Goal: Transaction & Acquisition: Purchase product/service

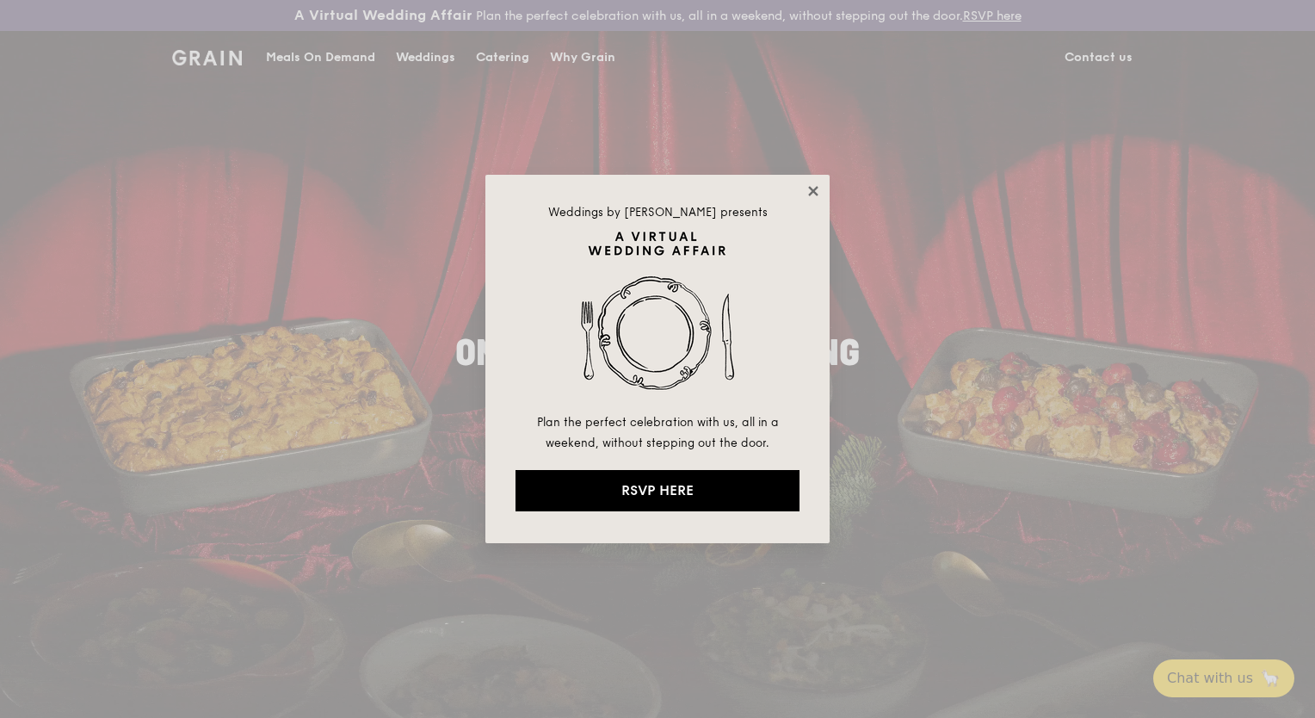
click at [811, 188] on icon at bounding box center [812, 190] width 9 height 9
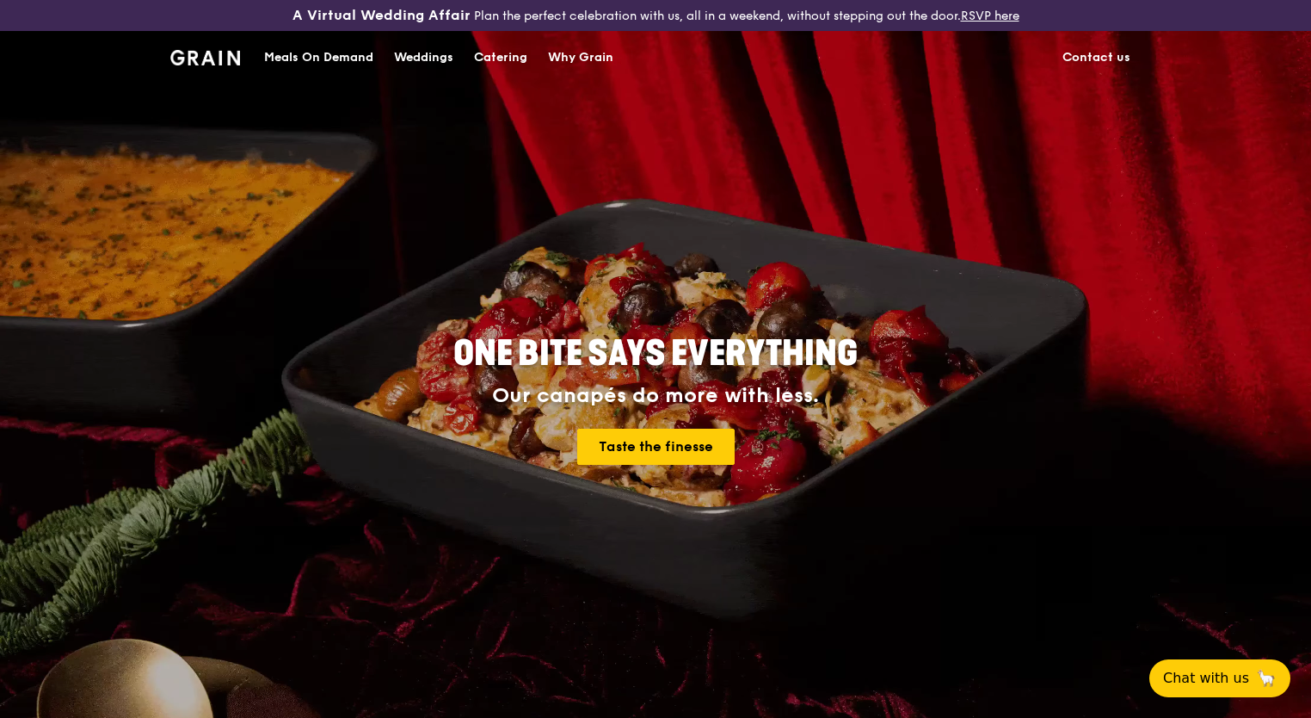
click at [511, 53] on div "Catering" at bounding box center [500, 58] width 53 height 52
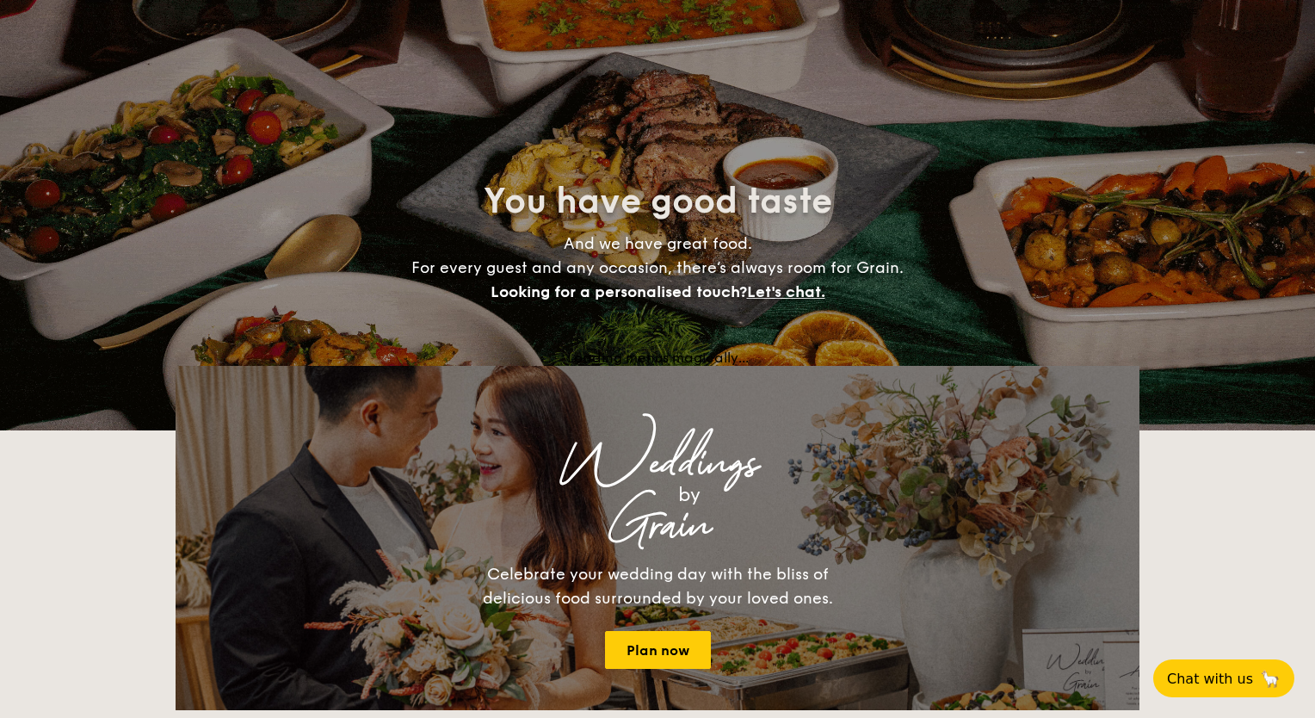
select select
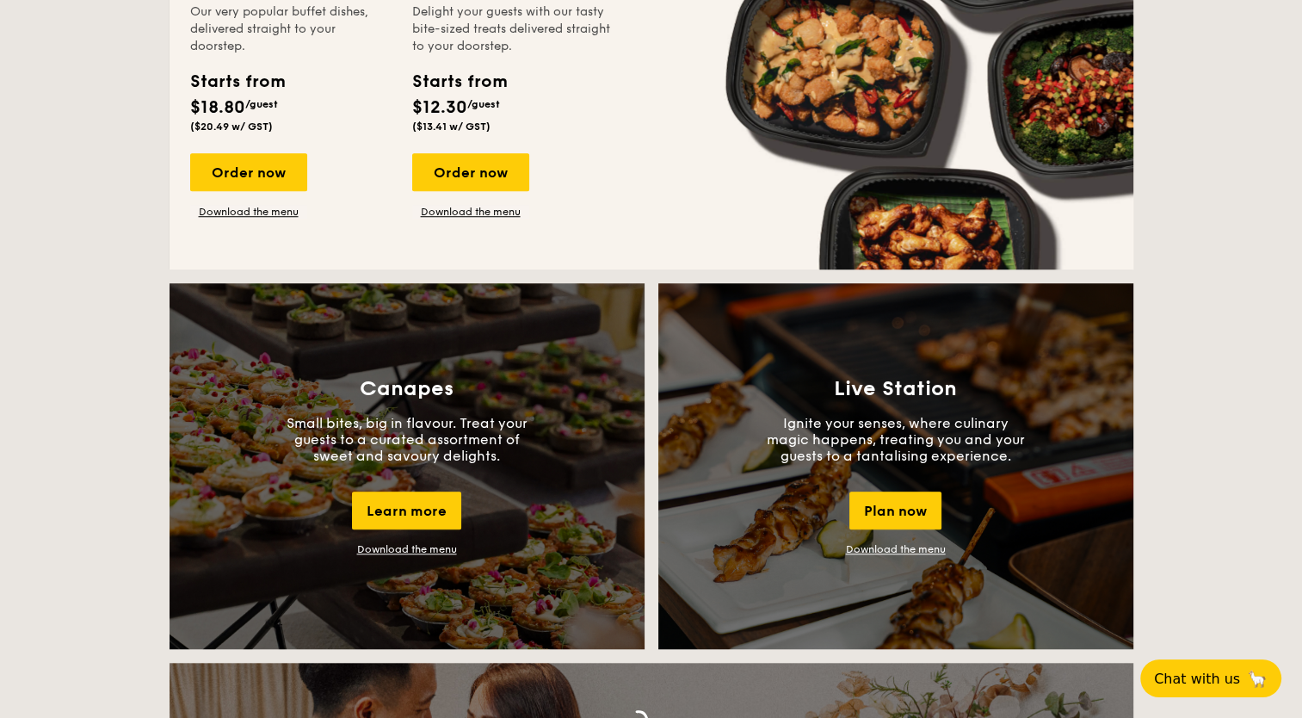
scroll to position [1118, 0]
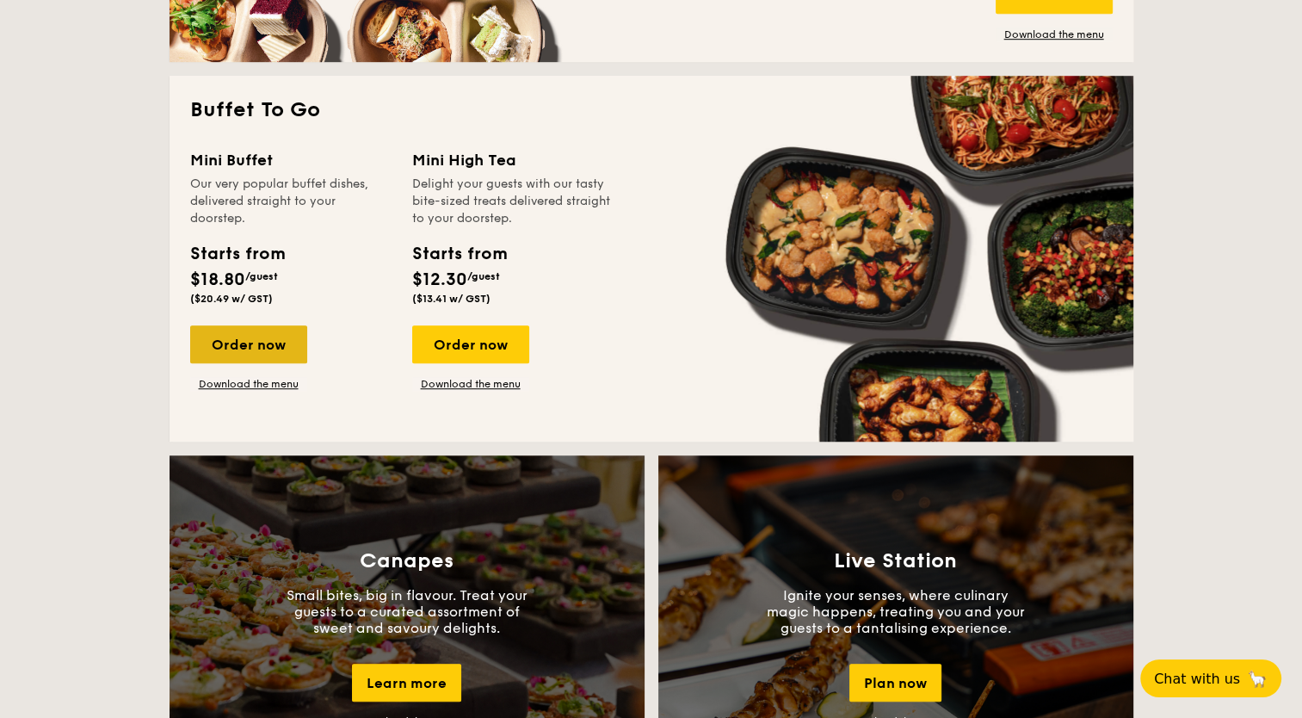
click at [258, 339] on div "Order now" at bounding box center [248, 344] width 117 height 38
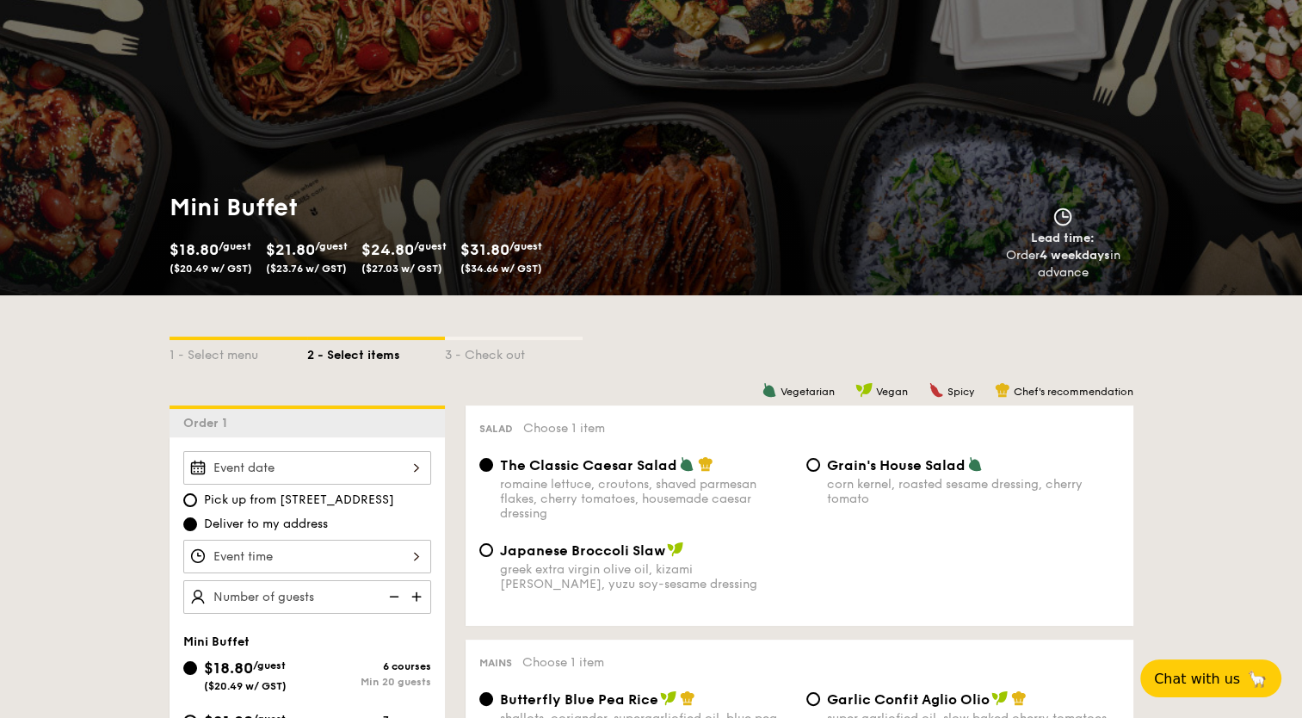
scroll to position [258, 0]
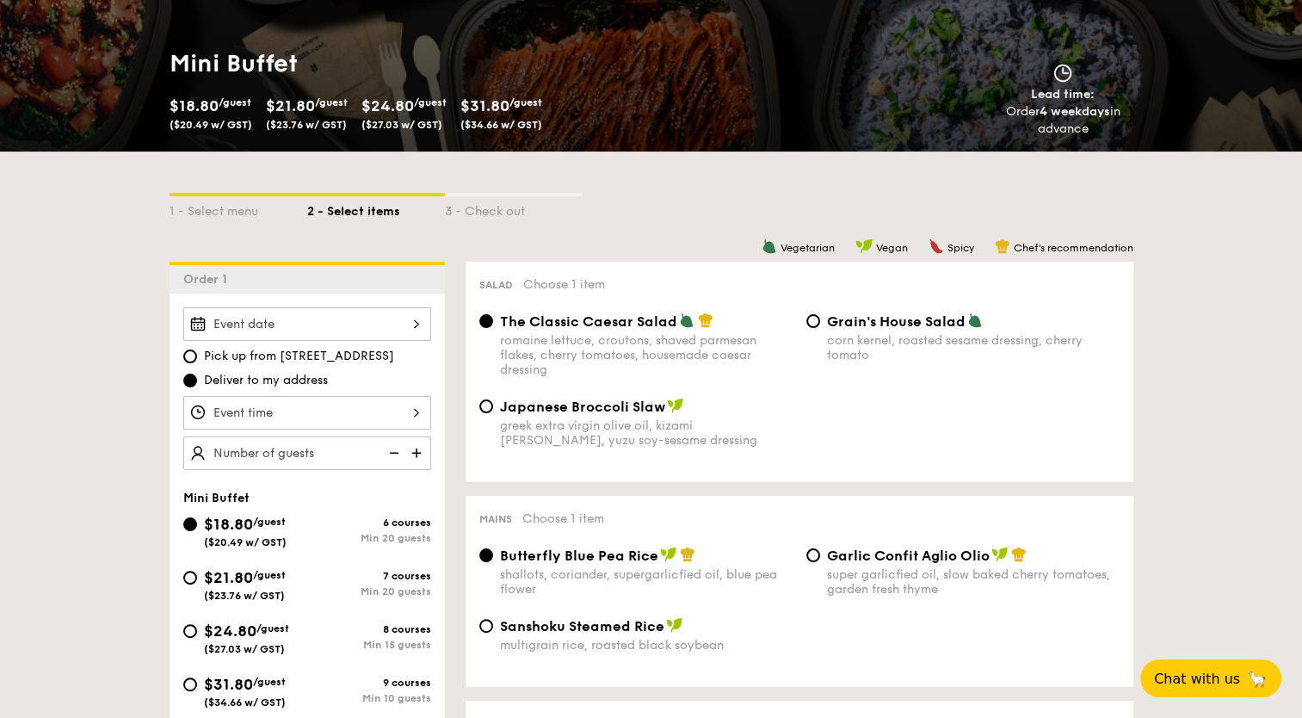
click at [410, 319] on div at bounding box center [307, 324] width 248 height 34
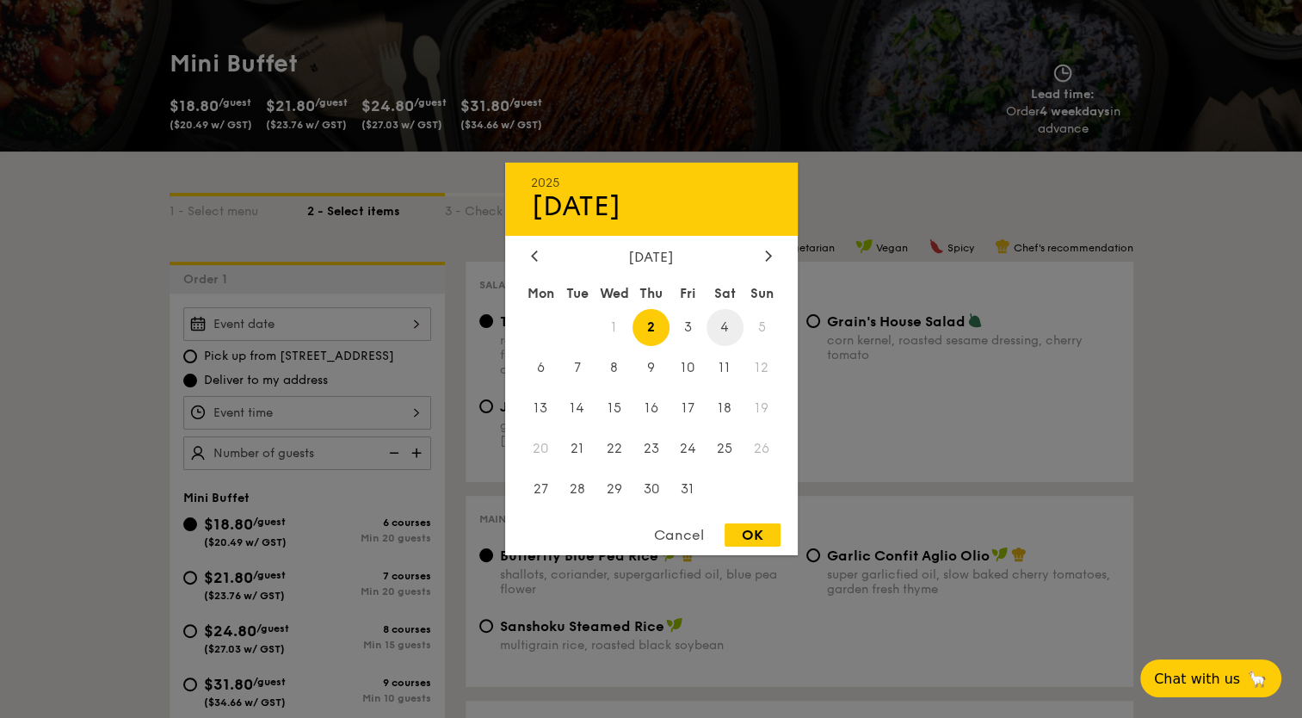
click at [730, 329] on span "4" at bounding box center [724, 327] width 37 height 37
click at [759, 534] on div "OK" at bounding box center [752, 534] width 56 height 23
type input "Oct 04, 2025"
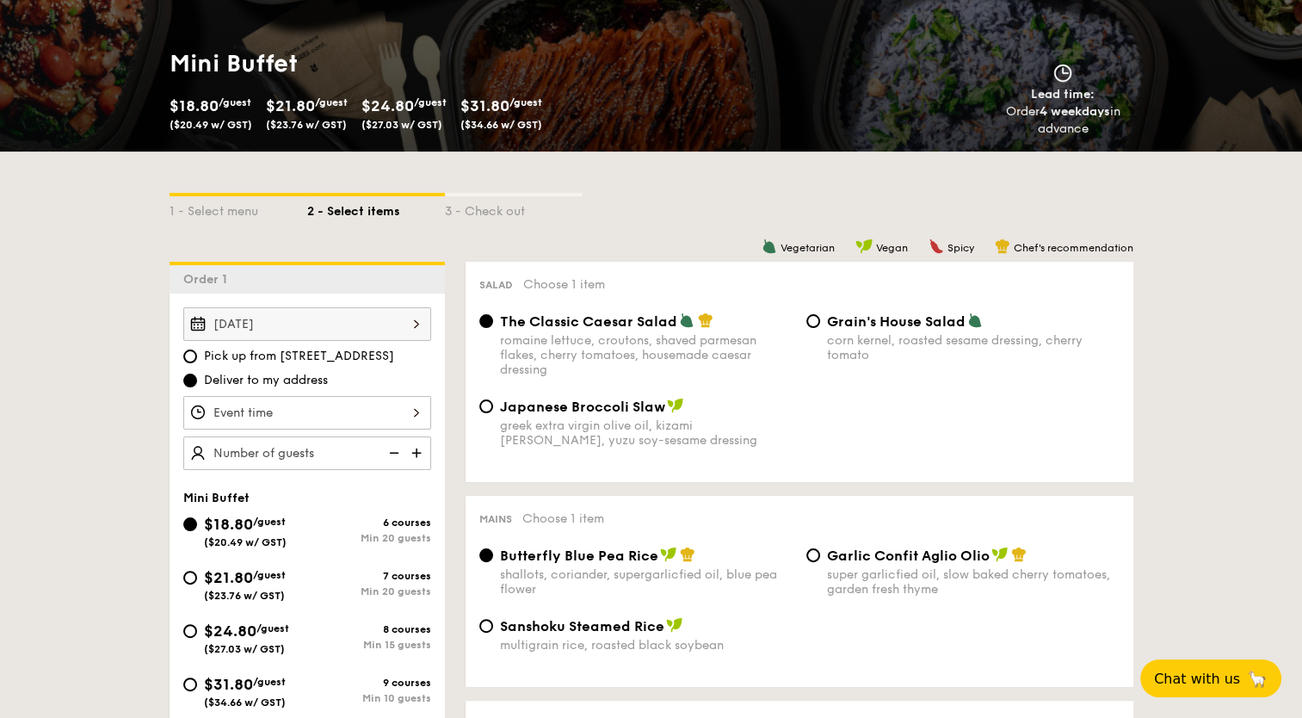
click at [418, 406] on div at bounding box center [307, 413] width 248 height 34
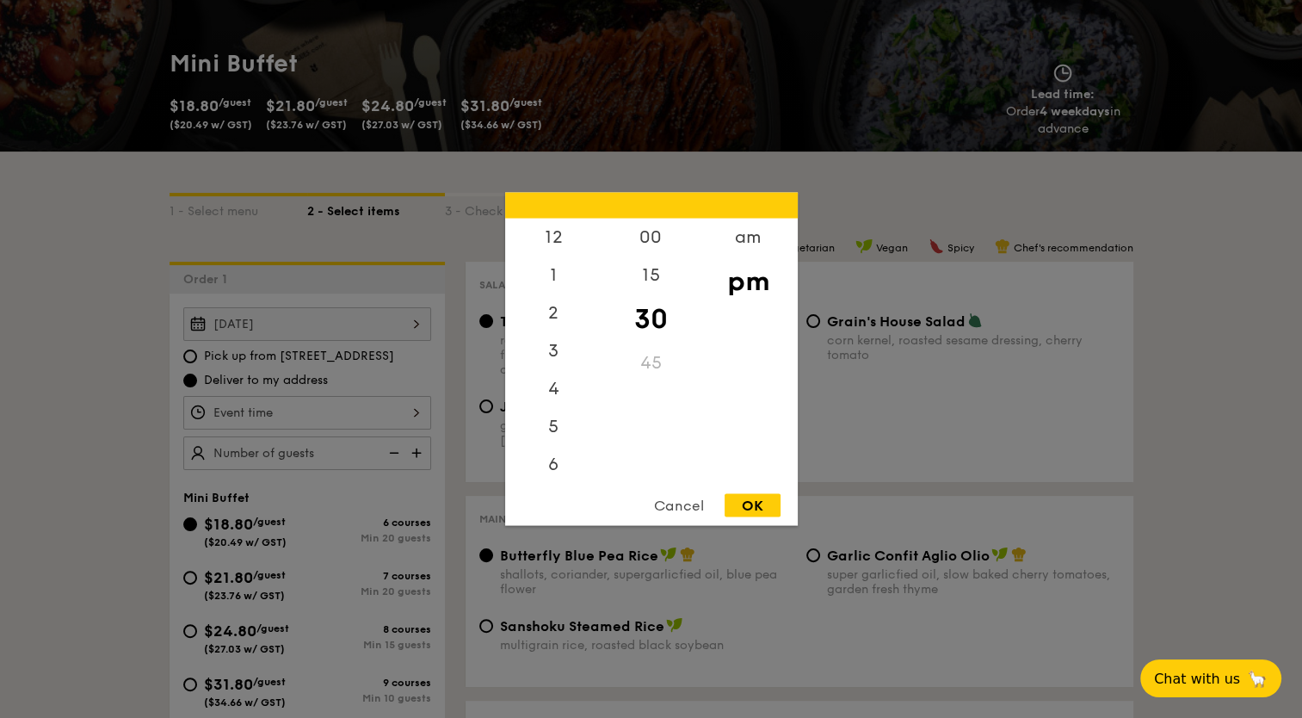
scroll to position [76, 0]
click at [551, 356] on div "5" at bounding box center [553, 357] width 97 height 50
click at [657, 237] on div "00" at bounding box center [650, 244] width 97 height 50
click at [761, 509] on div "OK" at bounding box center [752, 505] width 56 height 23
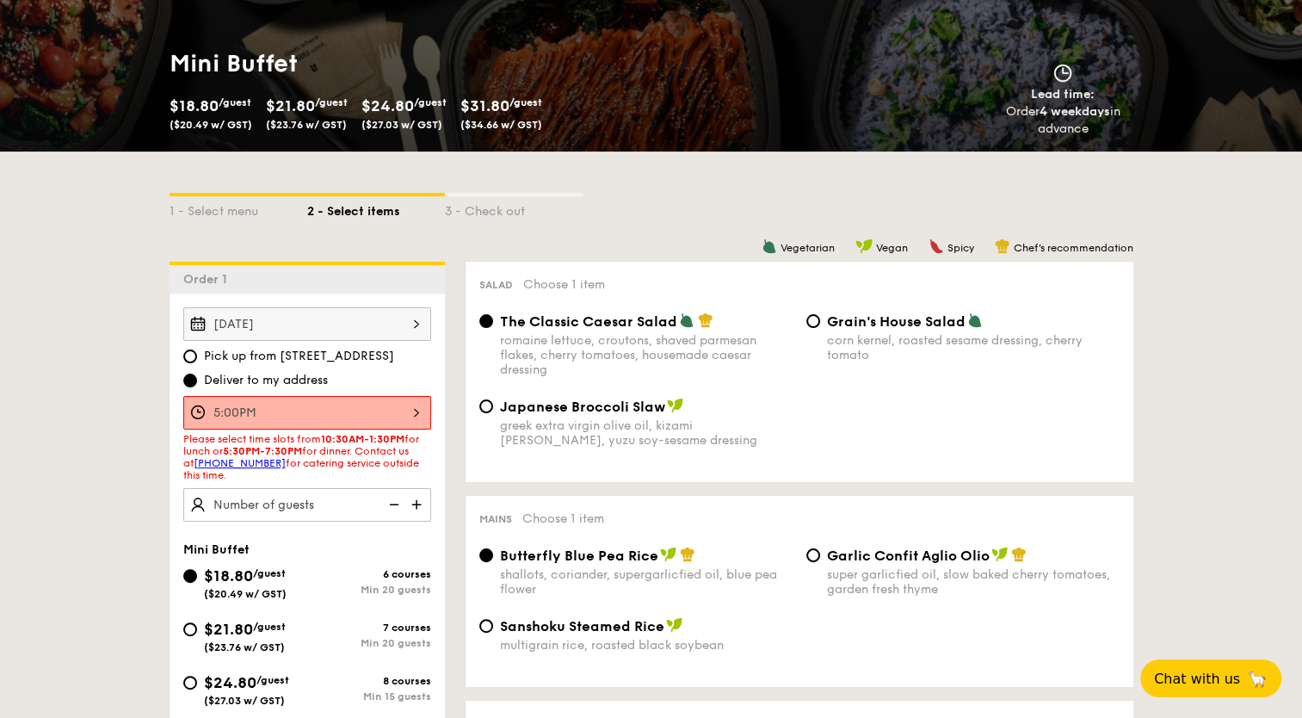
click at [423, 409] on div "5:00PM" at bounding box center [307, 413] width 248 height 34
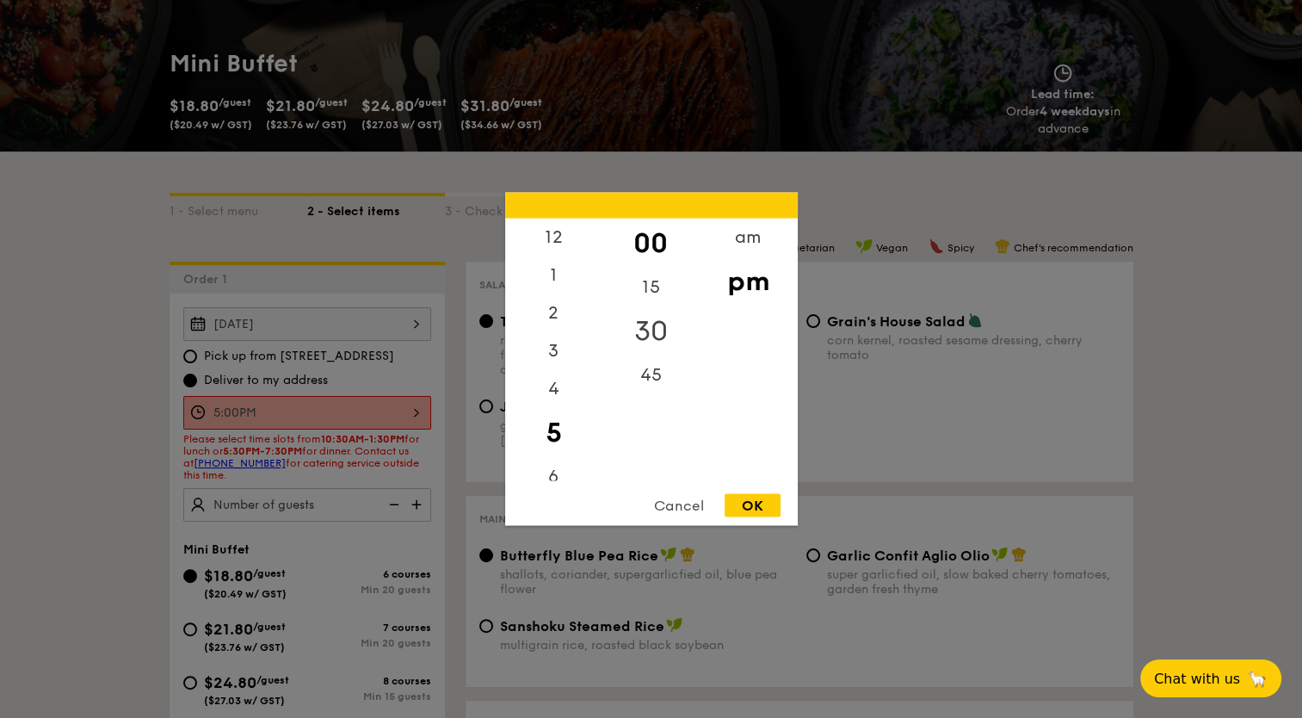
click at [659, 325] on div "30" at bounding box center [650, 331] width 97 height 50
click at [753, 508] on div "OK" at bounding box center [752, 505] width 56 height 23
type input "5:30PM"
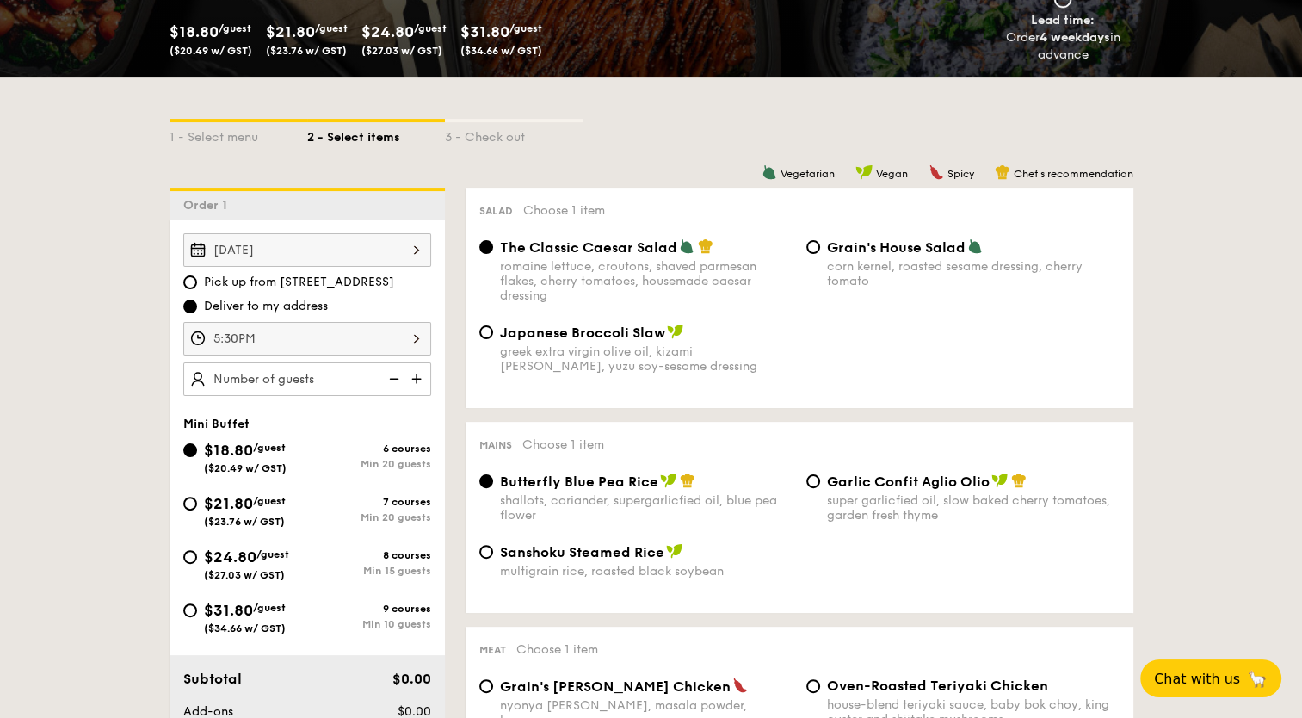
scroll to position [344, 0]
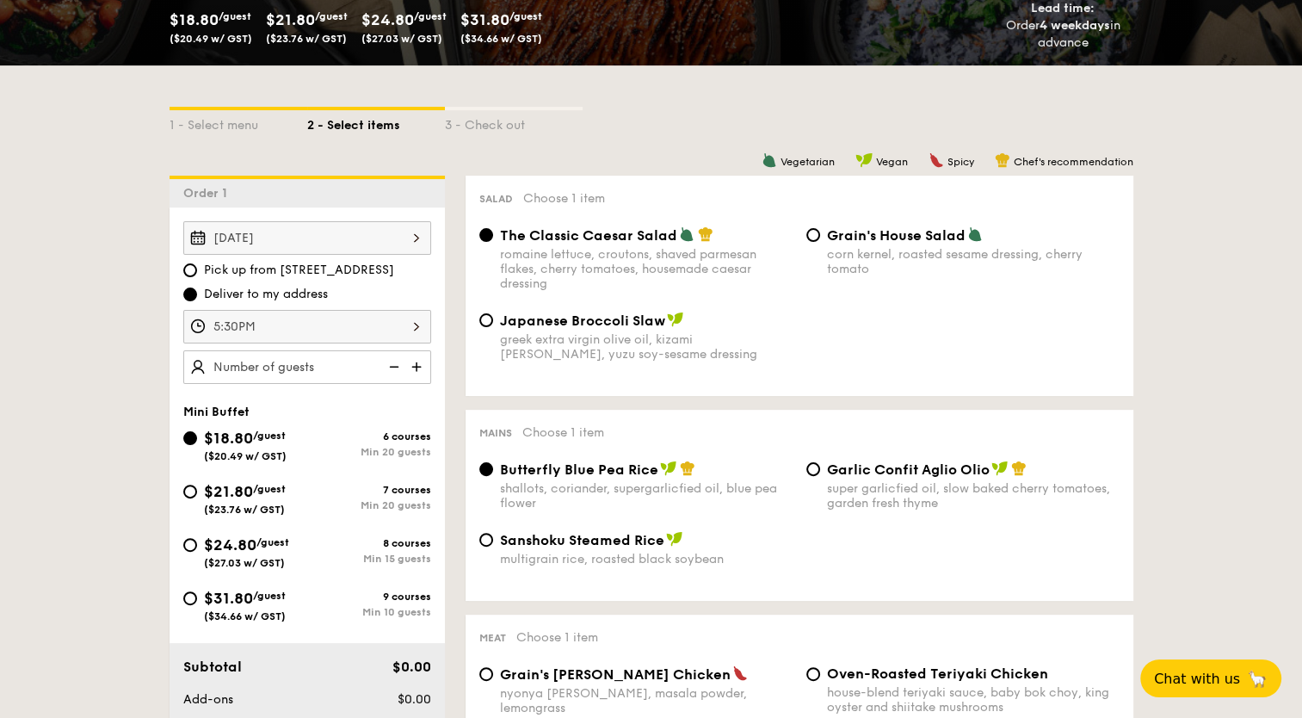
click at [238, 595] on span "$31.80" at bounding box center [228, 597] width 49 height 19
click at [197, 595] on input "$31.80 /guest ($34.66 w/ GST) 9 courses Min 10 guests" at bounding box center [190, 598] width 14 height 14
radio input "true"
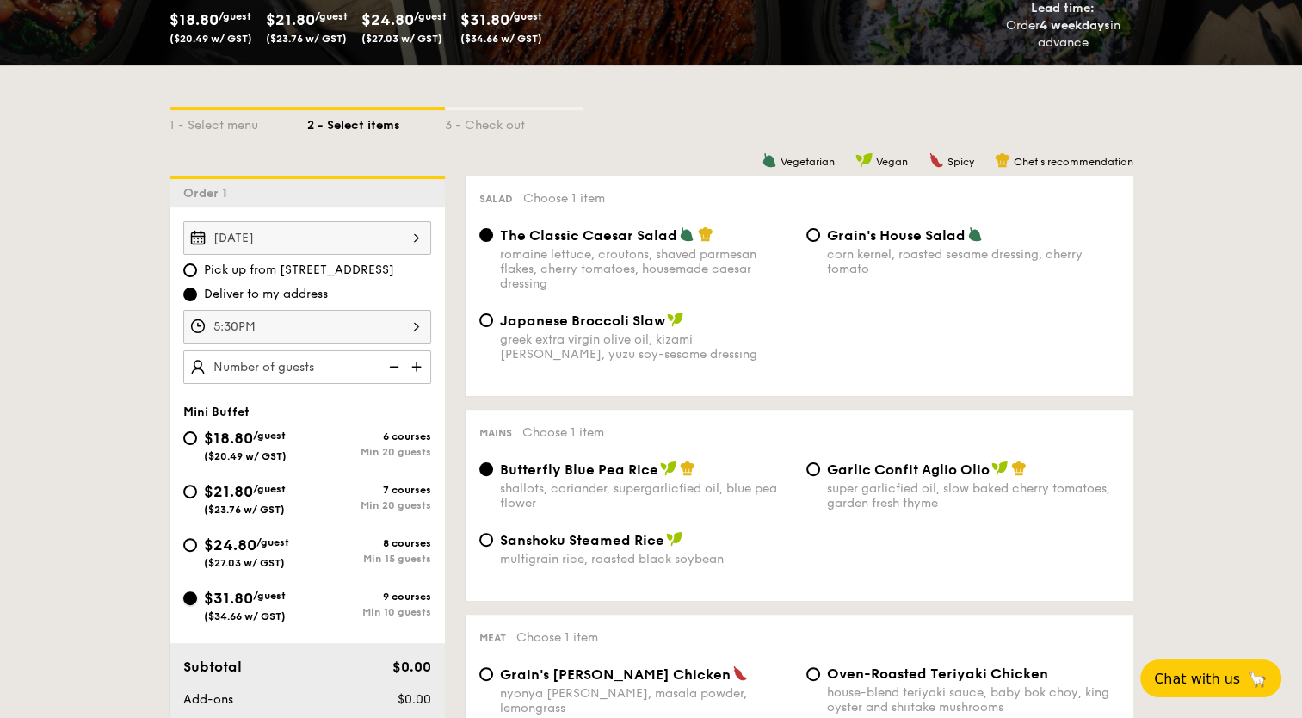
radio input "false"
radio input "true"
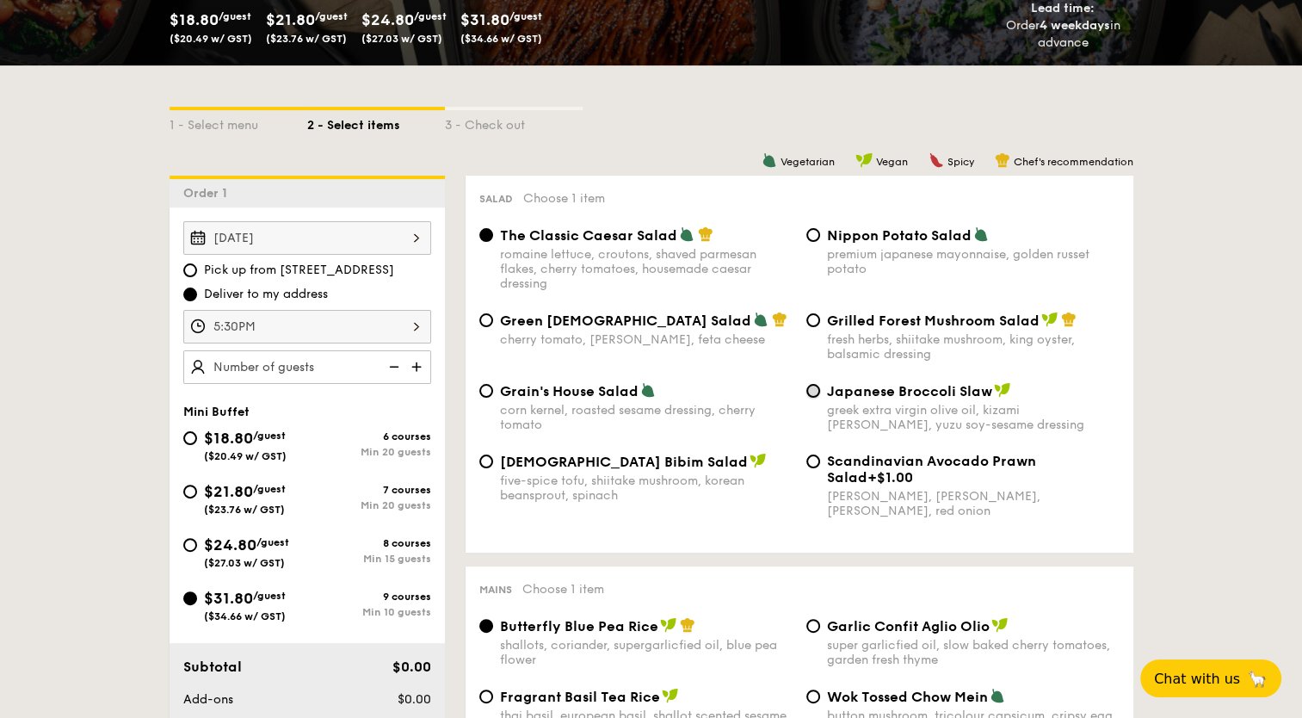
click at [810, 385] on input "Japanese Broccoli Slaw greek extra virgin olive oil, kizami nori, ginger, yuzu …" at bounding box center [813, 391] width 14 height 14
radio input "true"
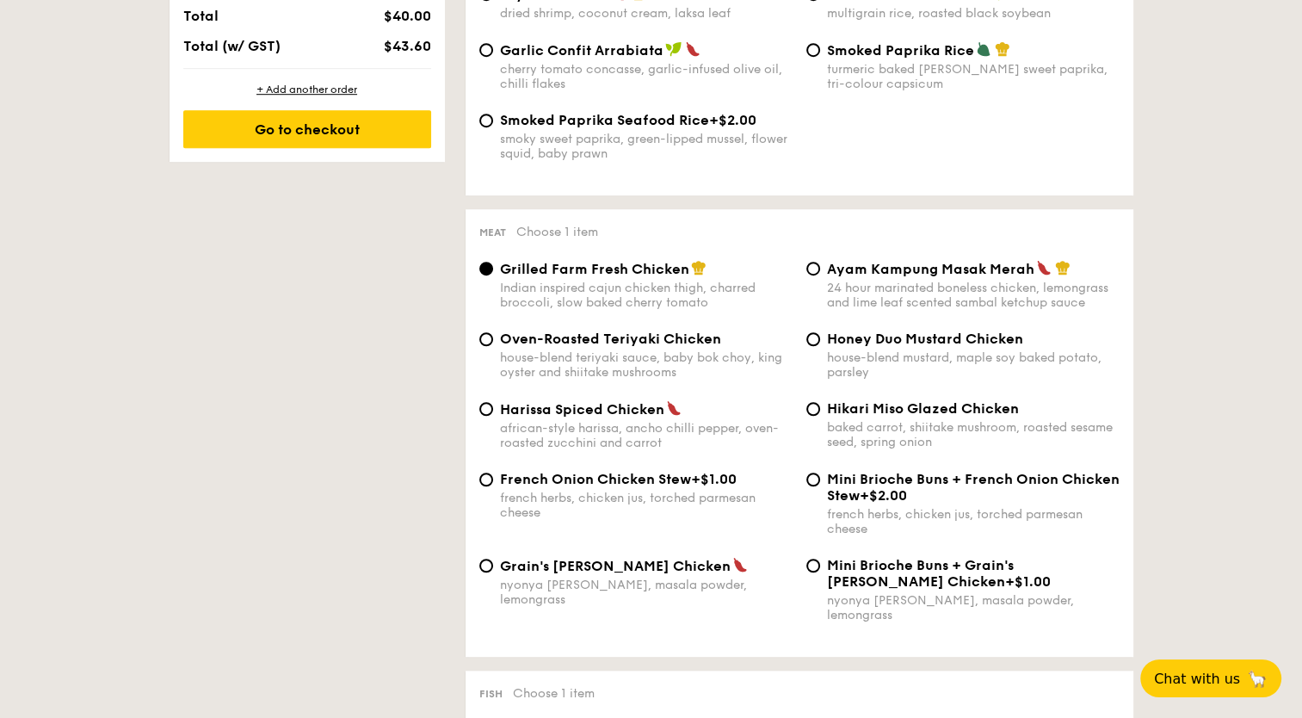
scroll to position [1118, 0]
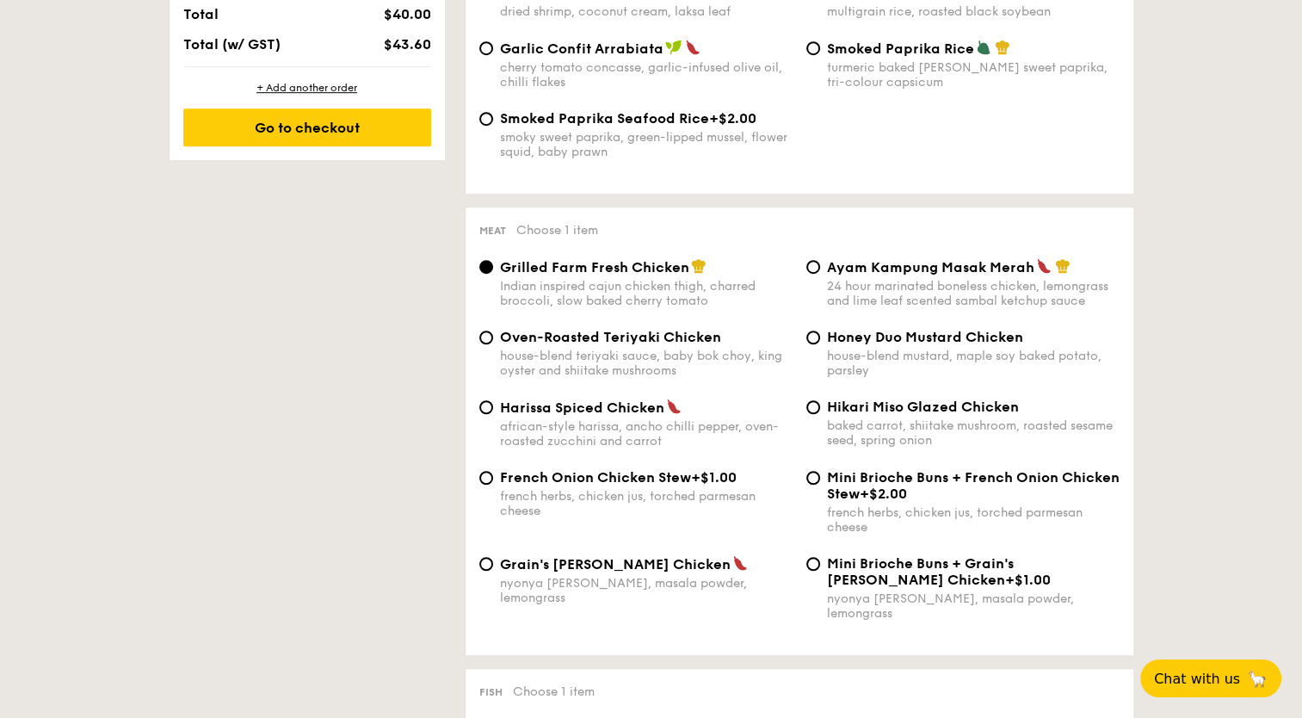
click at [861, 345] on span "Honey Duo Mustard Chicken" at bounding box center [925, 337] width 196 height 16
click at [820, 344] on input "Honey Duo Mustard Chicken house-blend mustard, maple soy baked potato, parsley" at bounding box center [813, 337] width 14 height 14
radio input "true"
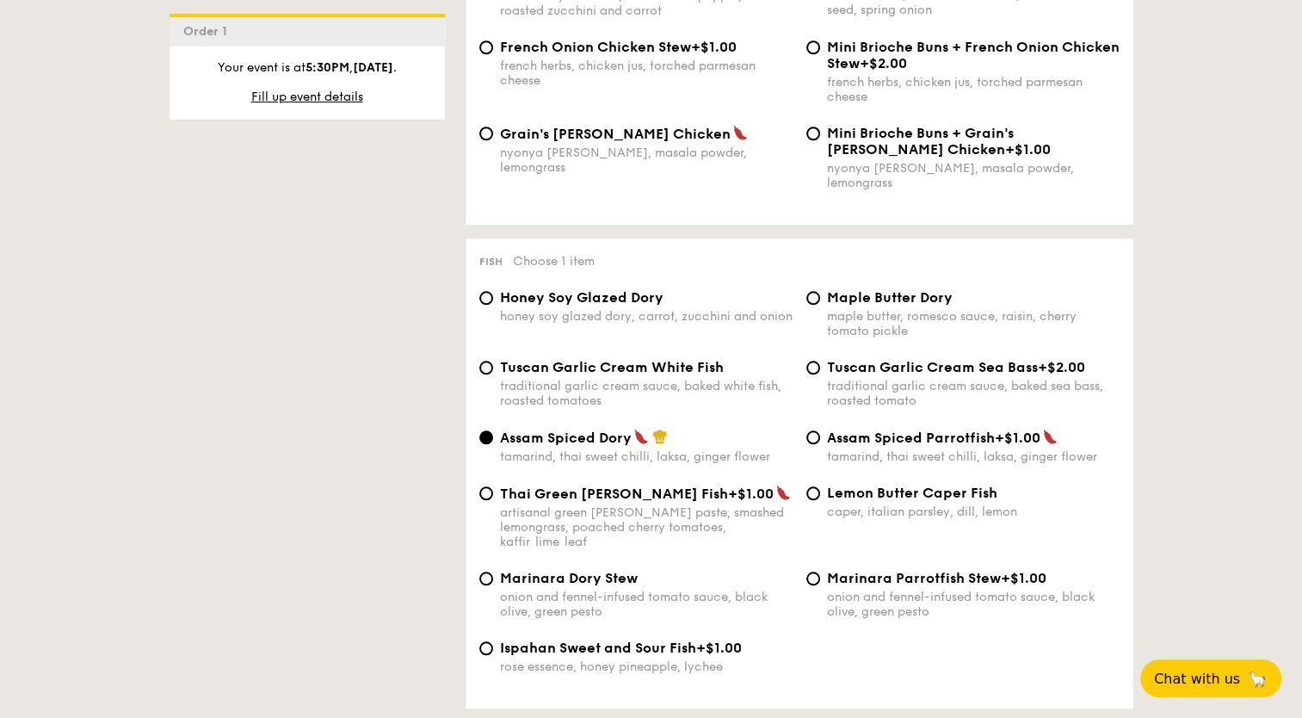
scroll to position [1635, 0]
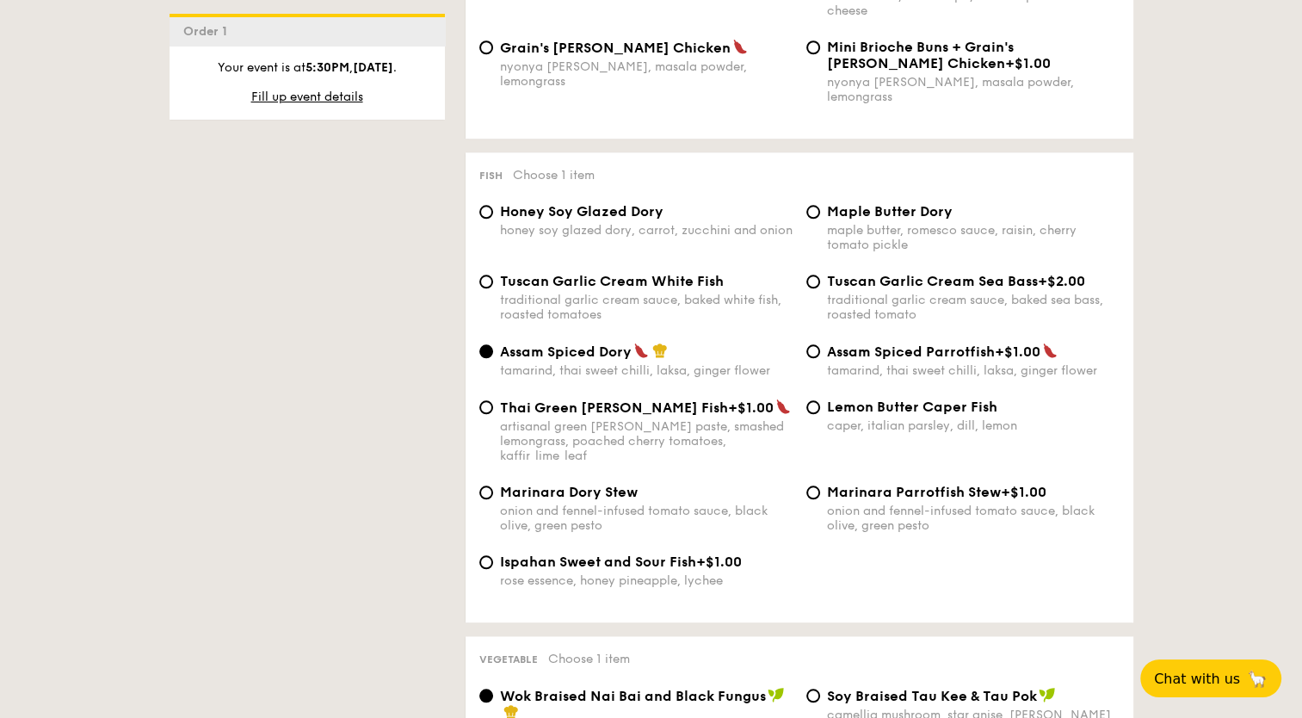
click at [547, 191] on div "Fish Choose 1 item Honey Soy Glazed Dory honey soy glazed dory, carrot, zucchin…" at bounding box center [799, 387] width 668 height 470
click at [551, 203] on span "Honey Soy Glazed Dory" at bounding box center [581, 211] width 163 height 16
click at [493, 205] on input "Honey Soy Glazed Dory honey soy glazed dory, carrot, zucchini and onion" at bounding box center [486, 212] width 14 height 14
radio input "true"
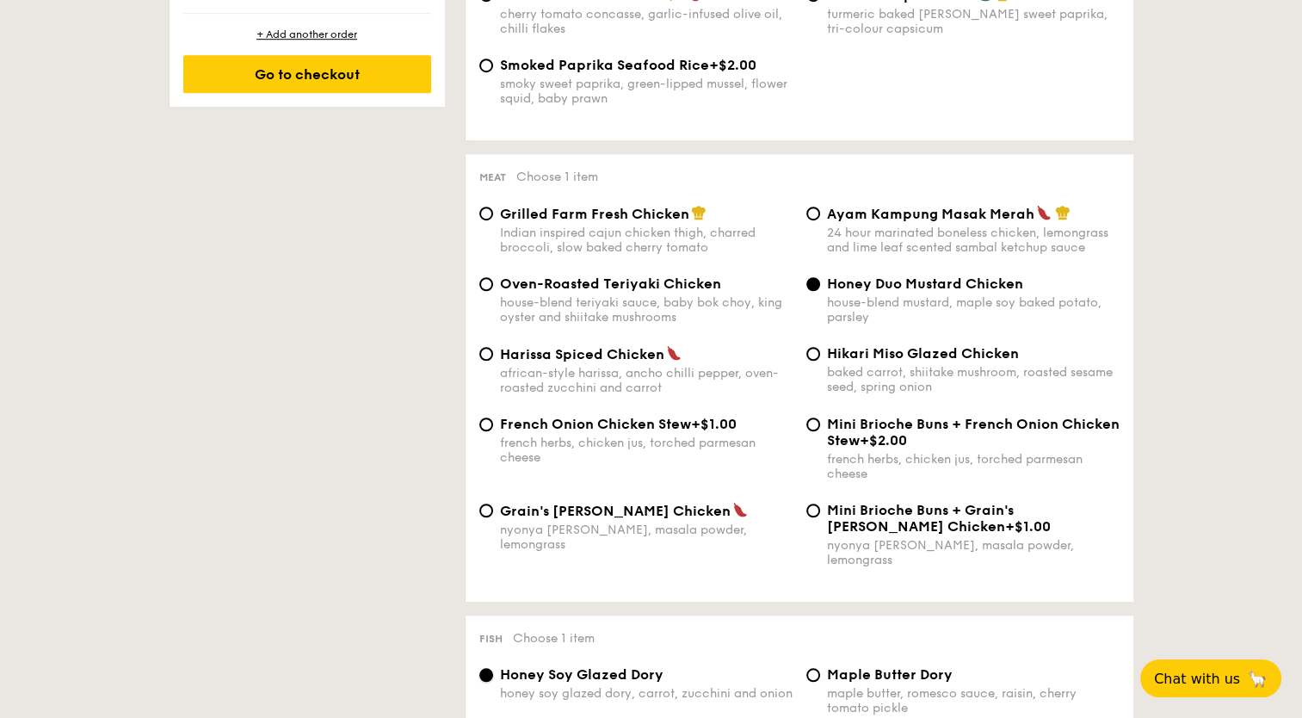
scroll to position [1118, 0]
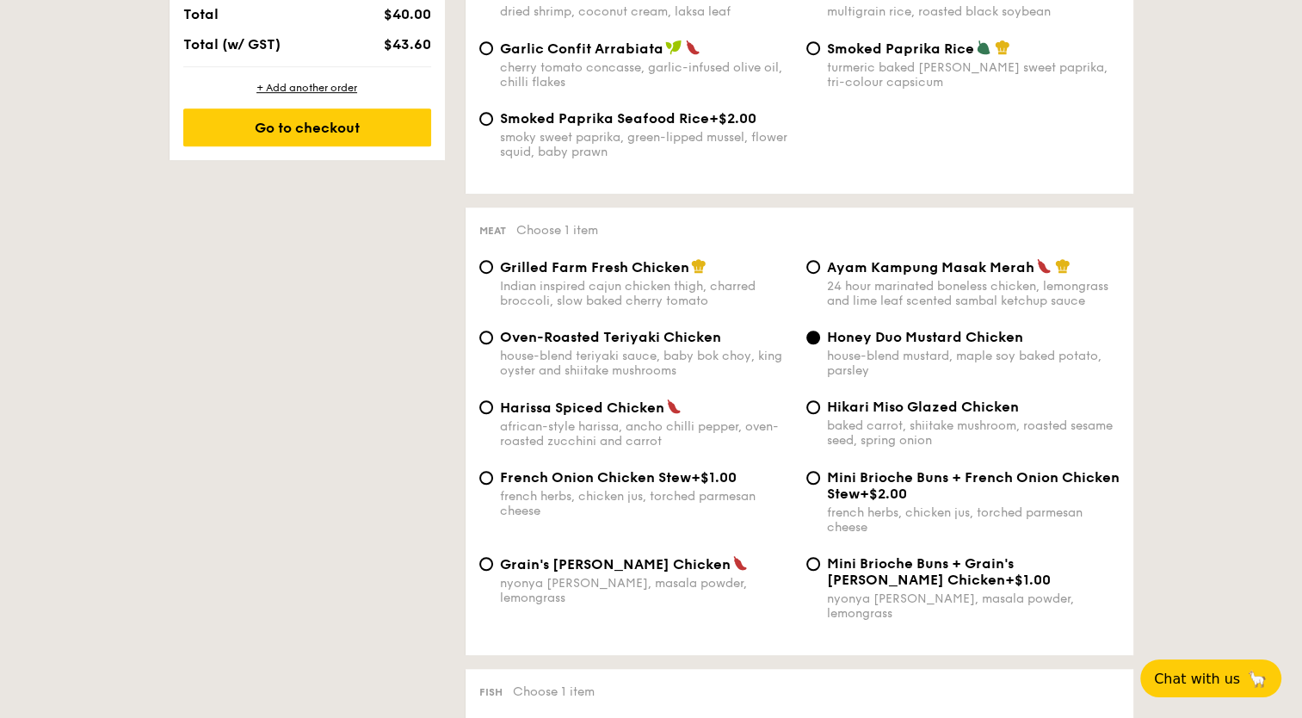
click at [877, 412] on span "Hikari Miso Glazed Chicken" at bounding box center [923, 406] width 192 height 16
click at [820, 412] on input "Hikari Miso Glazed Chicken baked carrot, shiitake mushroom, roasted sesame seed…" at bounding box center [813, 407] width 14 height 14
radio input "true"
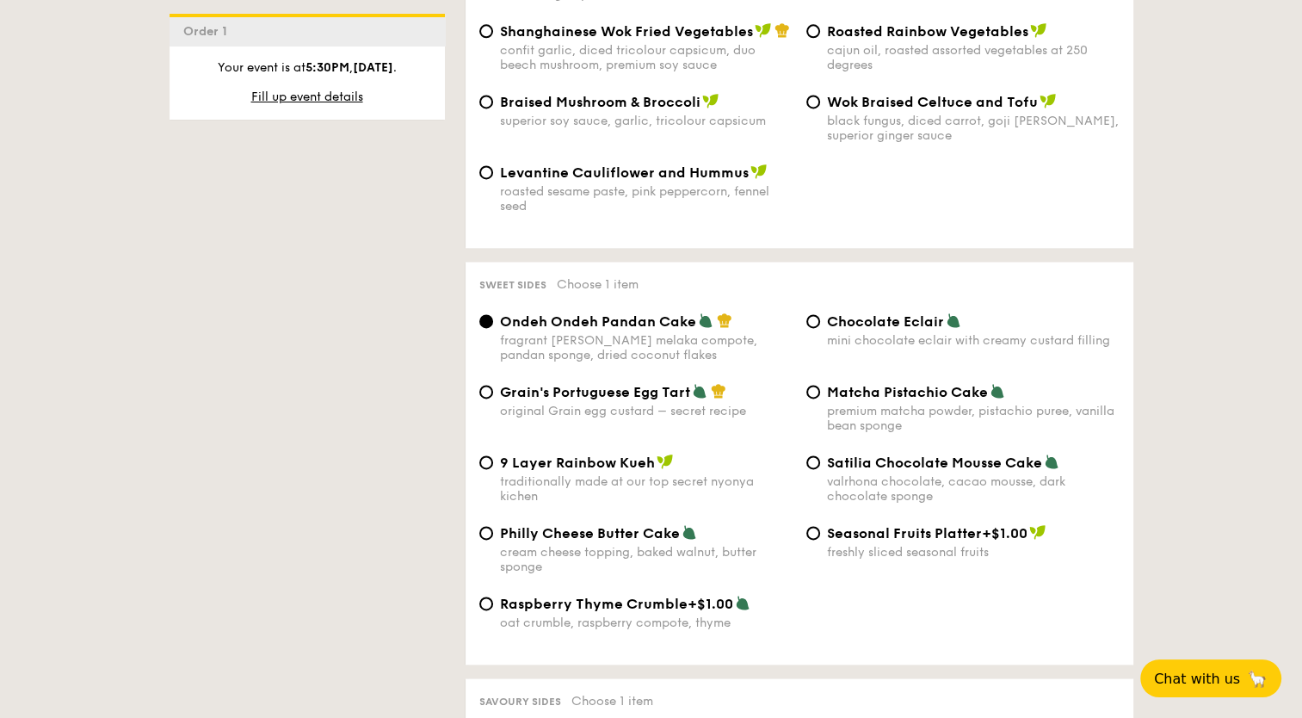
scroll to position [2409, 0]
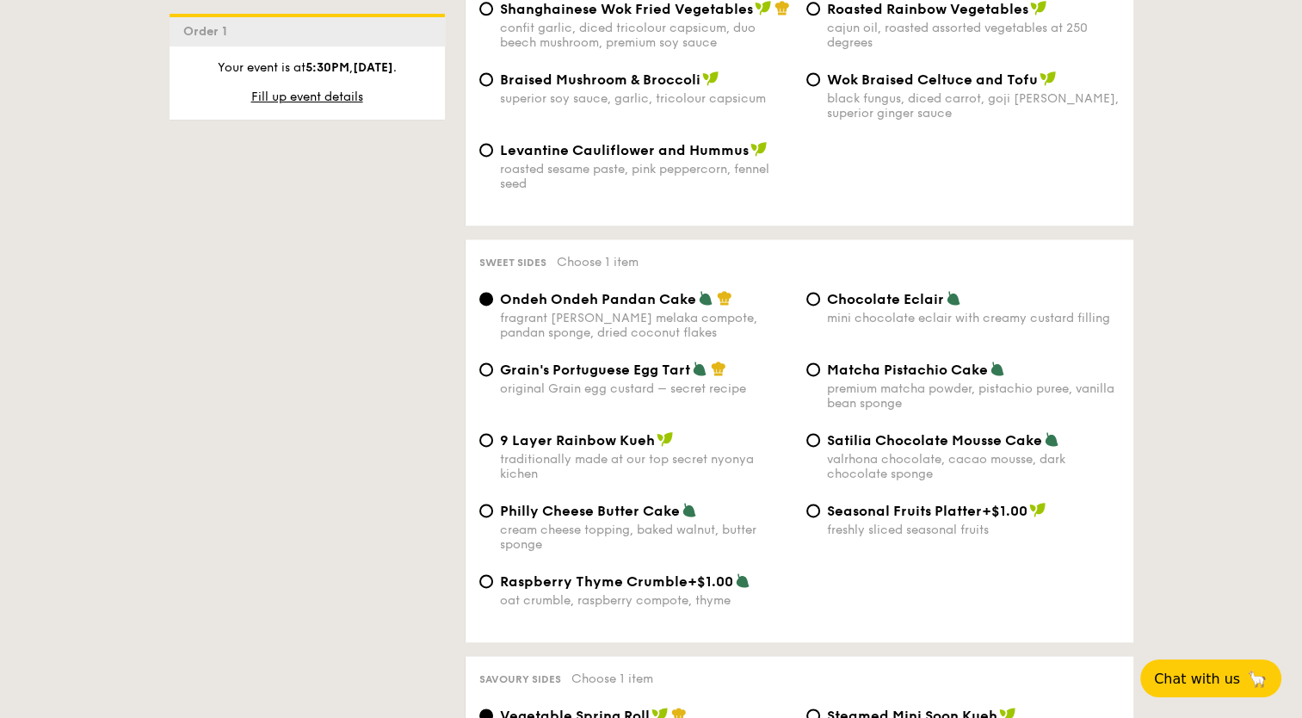
click at [833, 432] on span "Satilia Chocolate Mousse Cake" at bounding box center [934, 440] width 215 height 16
click at [820, 433] on input "Satilia Chocolate Mousse Cake valrhona chocolate, cacao mousse, dark chocolate …" at bounding box center [813, 440] width 14 height 14
radio input "true"
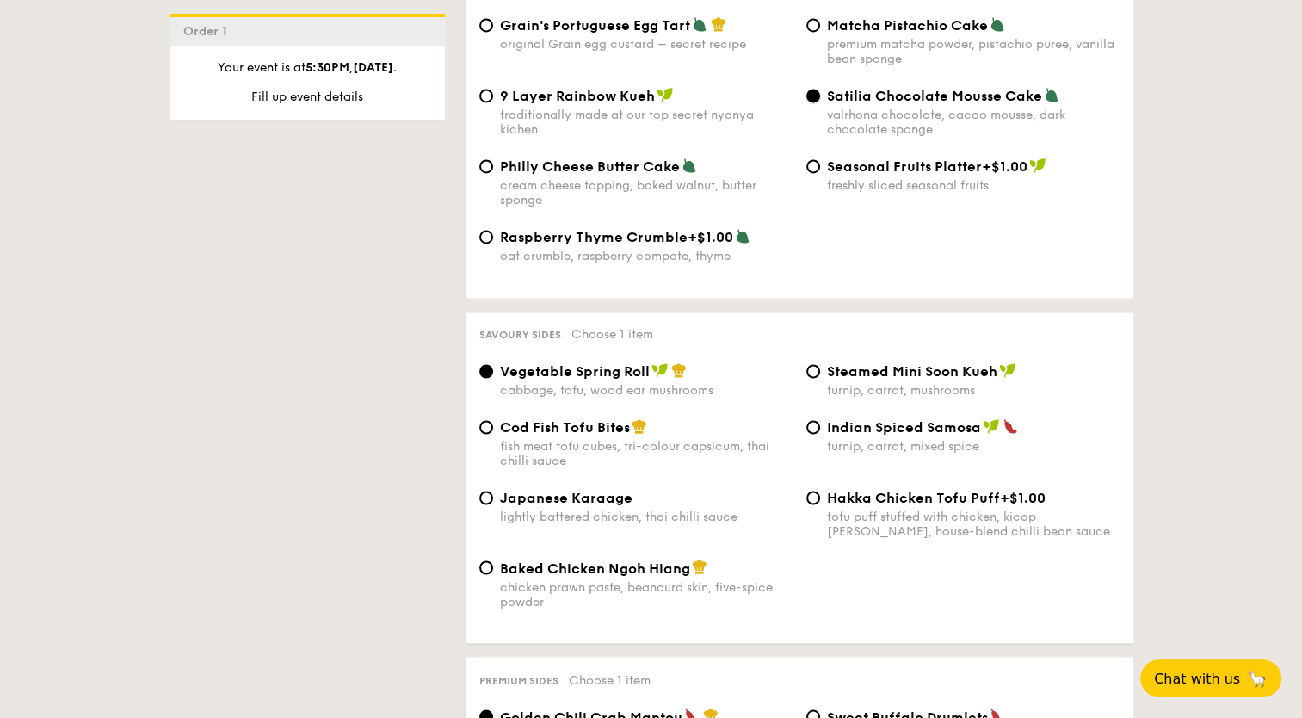
scroll to position [2839, 0]
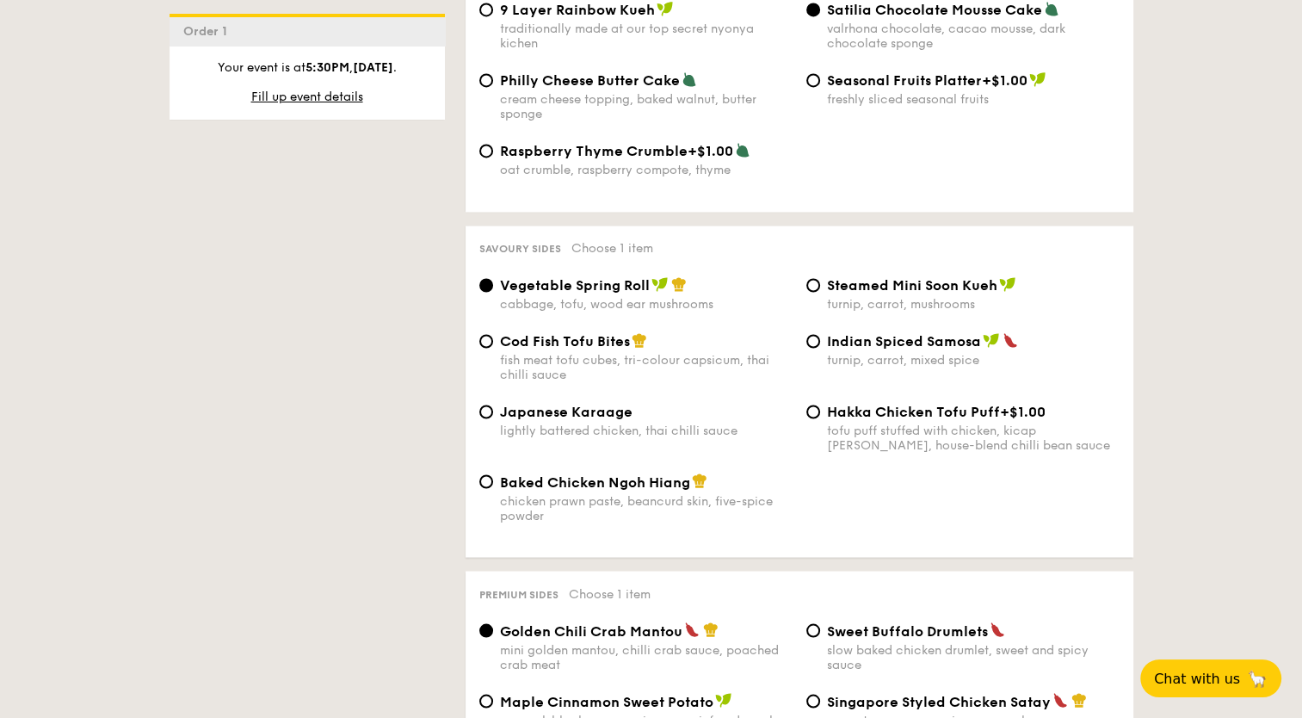
click at [537, 314] on div "Vegetable Spring Roll cabbage, tofu, wood ear mushrooms Steamed Mini Soon Kueh …" at bounding box center [799, 304] width 654 height 56
click at [535, 333] on span "Cod Fish Tofu Bites" at bounding box center [565, 341] width 130 height 16
click at [493, 334] on input "Cod Fish Tofu Bites fish meat tofu cubes, tri-colour capsicum, thai chilli sauce" at bounding box center [486, 341] width 14 height 14
radio input "true"
click at [508, 473] on span "Baked Chicken Ngoh Hiang" at bounding box center [595, 481] width 190 height 16
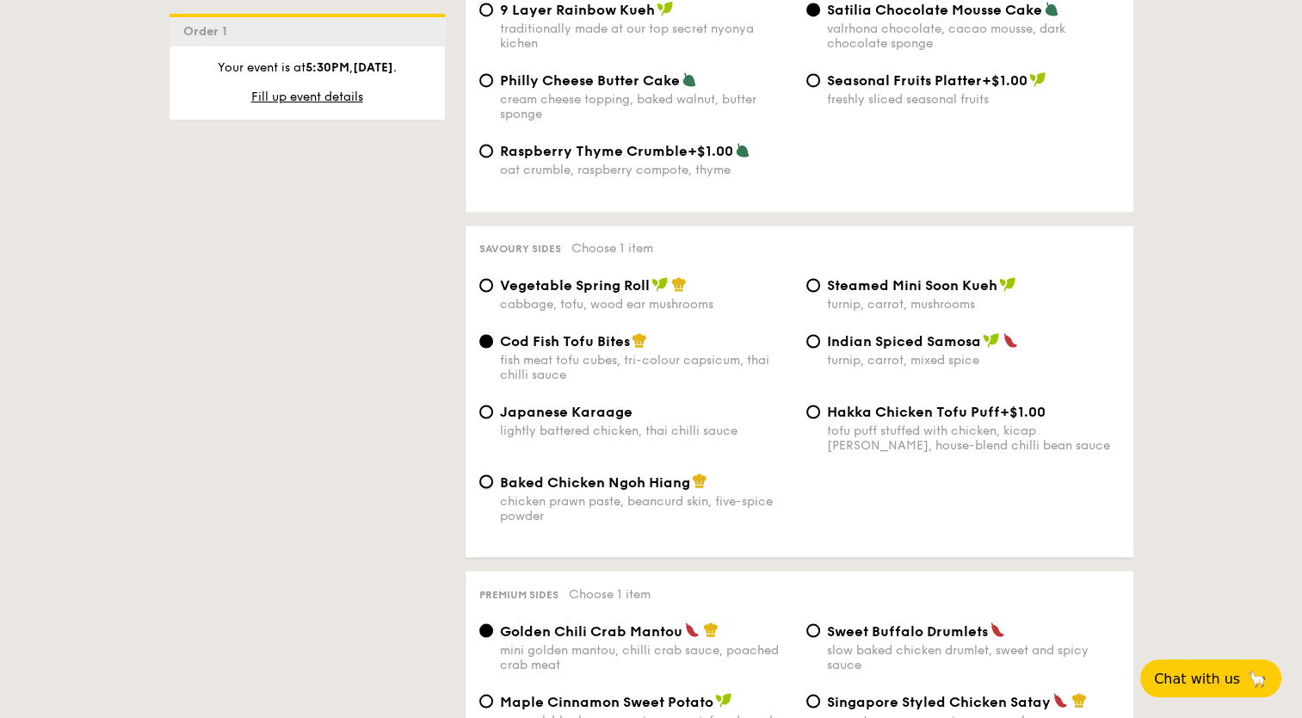
click at [493, 474] on input "Baked Chicken Ngoh Hiang chicken prawn paste, beancurd skin, five-spice powder" at bounding box center [486, 481] width 14 height 14
radio input "true"
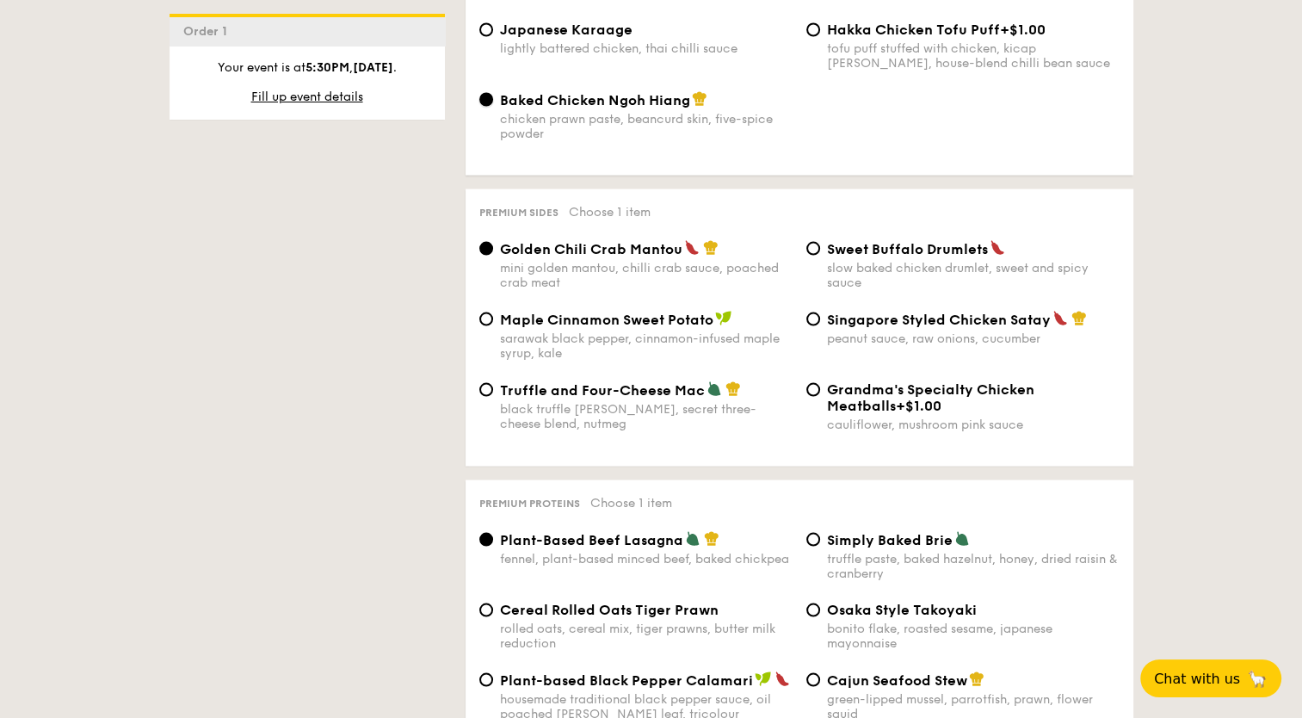
scroll to position [3269, 0]
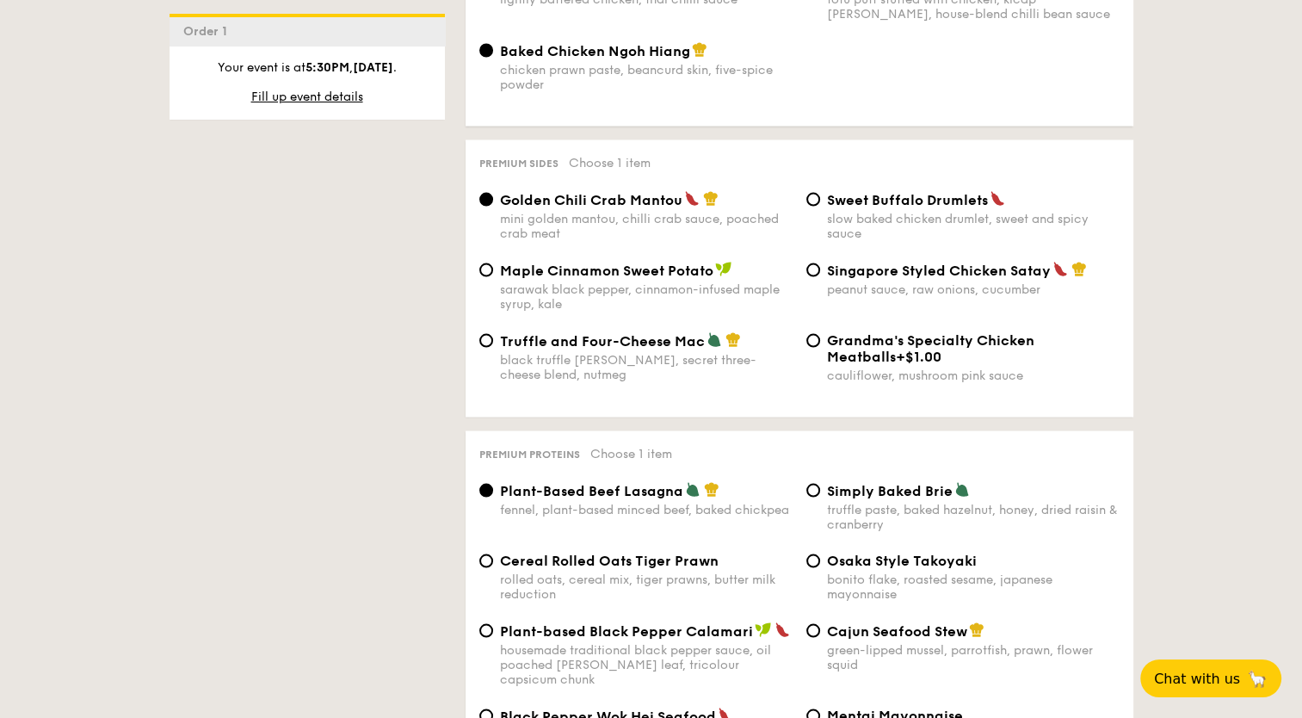
click at [823, 262] on div "Singapore Styled Chicken Satay peanut sauce, raw onions, cucumber" at bounding box center [962, 279] width 327 height 35
click at [818, 263] on input "Singapore Styled Chicken Satay peanut sauce, raw onions, cucumber" at bounding box center [813, 270] width 14 height 14
radio input "true"
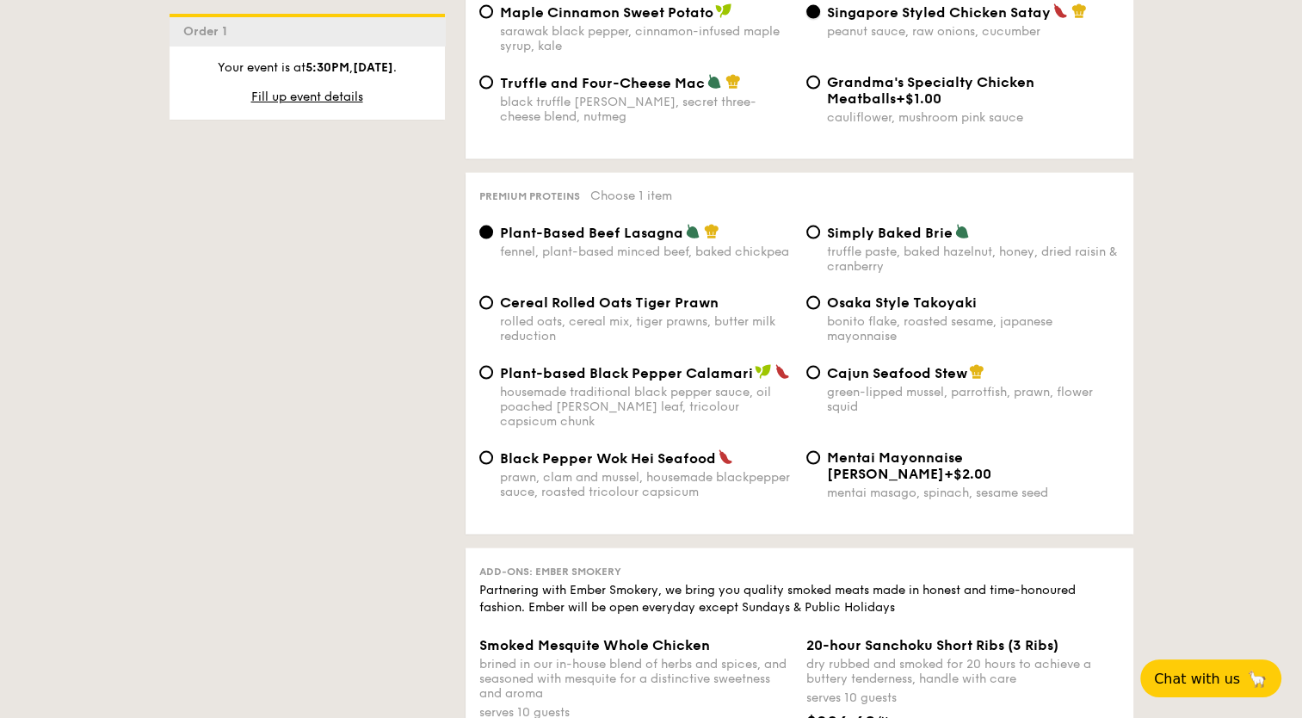
scroll to position [3614, 0]
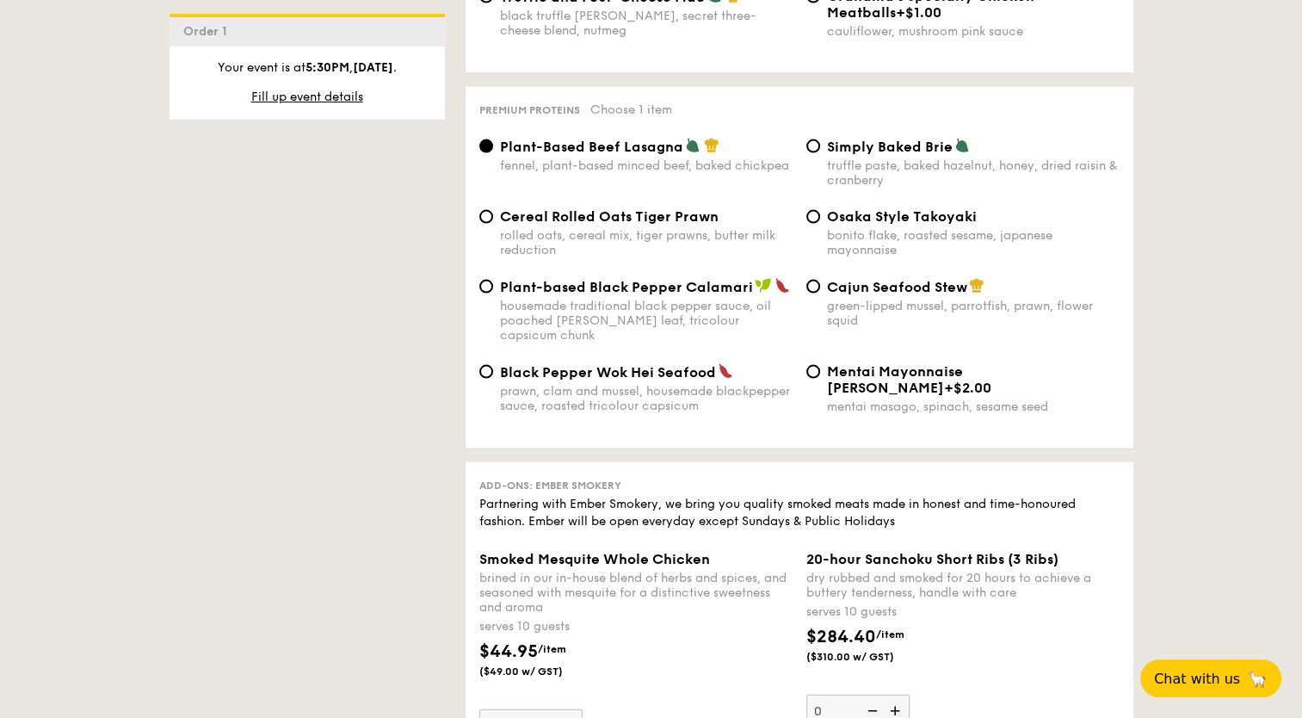
click at [571, 208] on span "Cereal Rolled Oats Tiger Prawn" at bounding box center [609, 216] width 219 height 16
click at [493, 210] on input "Cereal Rolled Oats Tiger Prawn rolled oats, cereal mix, tiger prawns, butter mi…" at bounding box center [486, 217] width 14 height 14
radio input "true"
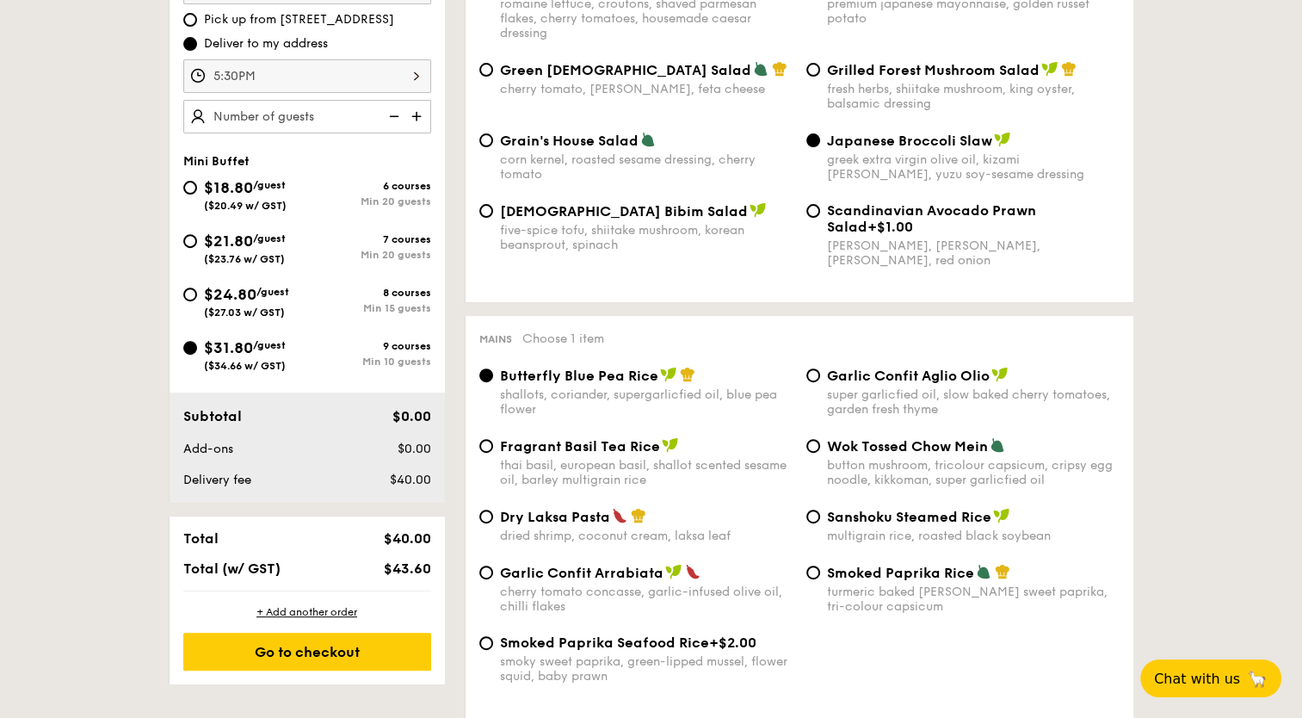
scroll to position [430, 0]
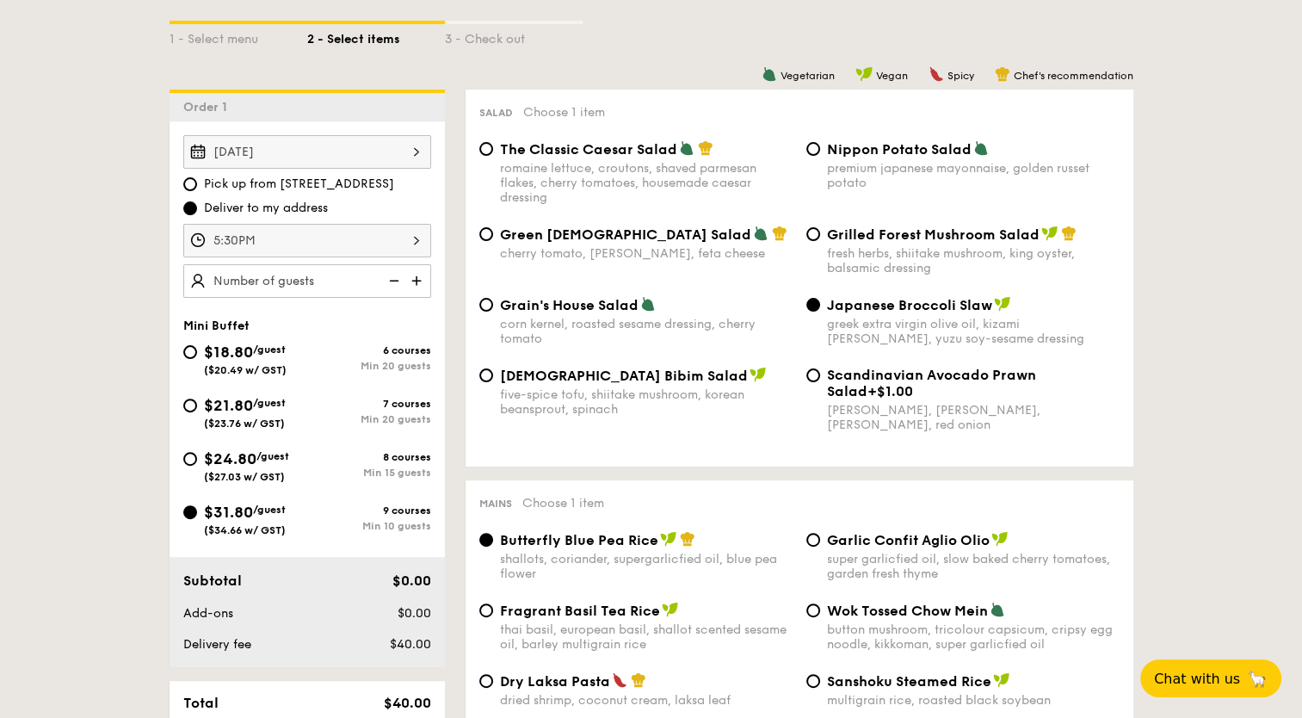
click at [422, 279] on img at bounding box center [418, 280] width 26 height 33
type input "10 guests"
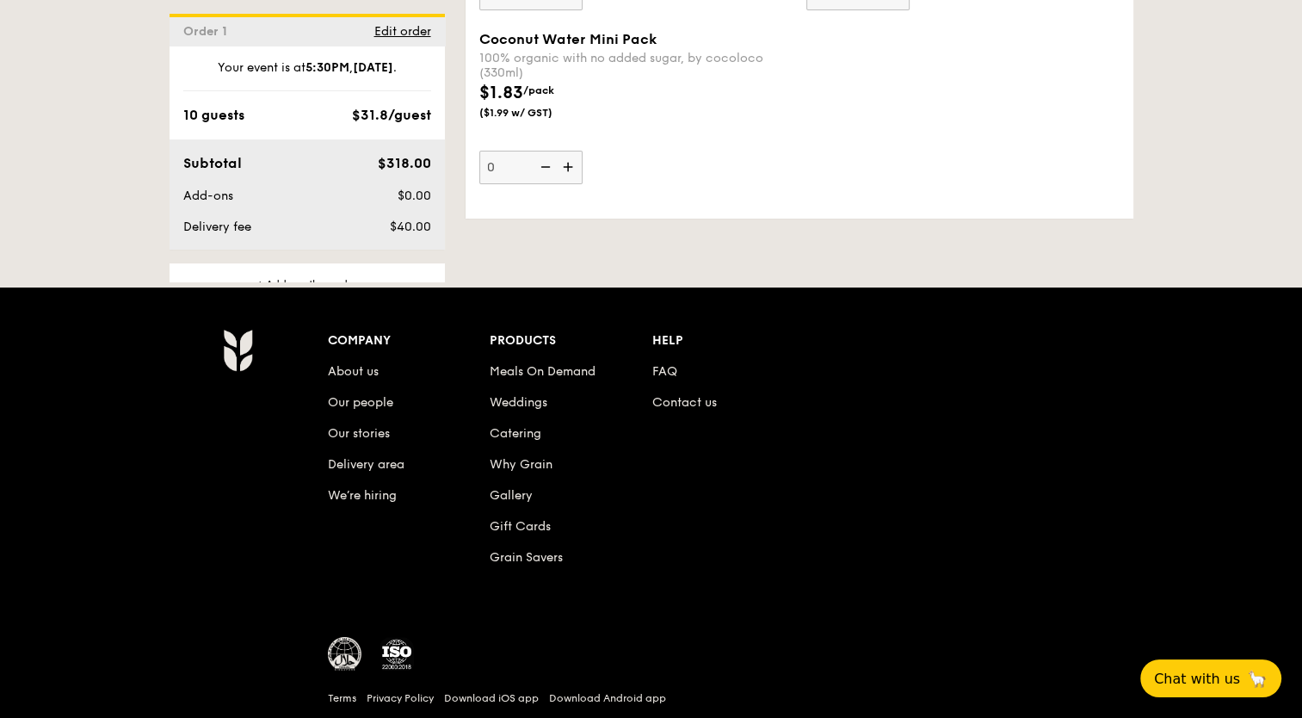
scroll to position [5678, 0]
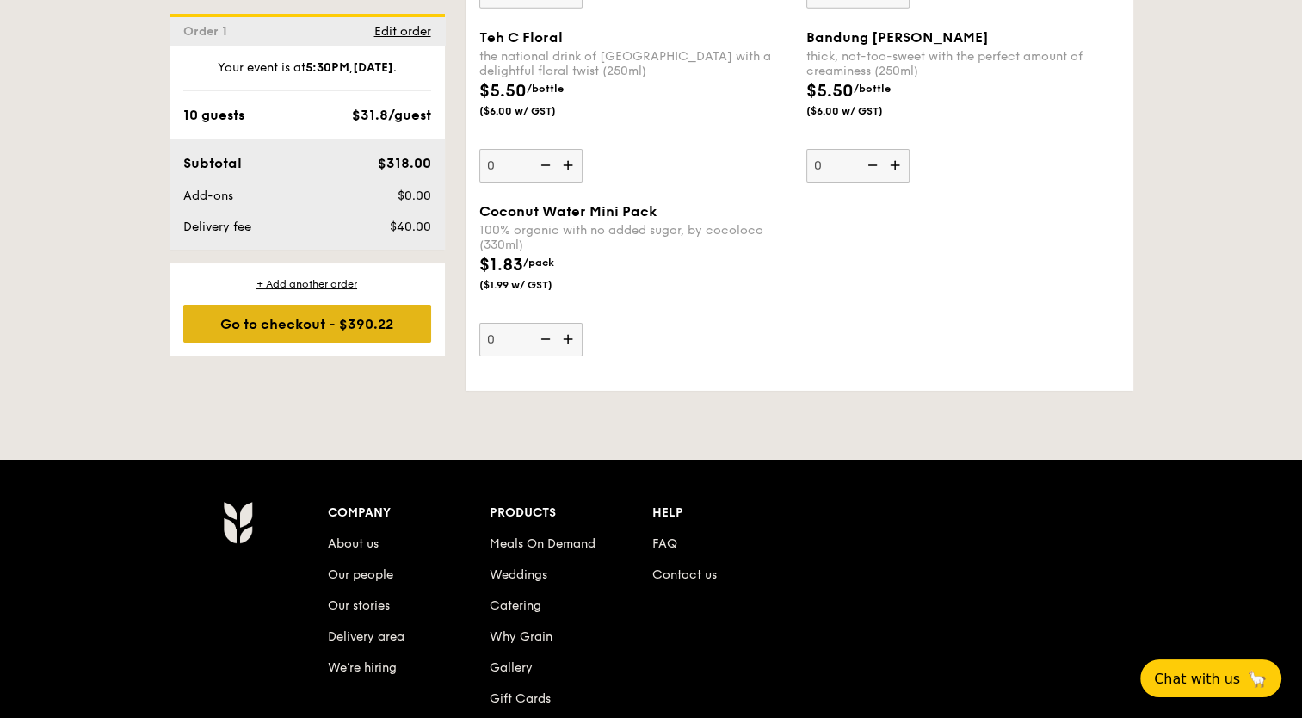
click at [330, 323] on div "Go to checkout - $390.22" at bounding box center [307, 324] width 248 height 38
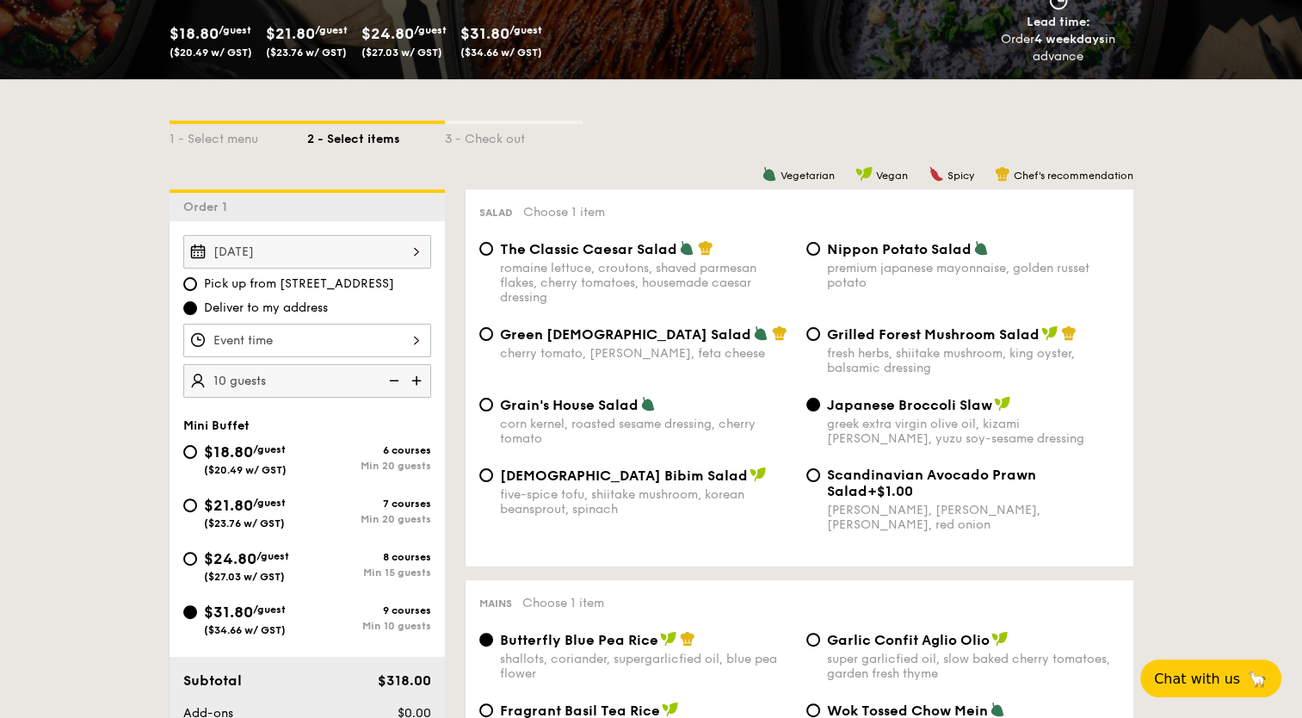
scroll to position [2653, 0]
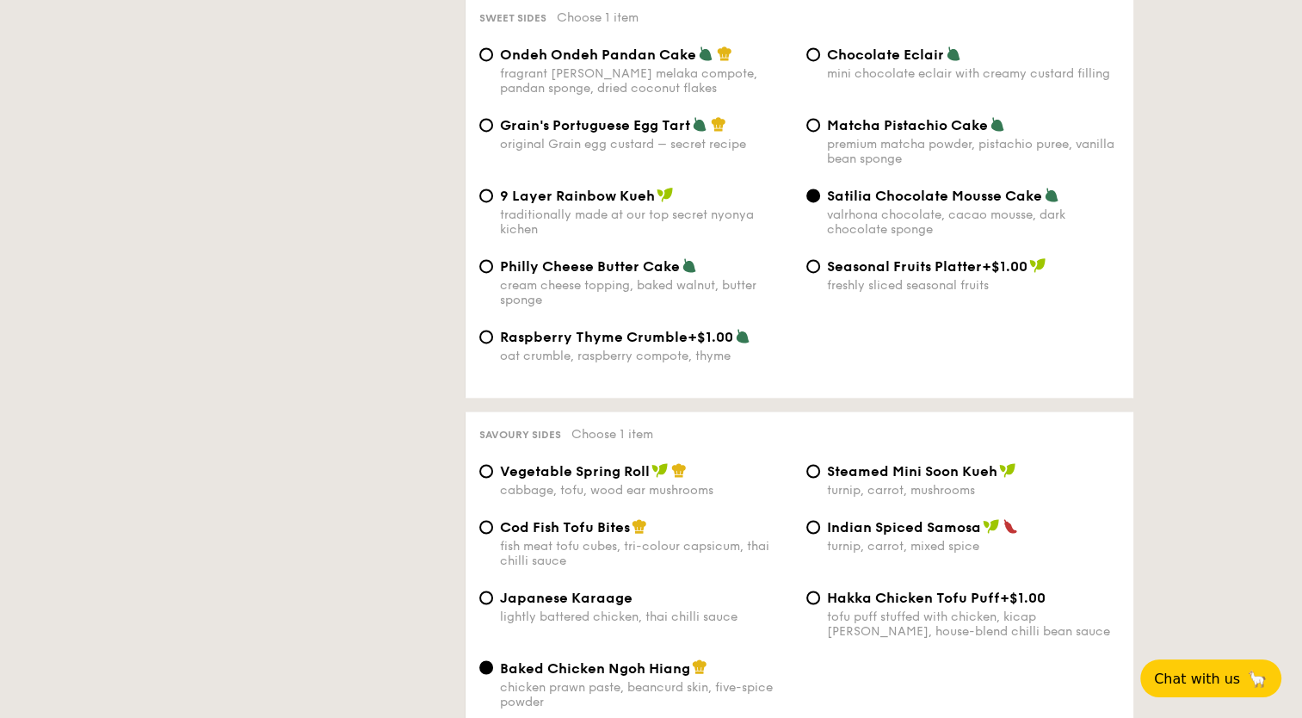
select select
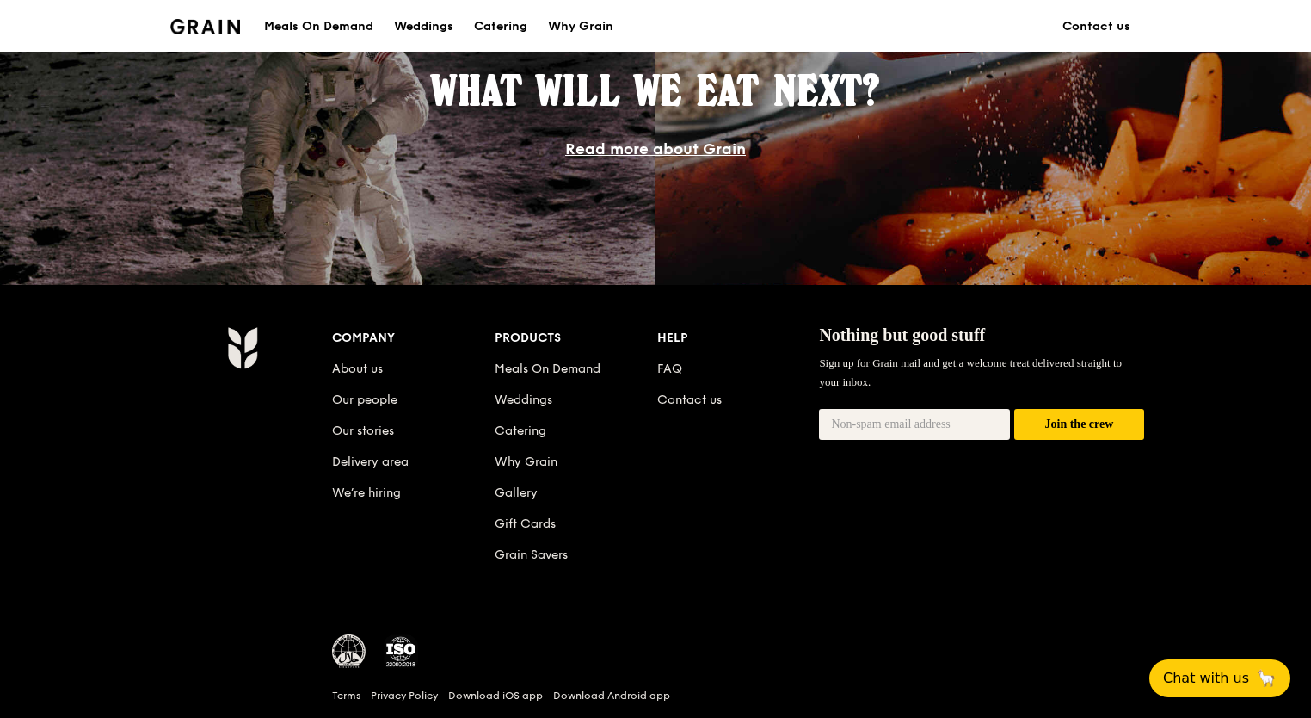
scroll to position [1609, 0]
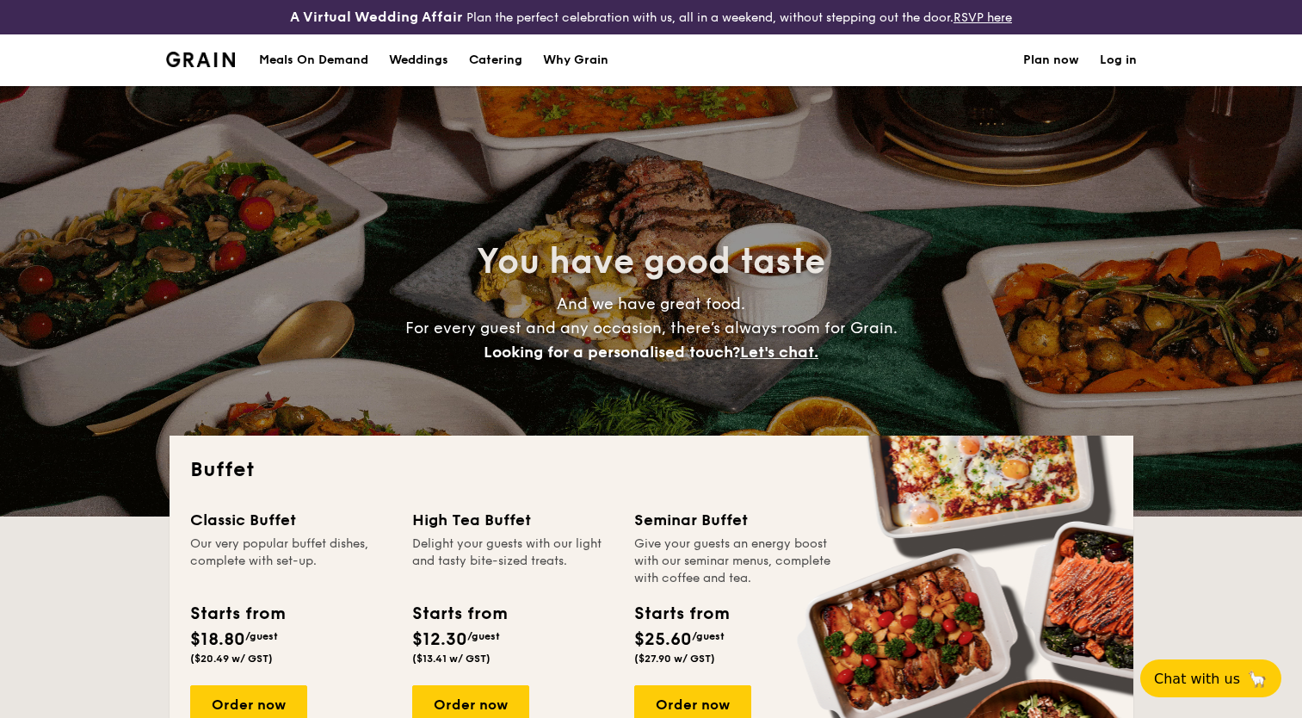
select select
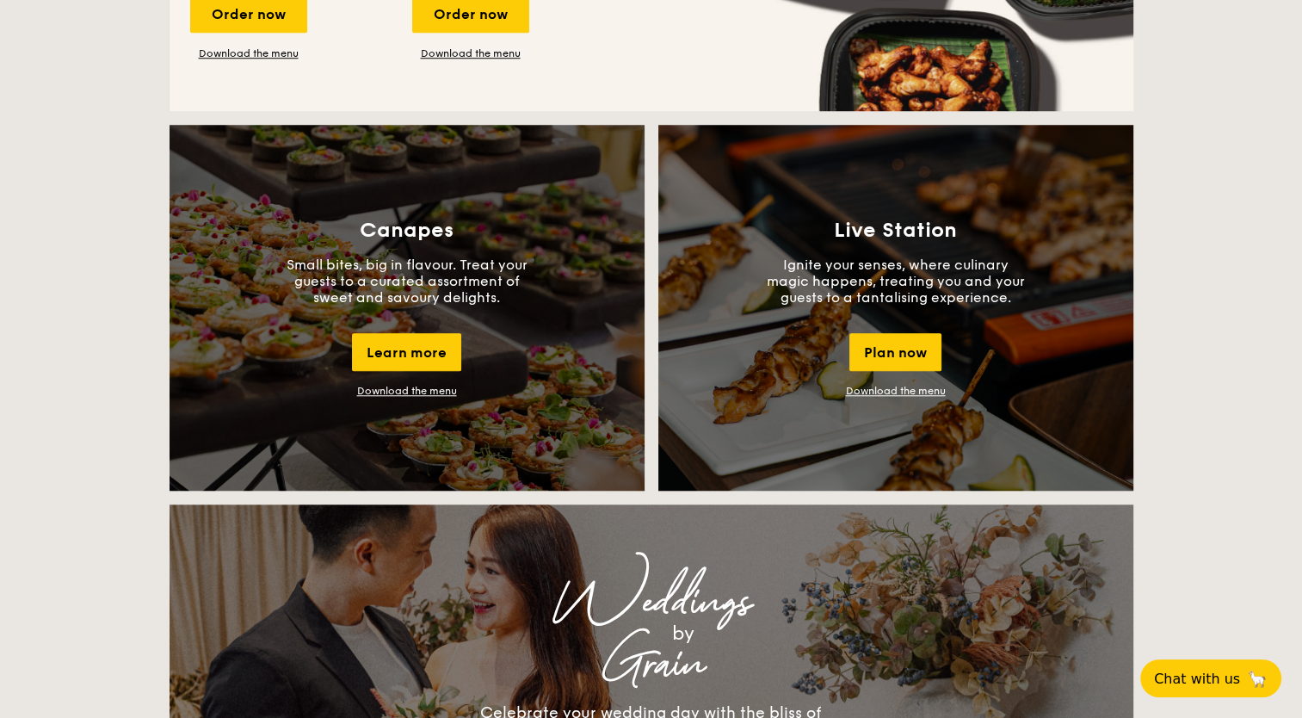
scroll to position [1191, 0]
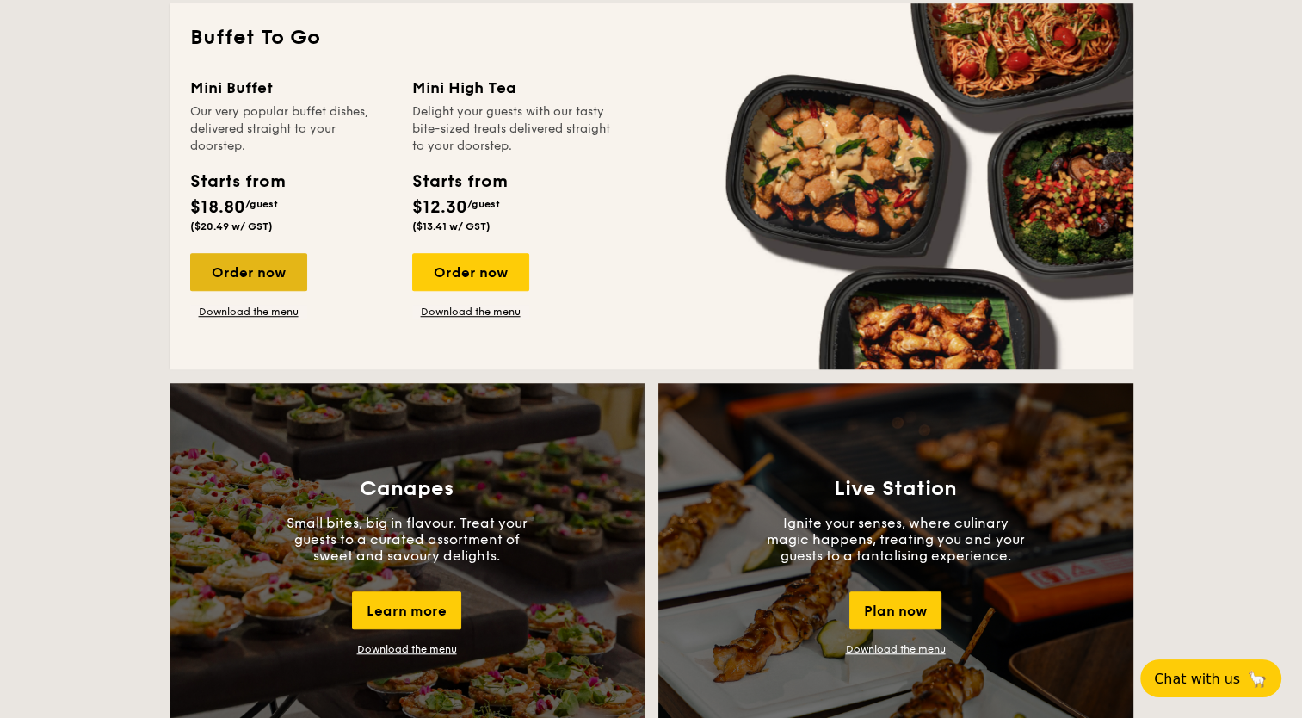
click at [244, 275] on div "Order now" at bounding box center [248, 272] width 117 height 38
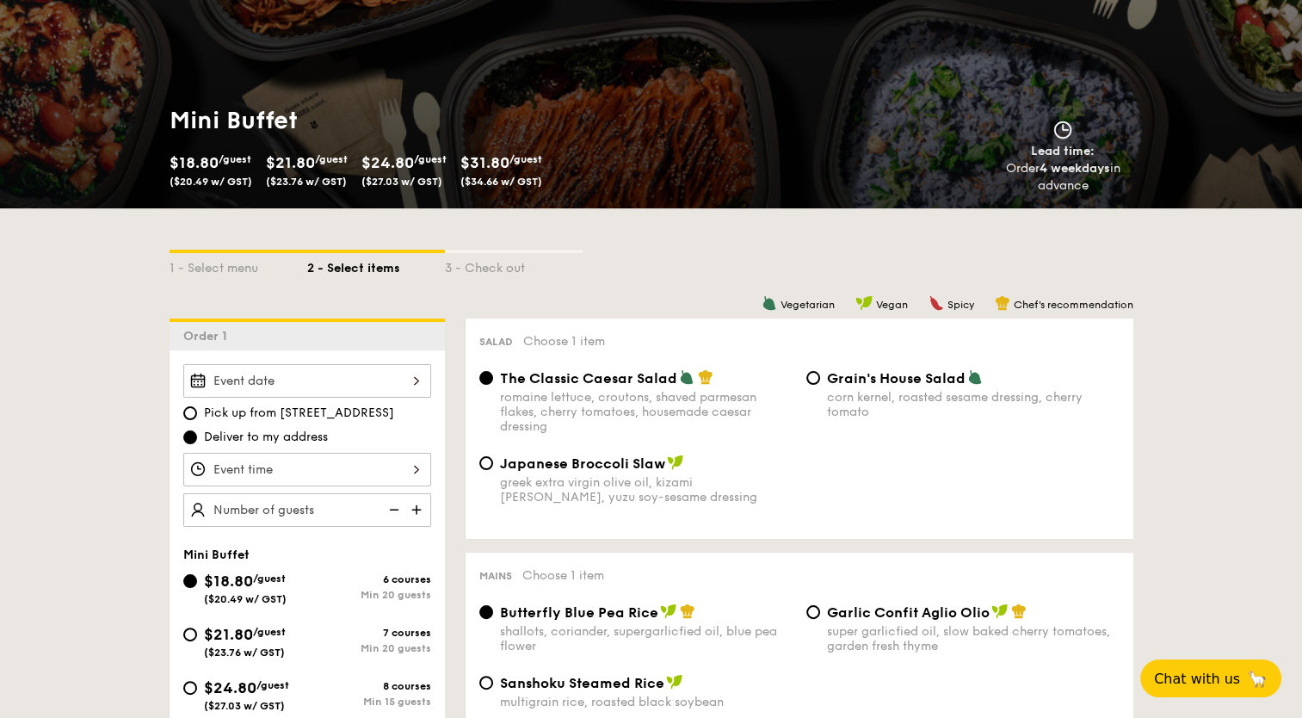
scroll to position [258, 0]
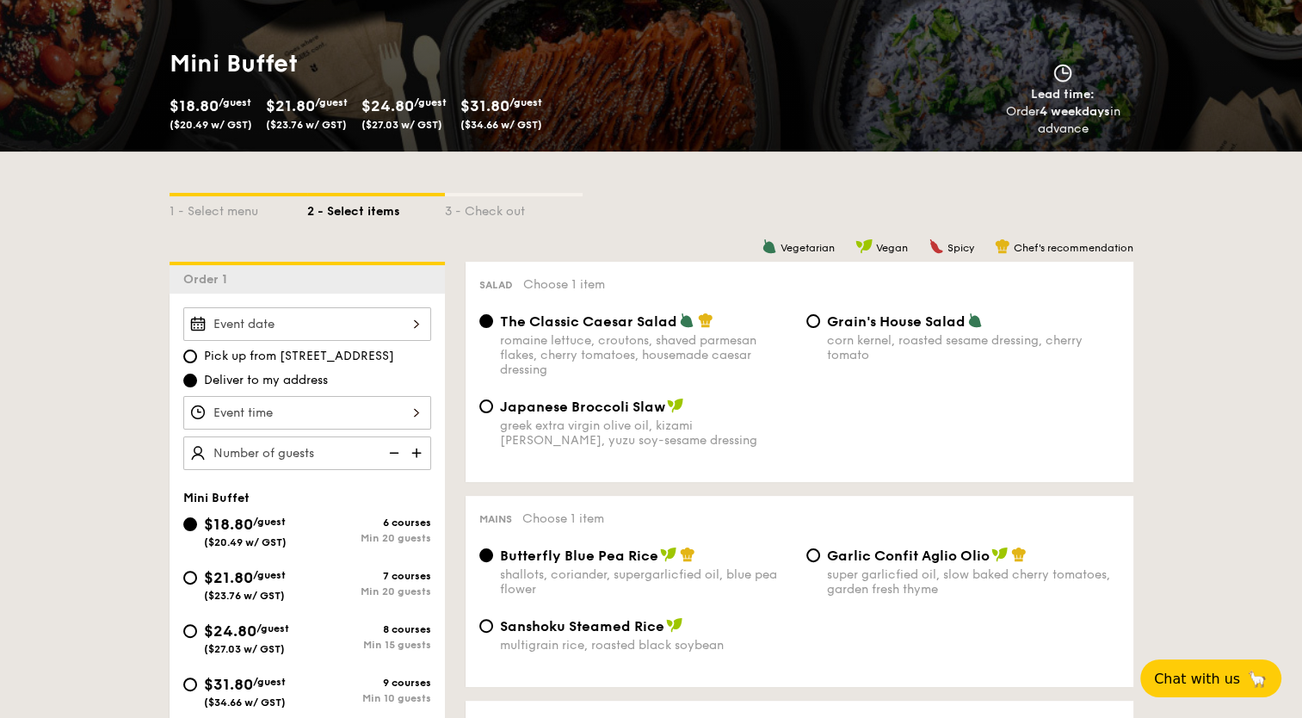
click at [416, 325] on div at bounding box center [307, 324] width 248 height 34
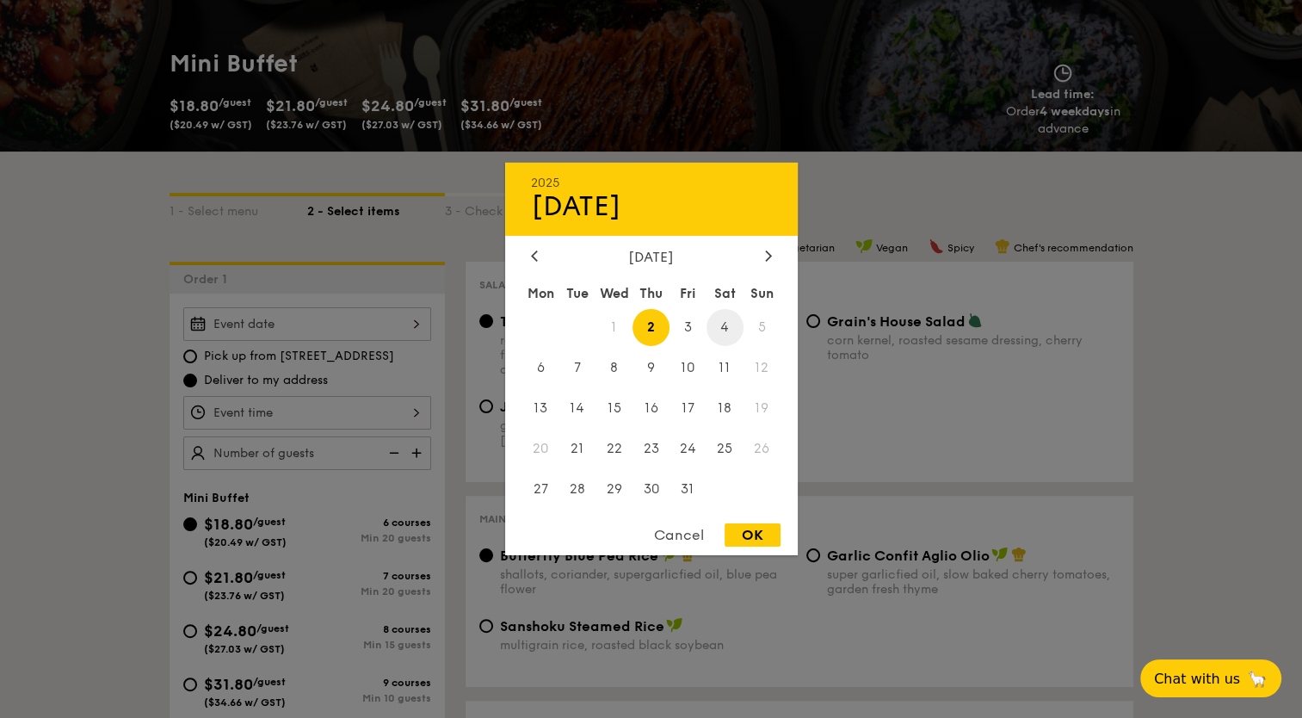
click at [721, 332] on span "4" at bounding box center [724, 327] width 37 height 37
click at [726, 329] on span "4" at bounding box center [724, 327] width 37 height 37
click at [763, 532] on div "OK" at bounding box center [752, 534] width 56 height 23
type input "Oct 04, 2025"
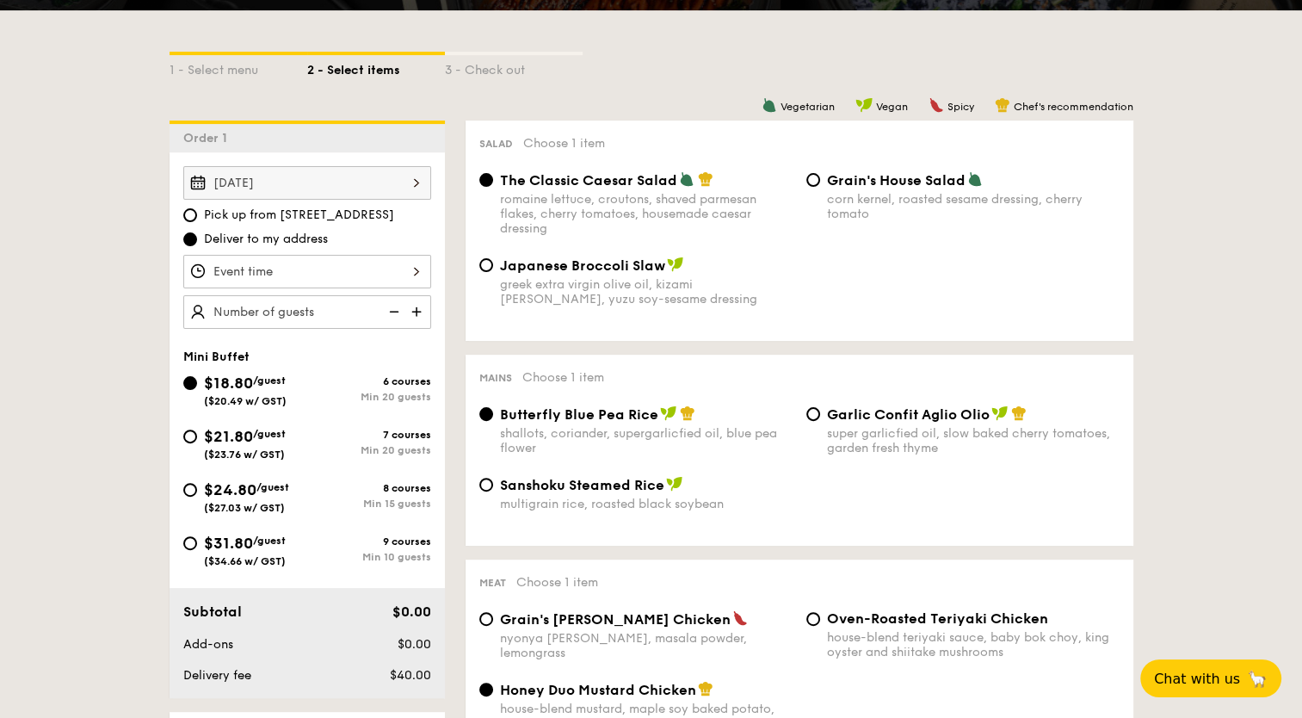
scroll to position [430, 0]
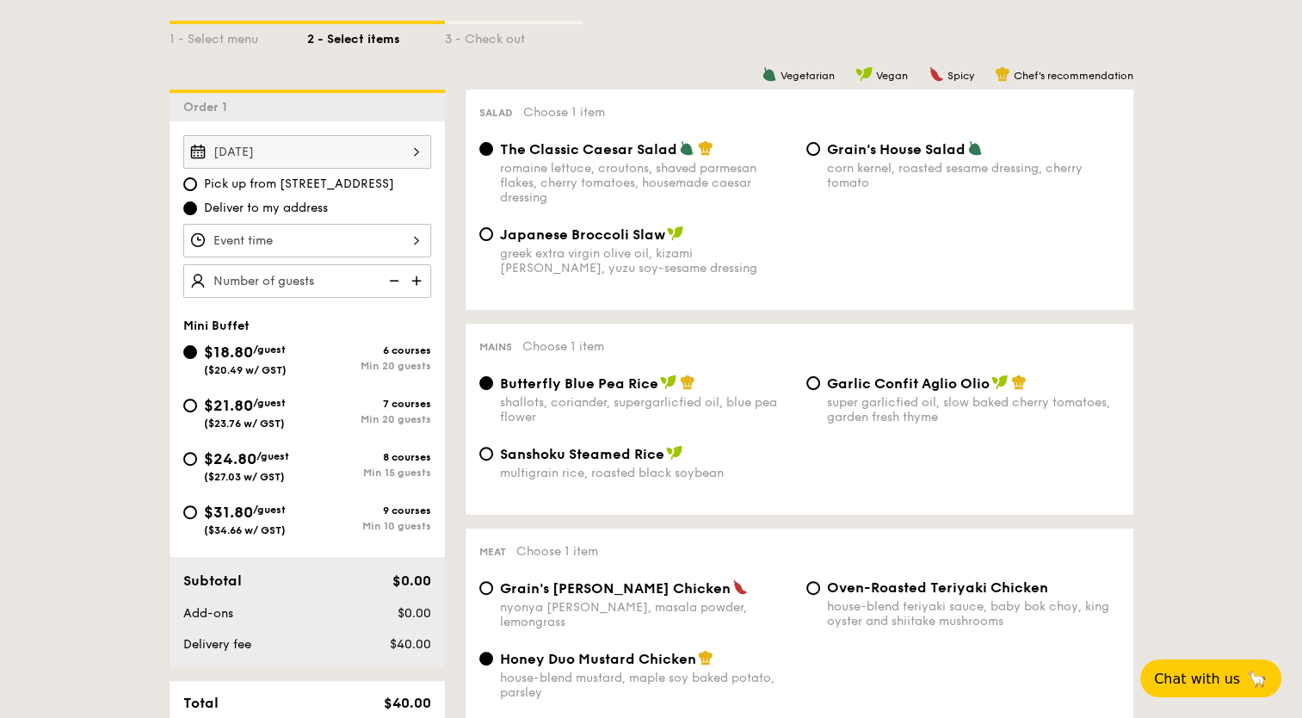
click at [257, 521] on div "$31.80 /guest ($34.66 w/ GST)" at bounding box center [245, 518] width 82 height 36
click at [197, 519] on input "$31.80 /guest ($34.66 w/ GST) 9 courses Min 10 guests" at bounding box center [190, 512] width 14 height 14
radio input "true"
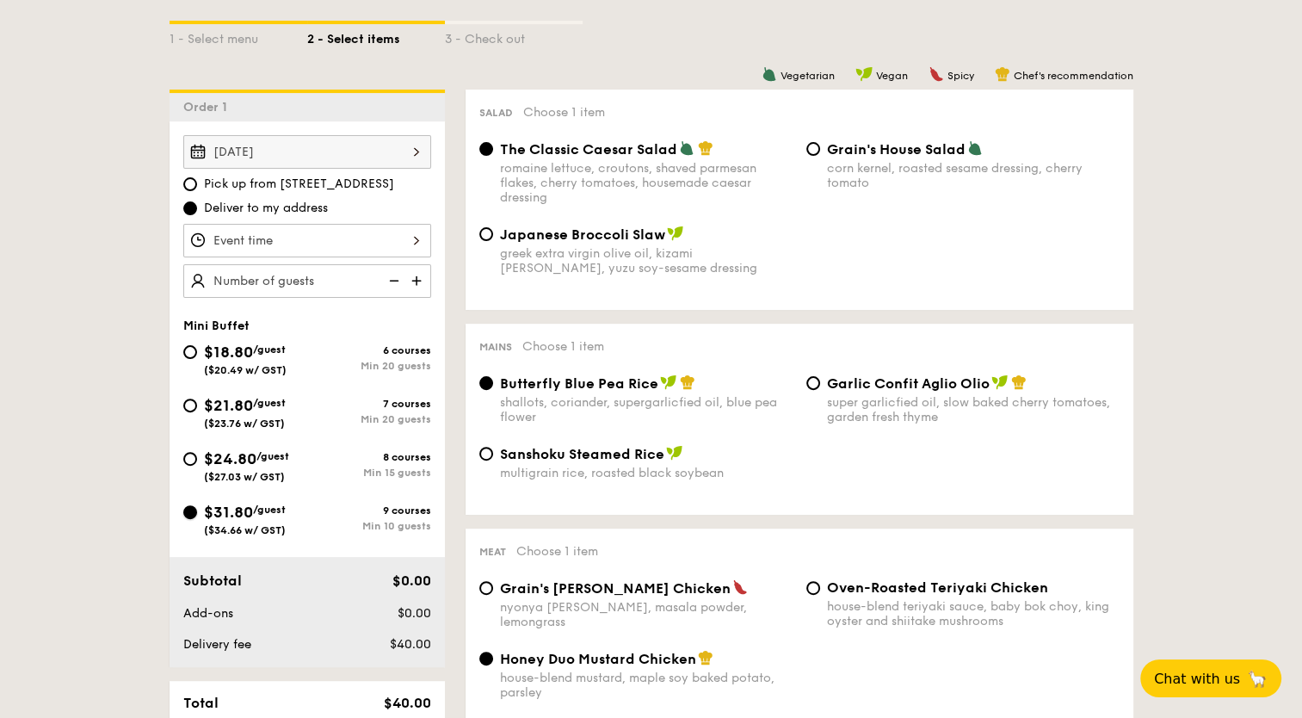
radio input "false"
radio input "true"
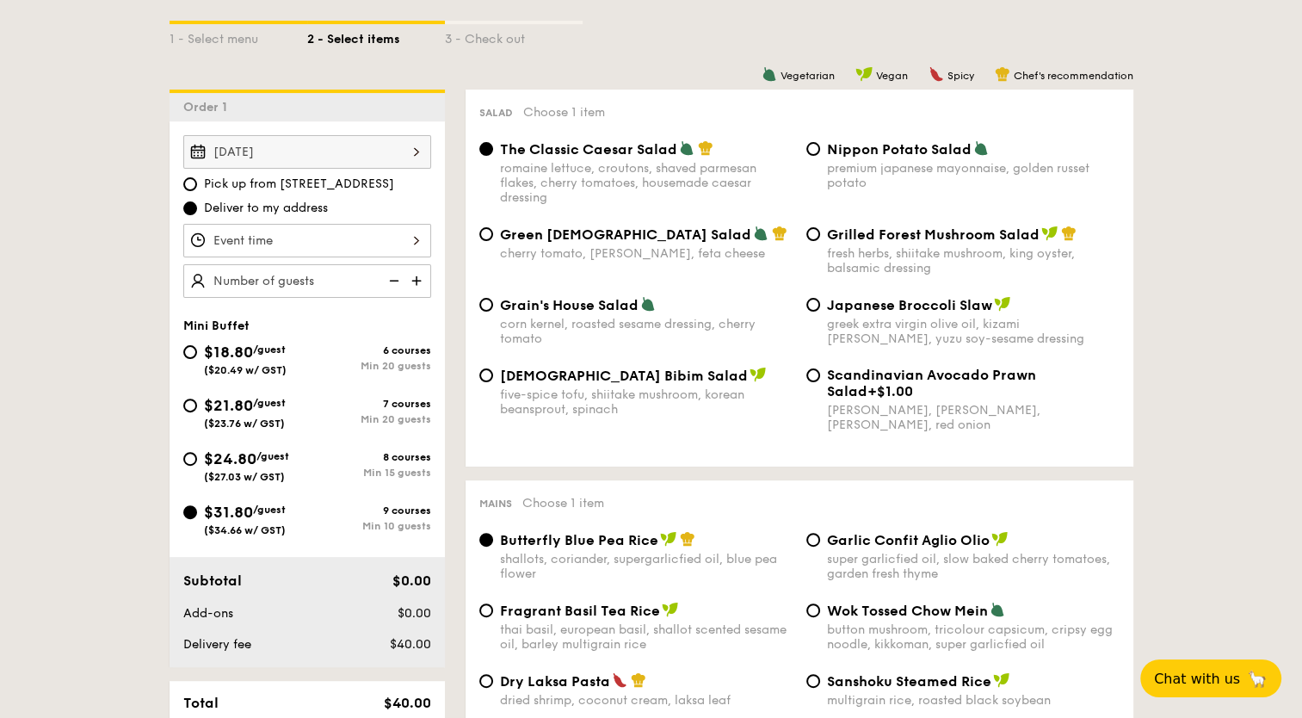
click at [824, 303] on div "Japanese Broccoli Slaw greek extra virgin olive oil, kizami nori, ginger, yuzu …" at bounding box center [962, 321] width 327 height 50
click at [814, 305] on input "Japanese Broccoli Slaw greek extra virgin olive oil, kizami nori, ginger, yuzu …" at bounding box center [813, 305] width 14 height 14
radio input "true"
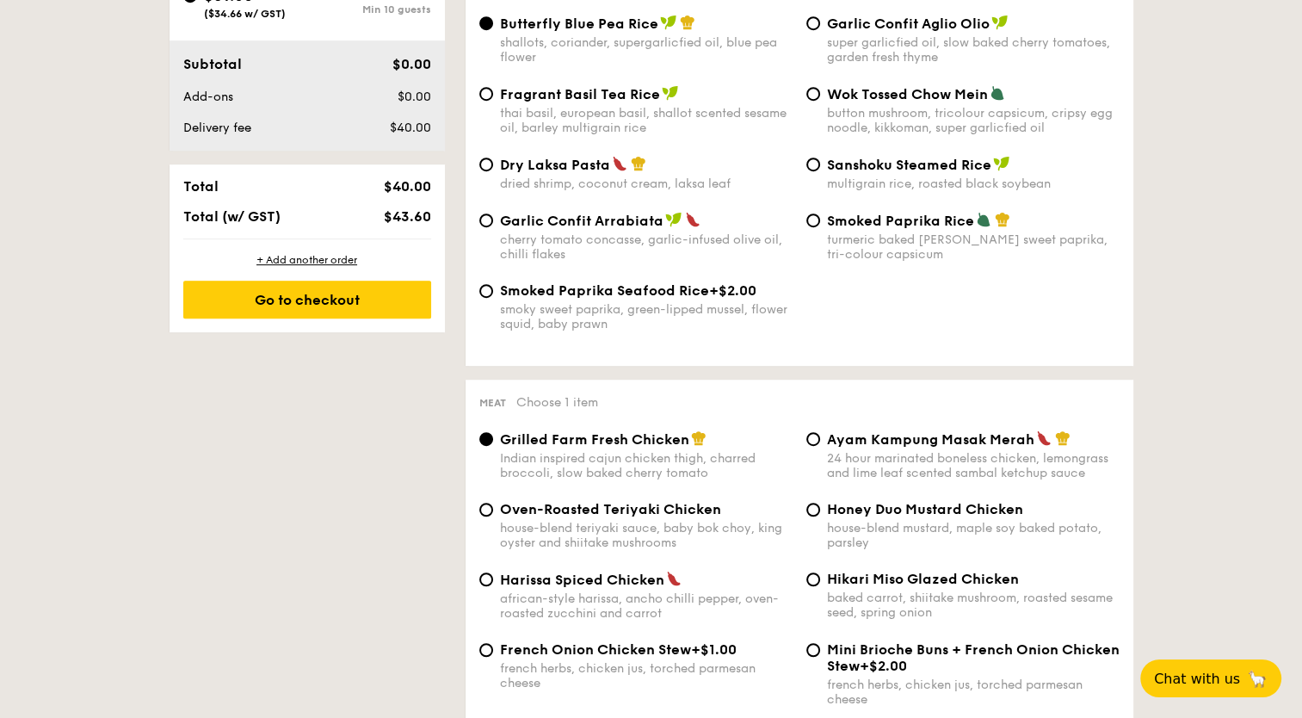
scroll to position [1032, 0]
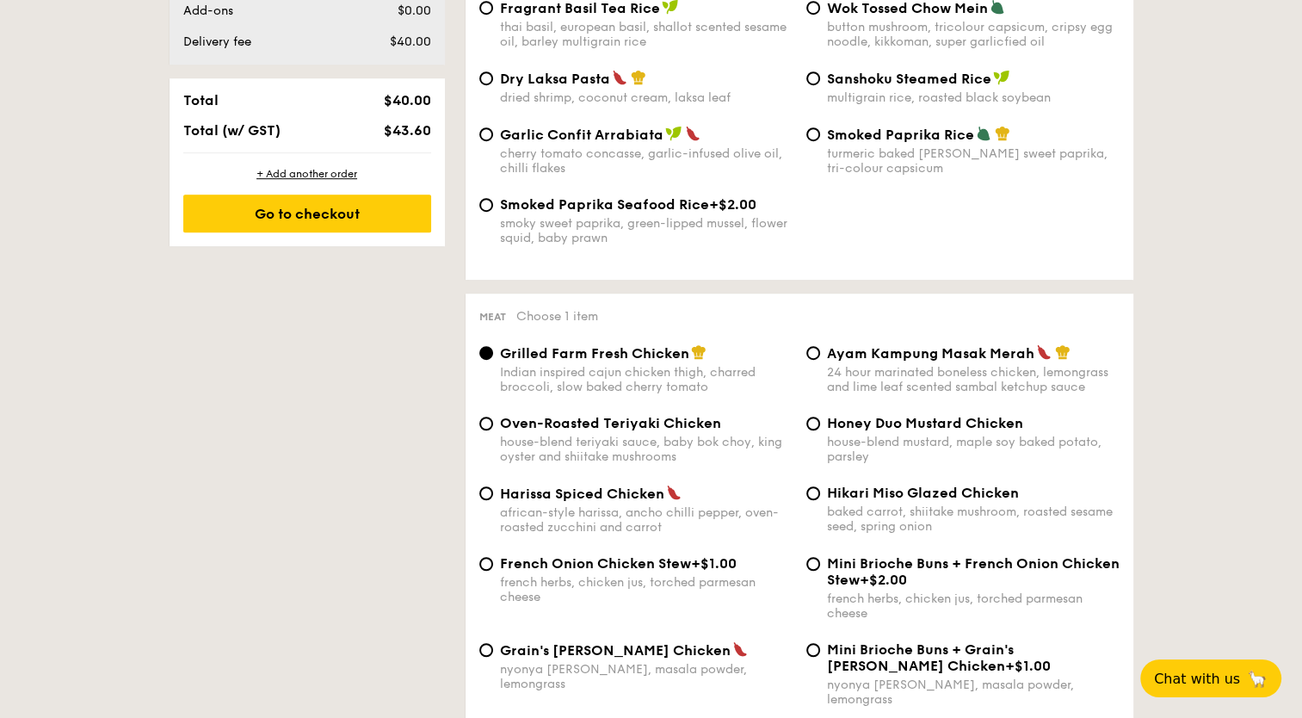
click at [915, 501] on span "Hikari Miso Glazed Chicken" at bounding box center [923, 492] width 192 height 16
click at [820, 500] on input "Hikari Miso Glazed Chicken baked carrot, shiitake mushroom, roasted sesame seed…" at bounding box center [813, 493] width 14 height 14
radio input "true"
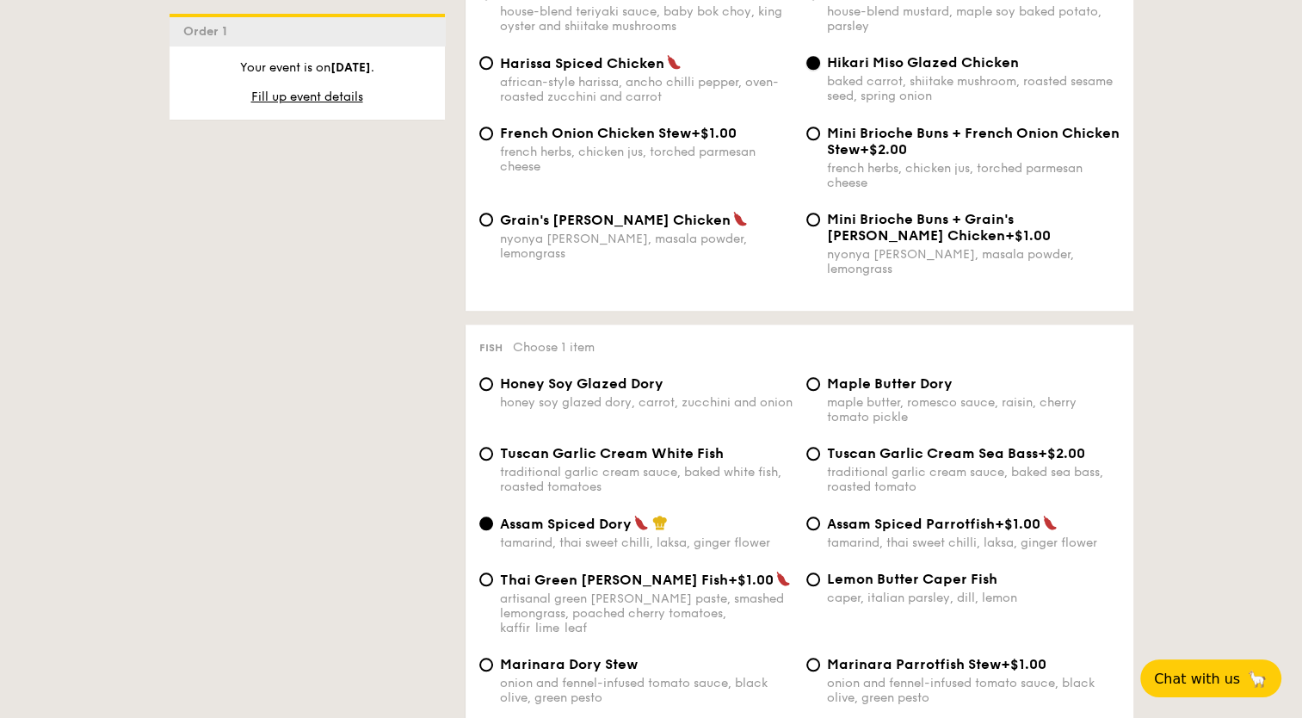
scroll to position [1549, 0]
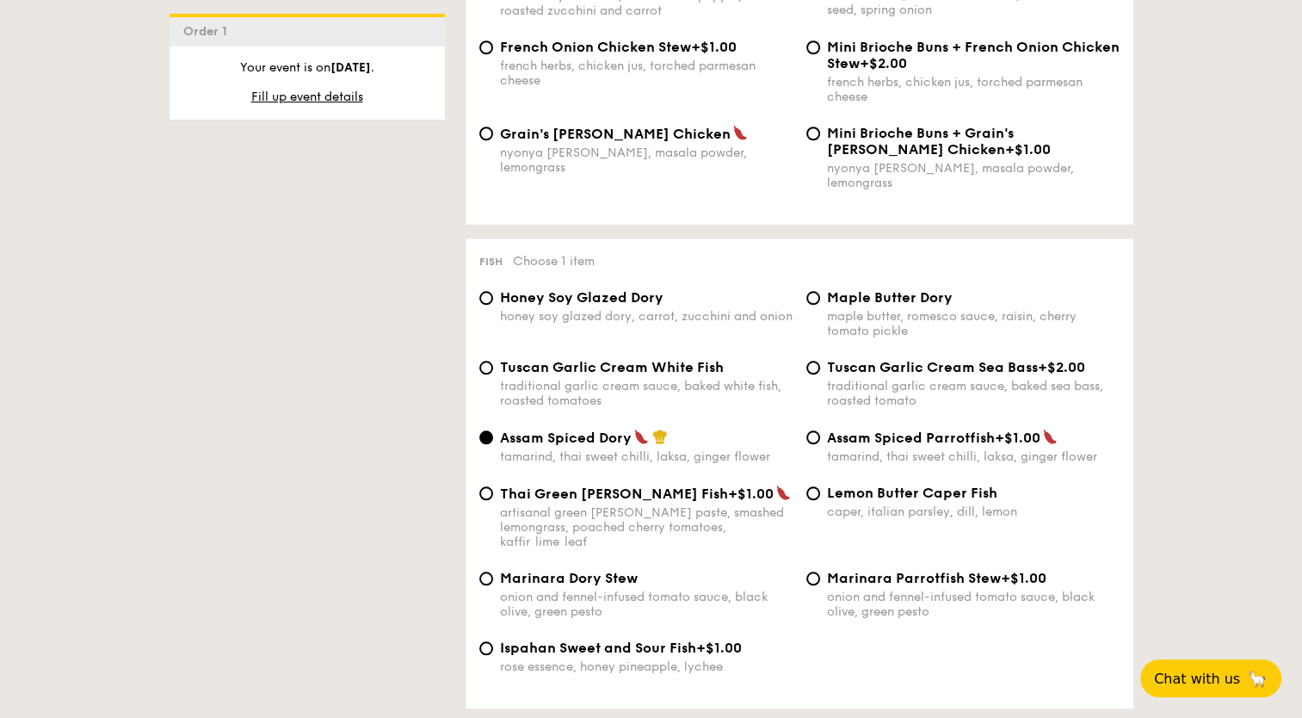
click at [611, 289] on span "Honey Soy Glazed Dory" at bounding box center [581, 297] width 163 height 16
click at [493, 291] on input "Honey Soy Glazed Dory honey soy glazed dory, carrot, zucchini and onion" at bounding box center [486, 298] width 14 height 14
radio input "true"
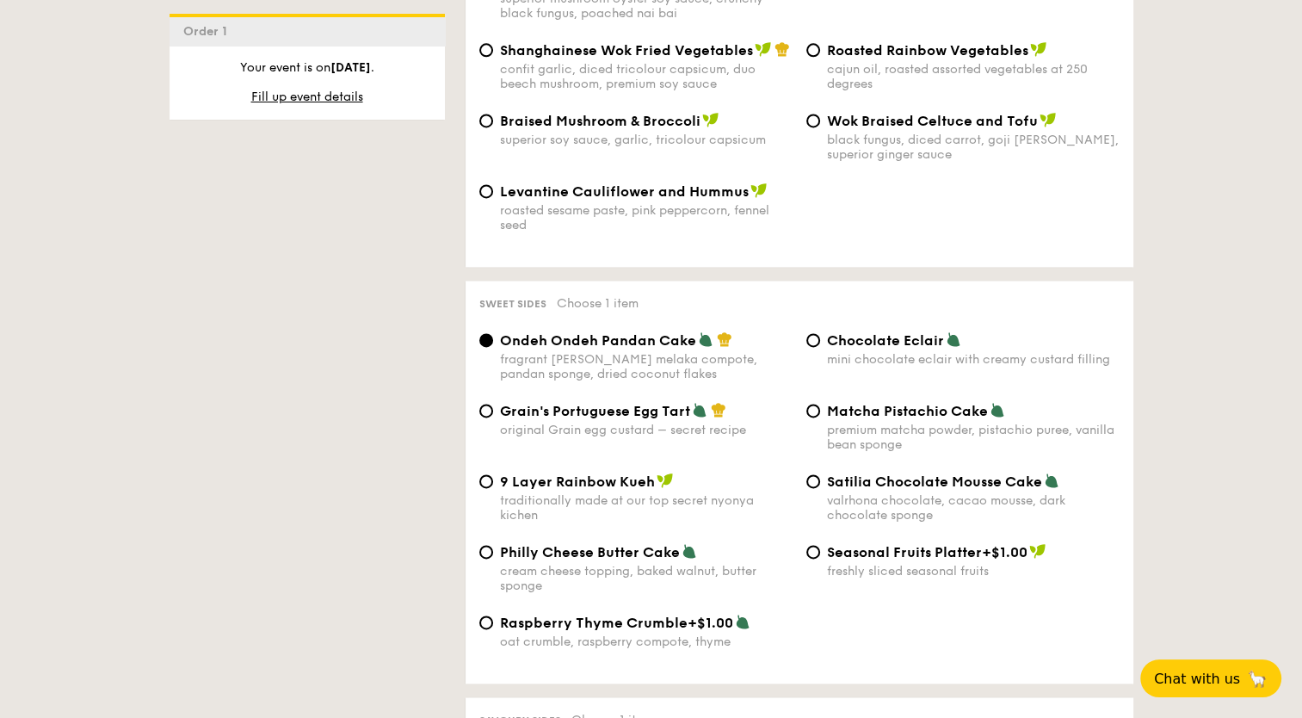
scroll to position [2409, 0]
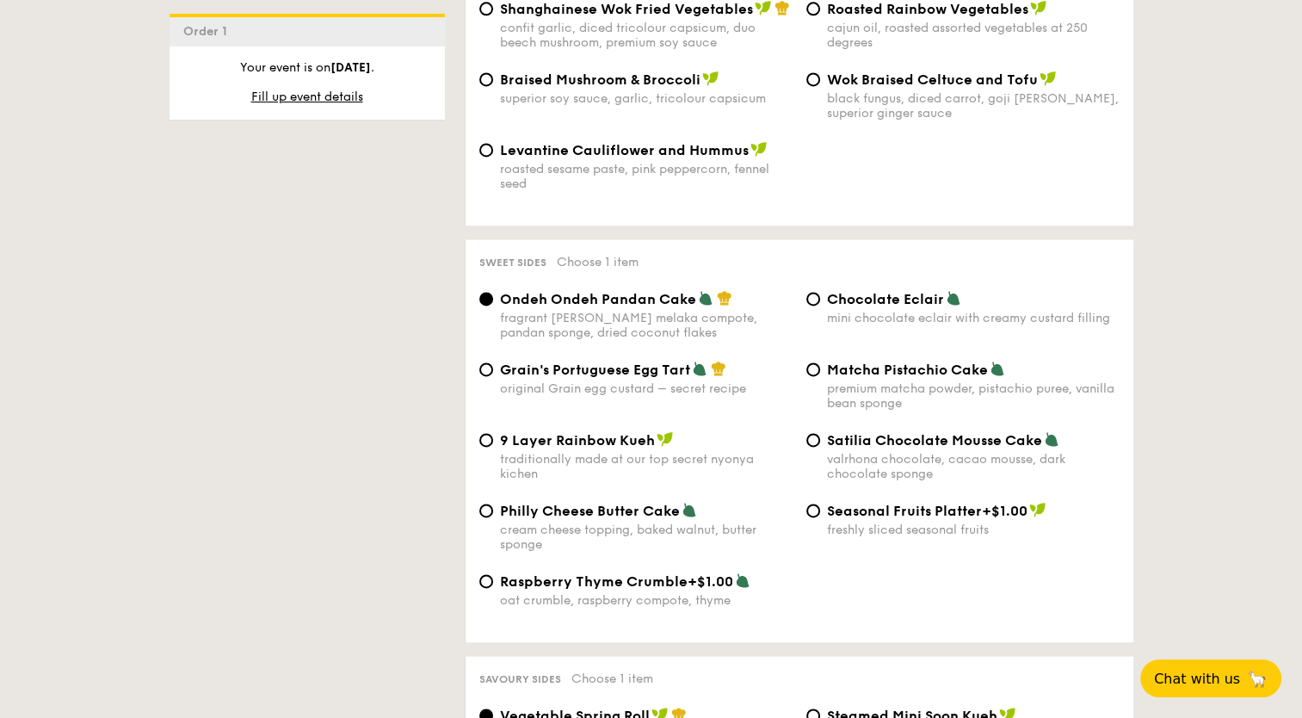
click at [823, 431] on div "Satilia Chocolate Mousse Cake valrhona chocolate, cacao mousse, dark chocolate …" at bounding box center [962, 456] width 327 height 50
click at [812, 433] on input "Satilia Chocolate Mousse Cake valrhona chocolate, cacao mousse, dark chocolate …" at bounding box center [813, 440] width 14 height 14
radio input "true"
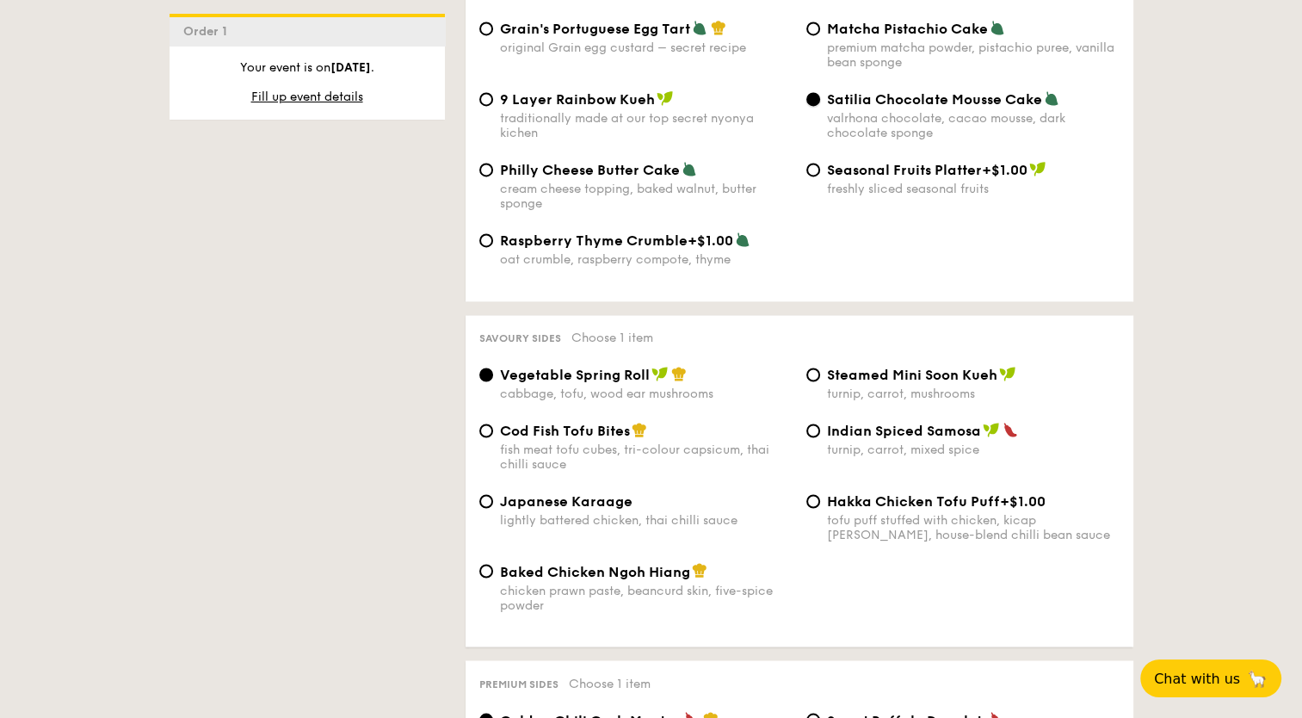
scroll to position [2753, 0]
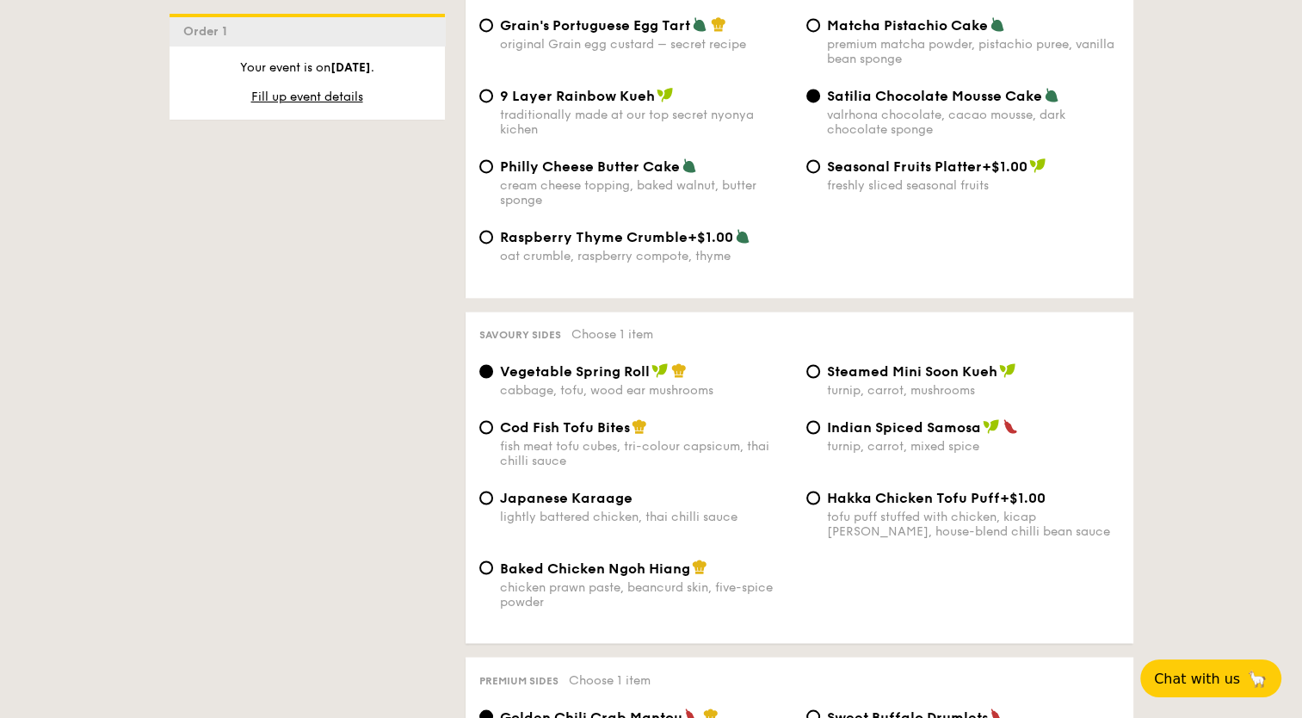
click at [532, 559] on span "Baked Chicken Ngoh Hiang" at bounding box center [595, 567] width 190 height 16
click at [493, 560] on input "Baked Chicken Ngoh Hiang chicken prawn paste, beancurd skin, five-spice powder" at bounding box center [486, 567] width 14 height 14
radio input "true"
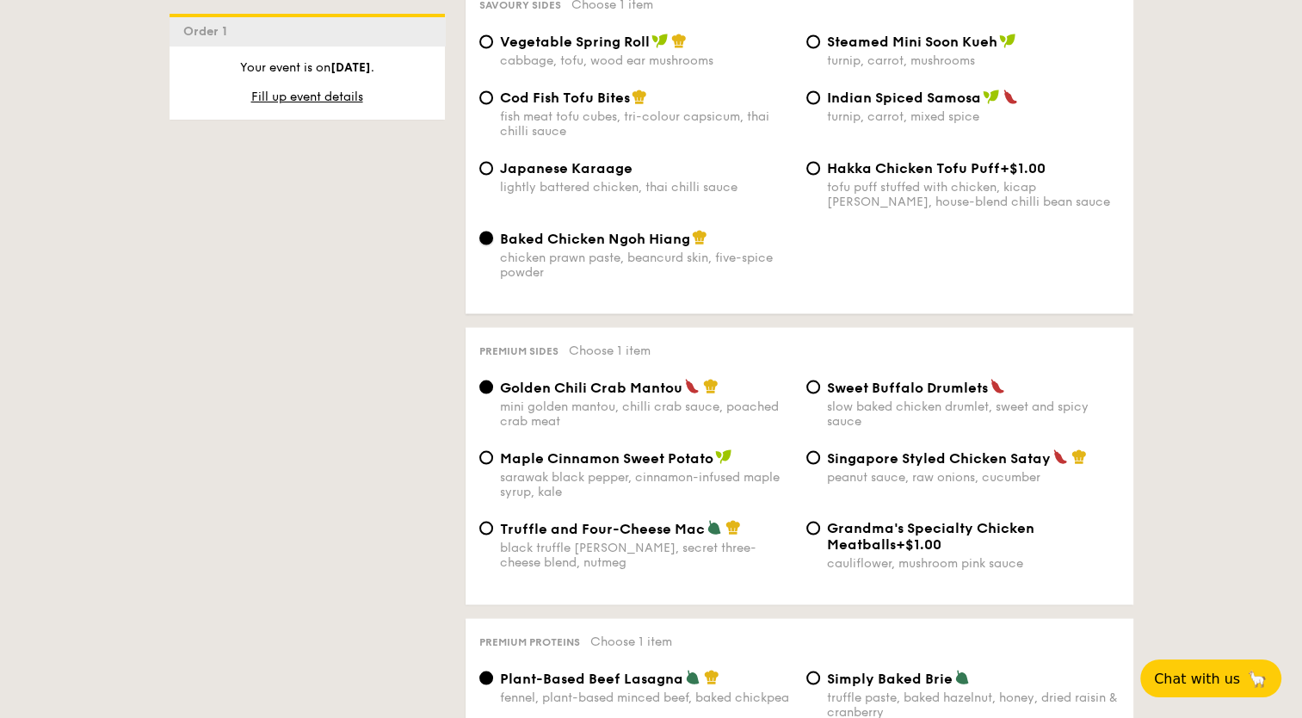
scroll to position [3097, 0]
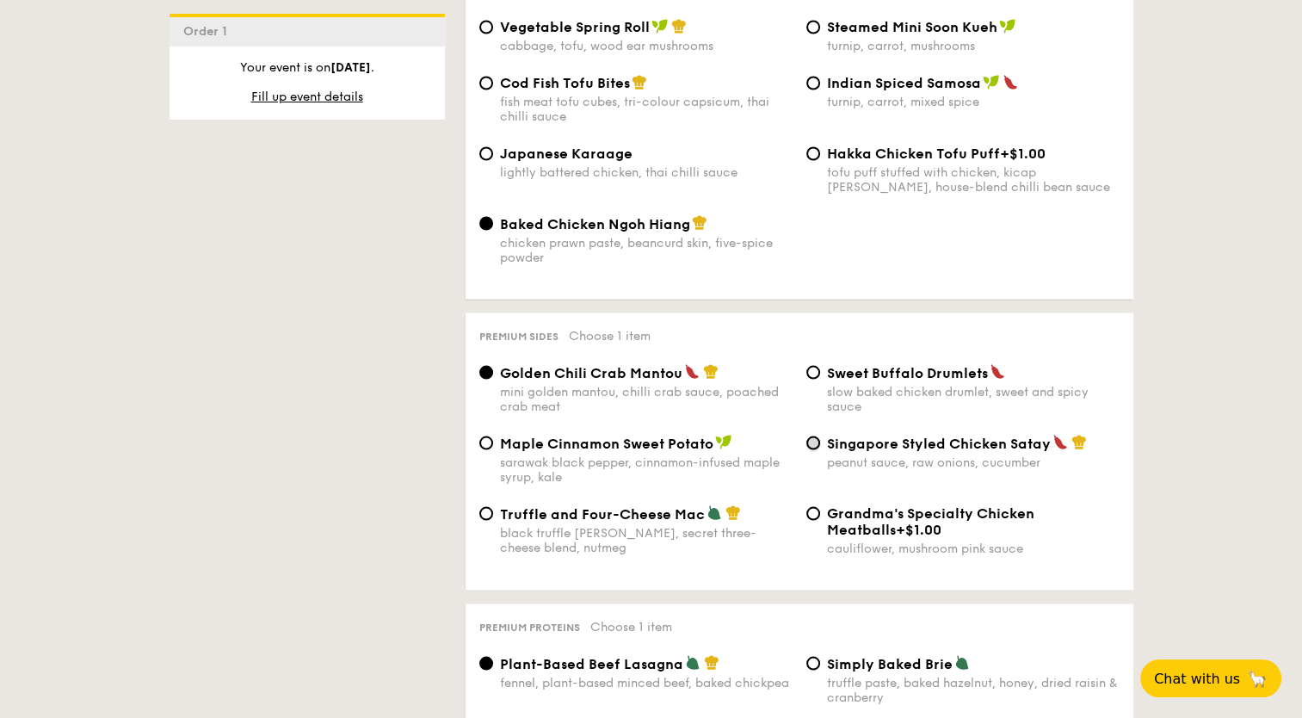
click at [814, 435] on input "Singapore Styled Chicken Satay peanut sauce, raw onions, cucumber" at bounding box center [813, 442] width 14 height 14
radio input "true"
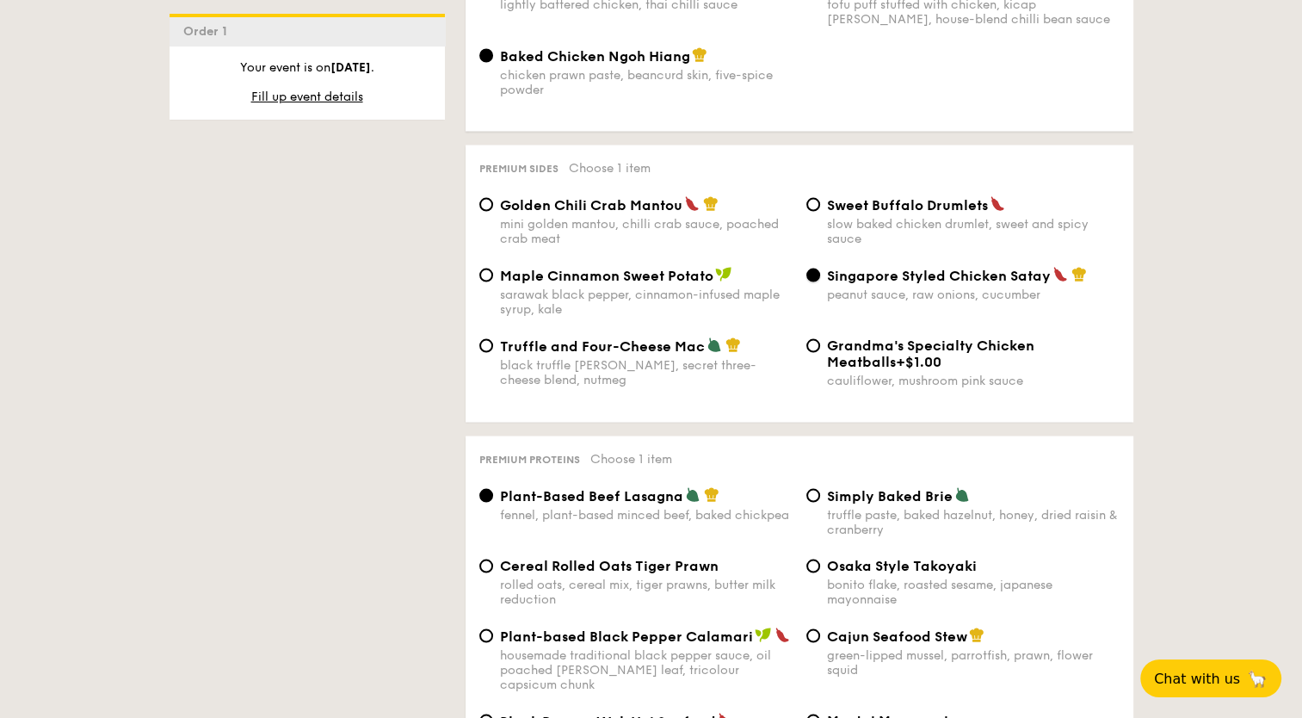
scroll to position [3355, 0]
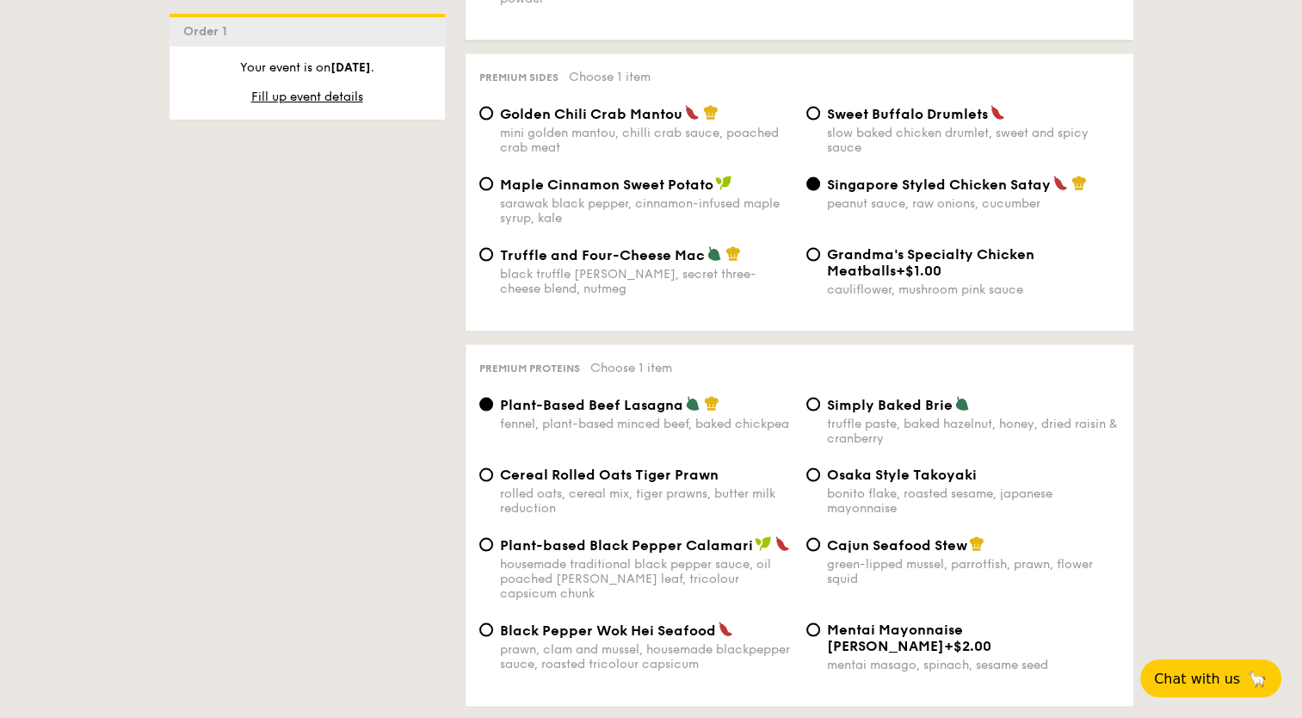
click at [515, 467] on span "Cereal Rolled Oats Tiger Prawn" at bounding box center [609, 474] width 219 height 16
click at [493, 468] on input "Cereal Rolled Oats Tiger Prawn rolled oats, cereal mix, tiger prawns, butter mi…" at bounding box center [486, 475] width 14 height 14
radio input "true"
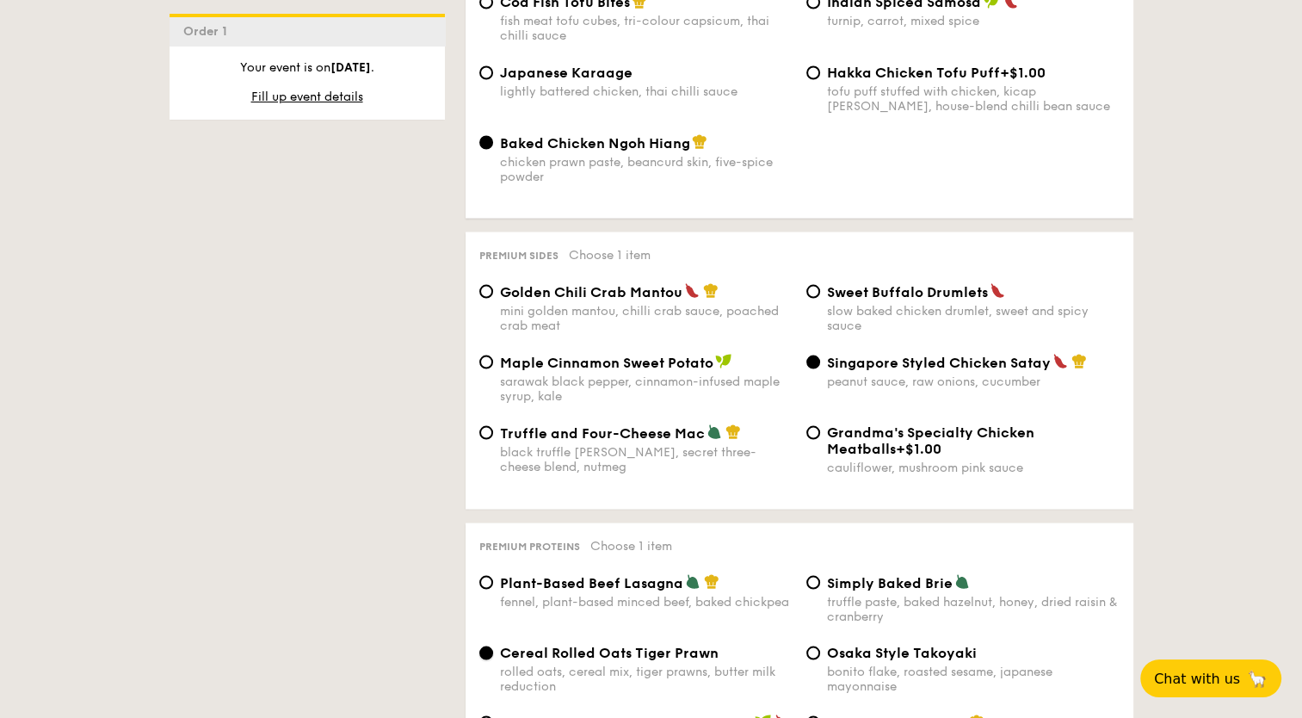
scroll to position [2753, 0]
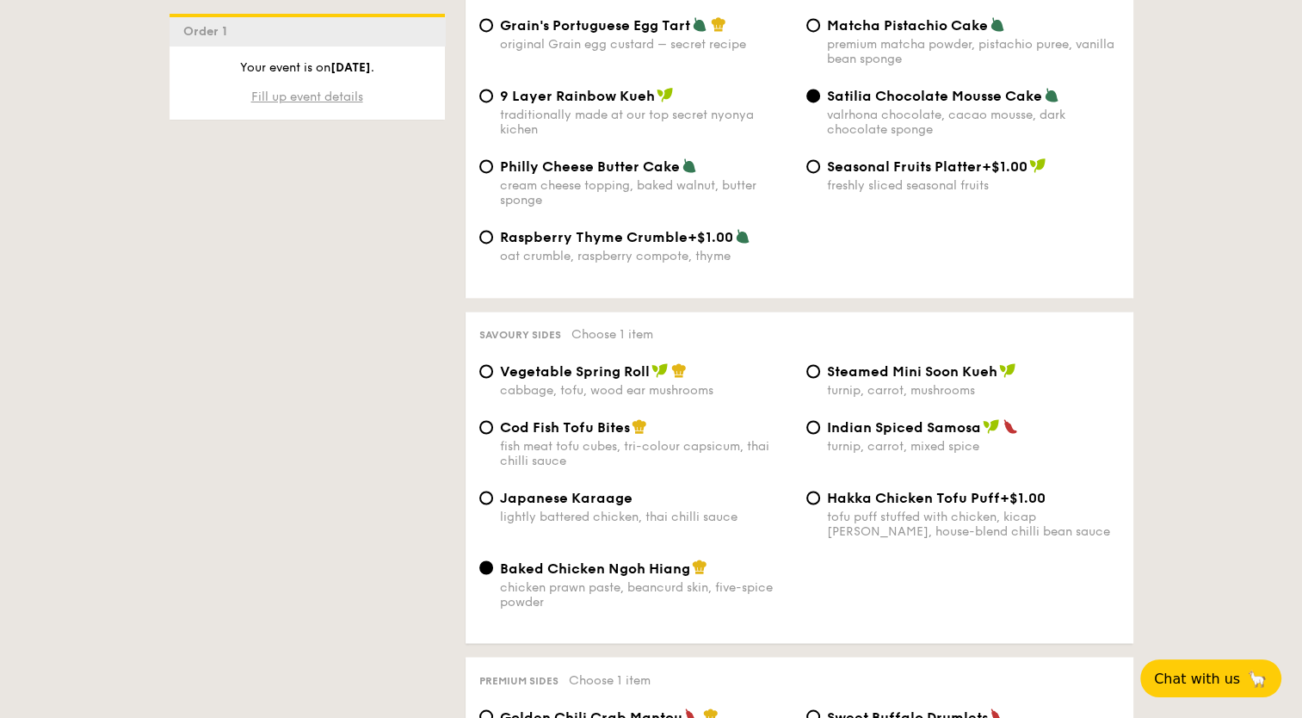
click at [339, 96] on span "Fill up event details" at bounding box center [307, 96] width 112 height 15
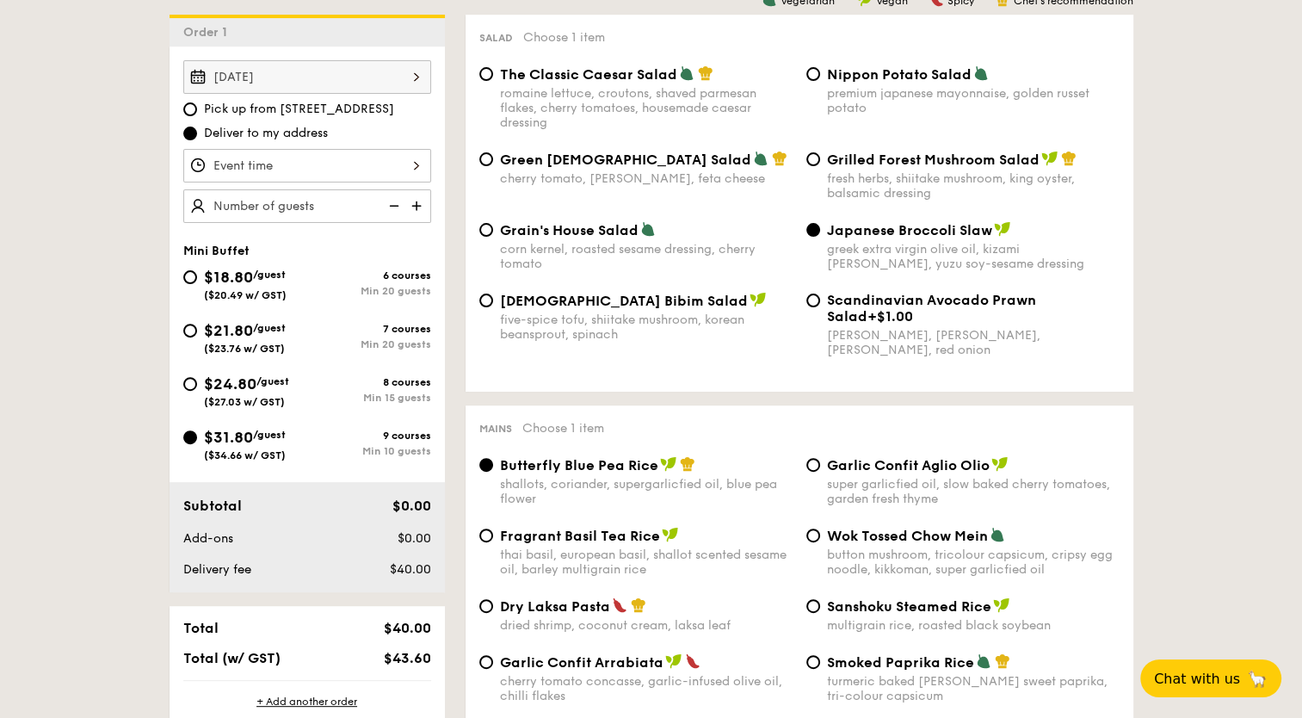
scroll to position [494, 0]
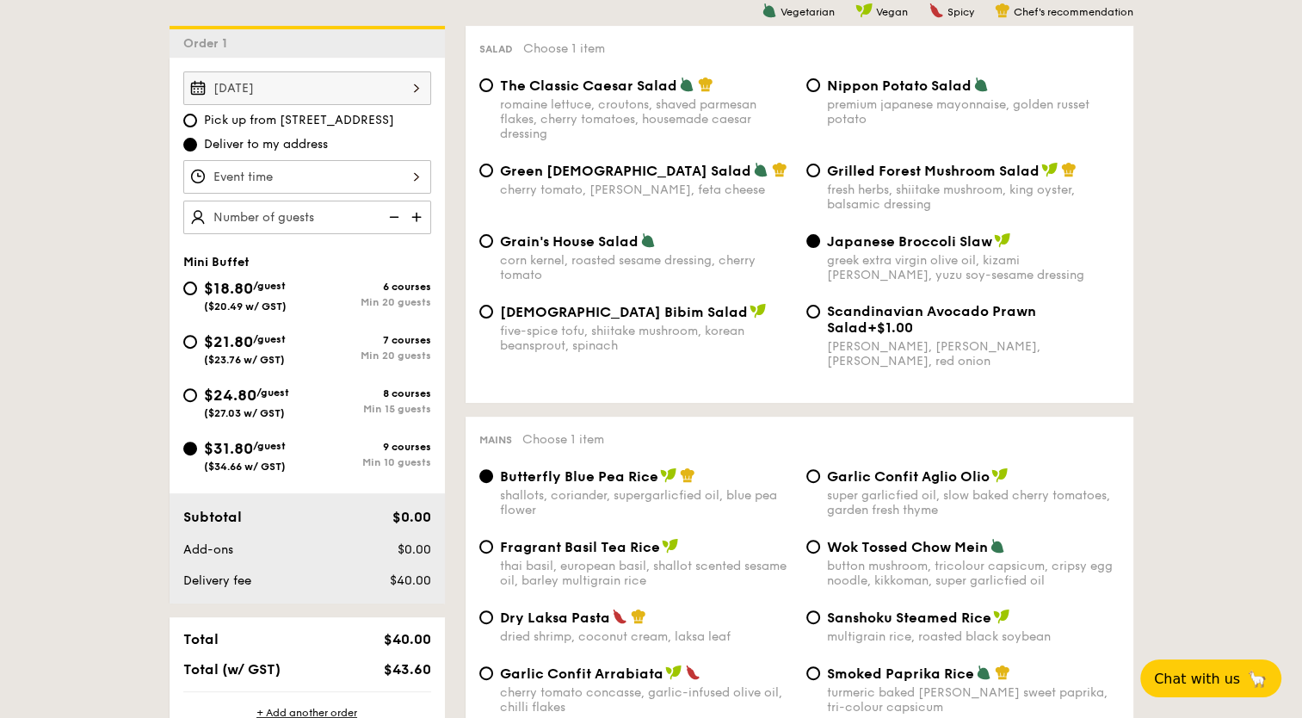
click at [382, 120] on span "Pick up from 5 Burn Road #05-01" at bounding box center [299, 120] width 190 height 17
click at [197, 120] on input "Pick up from [STREET_ADDRESS]" at bounding box center [190, 121] width 14 height 14
radio input "true"
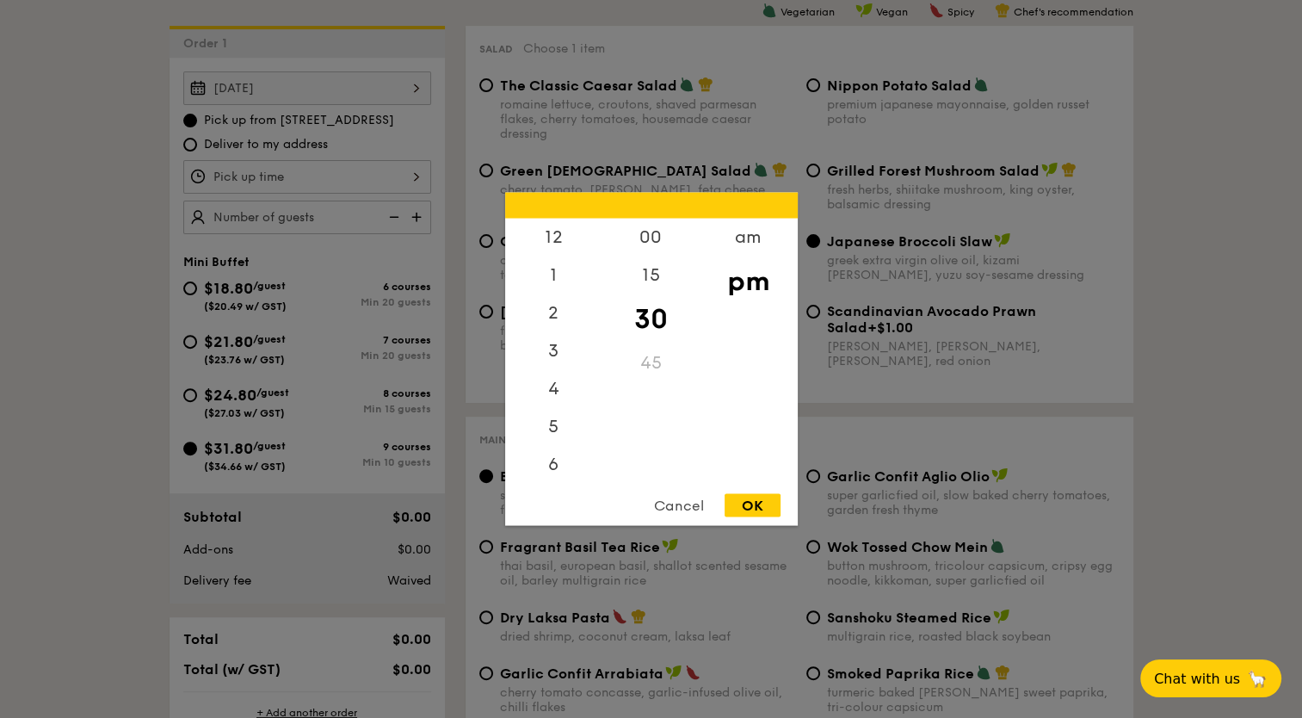
click at [413, 182] on div "12 1 2 3 4 5 6 7 8 9 10 11 00 15 30 45 am pm Cancel OK" at bounding box center [307, 177] width 248 height 34
click at [563, 348] on div "5" at bounding box center [553, 357] width 97 height 50
click at [767, 512] on div "OK" at bounding box center [752, 505] width 56 height 23
type input "5:30PM"
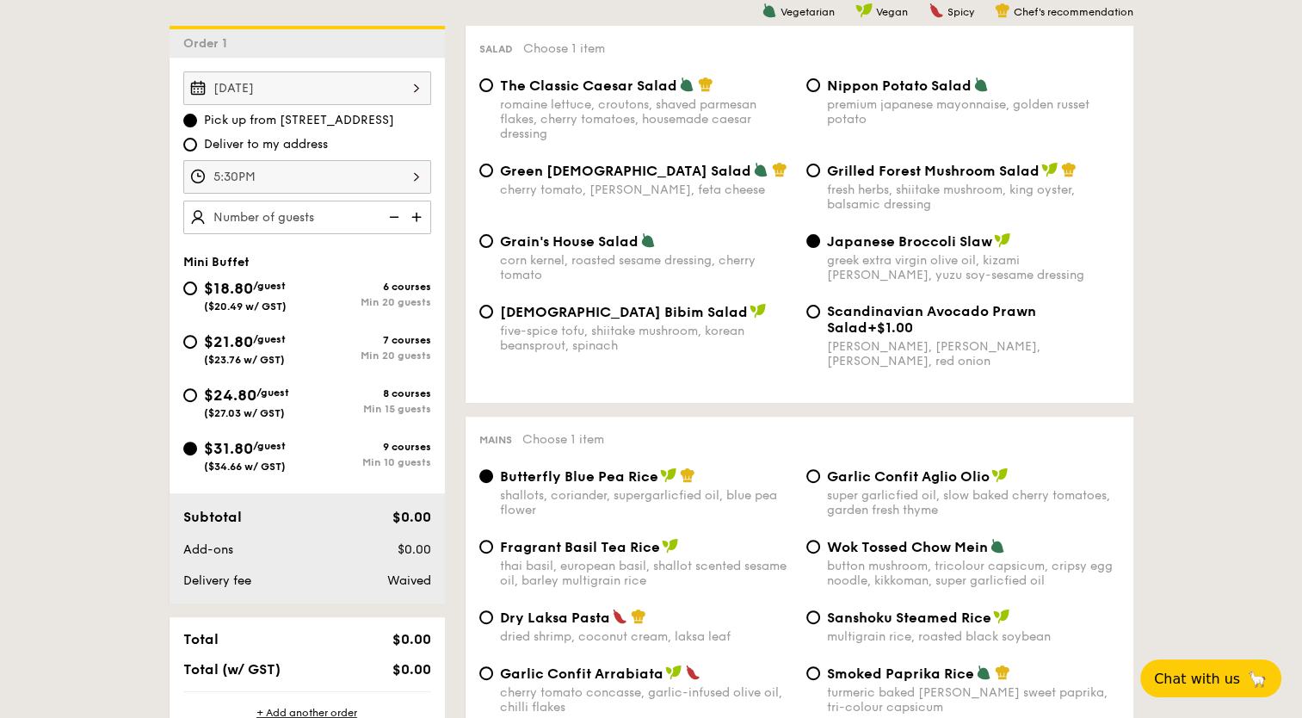
click at [416, 217] on img at bounding box center [418, 216] width 26 height 33
type input "10 guests"
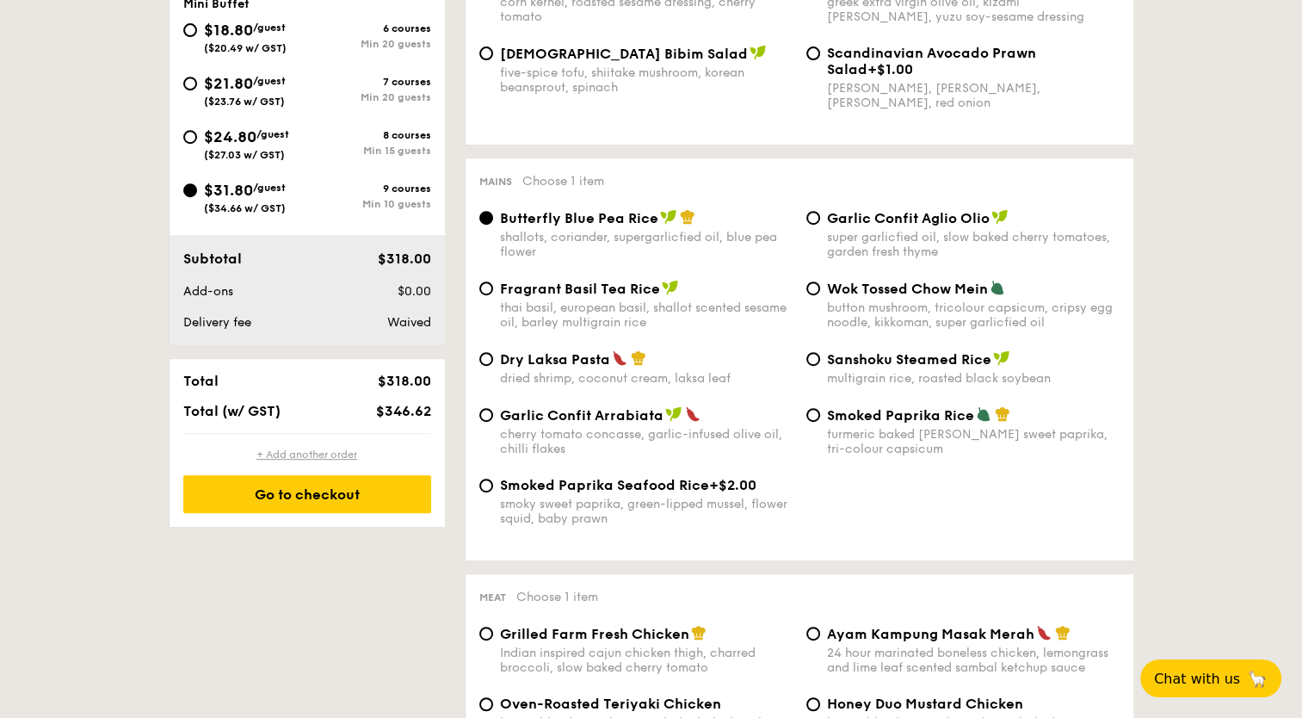
scroll to position [580, 0]
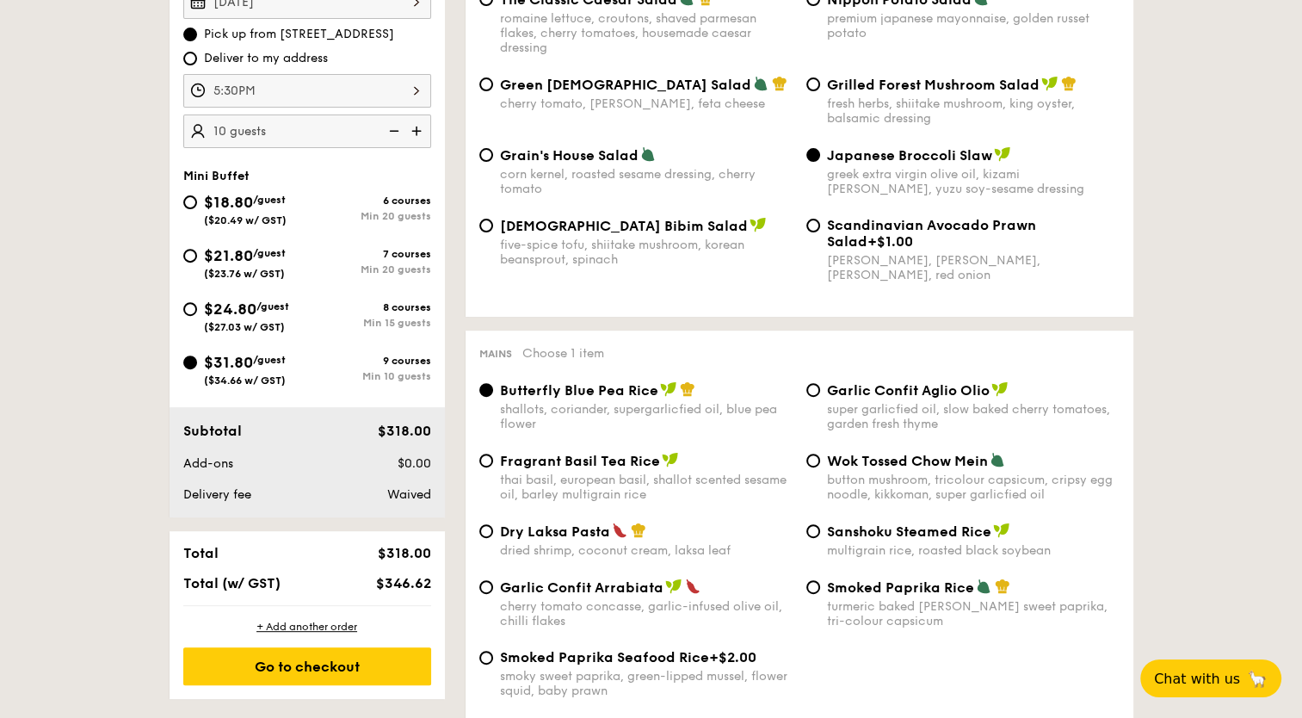
click at [285, 59] on span "Deliver to my address" at bounding box center [266, 58] width 124 height 17
click at [197, 59] on input "Deliver to my address" at bounding box center [190, 59] width 14 height 14
radio input "true"
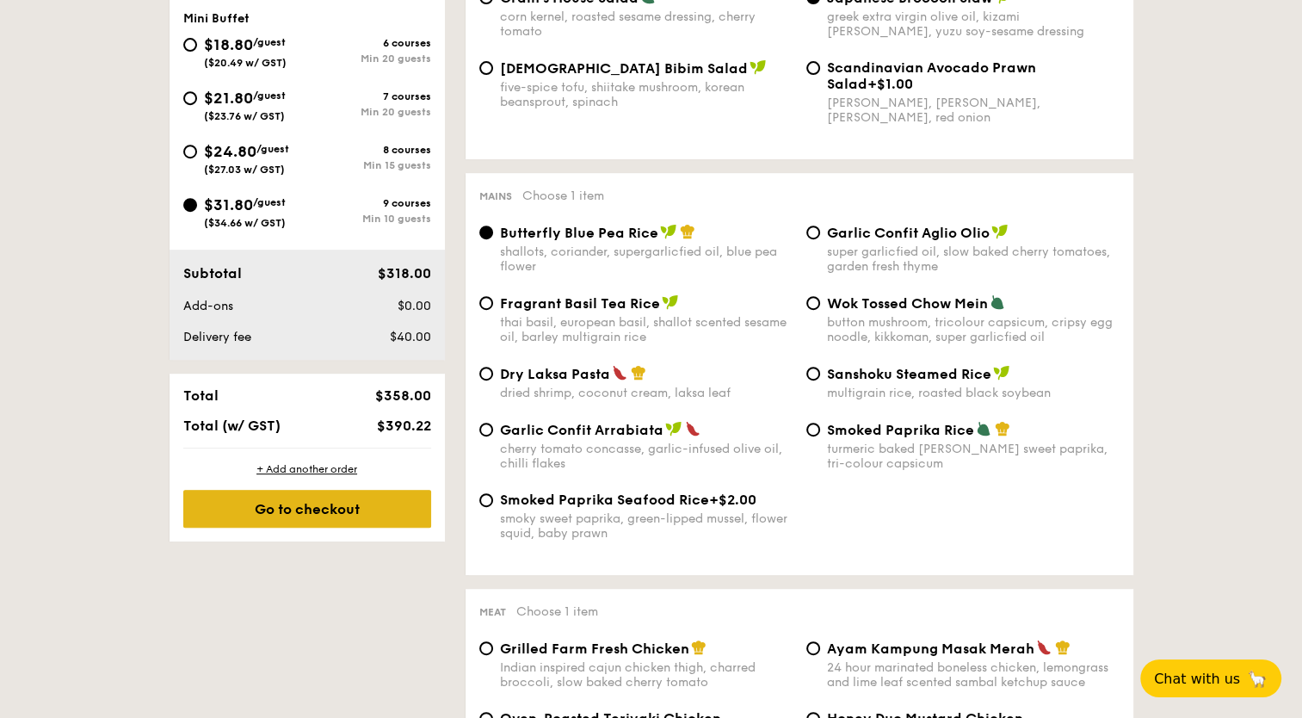
scroll to position [838, 0]
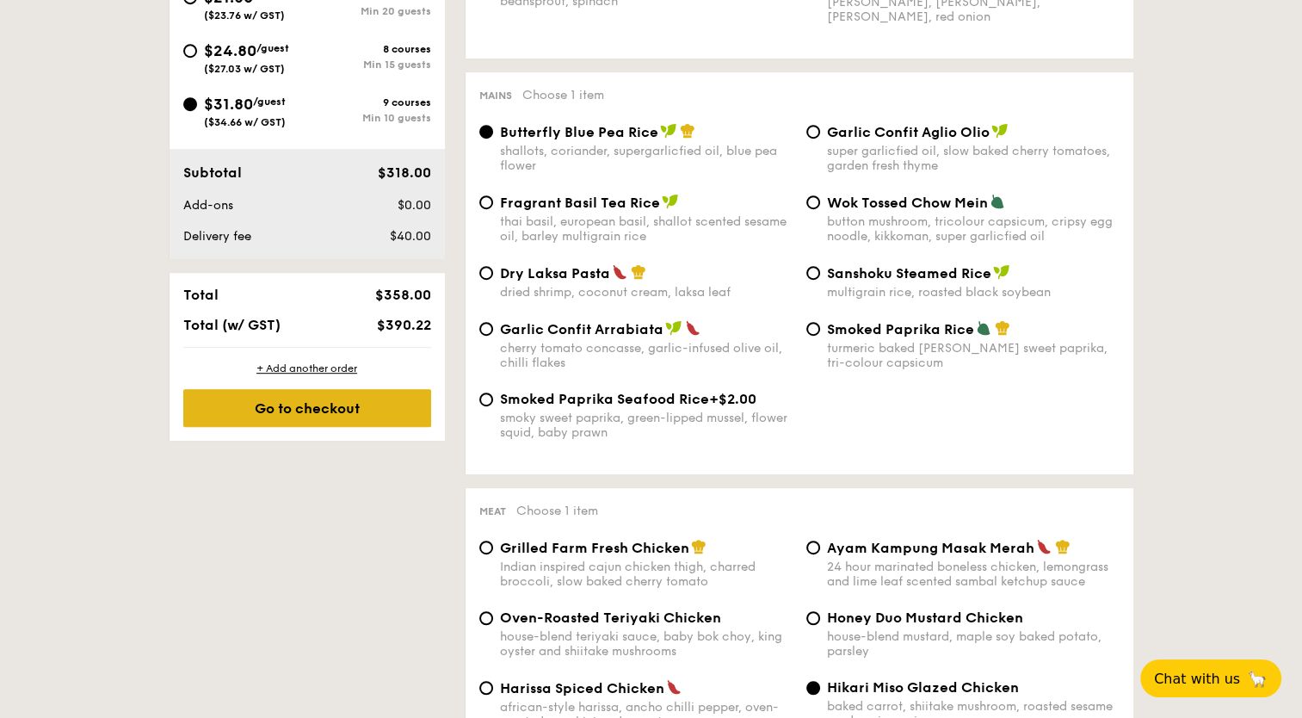
click at [337, 410] on div "Go to checkout" at bounding box center [307, 408] width 248 height 38
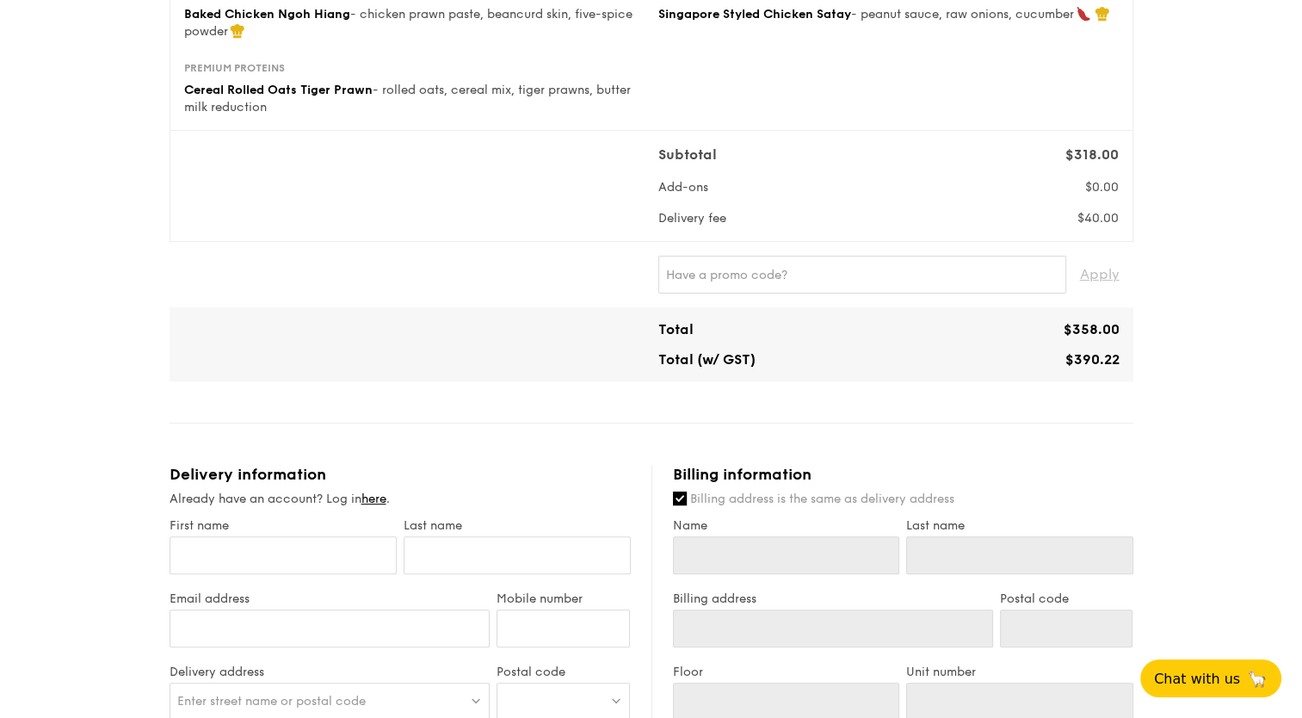
scroll to position [516, 0]
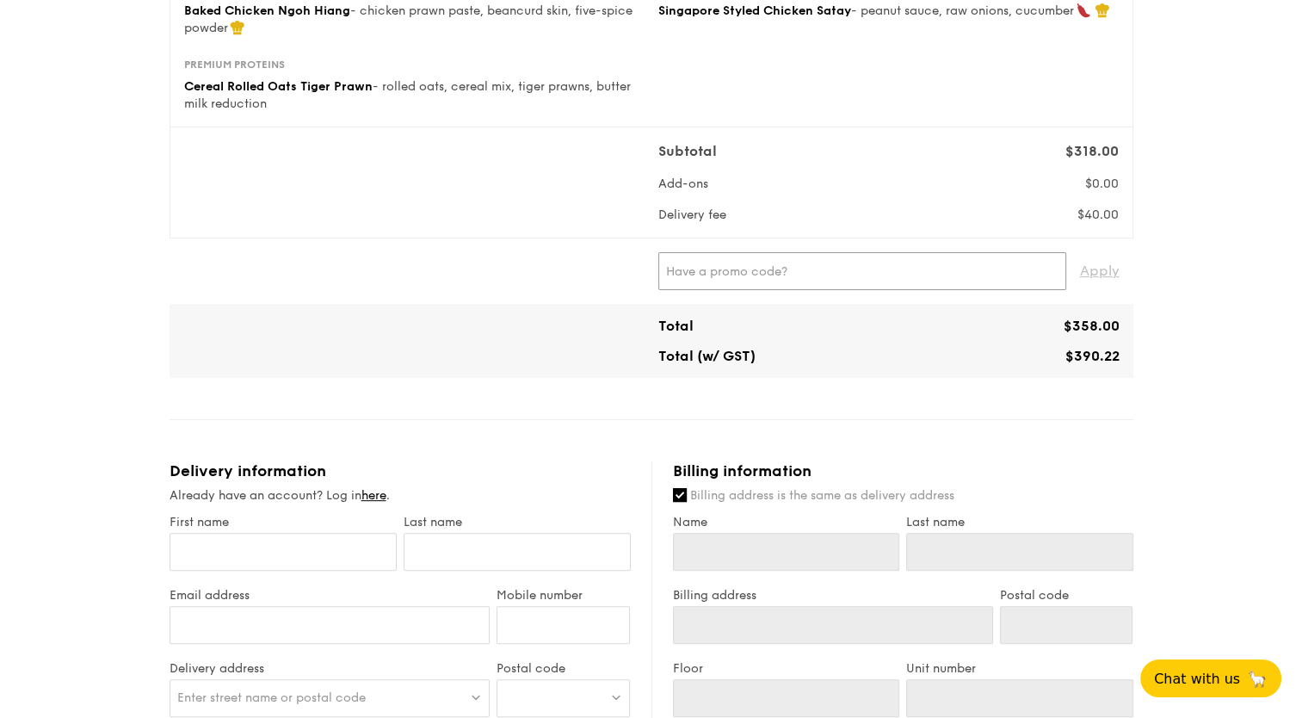
click at [776, 280] on input "text" at bounding box center [862, 271] width 408 height 38
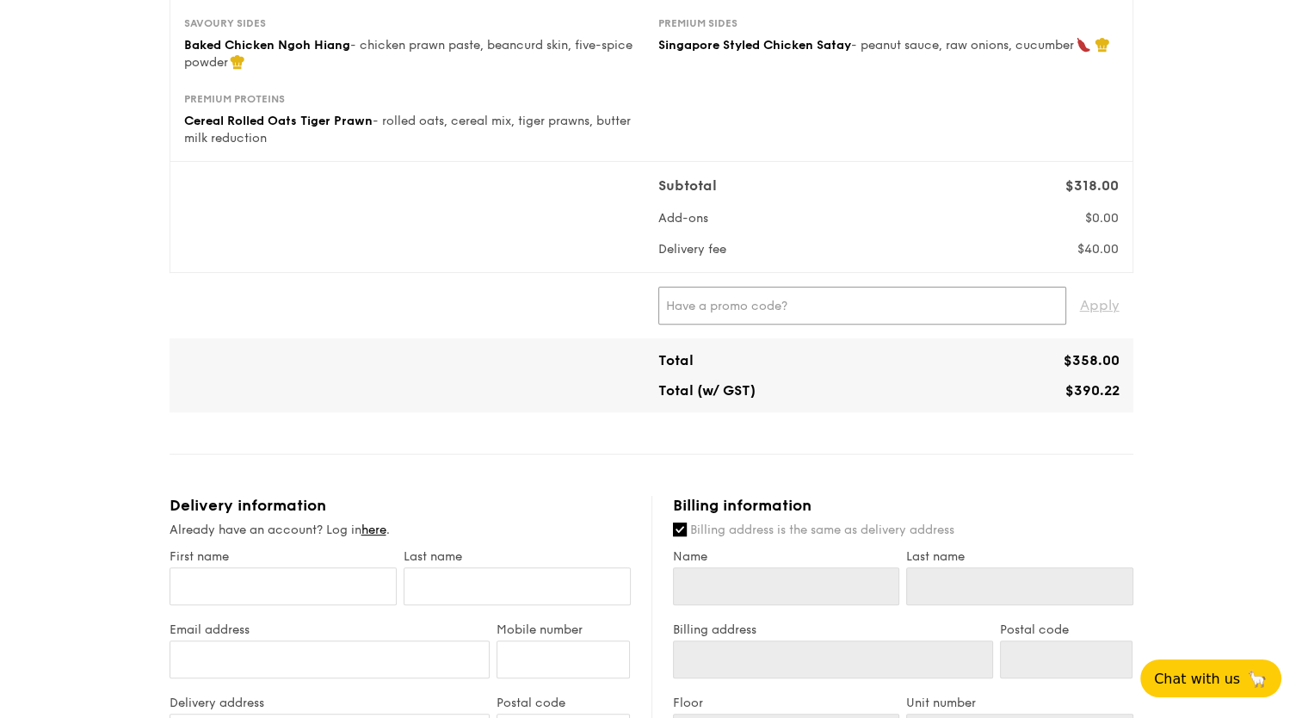
scroll to position [551, 0]
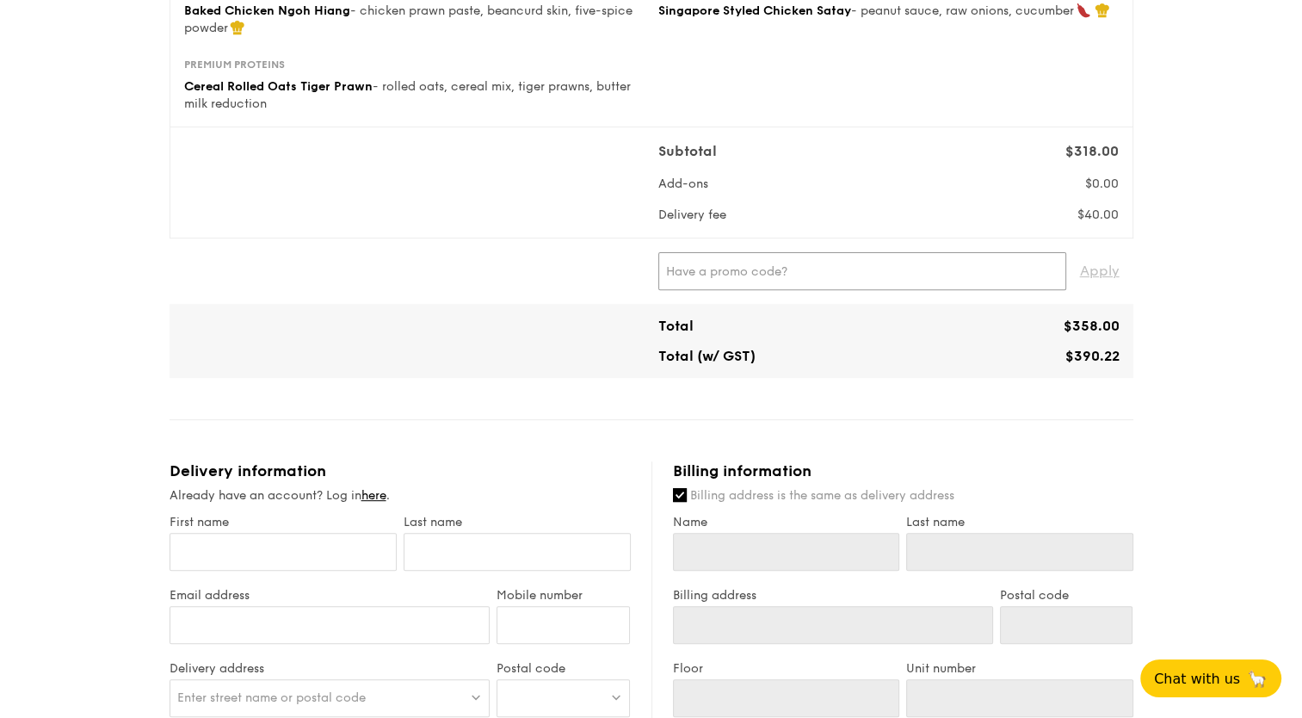
paste input "WELCOMEFEAST"
type input "WELCOMEFEAST"
click at [1107, 271] on span "Apply" at bounding box center [1100, 271] width 40 height 38
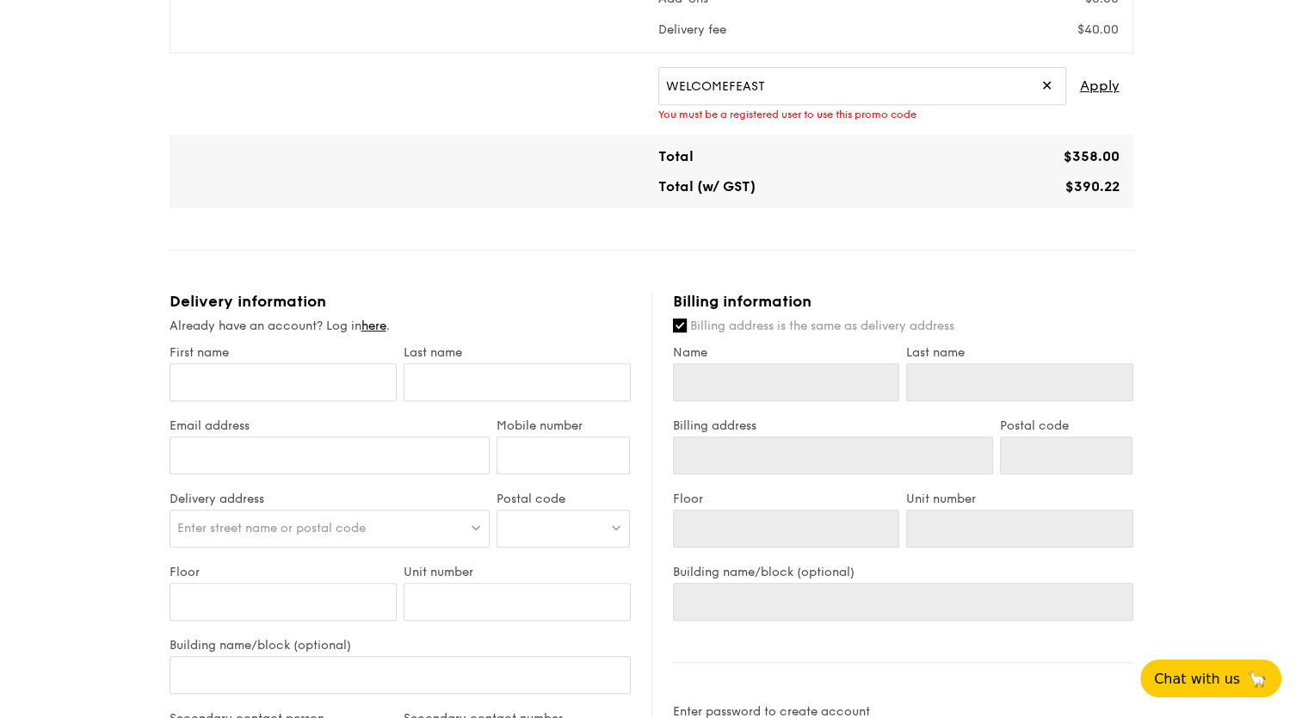
scroll to position [774, 0]
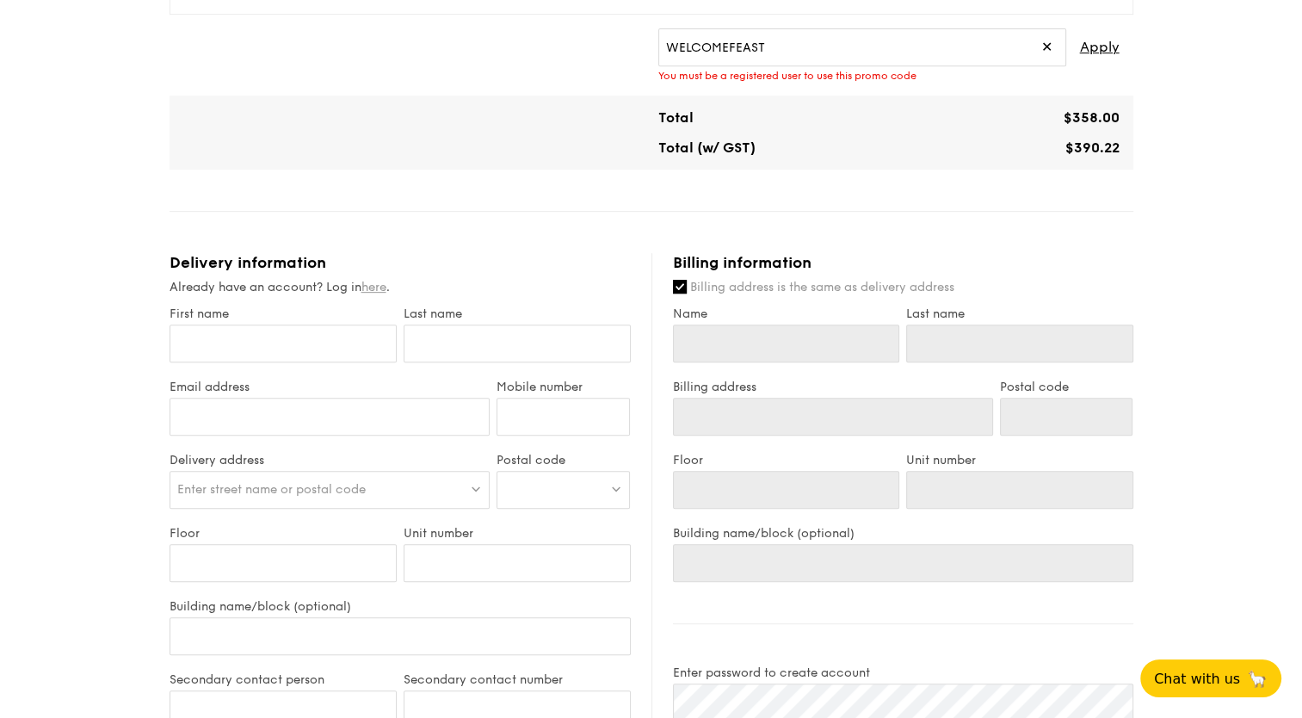
click at [365, 286] on link "here" at bounding box center [373, 287] width 25 height 15
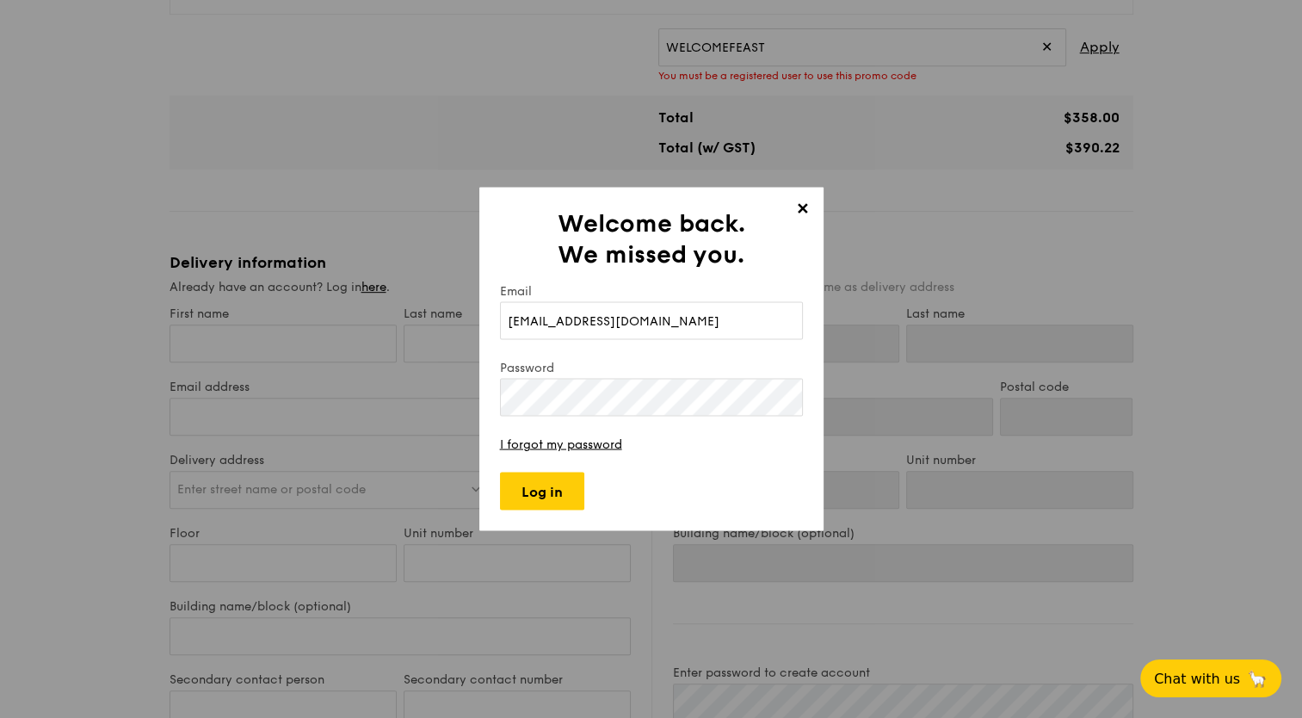
type input "wee_yeh@yahoo.com"
click at [547, 484] on input "Log in" at bounding box center [542, 491] width 84 height 38
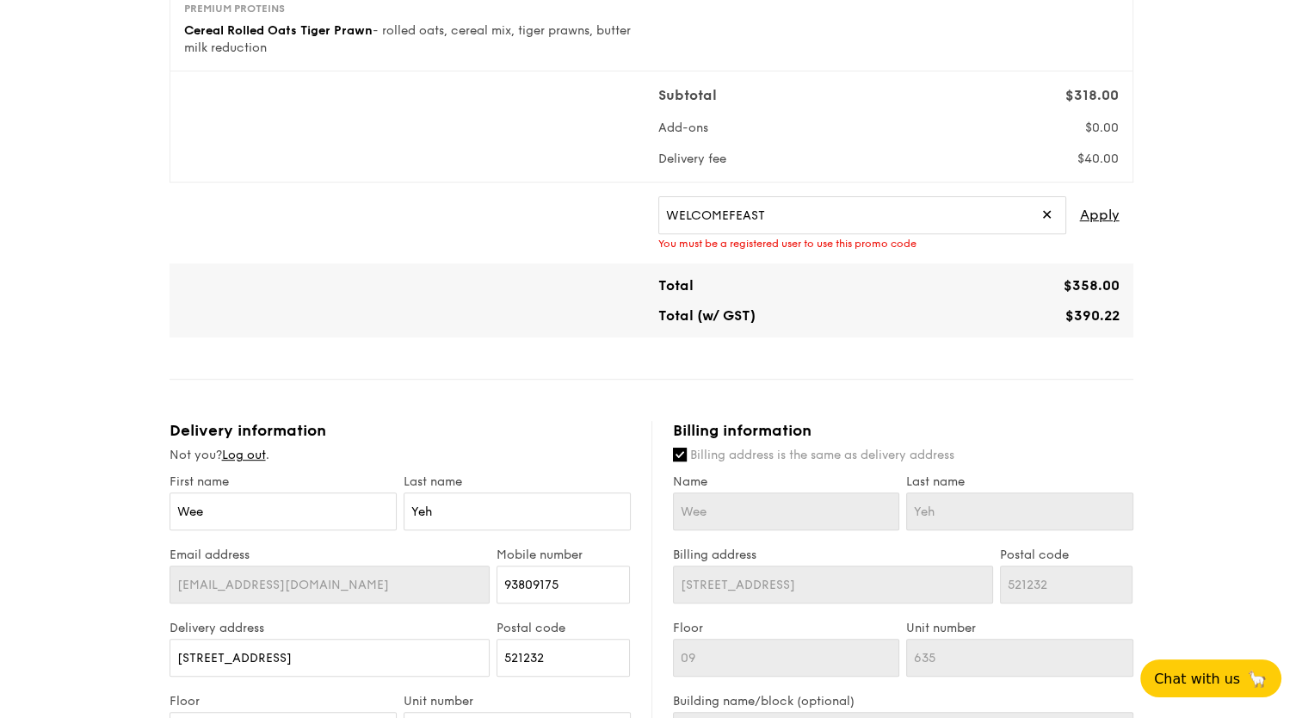
scroll to position [602, 0]
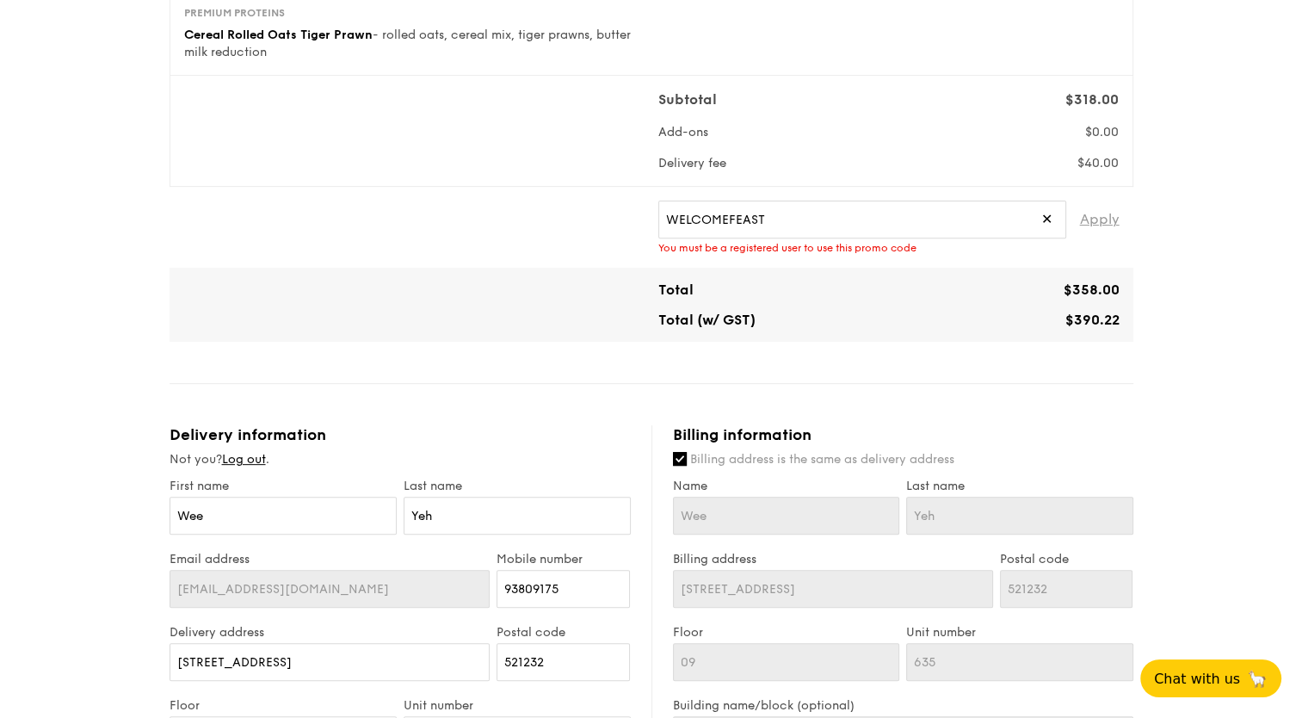
click at [1100, 219] on span "Apply" at bounding box center [1100, 219] width 40 height 38
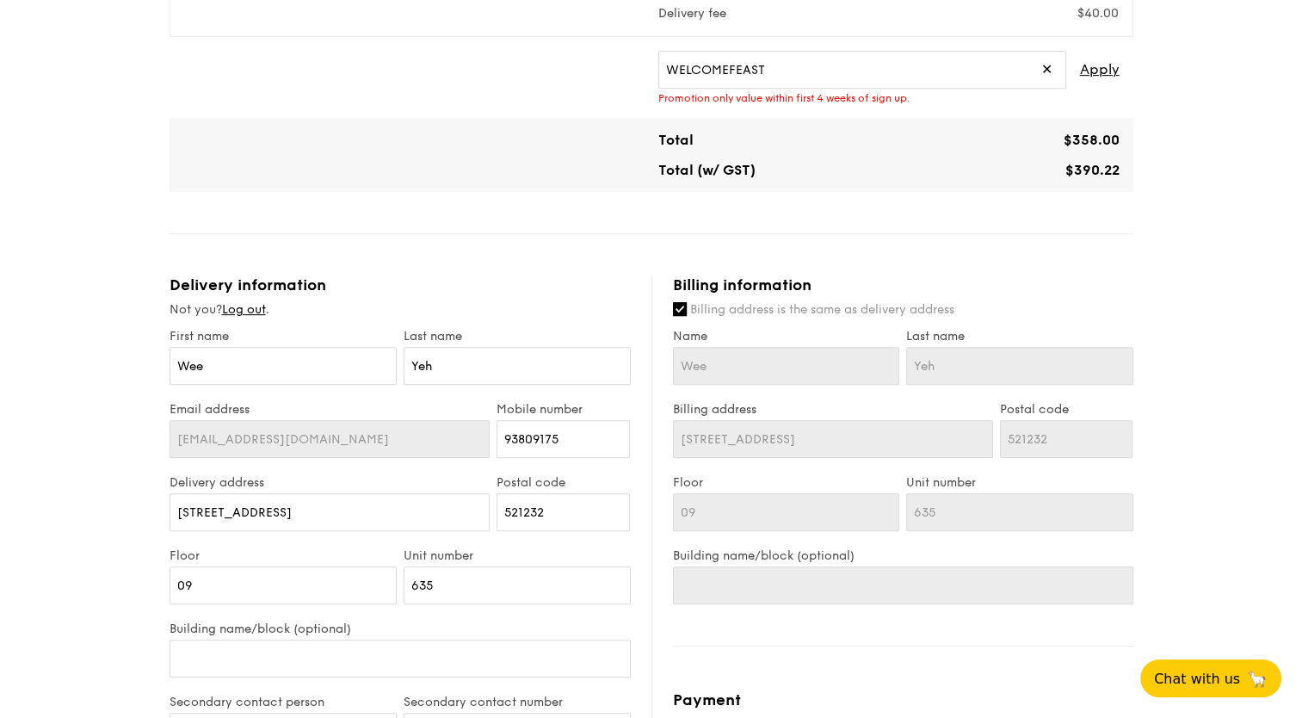
scroll to position [688, 0]
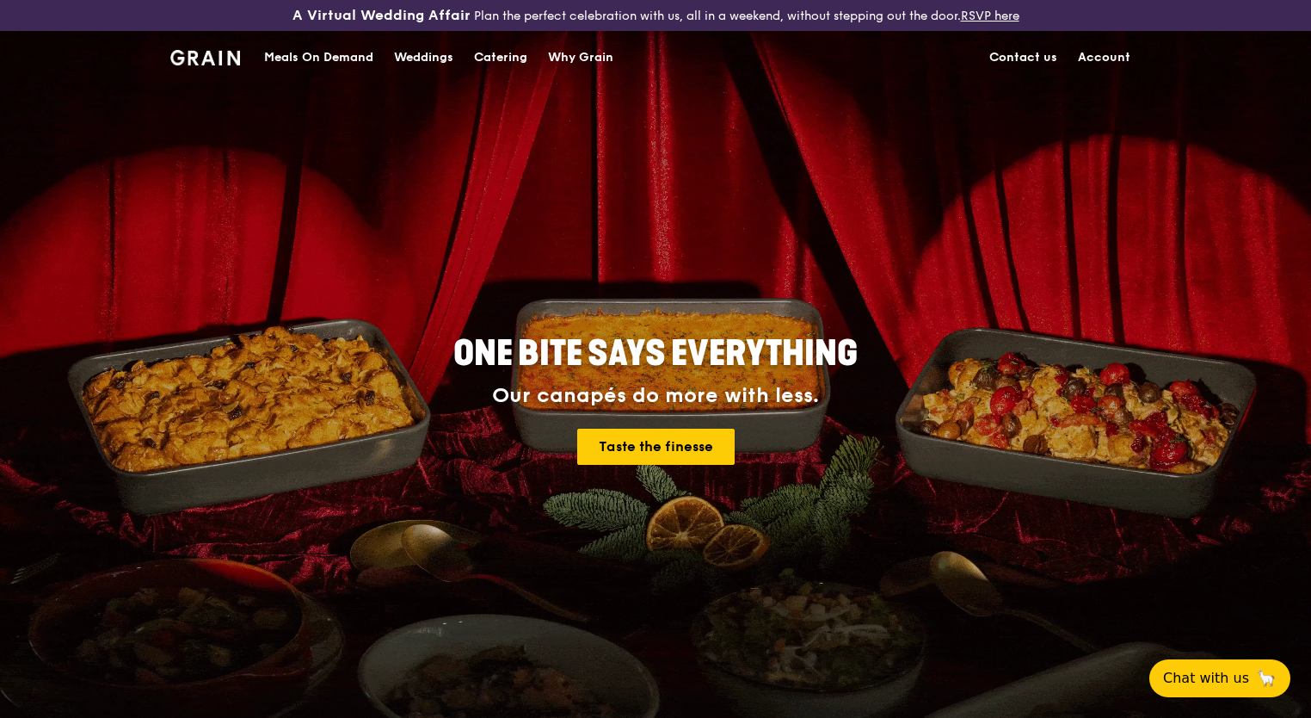
click at [1120, 54] on link "Account" at bounding box center [1104, 58] width 73 height 52
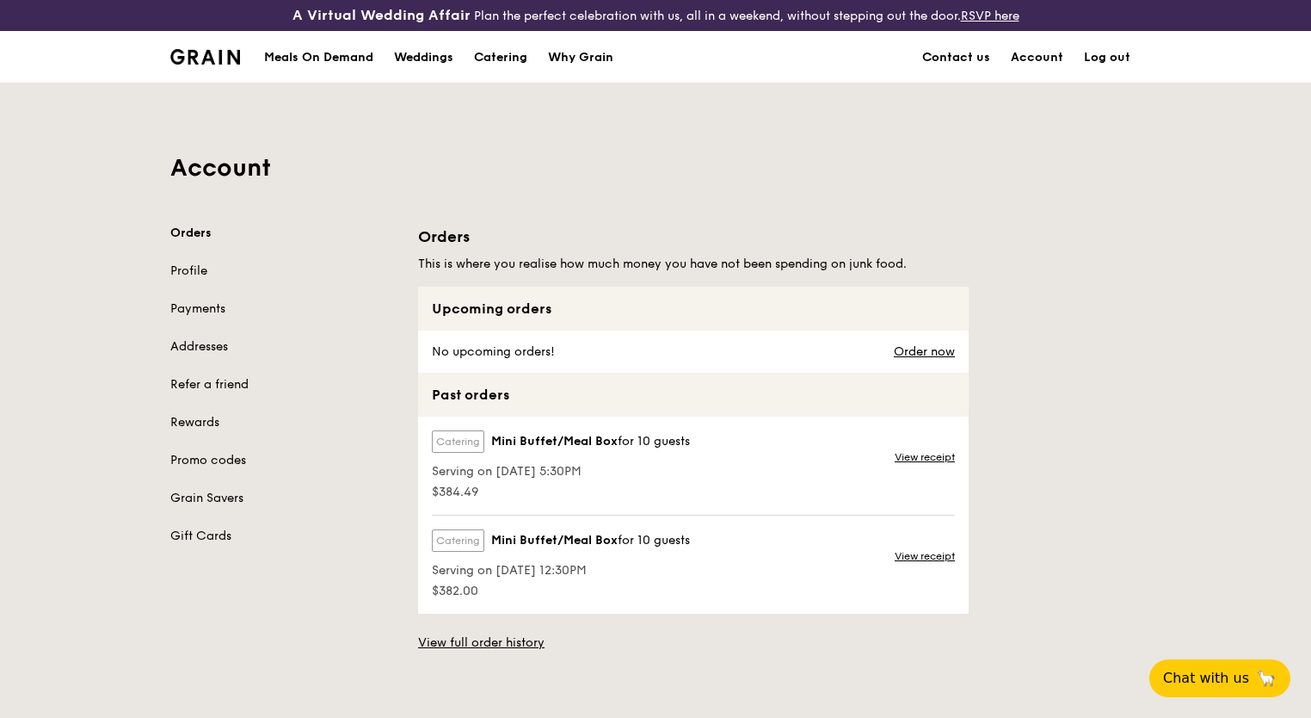
click at [480, 632] on div "Upcoming orders No upcoming orders! Order now Past orders Catering Mini Buffet/…" at bounding box center [693, 469] width 551 height 365
click at [482, 638] on link "View full order history" at bounding box center [481, 642] width 126 height 17
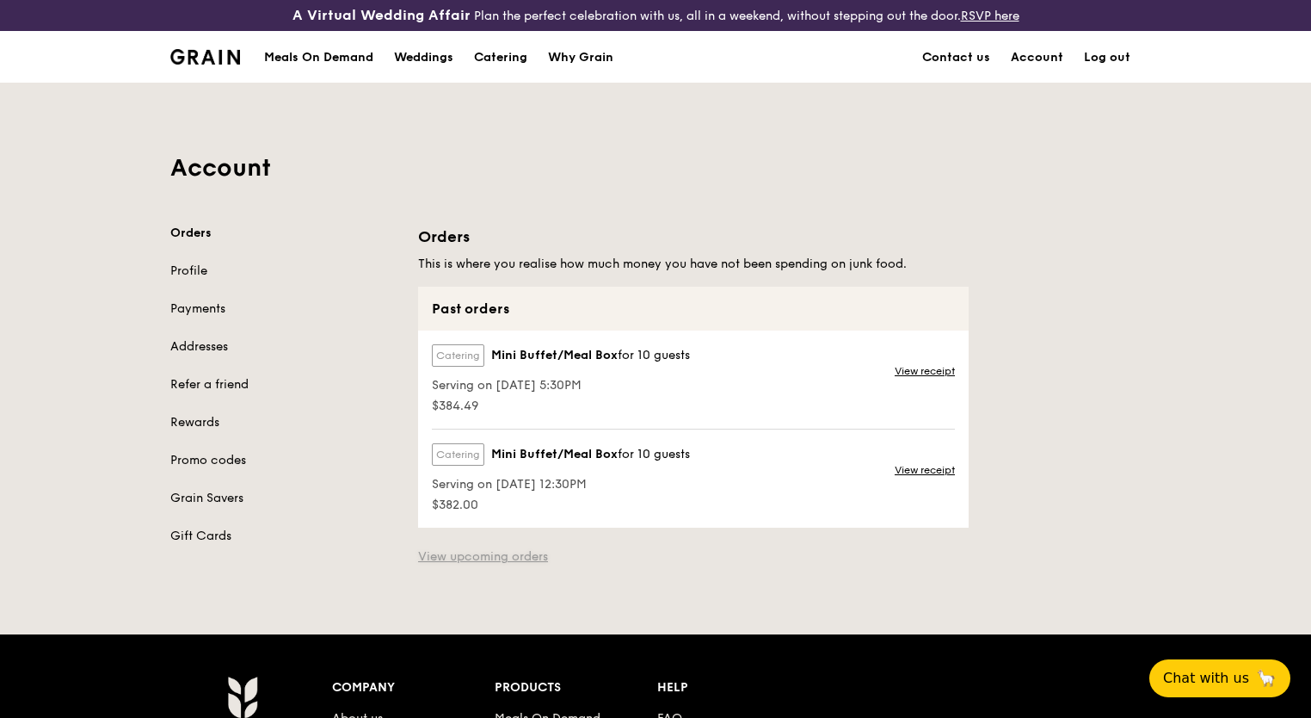
click at [494, 558] on link "View upcoming orders" at bounding box center [483, 556] width 130 height 17
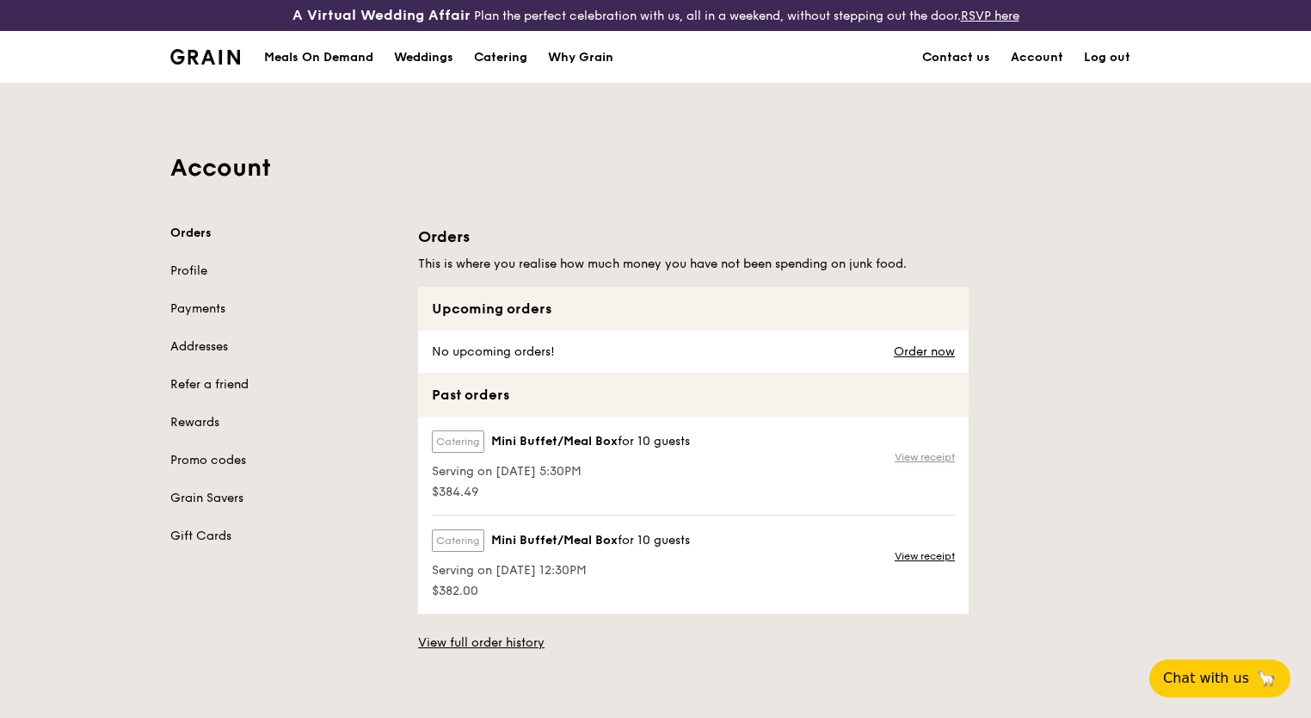
click at [928, 459] on link "View receipt" at bounding box center [925, 457] width 60 height 14
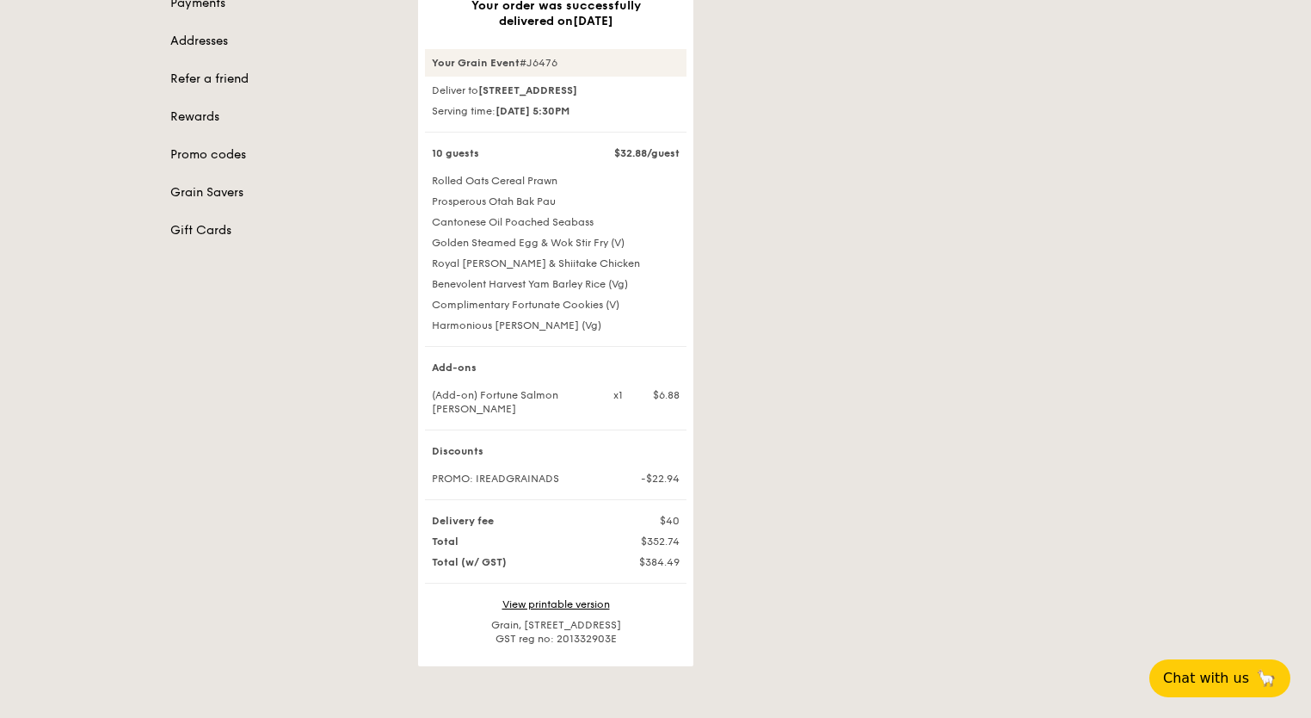
scroll to position [344, 0]
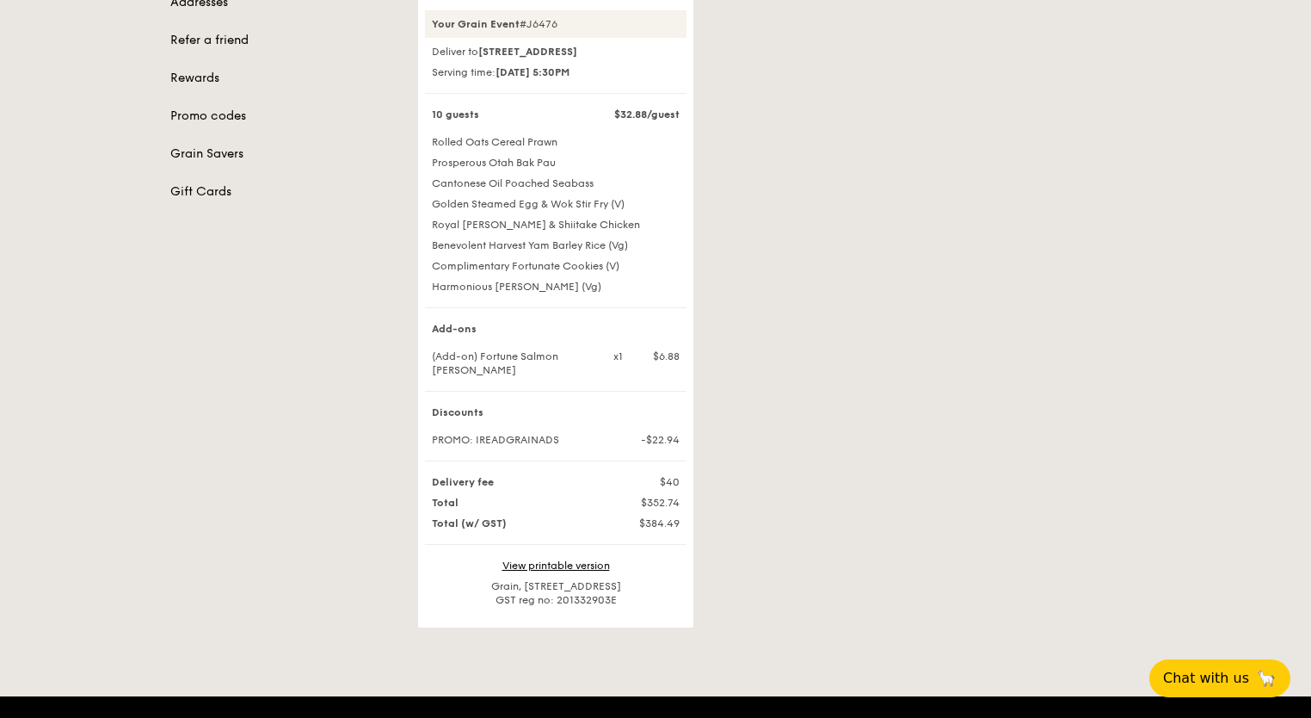
drag, startPoint x: 564, startPoint y: 452, endPoint x: 476, endPoint y: 451, distance: 87.8
click at [476, 447] on div "PROMO: IREADGRAINADS" at bounding box center [511, 440] width 179 height 14
copy div "IREADGRAINADS"
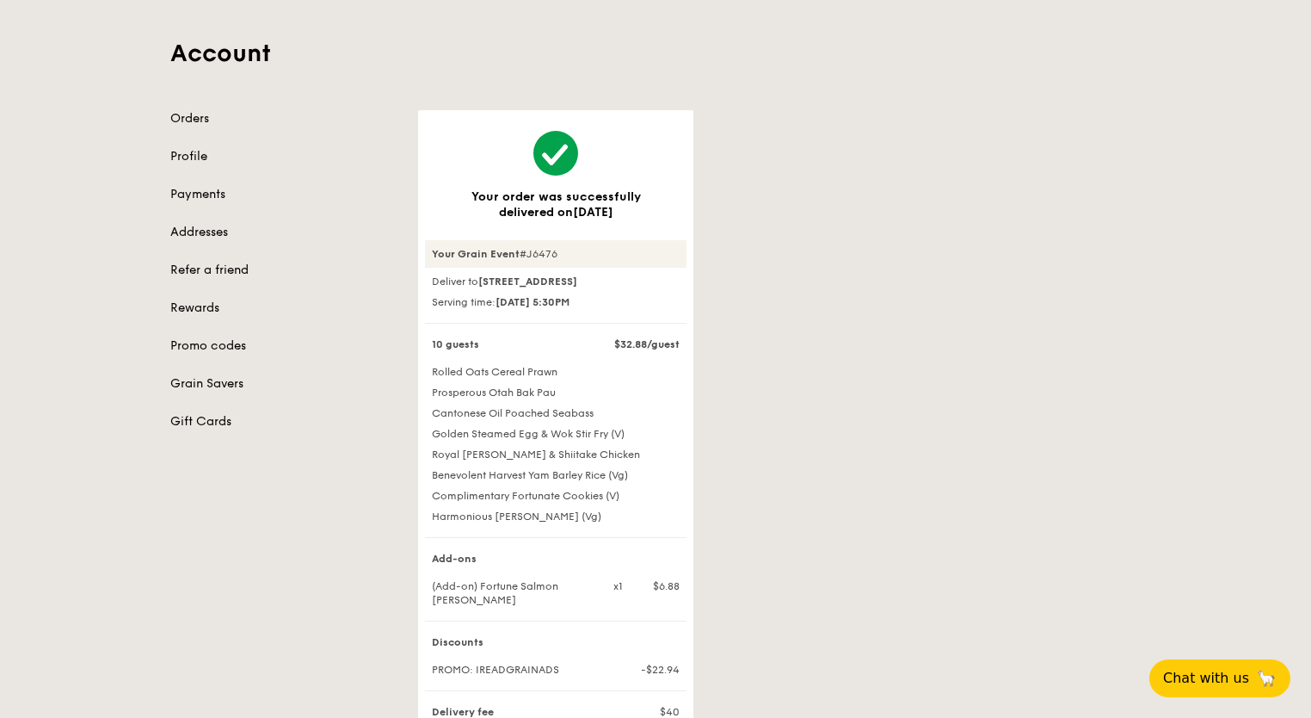
scroll to position [0, 0]
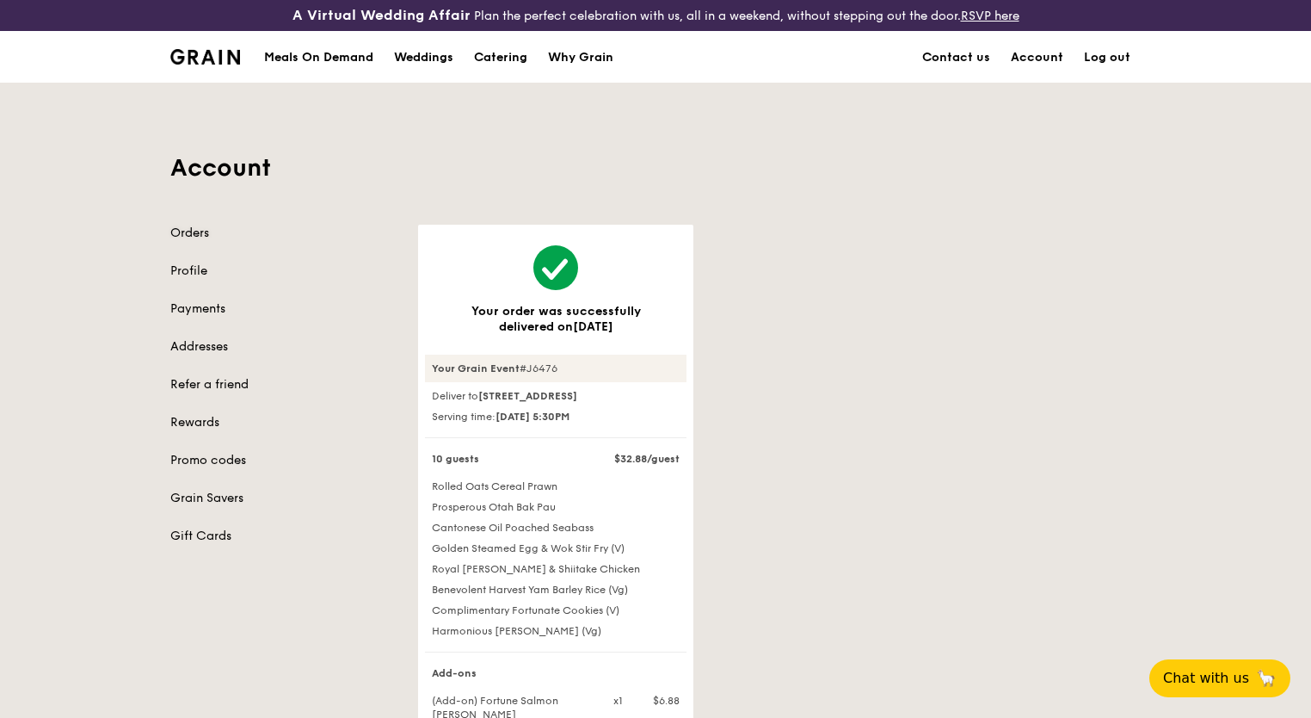
click at [216, 226] on link "Orders" at bounding box center [283, 233] width 227 height 17
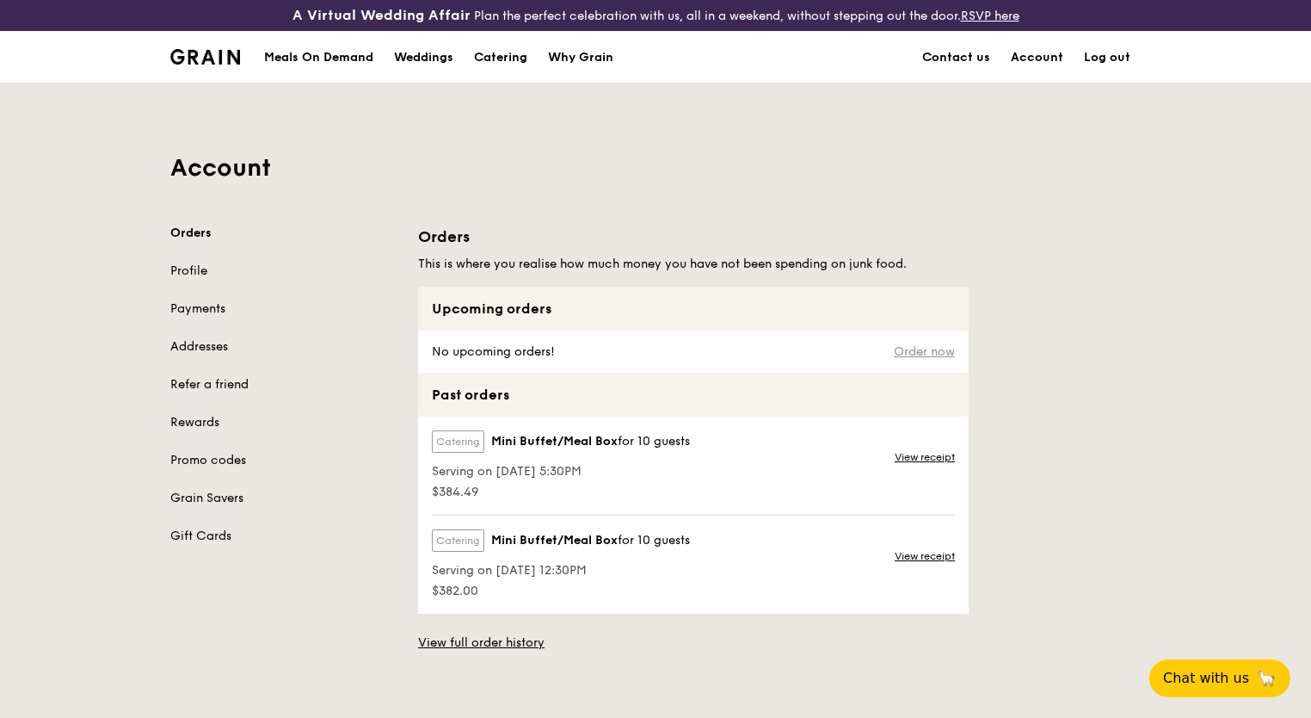
click at [927, 357] on link "Order now" at bounding box center [924, 352] width 61 height 14
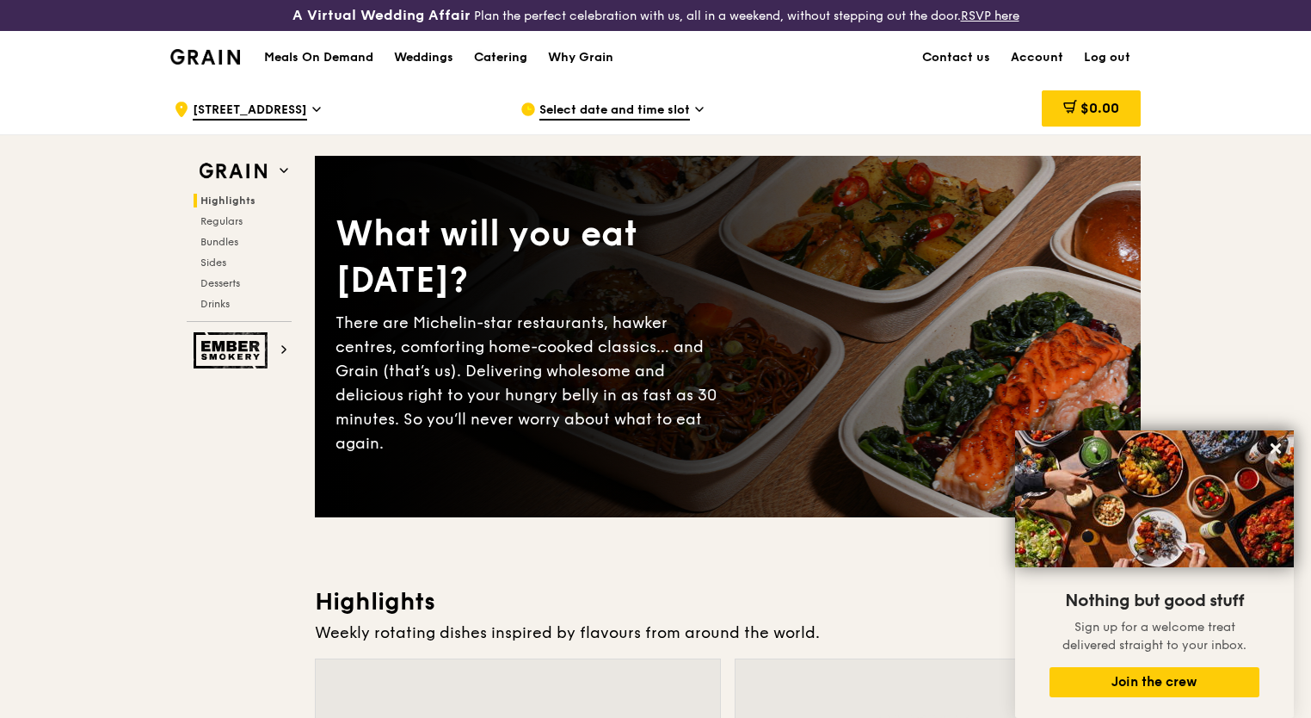
click at [517, 58] on div "Catering" at bounding box center [500, 58] width 53 height 52
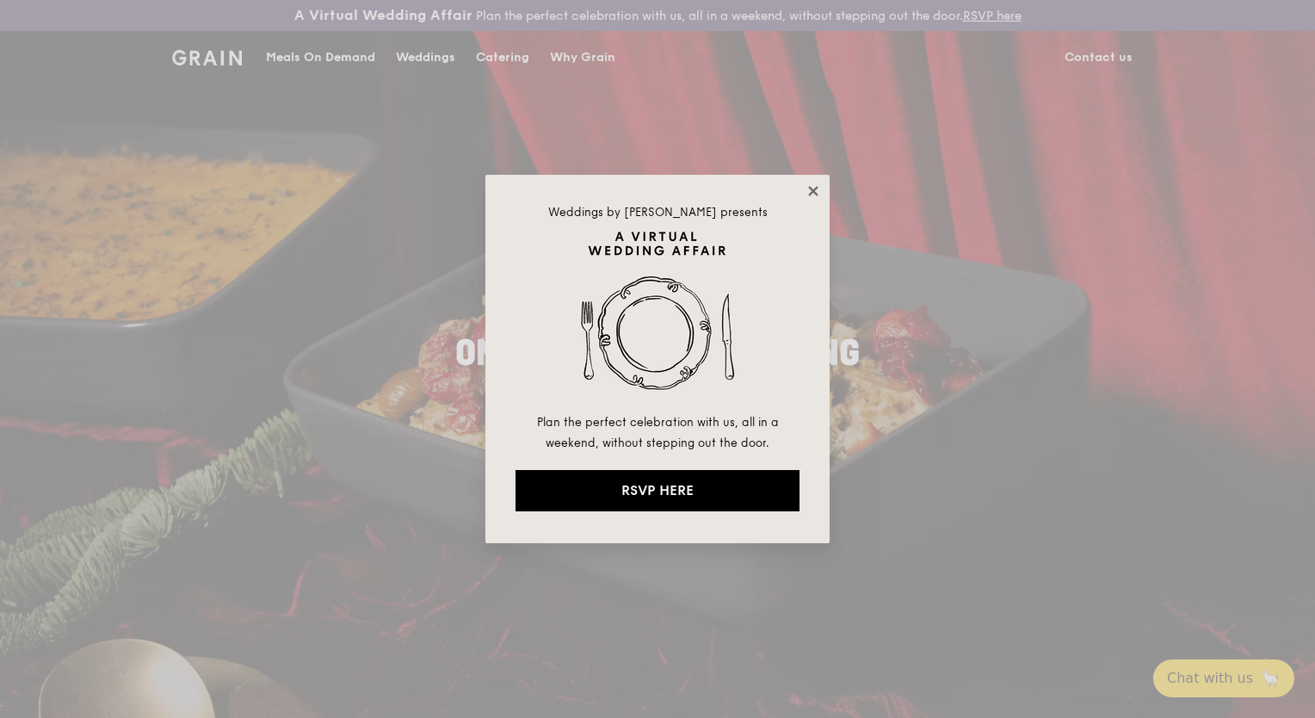
click at [809, 188] on icon at bounding box center [812, 190] width 15 height 15
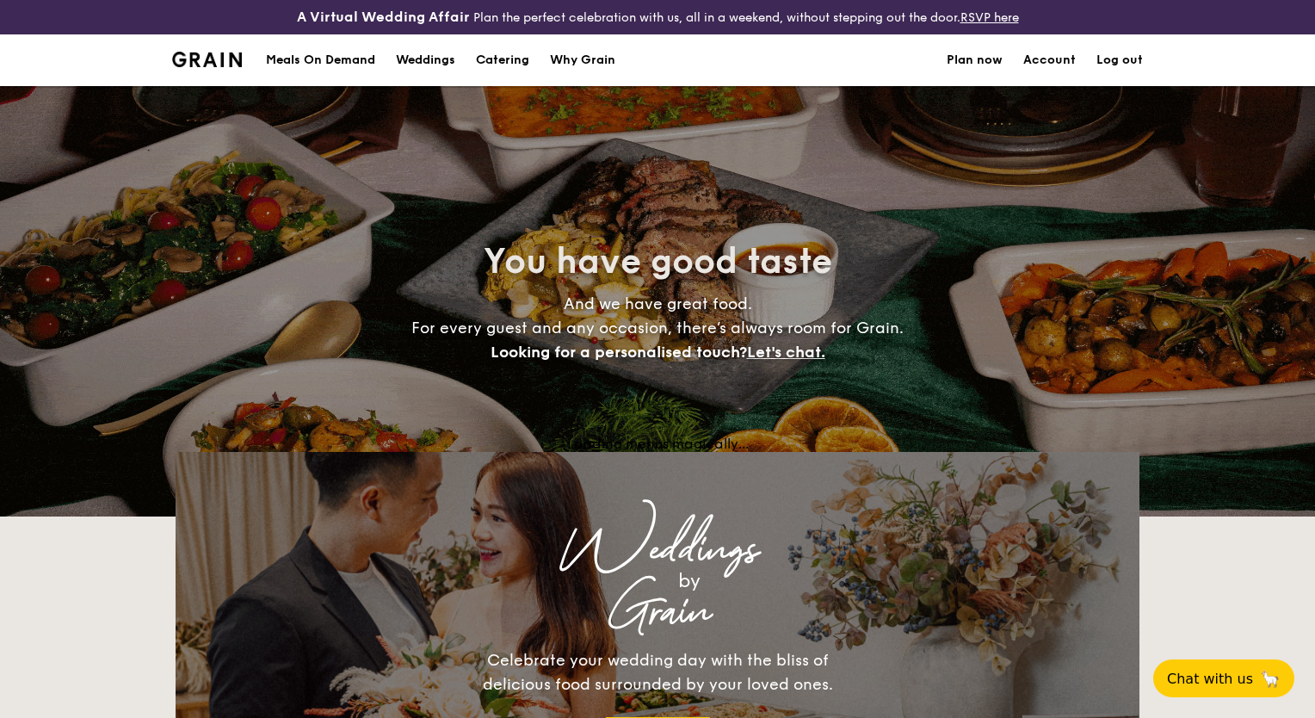
select select
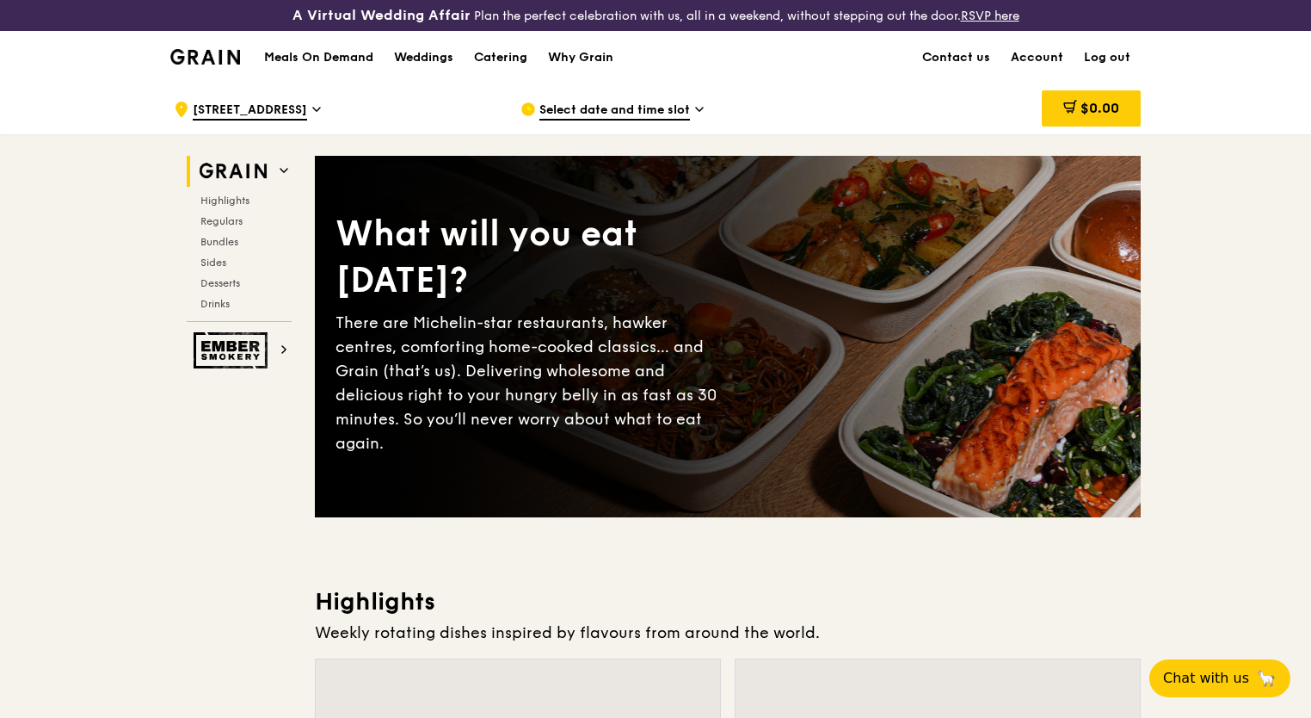
click at [330, 103] on div ".cls-1 { fill: none; stroke: #fff; stroke-linecap: round; stroke-linejoin: roun…" at bounding box center [333, 109] width 319 height 52
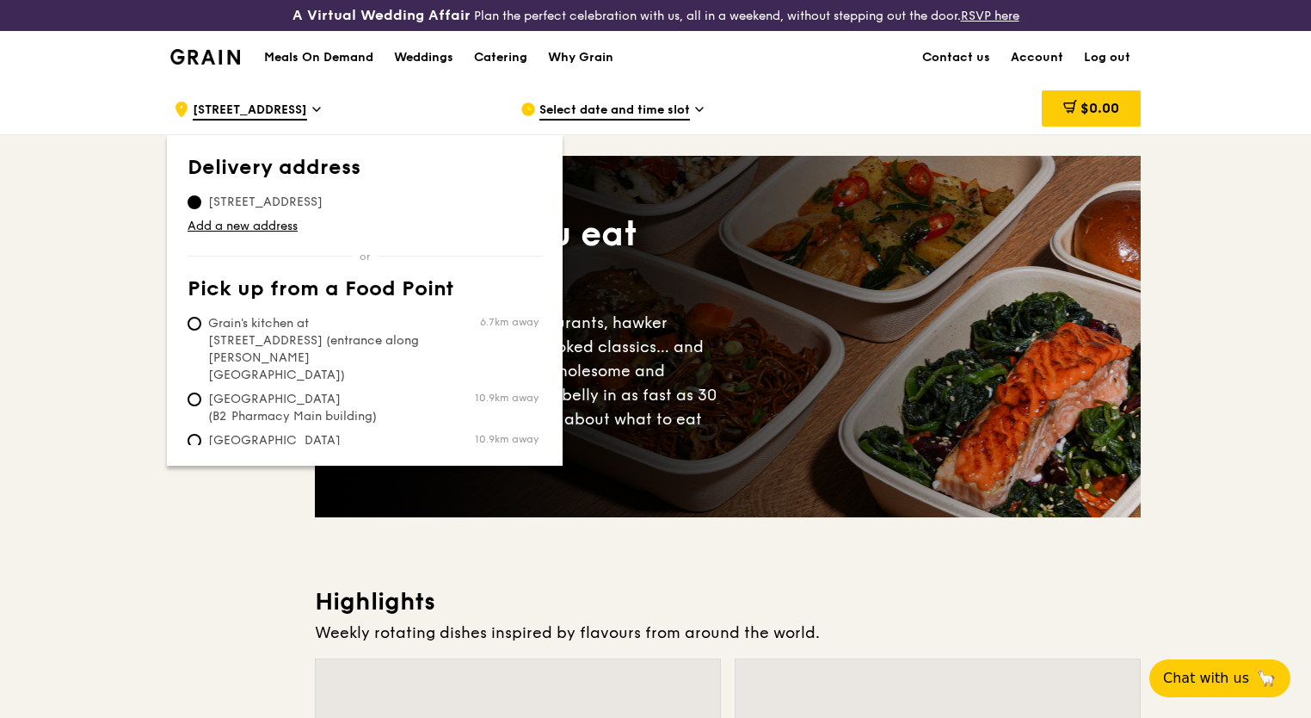
click at [320, 108] on icon at bounding box center [316, 109] width 7 height 3
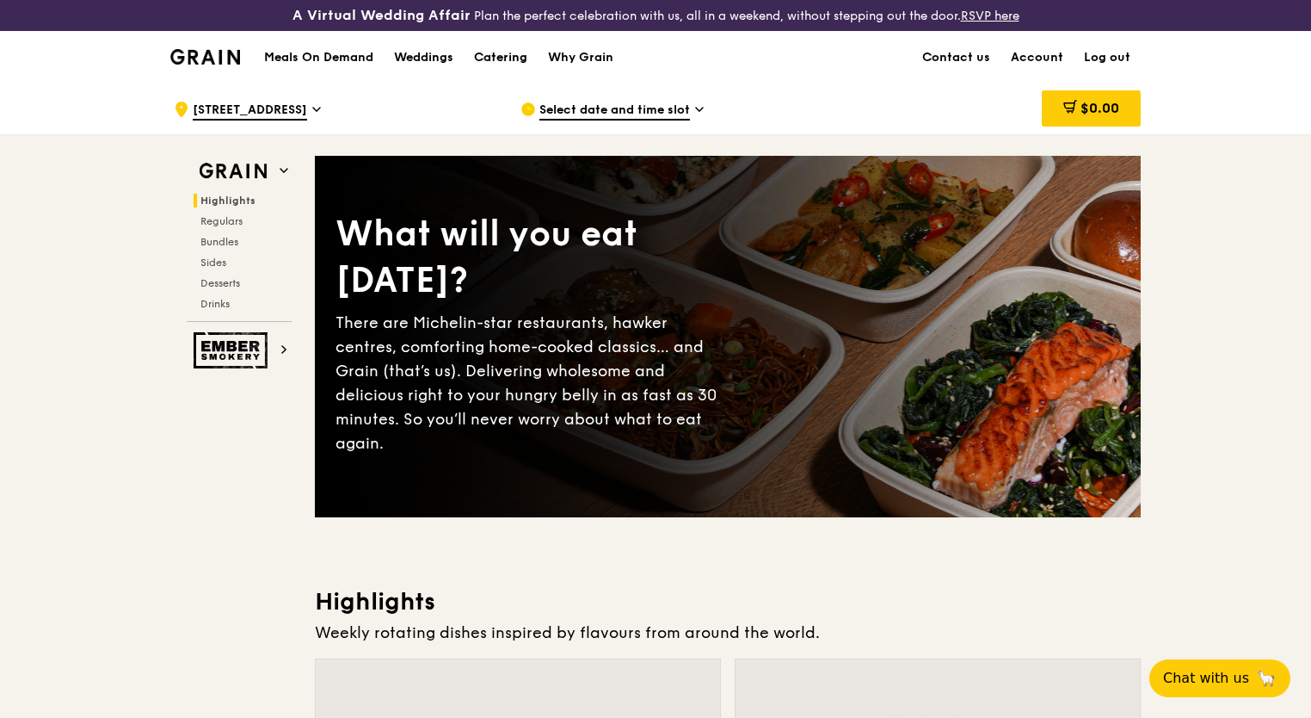
click at [503, 58] on div "Catering" at bounding box center [500, 58] width 53 height 52
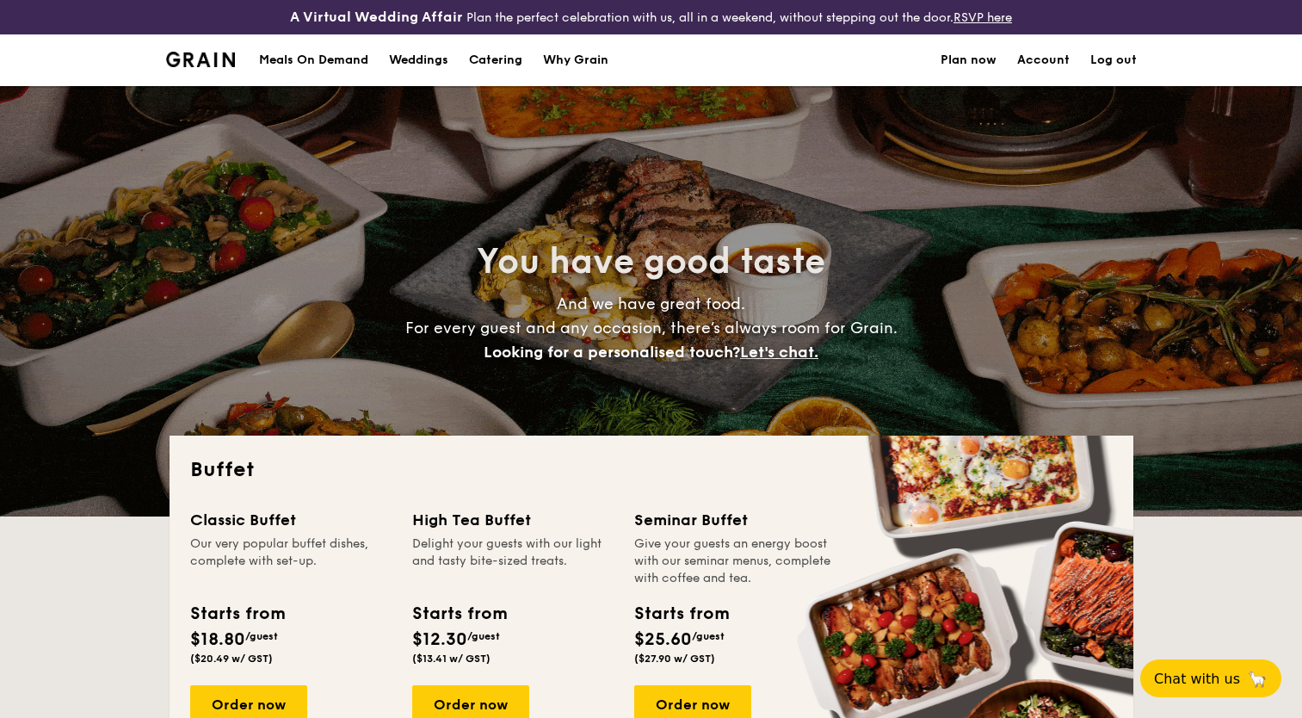
select select
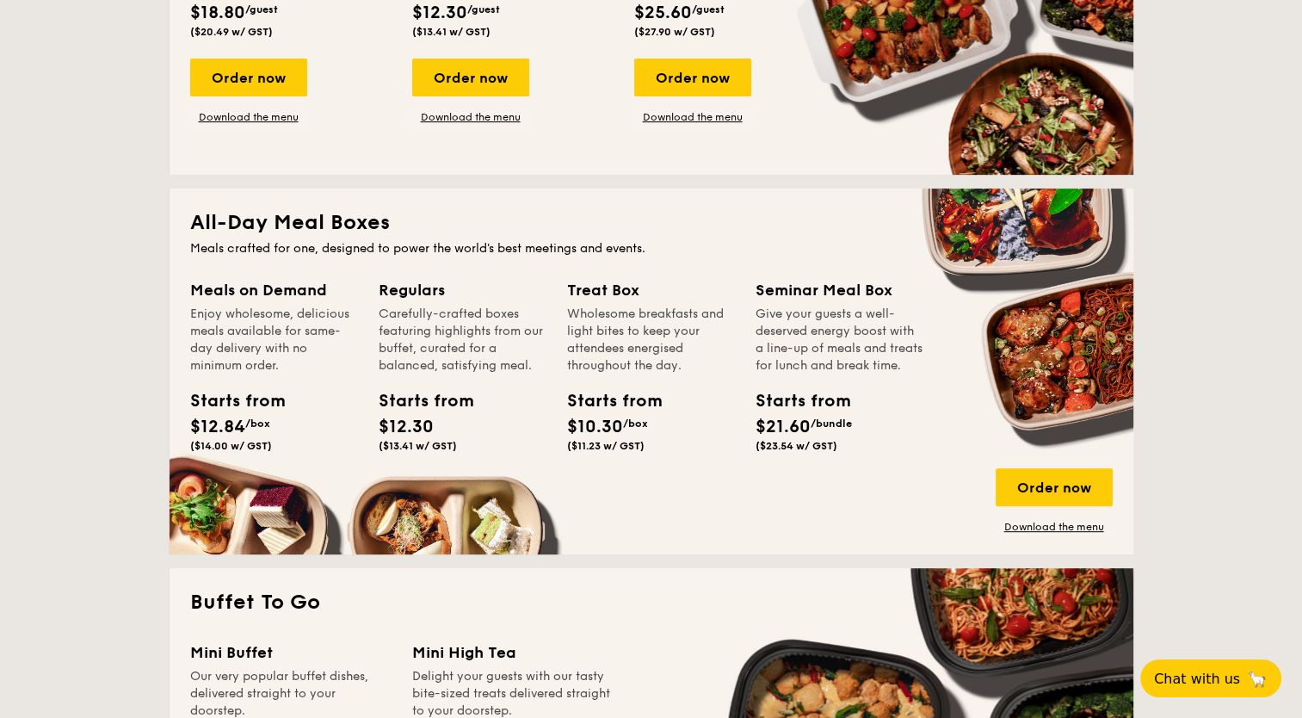
scroll to position [1032, 0]
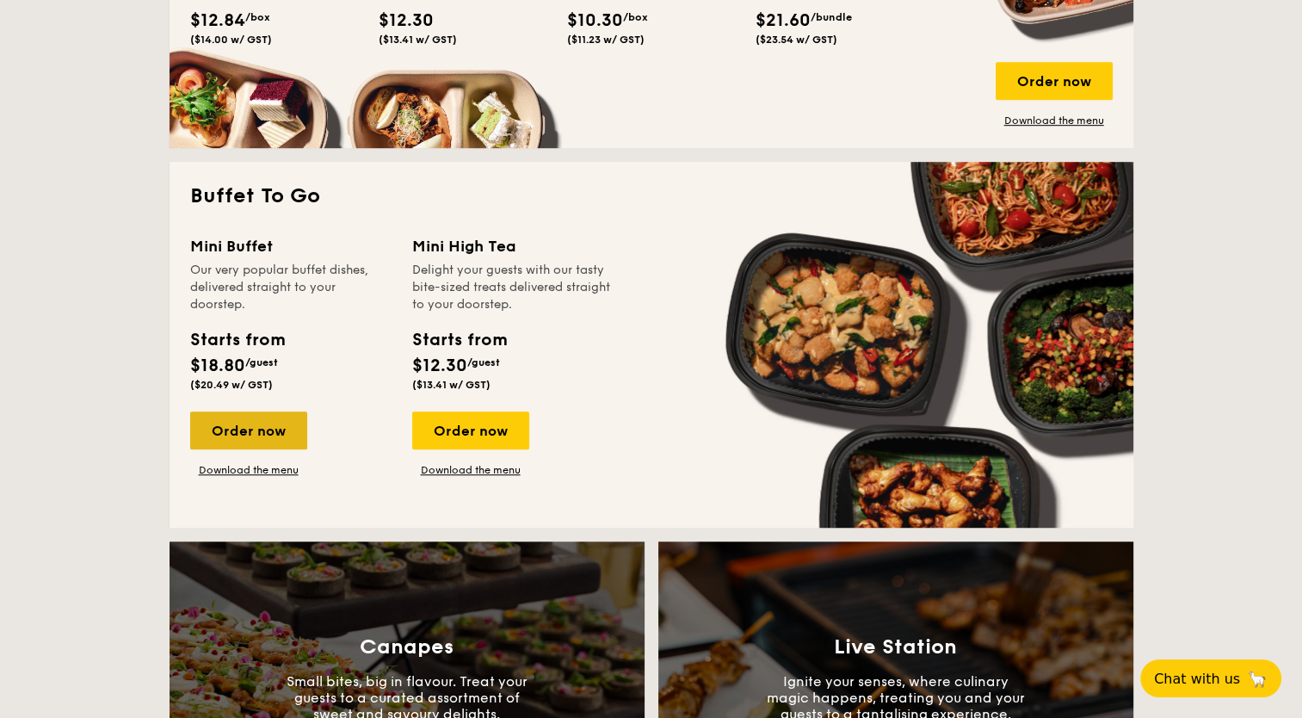
click at [251, 429] on div "Order now" at bounding box center [248, 430] width 117 height 38
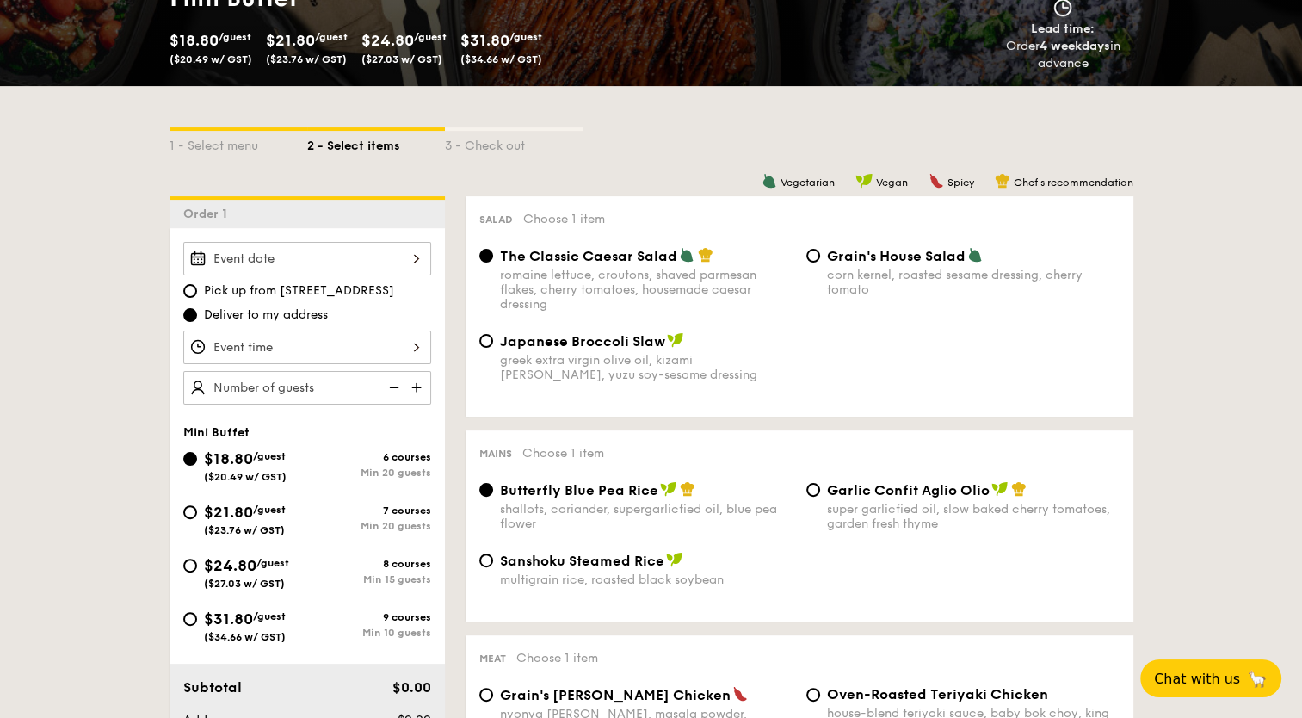
scroll to position [344, 0]
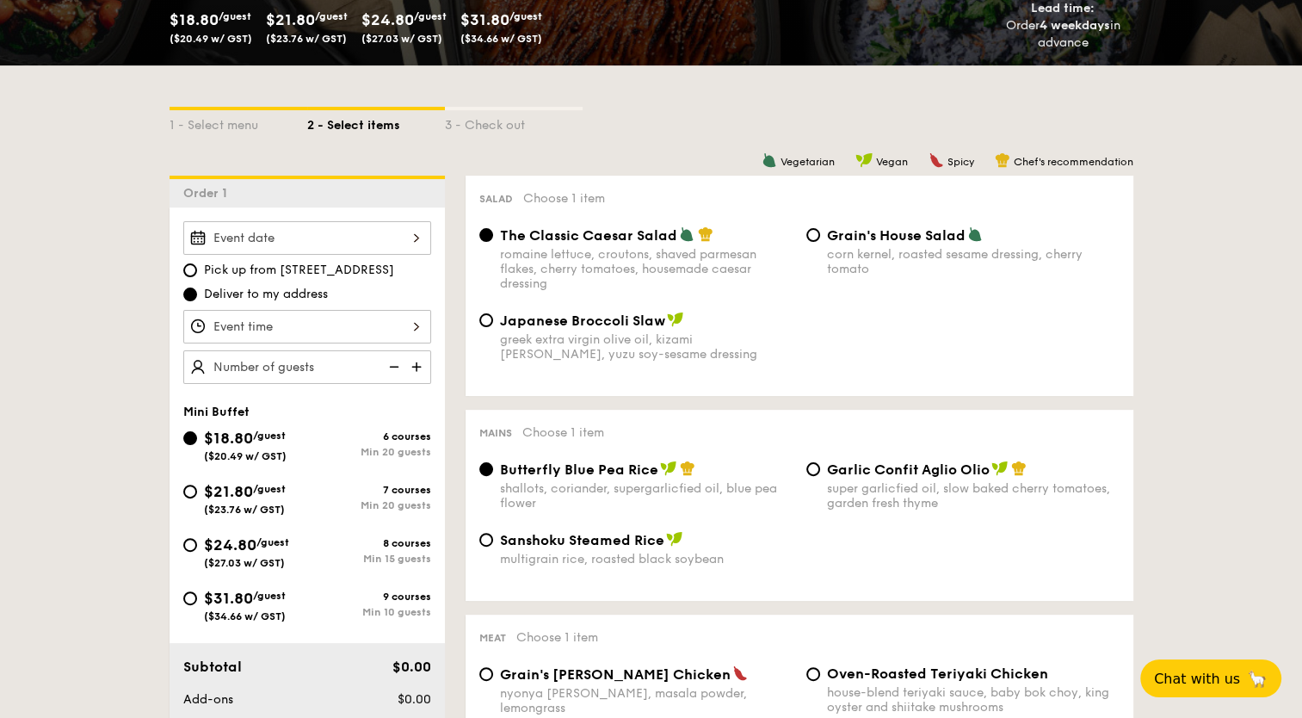
click at [409, 238] on div at bounding box center [307, 238] width 248 height 34
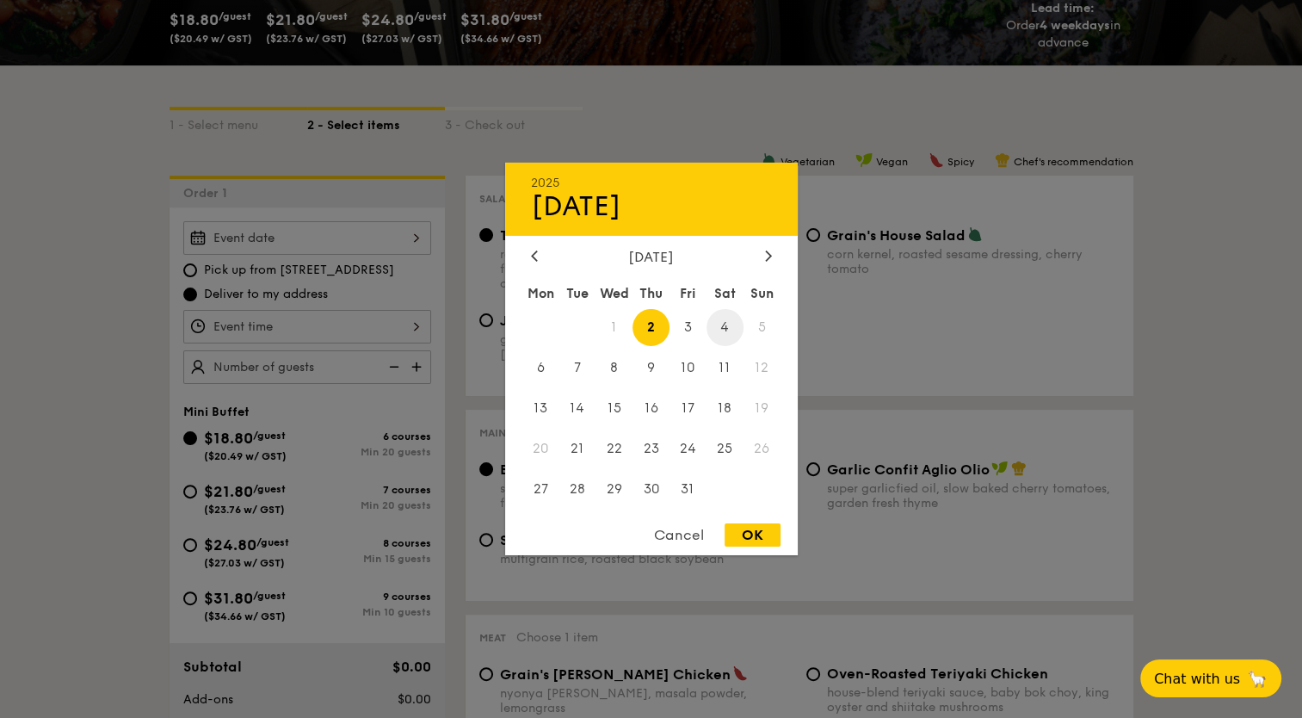
click at [724, 323] on span "4" at bounding box center [724, 327] width 37 height 37
click at [750, 528] on div "OK" at bounding box center [752, 534] width 56 height 23
type input "Oct 04, 2025"
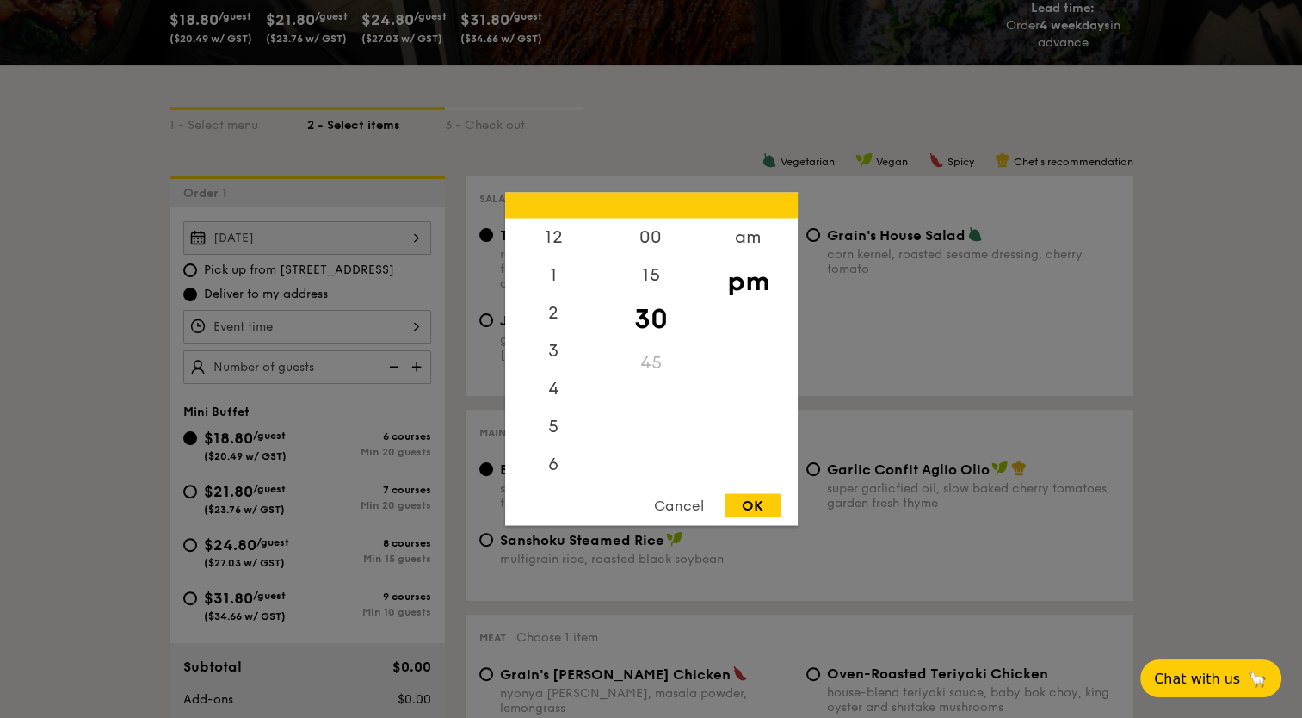
click at [416, 318] on div "12 1 2 3 4 5 6 7 8 9 10 11 00 15 30 45 am pm Cancel OK" at bounding box center [307, 327] width 248 height 34
click at [565, 358] on div "5" at bounding box center [553, 357] width 97 height 50
click at [763, 499] on div "OK" at bounding box center [752, 505] width 56 height 23
type input "5:30PM"
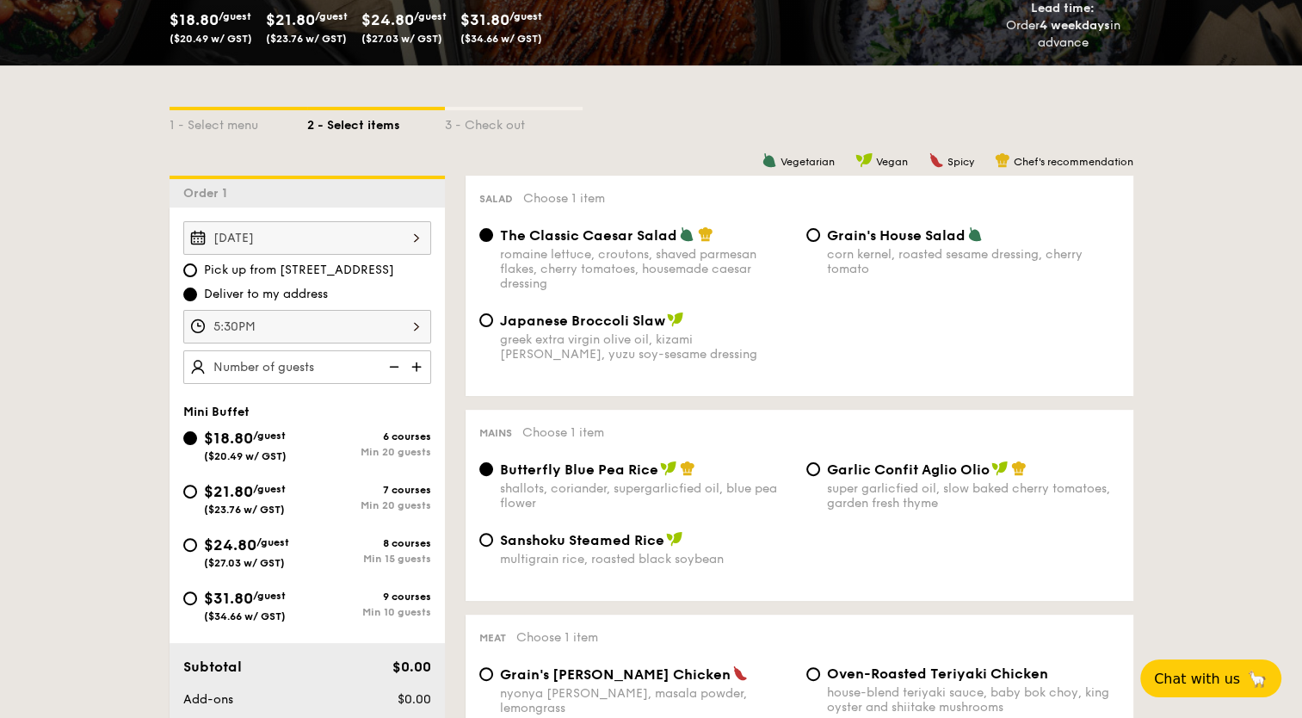
click at [405, 367] on img at bounding box center [418, 366] width 26 height 33
type input "20 guests"
click at [393, 362] on img at bounding box center [392, 366] width 26 height 33
click at [245, 607] on div "$31.80 /guest ($34.66 w/ GST)" at bounding box center [245, 604] width 82 height 36
click at [197, 605] on input "$31.80 /guest ($34.66 w/ GST) 9 courses Min 10 guests" at bounding box center [190, 598] width 14 height 14
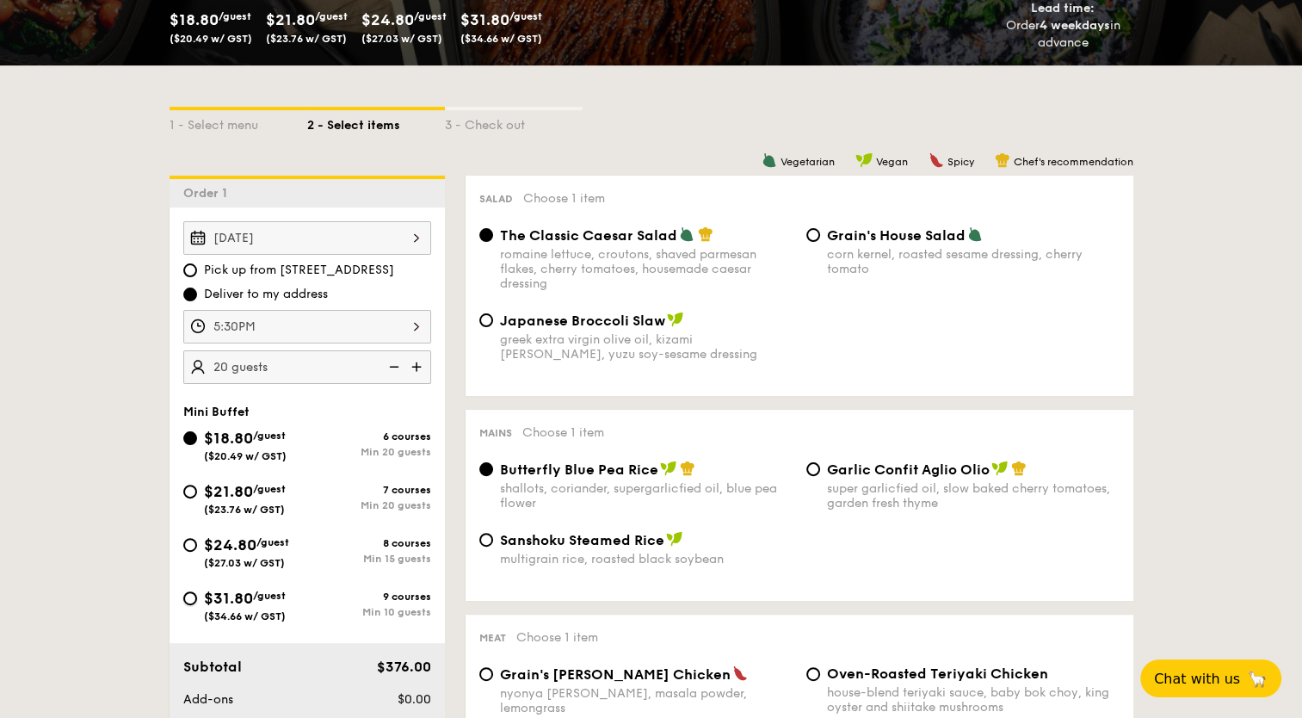
radio input "true"
radio input "false"
radio input "true"
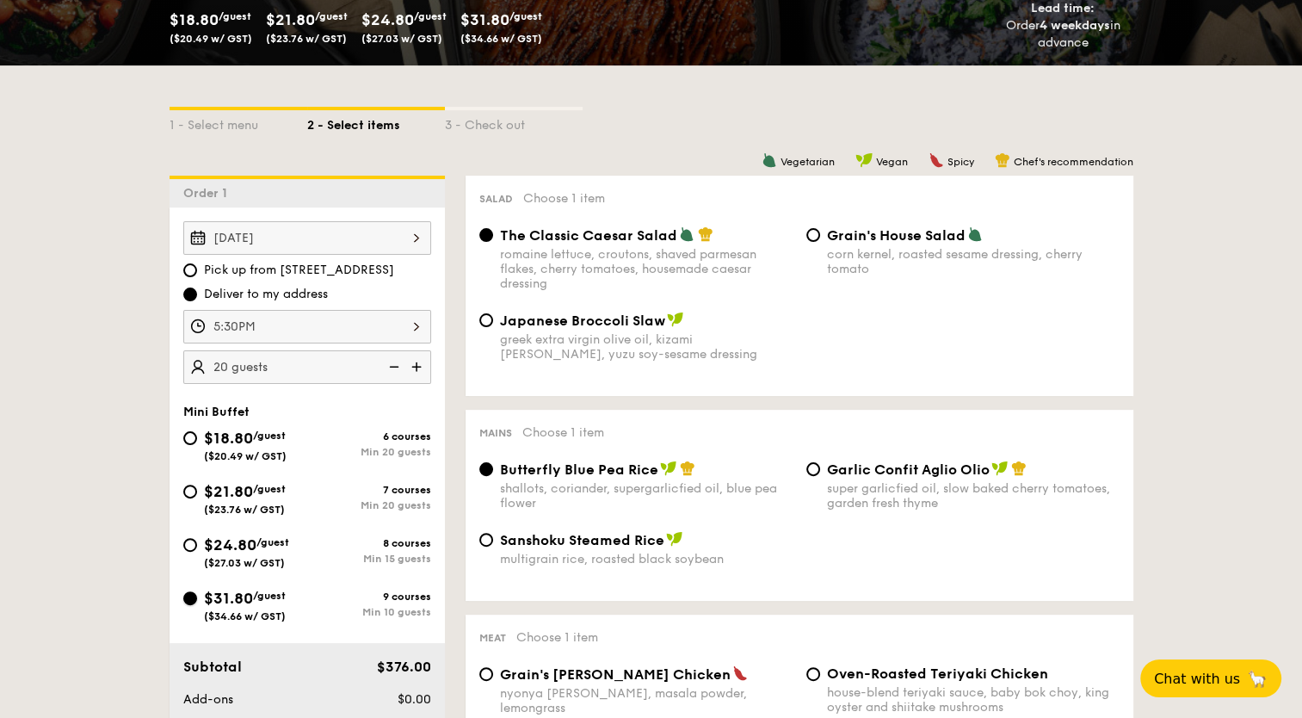
radio input "true"
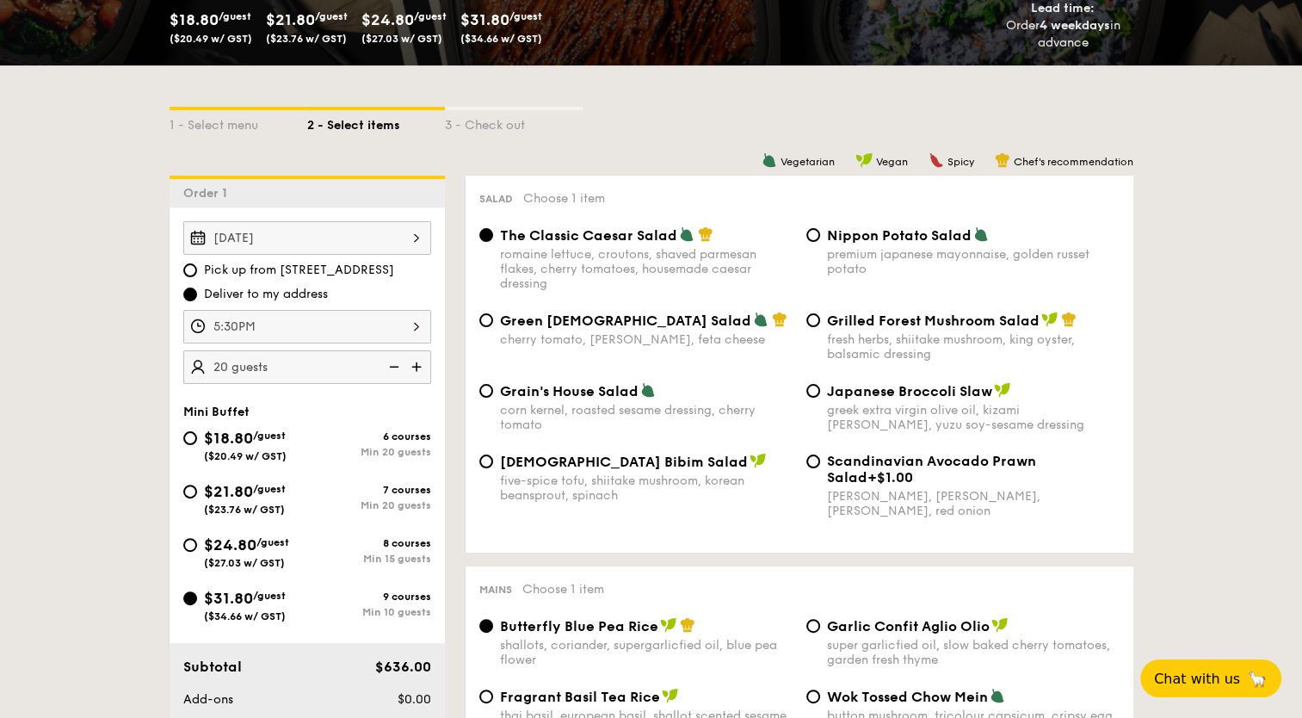
click at [393, 370] on img at bounding box center [392, 366] width 26 height 33
type input "10 guests"
click at [917, 388] on span "Japanese Broccoli Slaw" at bounding box center [909, 391] width 165 height 16
click at [820, 388] on input "Japanese Broccoli Slaw greek extra virgin olive oil, kizami nori, ginger, yuzu …" at bounding box center [813, 391] width 14 height 14
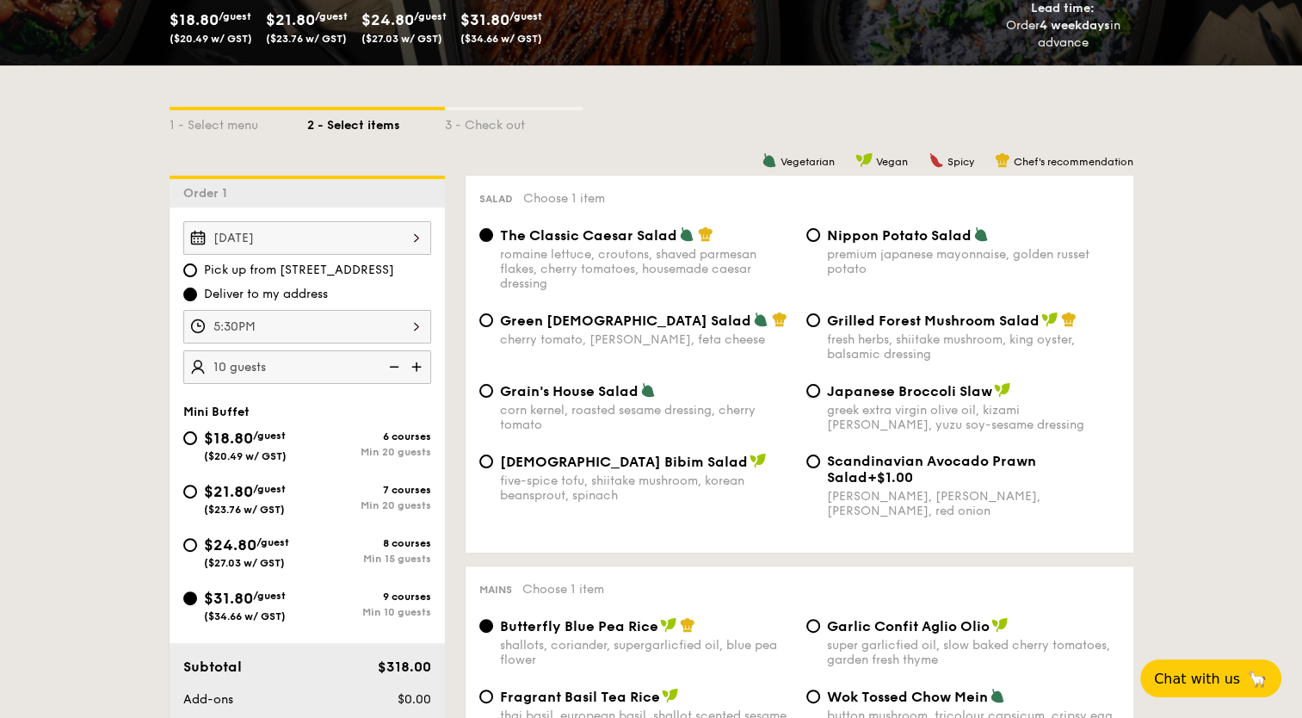
radio input "true"
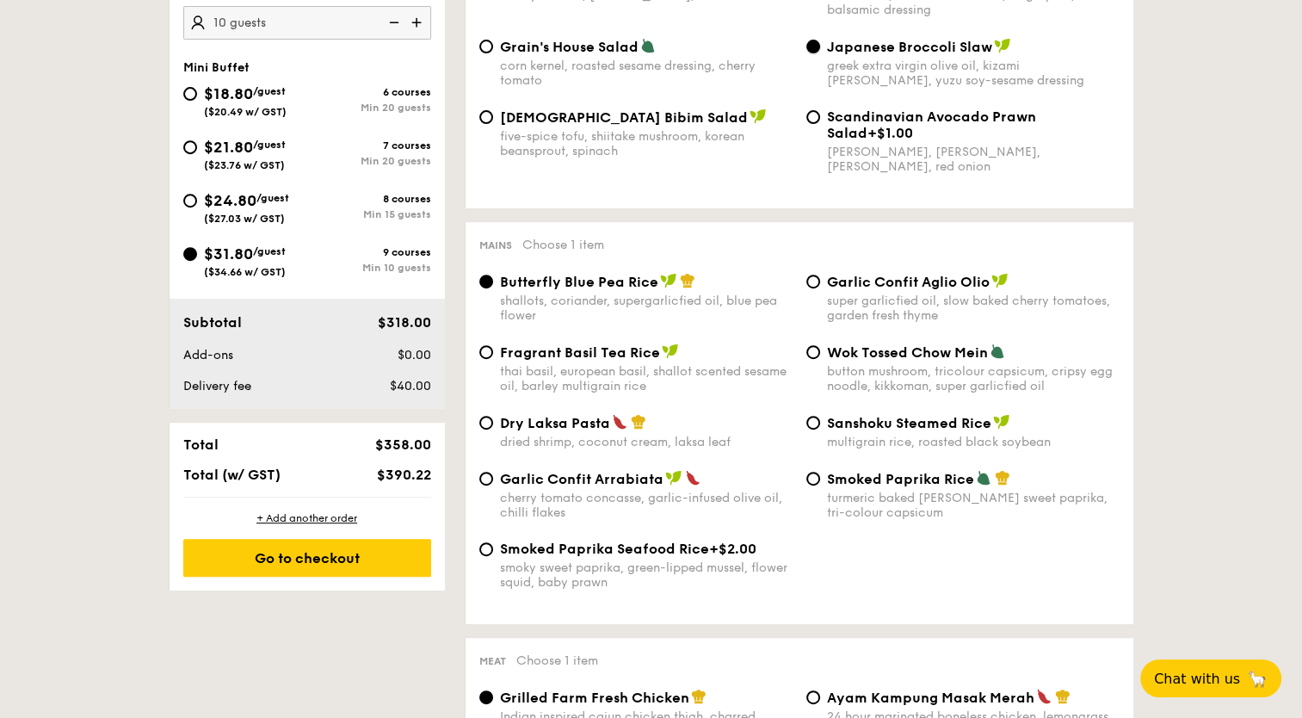
scroll to position [1032, 0]
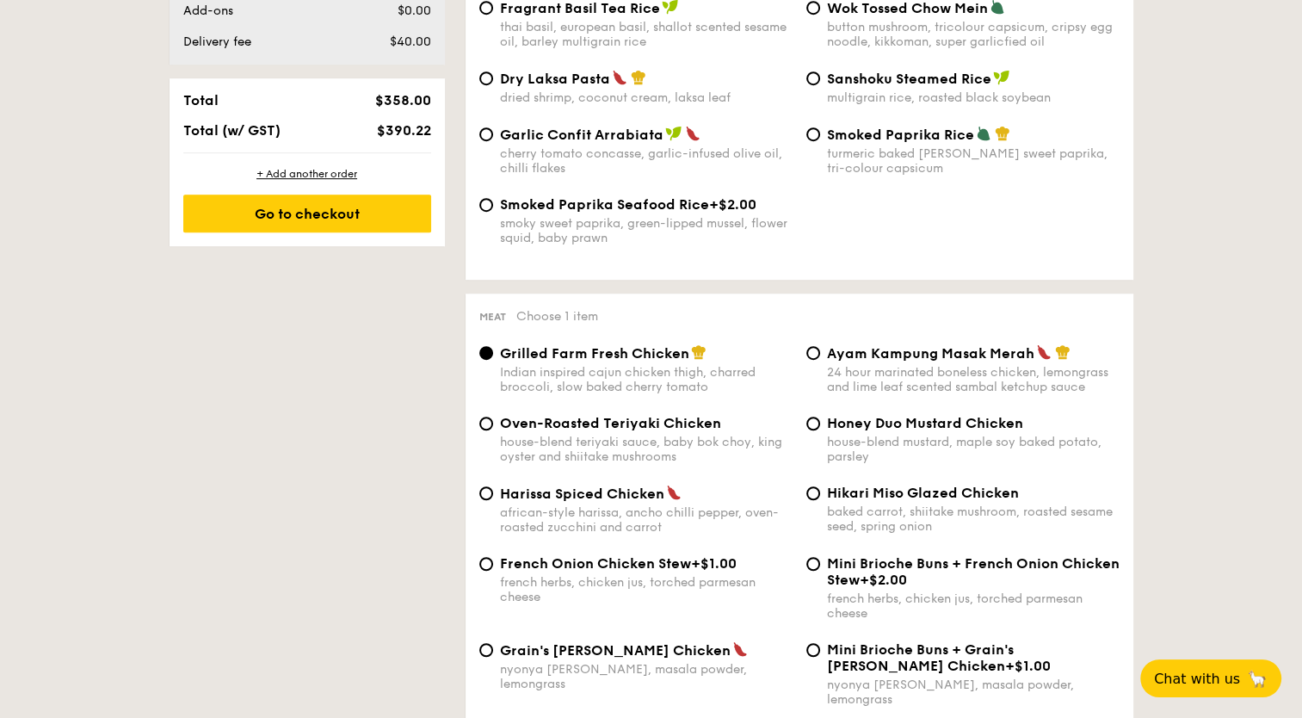
click at [880, 492] on span "Hikari Miso Glazed Chicken" at bounding box center [923, 492] width 192 height 16
click at [820, 492] on input "Hikari Miso Glazed Chicken baked carrot, shiitake mushroom, roasted sesame seed…" at bounding box center [813, 493] width 14 height 14
radio input "true"
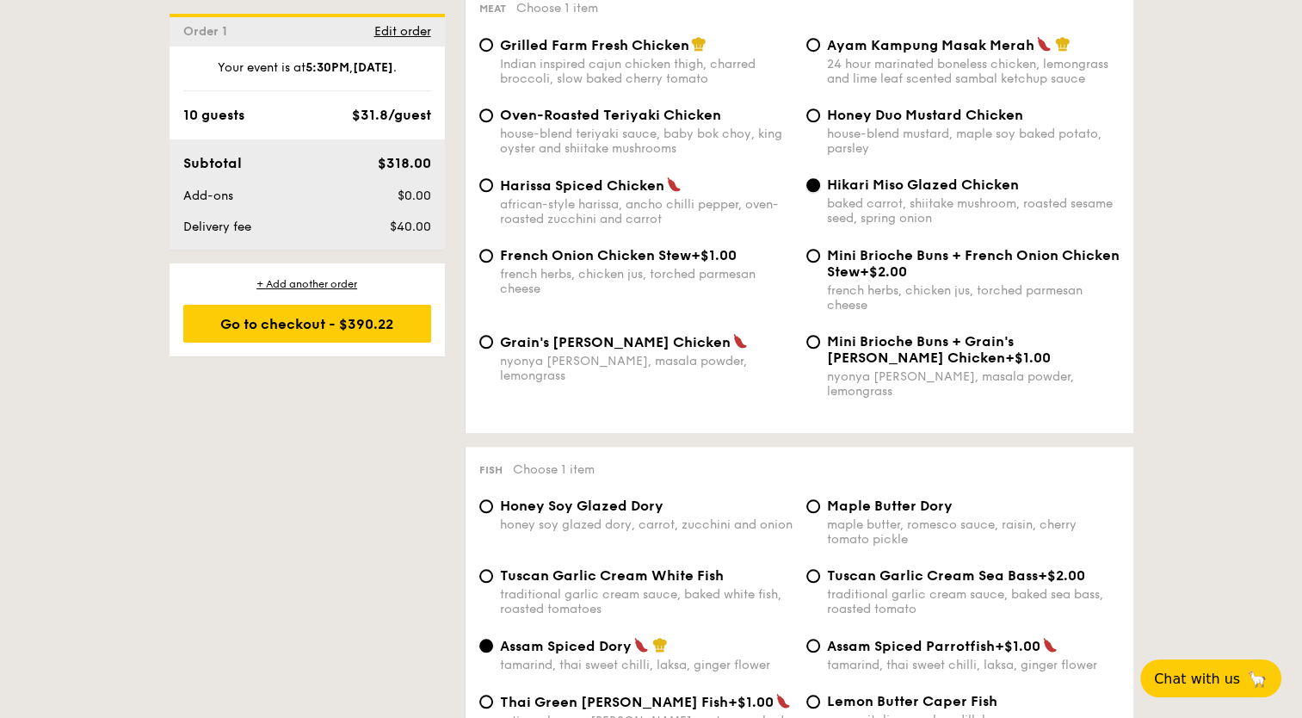
scroll to position [1463, 0]
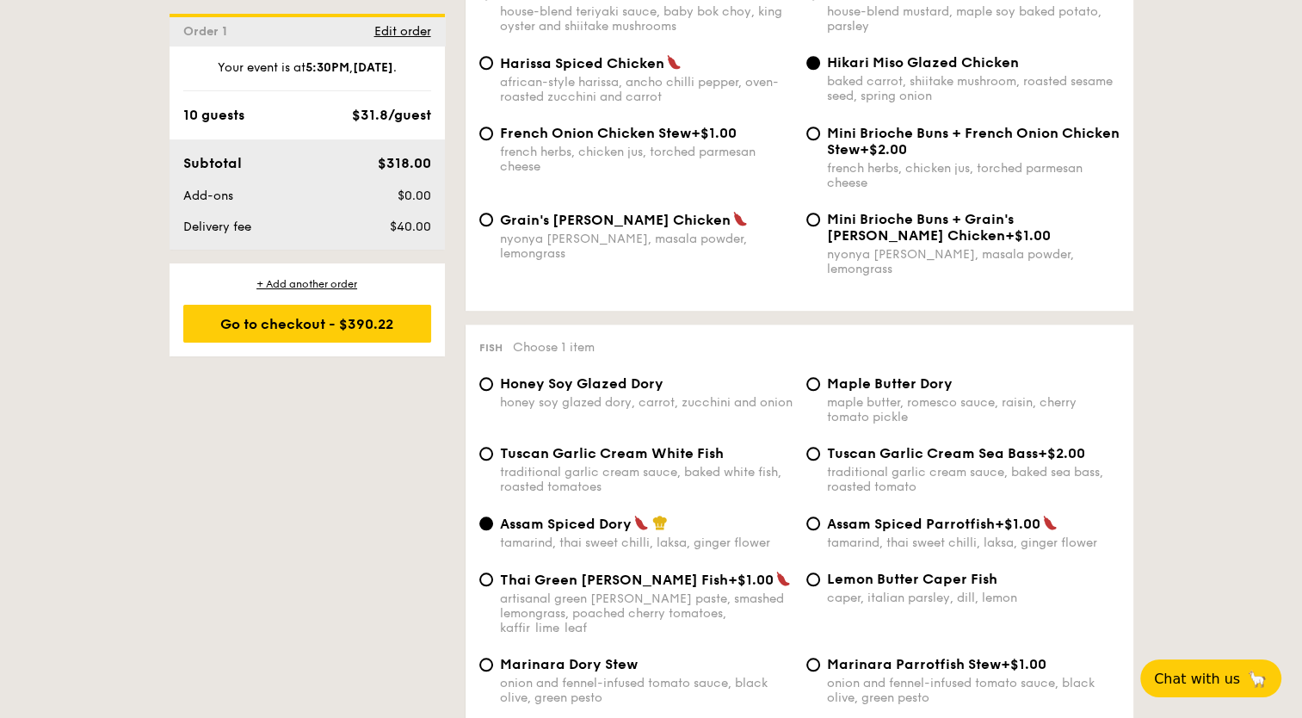
click at [605, 375] on span "Honey Soy Glazed Dory" at bounding box center [581, 383] width 163 height 16
click at [493, 377] on input "Honey Soy Glazed Dory honey soy glazed dory, carrot, zucchini and onion" at bounding box center [486, 384] width 14 height 14
radio input "true"
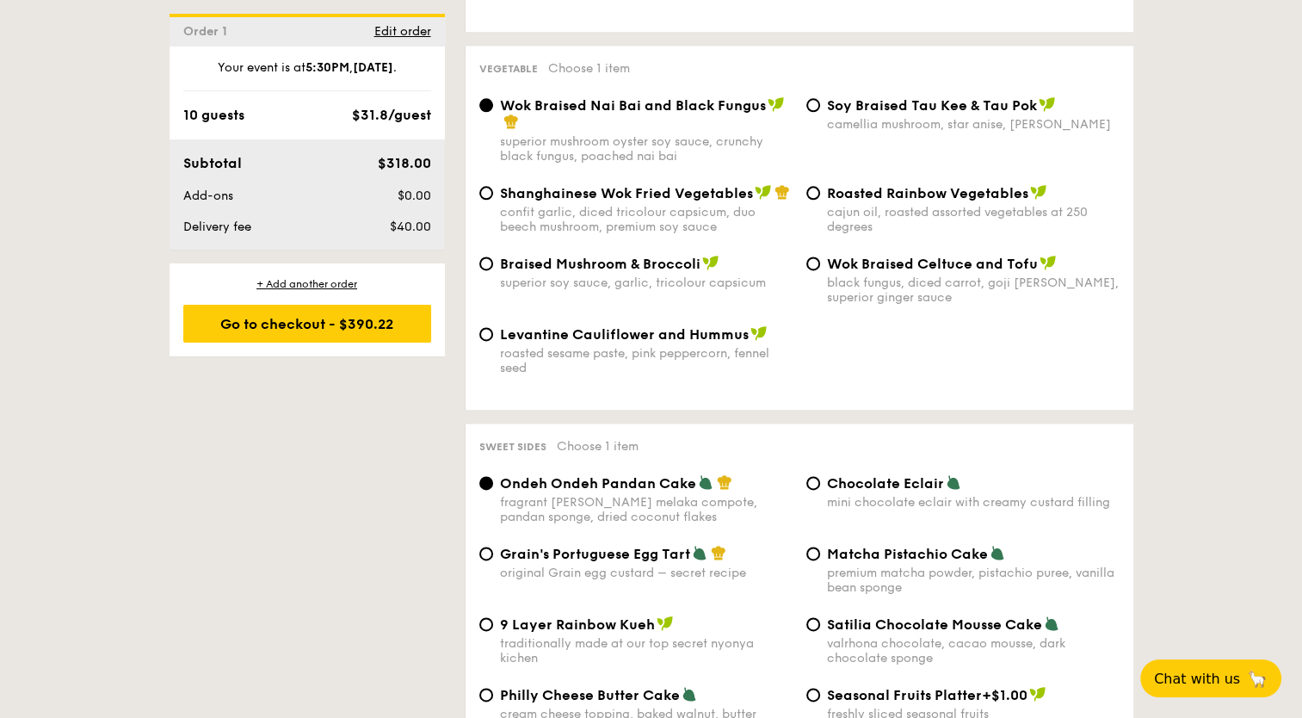
scroll to position [2409, 0]
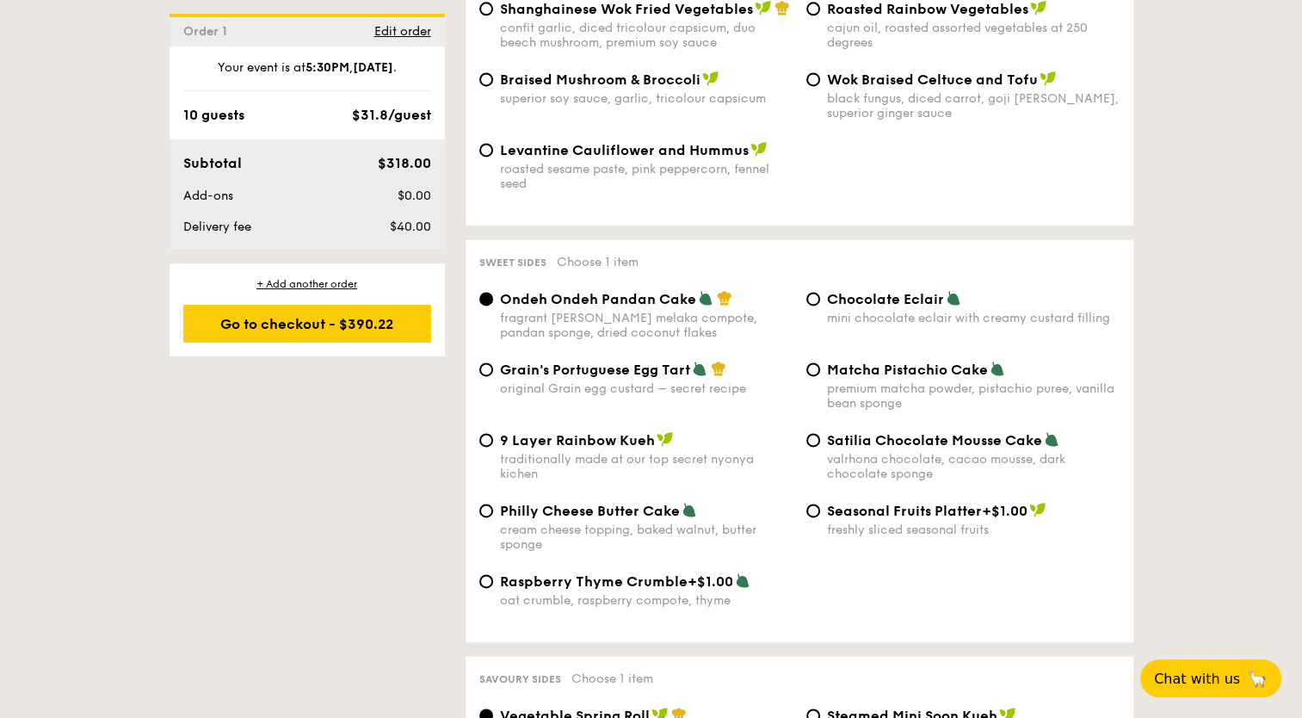
click at [884, 432] on span "Satilia Chocolate Mousse Cake" at bounding box center [934, 440] width 215 height 16
click at [820, 433] on input "Satilia Chocolate Mousse Cake valrhona chocolate, cacao mousse, dark chocolate …" at bounding box center [813, 440] width 14 height 14
radio input "true"
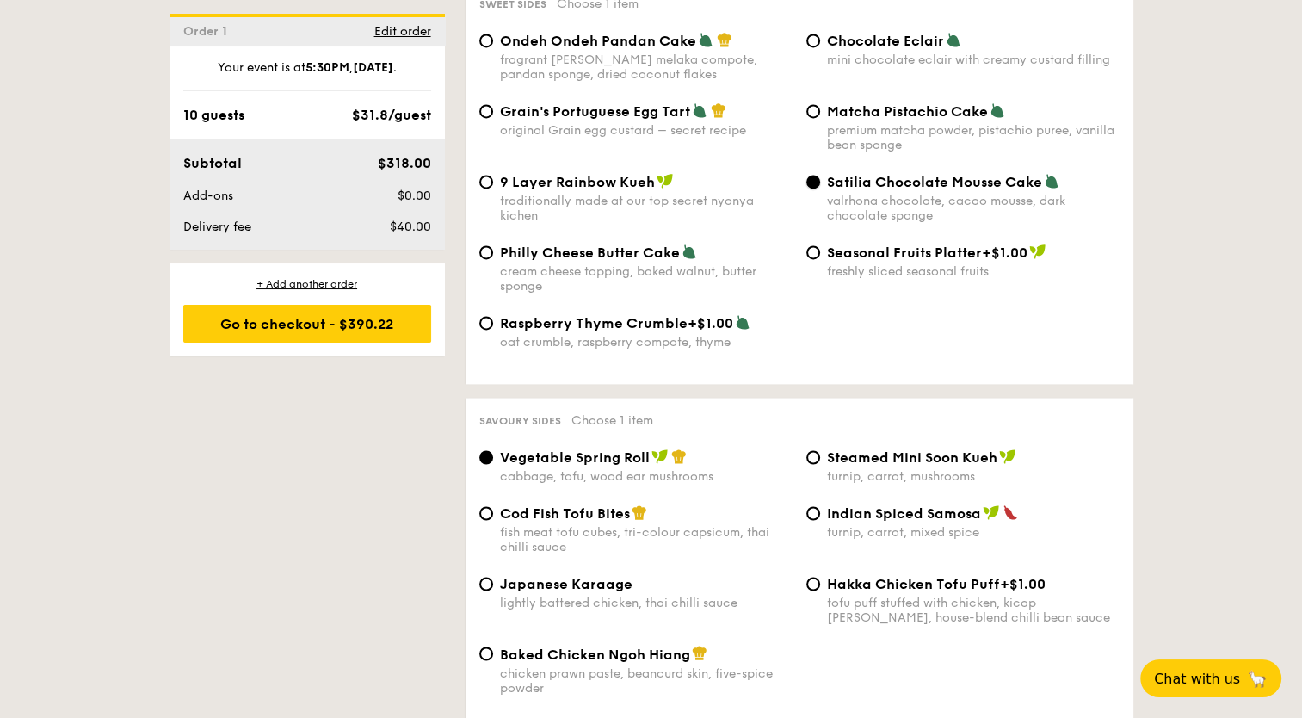
scroll to position [2839, 0]
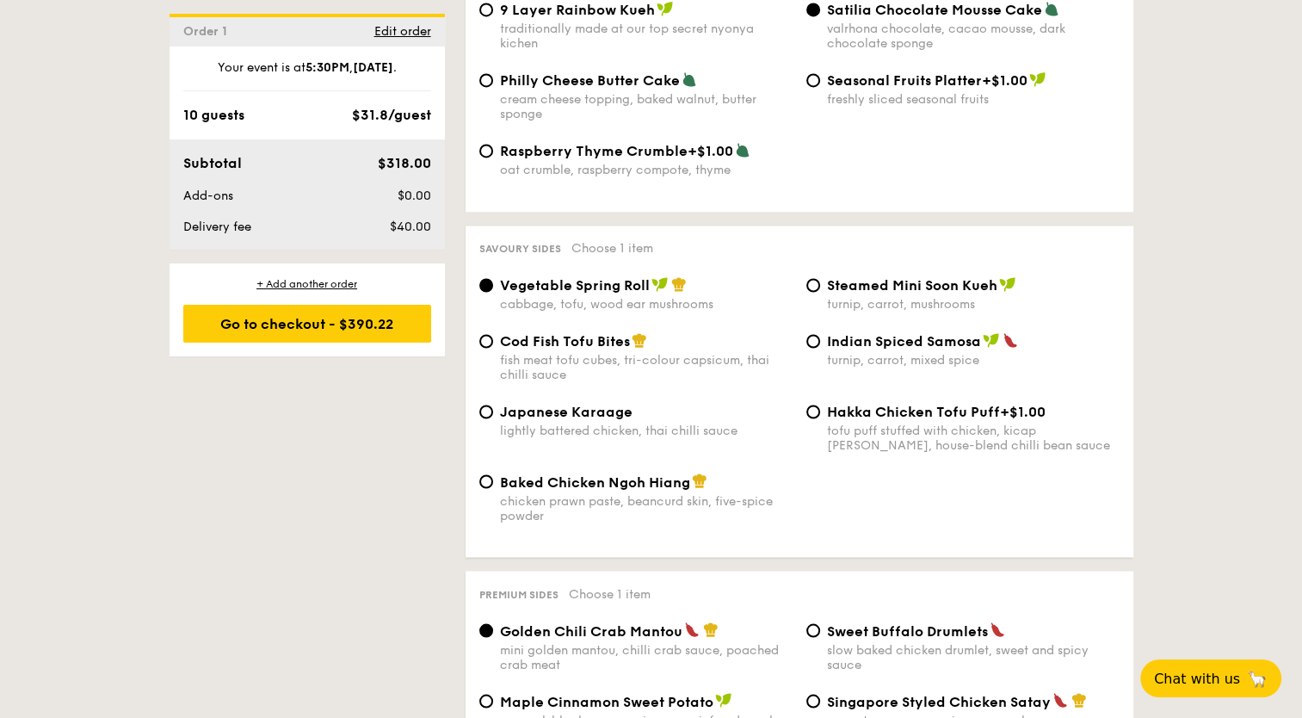
click at [558, 473] on span "Baked Chicken Ngoh Hiang" at bounding box center [595, 481] width 190 height 16
click at [493, 474] on input "Baked Chicken Ngoh Hiang chicken prawn paste, beancurd skin, five-spice powder" at bounding box center [486, 481] width 14 height 14
radio input "true"
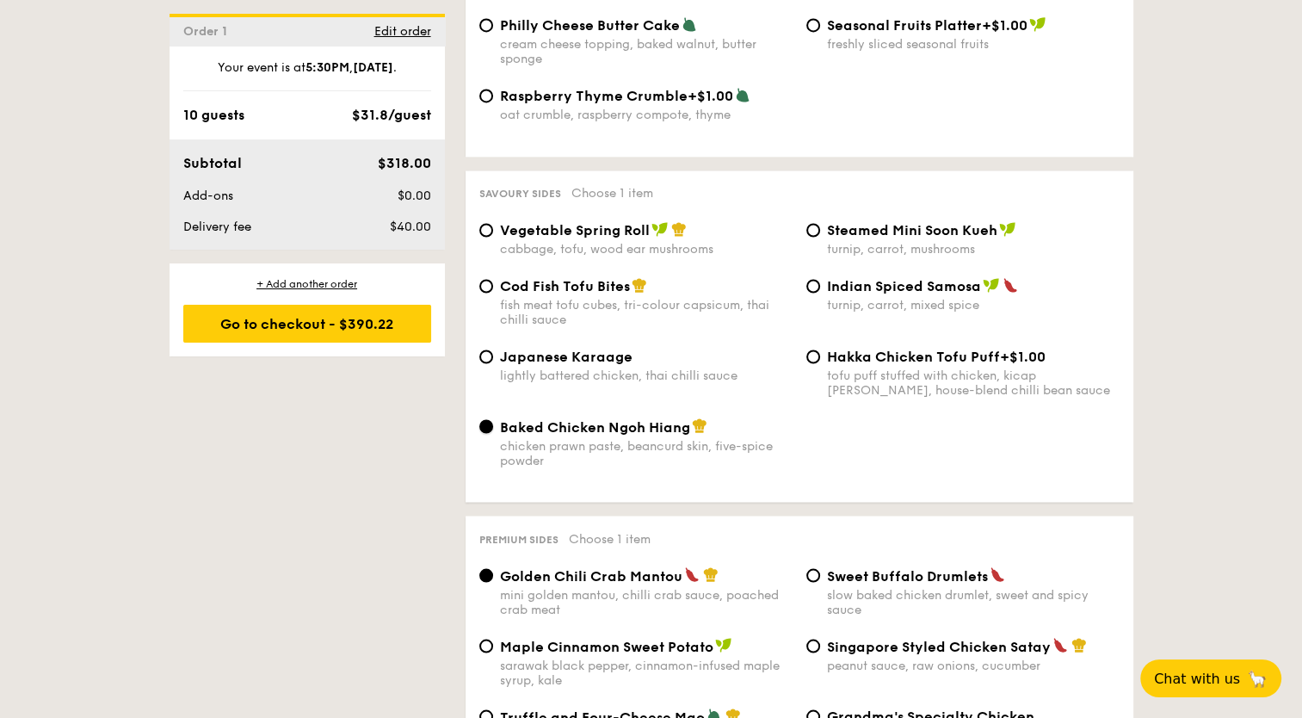
scroll to position [3097, 0]
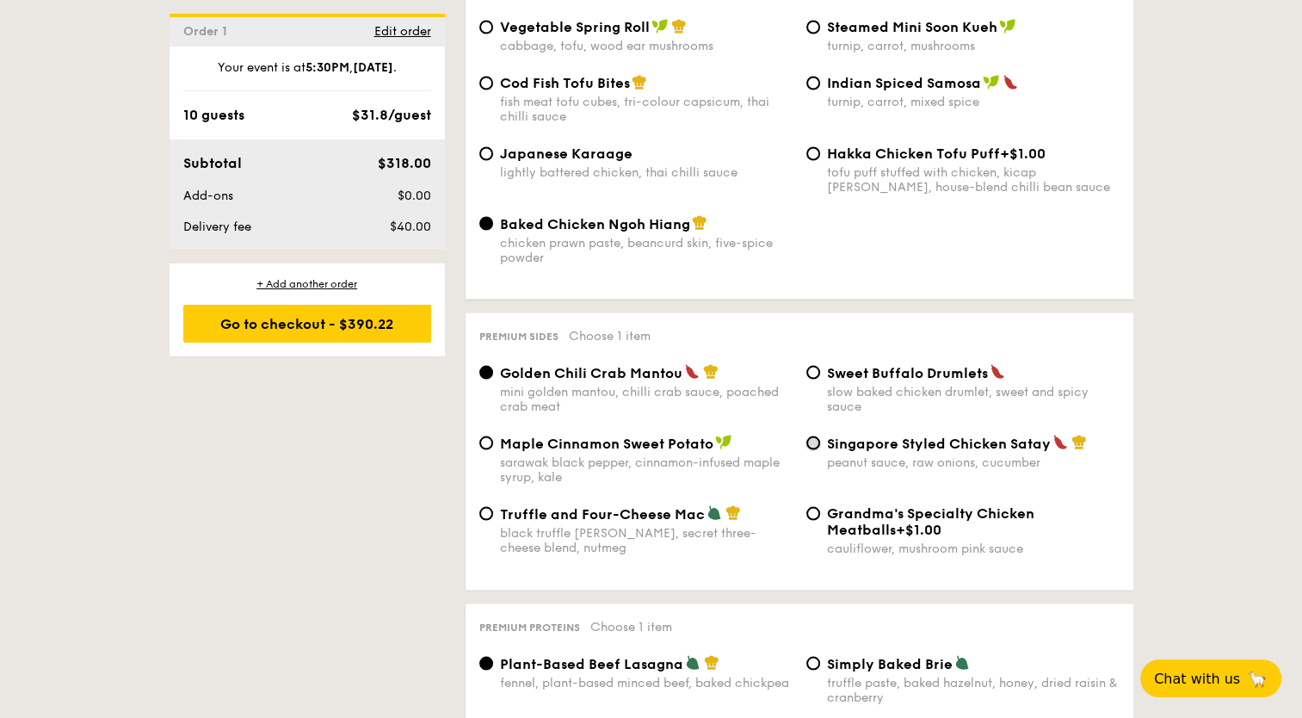
click at [816, 435] on input "Singapore Styled Chicken Satay peanut sauce, raw onions, cucumber" at bounding box center [813, 442] width 14 height 14
radio input "true"
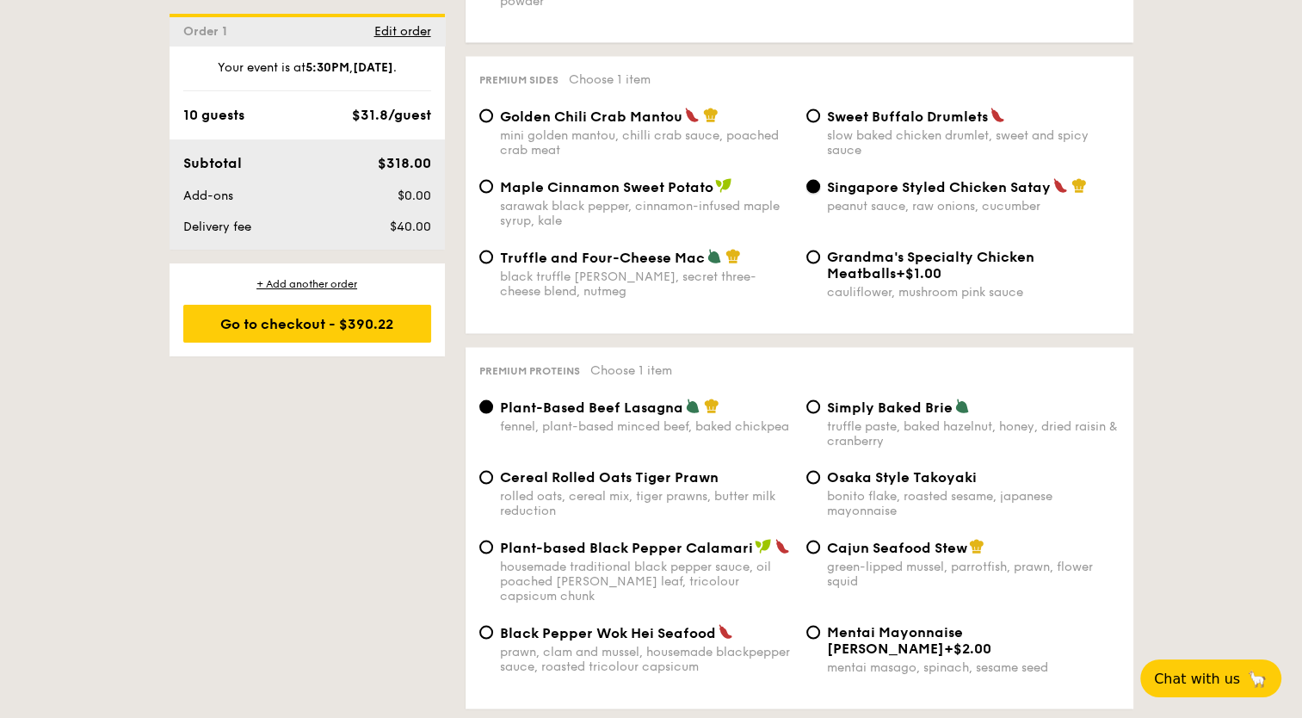
scroll to position [3355, 0]
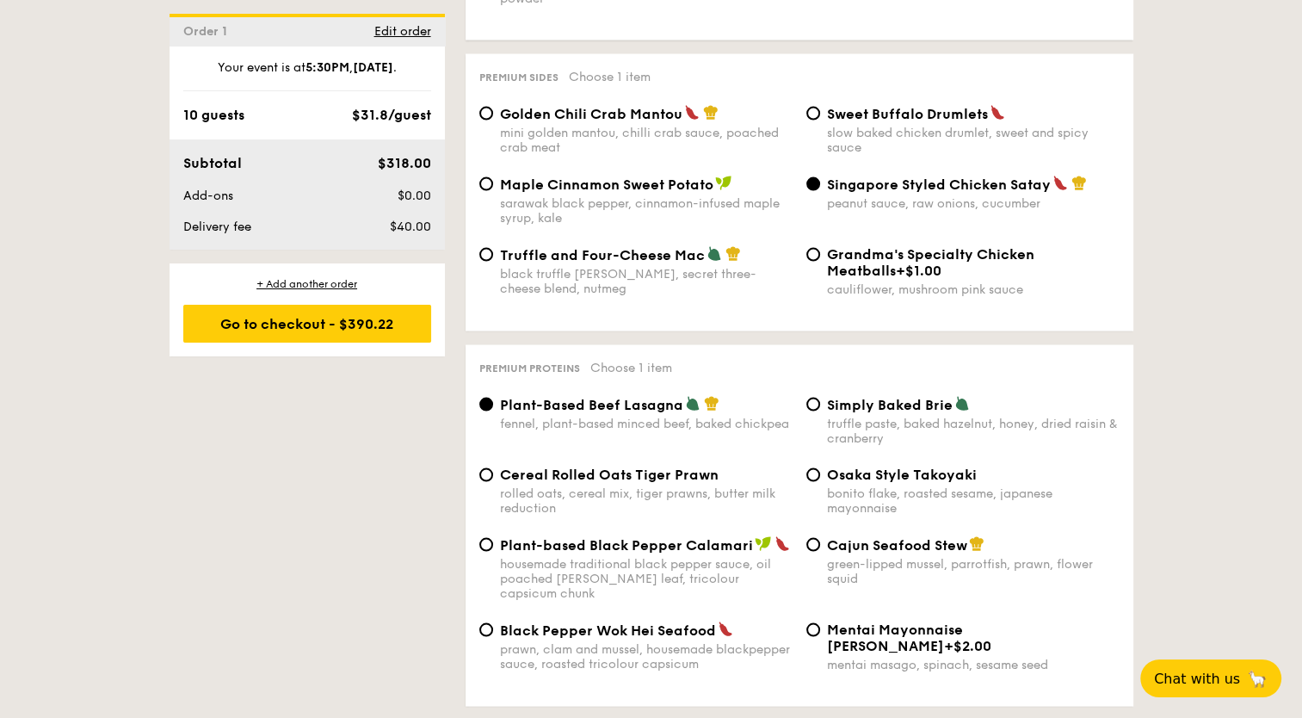
click at [657, 466] on span "Cereal Rolled Oats Tiger Prawn" at bounding box center [609, 474] width 219 height 16
click at [493, 468] on input "Cereal Rolled Oats Tiger Prawn rolled oats, cereal mix, tiger prawns, butter mi…" at bounding box center [486, 475] width 14 height 14
radio input "true"
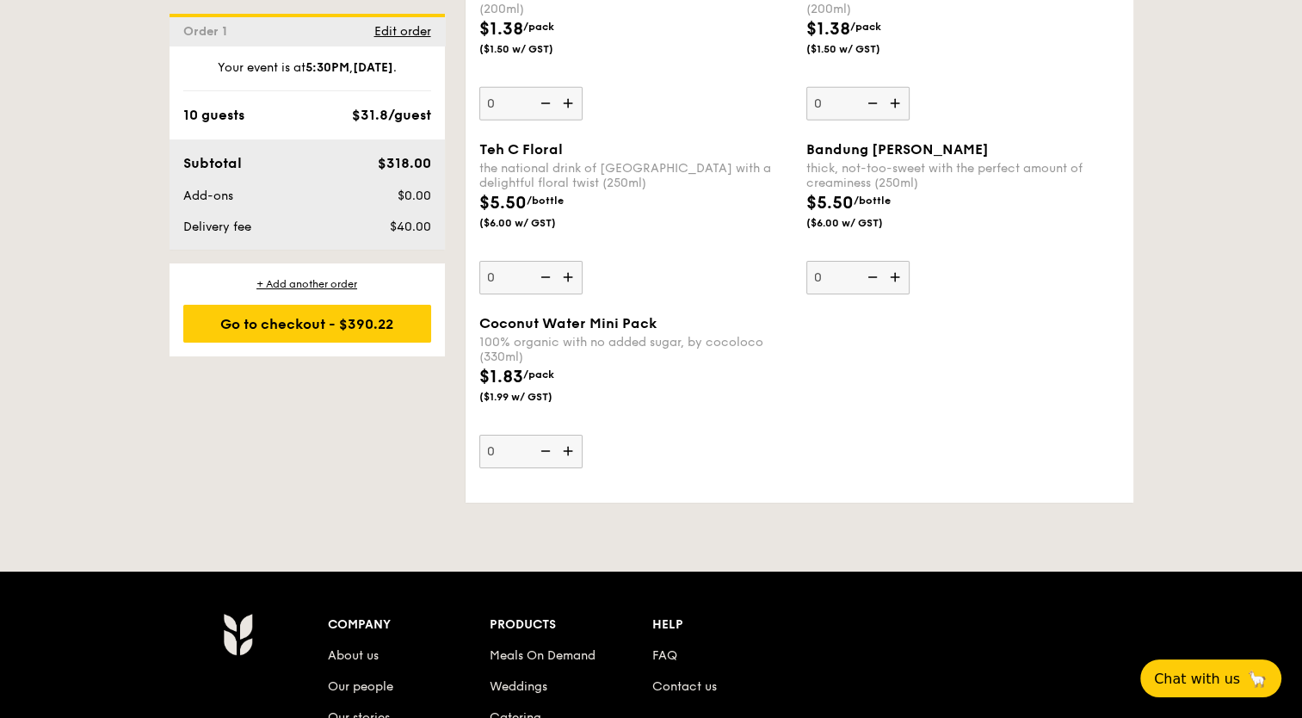
scroll to position [5678, 0]
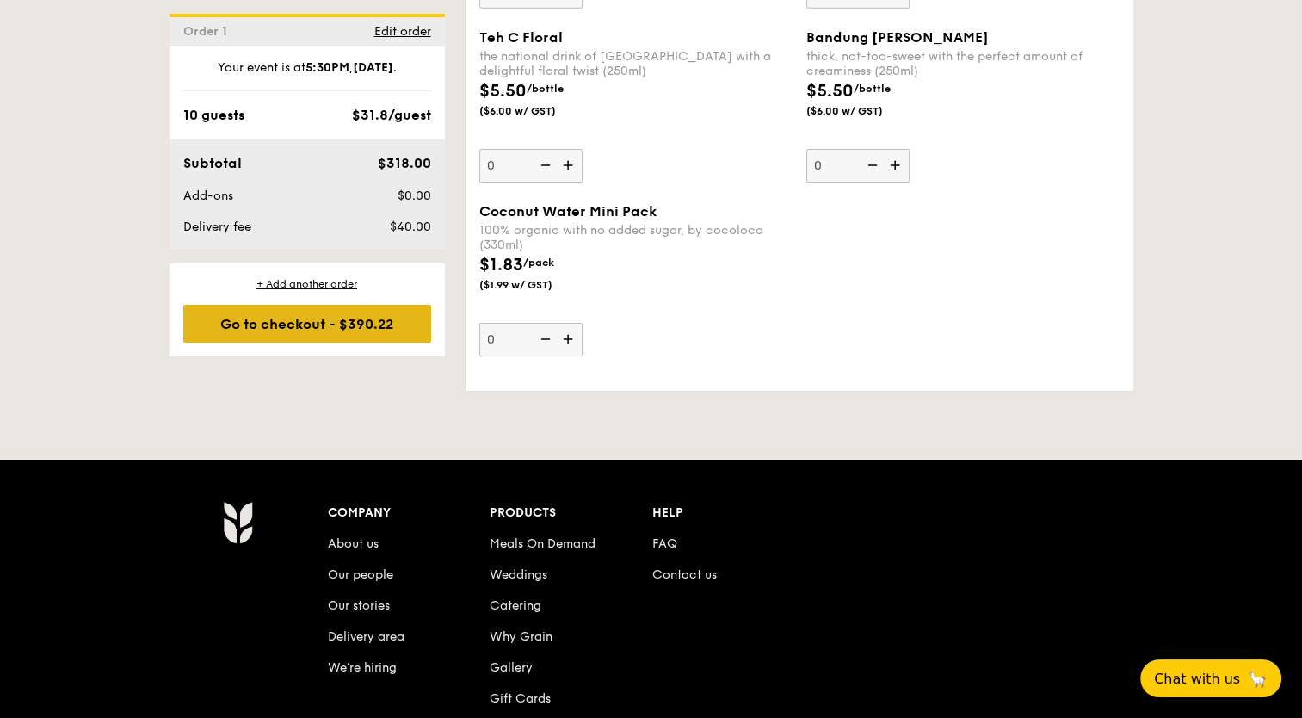
click at [336, 324] on div "Go to checkout - $390.22" at bounding box center [307, 324] width 248 height 38
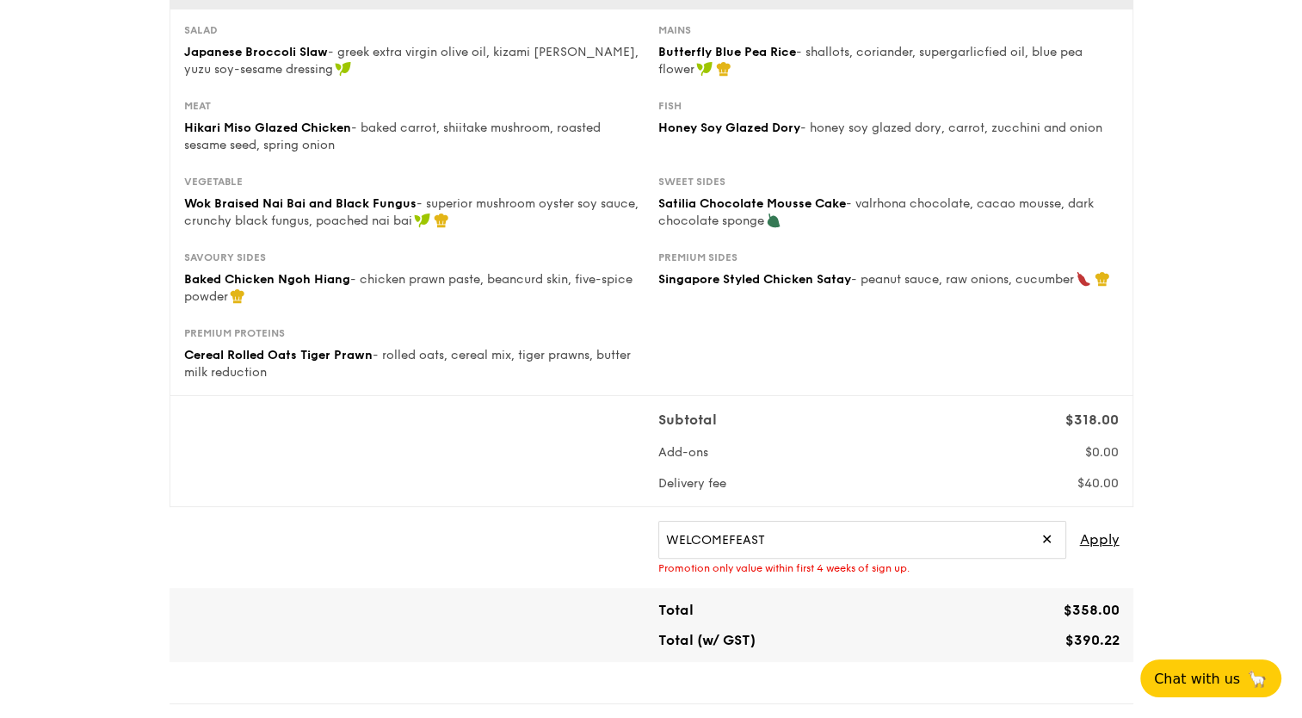
scroll to position [344, 0]
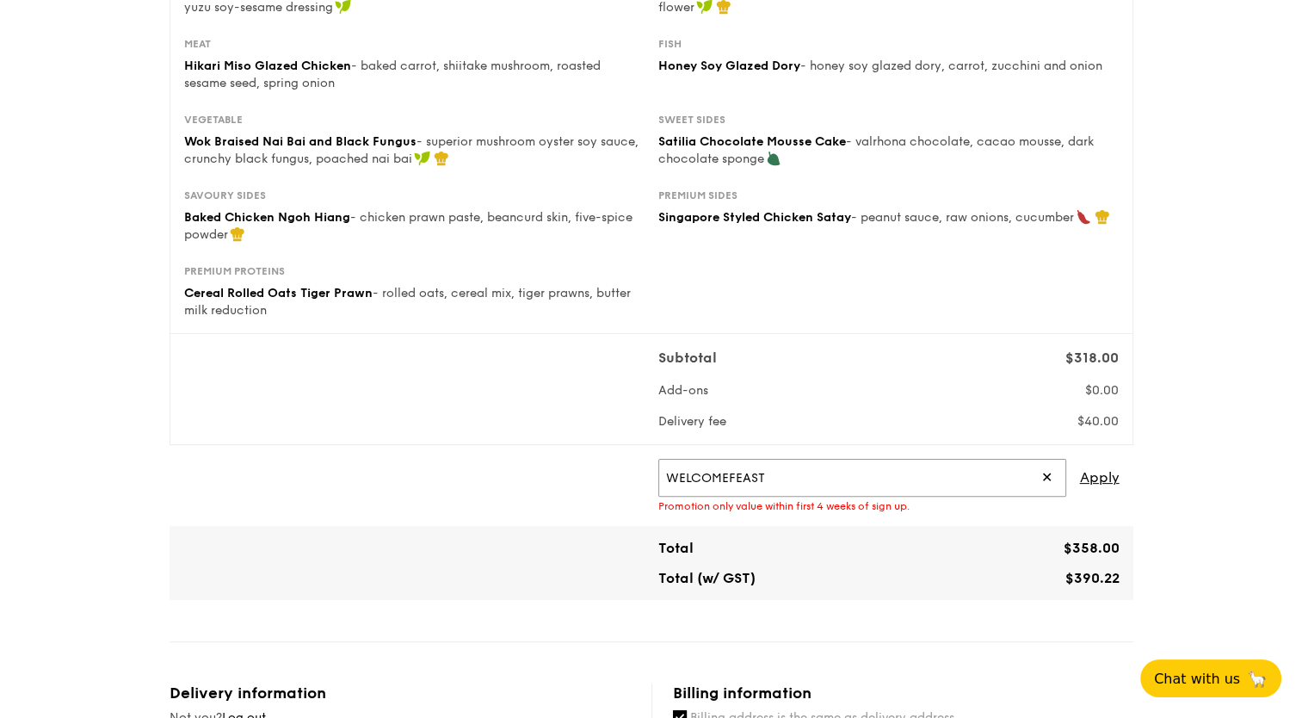
drag, startPoint x: 737, startPoint y: 475, endPoint x: 651, endPoint y: 475, distance: 86.0
click at [651, 475] on div "WELCOMEFEAST ✕ Apply Promotion only value within first 4 weeks of sign up." at bounding box center [888, 485] width 475 height 53
paste input "IREADGRAINADS"
type input "IREADGRAINADS"
click at [1112, 472] on span "Apply" at bounding box center [1100, 478] width 40 height 38
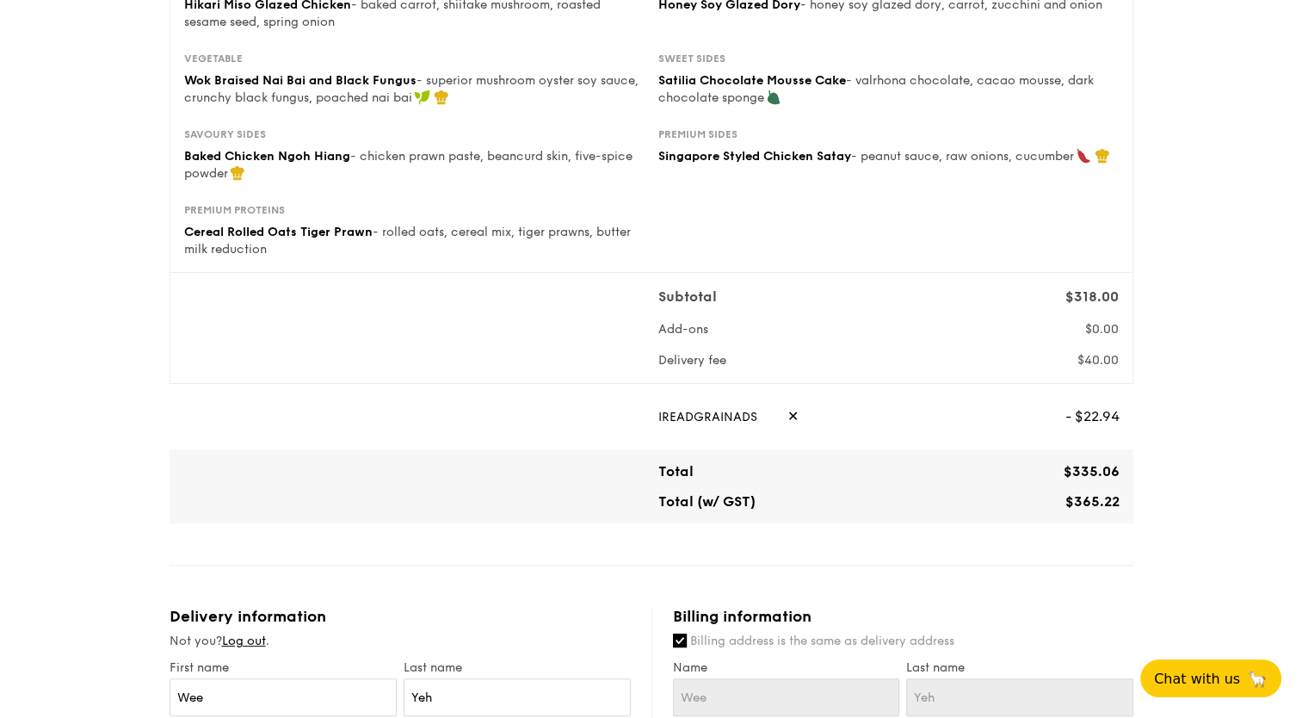
scroll to position [430, 0]
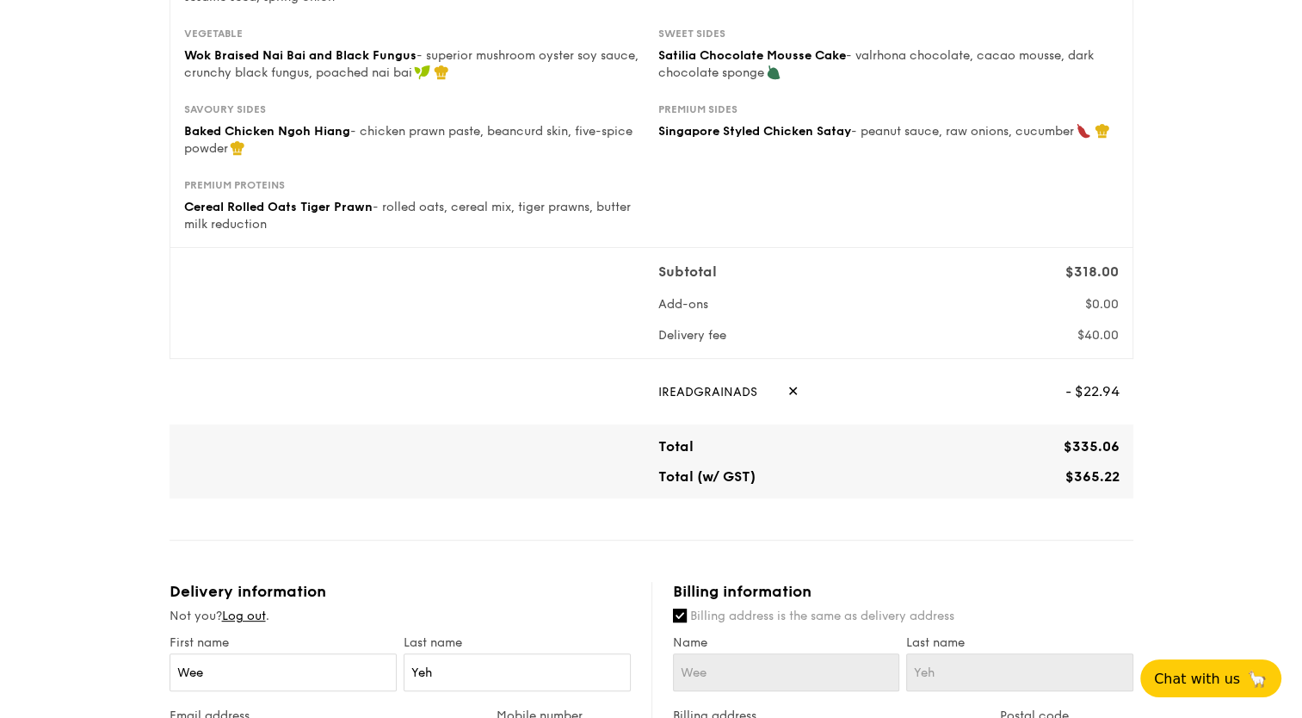
click at [787, 389] on span "✕" at bounding box center [792, 392] width 11 height 38
click at [878, 389] on input "text" at bounding box center [862, 392] width 408 height 38
paste input "NEVERWORRY"
click at [1100, 395] on span "Apply" at bounding box center [1100, 392] width 40 height 38
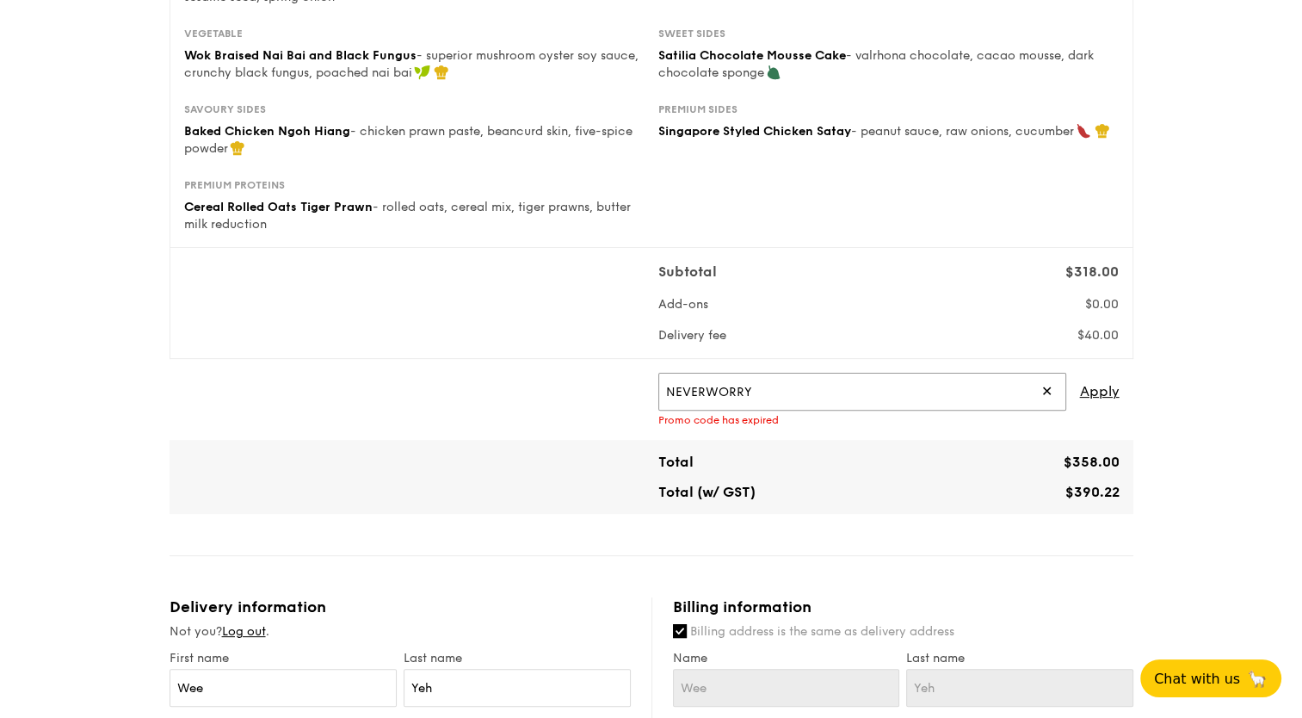
drag, startPoint x: 768, startPoint y: 391, endPoint x: 630, endPoint y: 387, distance: 138.6
click at [630, 387] on div "NEVERWORRY ✕ Apply Promo code has expired" at bounding box center [651, 399] width 950 height 53
paste input "IREADGRAINADS"
type input "IREADGRAINADS"
click at [1089, 393] on span "Apply" at bounding box center [1100, 392] width 40 height 38
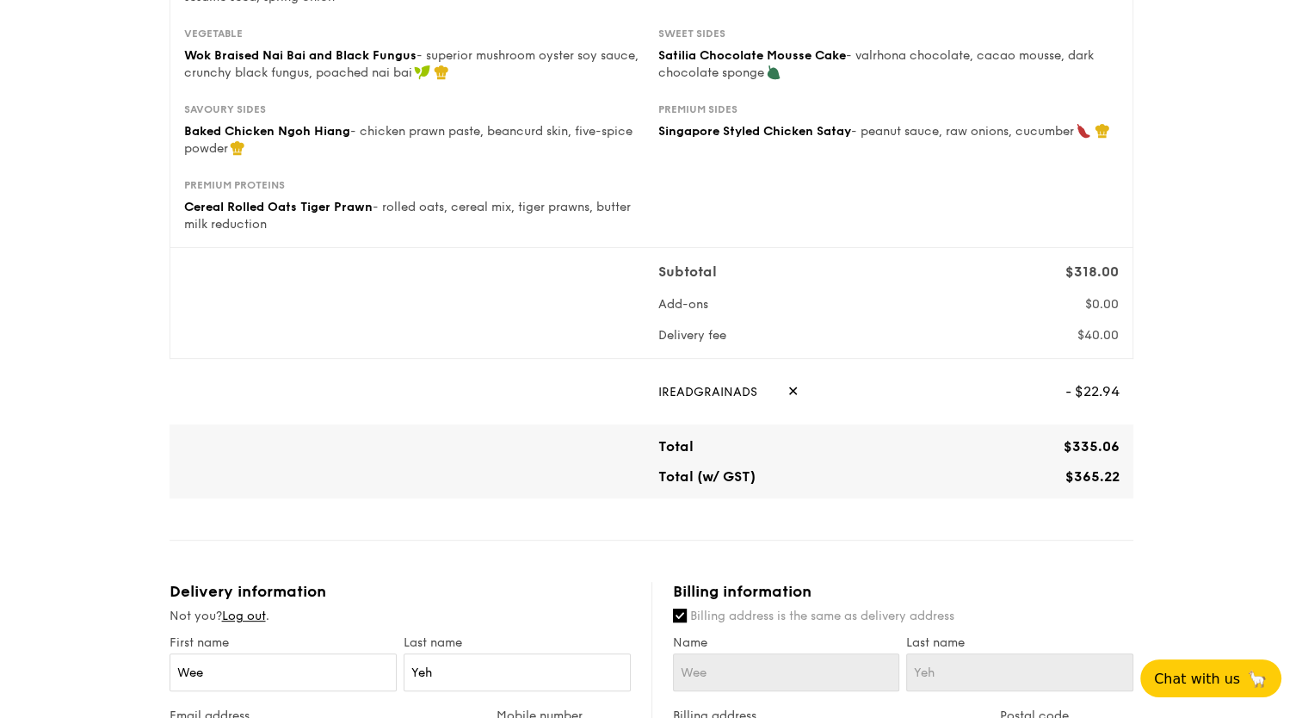
click at [108, 450] on div "1 - Select menu 2 - Select items 3 - Check out Mini Buffet $31.80 /guest ($34.6…" at bounding box center [651, 538] width 1302 height 1869
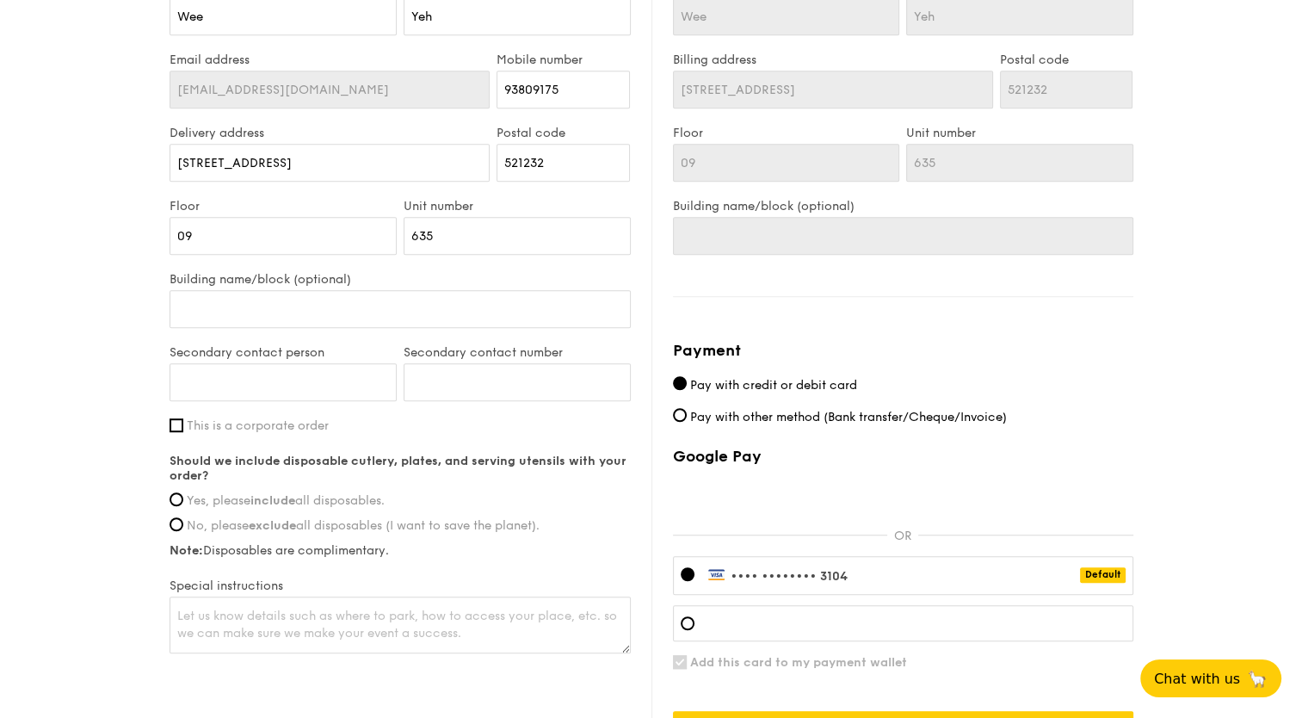
scroll to position [1118, 0]
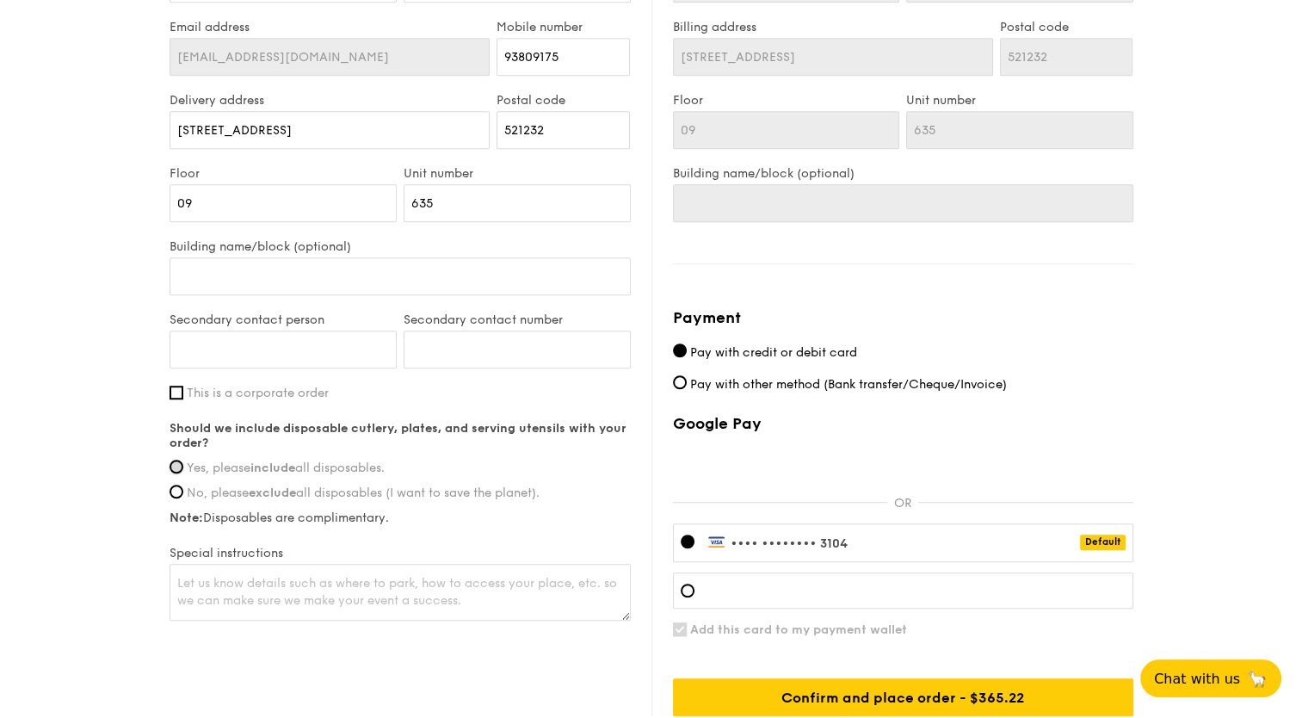
click at [177, 461] on input "Yes, please include all disposables." at bounding box center [176, 466] width 14 height 14
radio input "true"
click at [188, 587] on textarea at bounding box center [399, 592] width 461 height 57
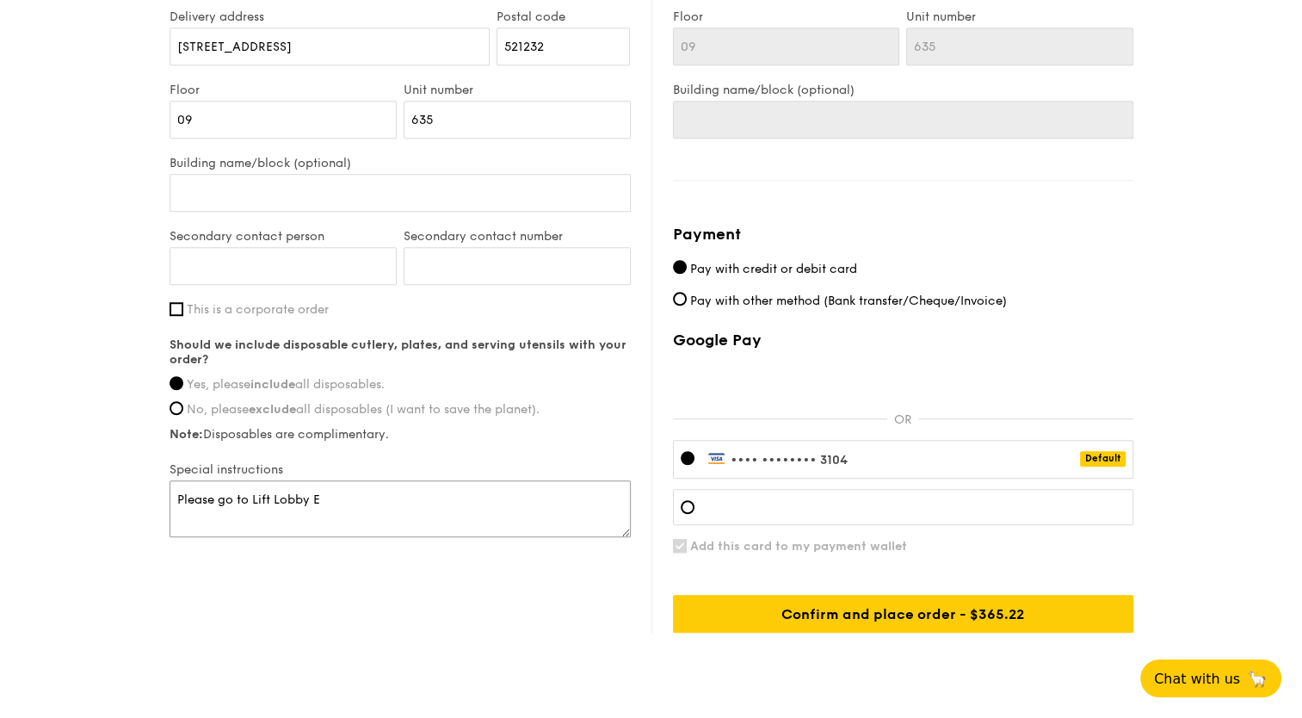
scroll to position [1205, 0]
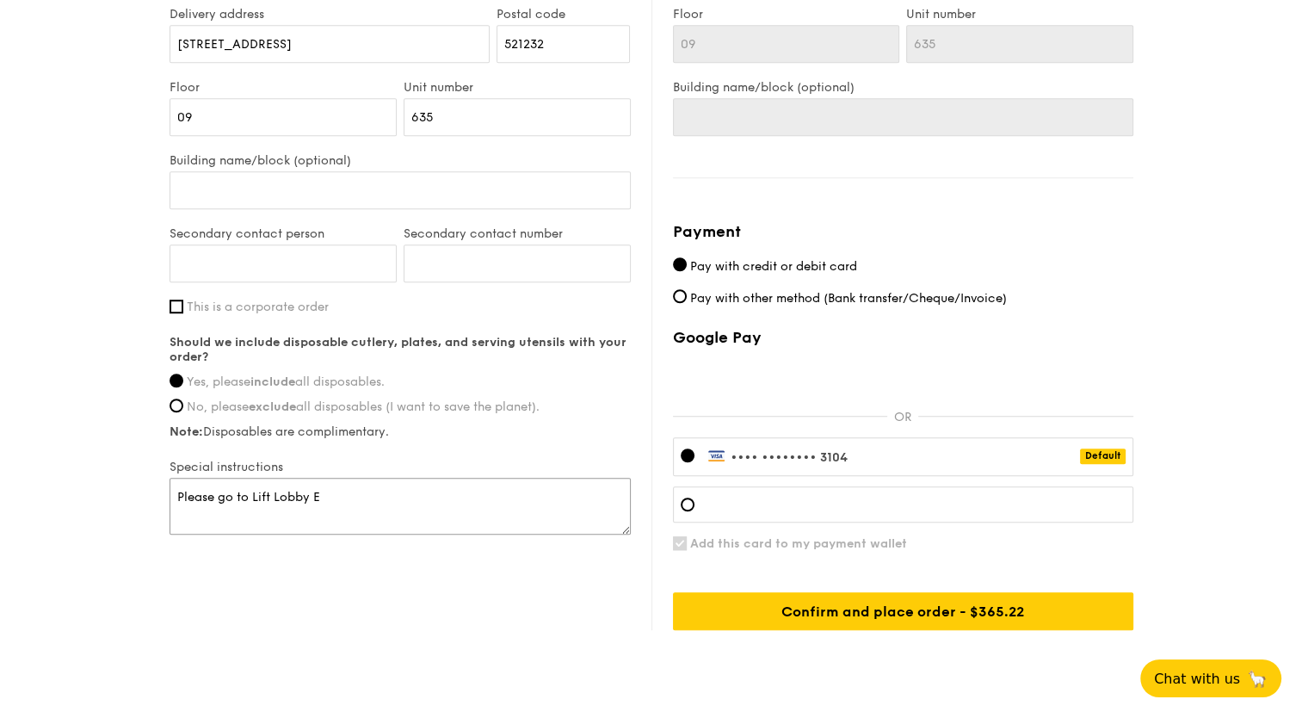
drag, startPoint x: 235, startPoint y: 496, endPoint x: 275, endPoint y: 491, distance: 40.8
click at [235, 496] on textarea "Please go to Lift Lobby E" at bounding box center [399, 506] width 461 height 57
type textarea "Please access via Lift Lobby E"
click at [362, 574] on div "Delivery information Not you? Log out . First name Wee Last name Yeh Email addr…" at bounding box center [651, 218] width 964 height 823
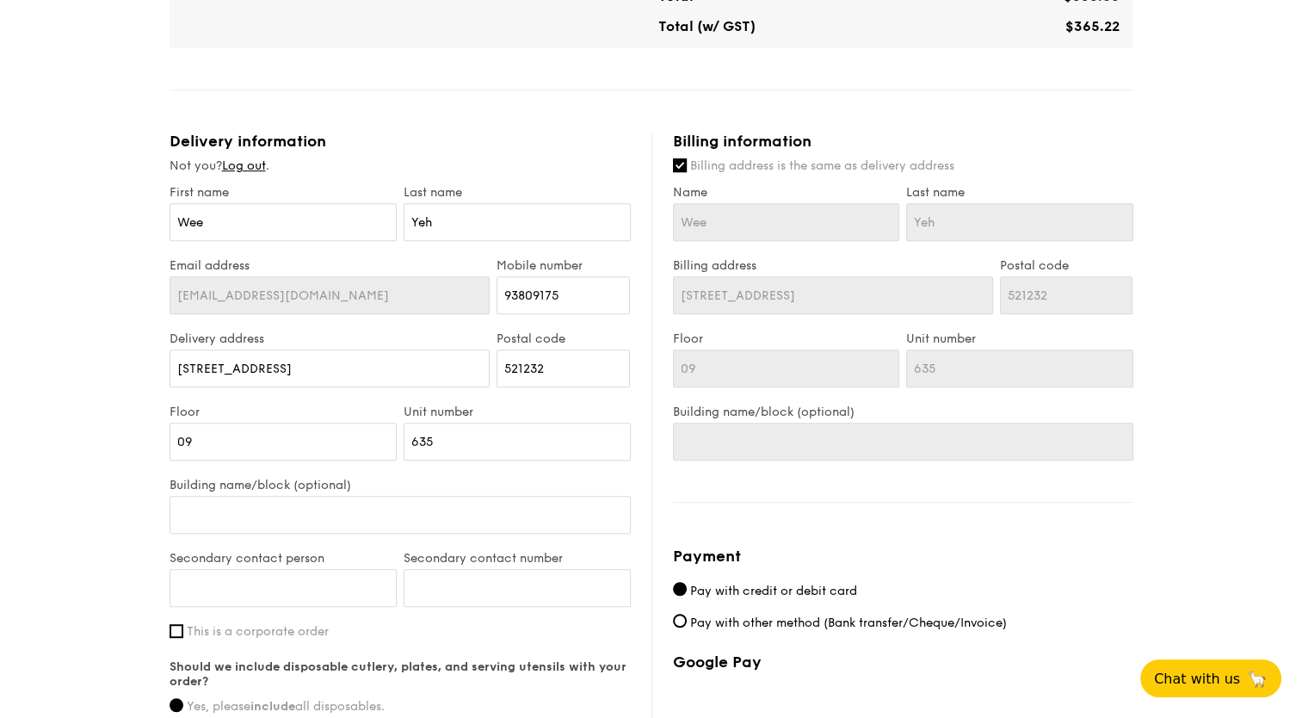
scroll to position [860, 0]
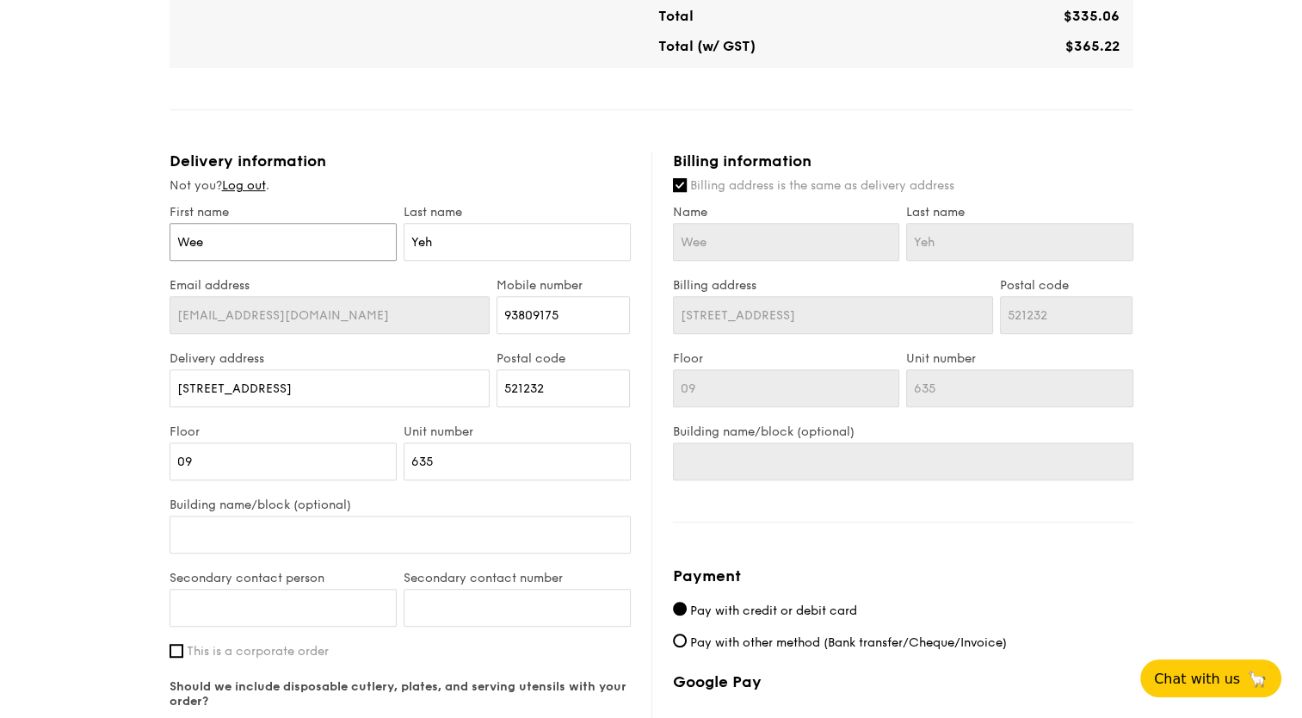
click at [233, 244] on input "Wee" at bounding box center [282, 242] width 227 height 38
type input "Wee"
type input "Wee Y"
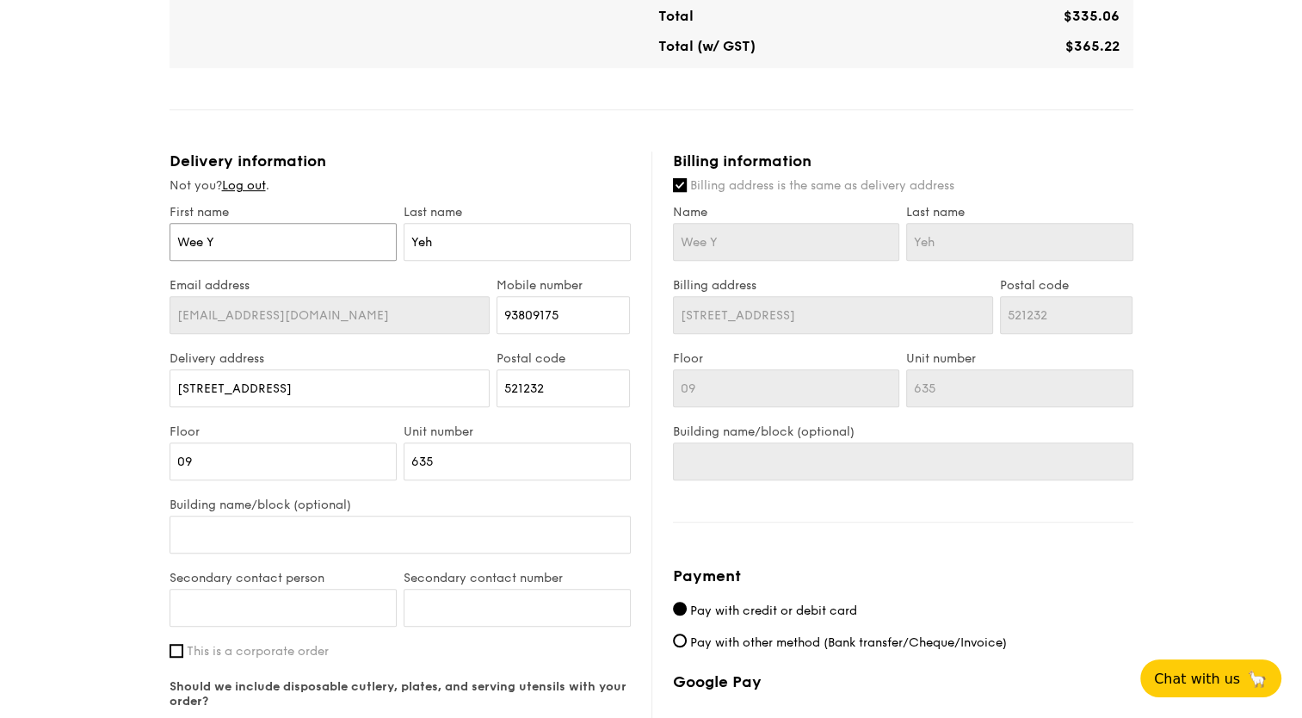
type input "Wee Ye"
type input "Wee Yeh"
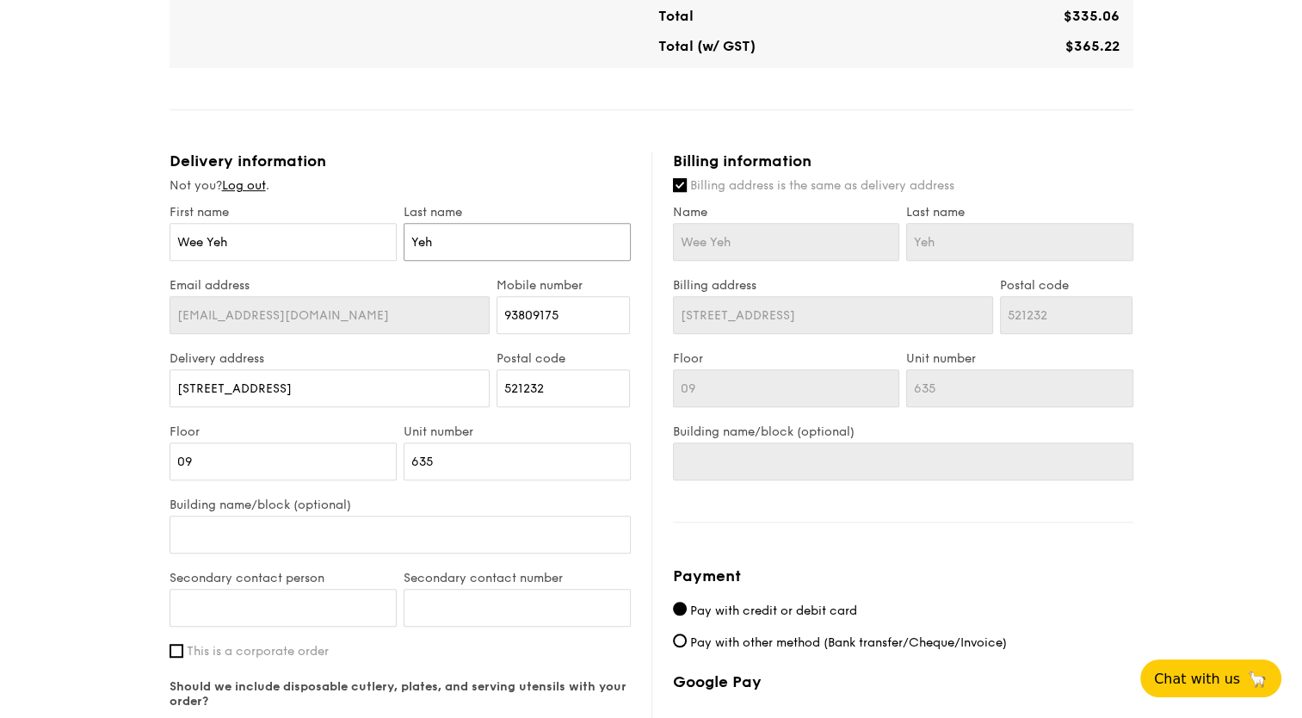
click at [468, 241] on input "Yeh" at bounding box center [517, 242] width 227 height 38
type input "Ye"
type input "Y"
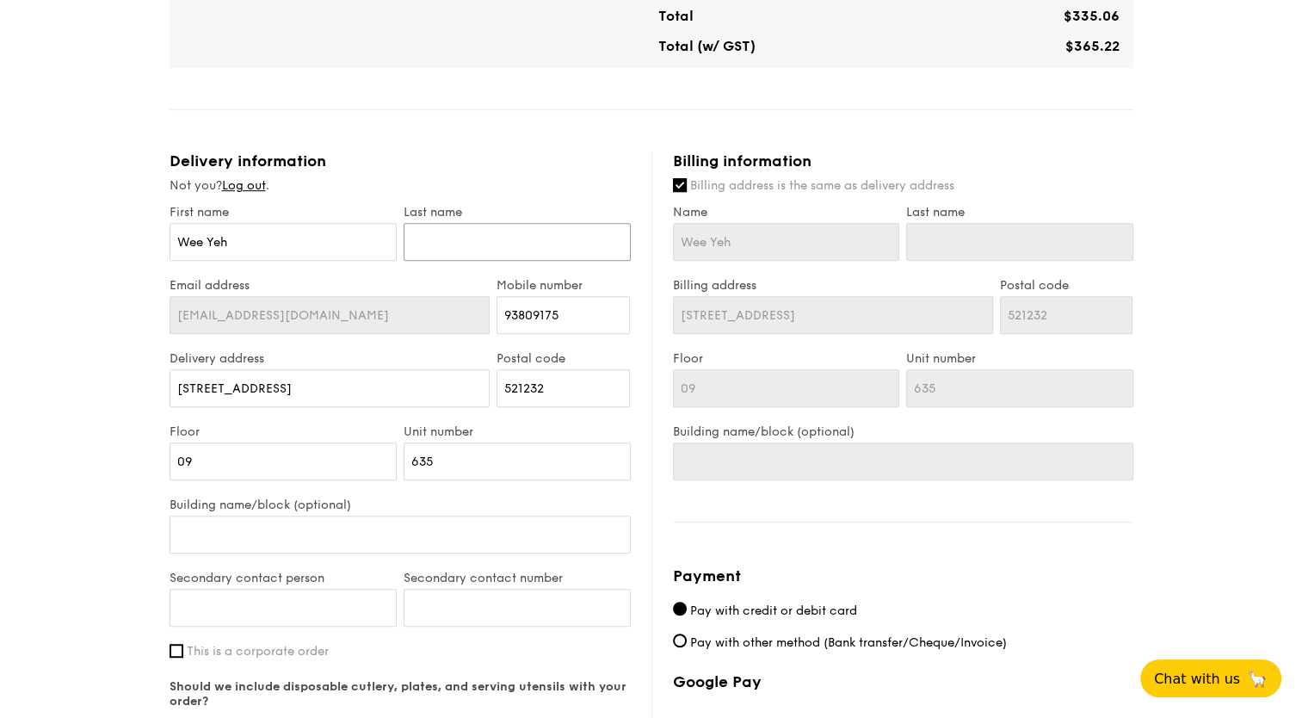
type input "O"
type input "Ou"
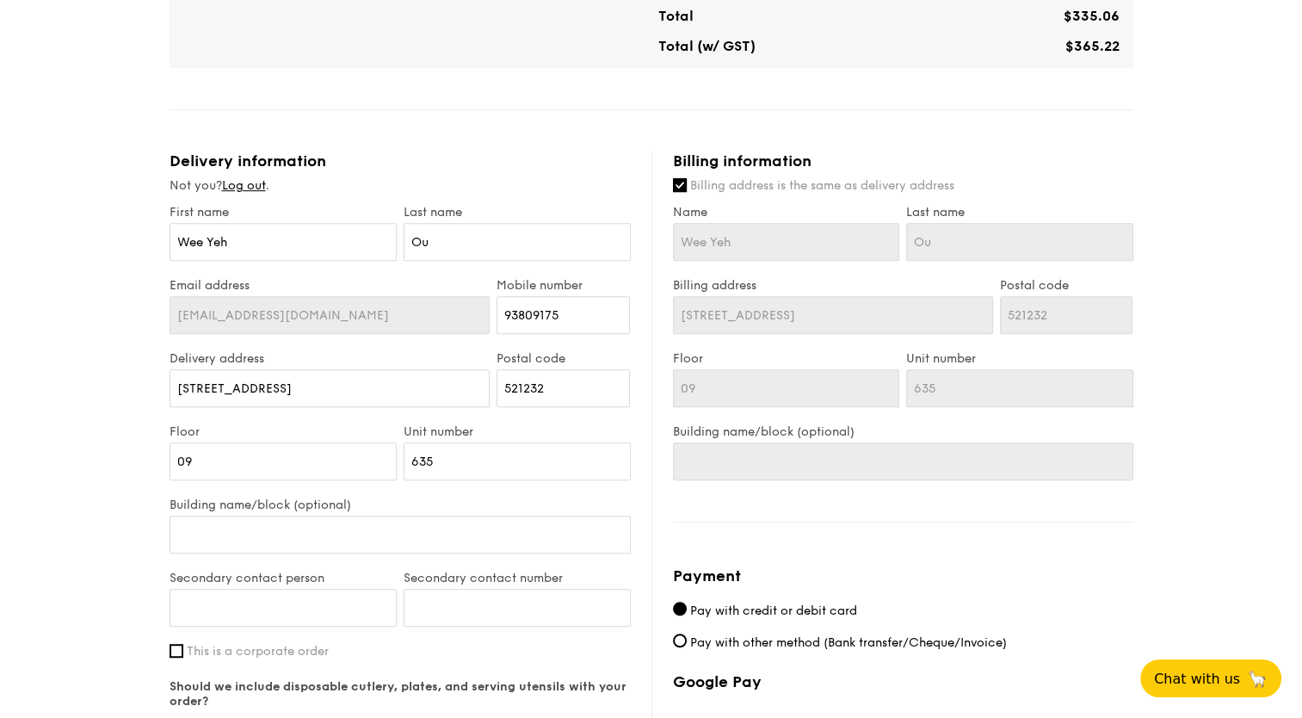
click at [63, 309] on div "1 - Select menu 2 - Select items 3 - Check out Mini Buffet $31.80 /guest ($34.6…" at bounding box center [651, 108] width 1302 height 1869
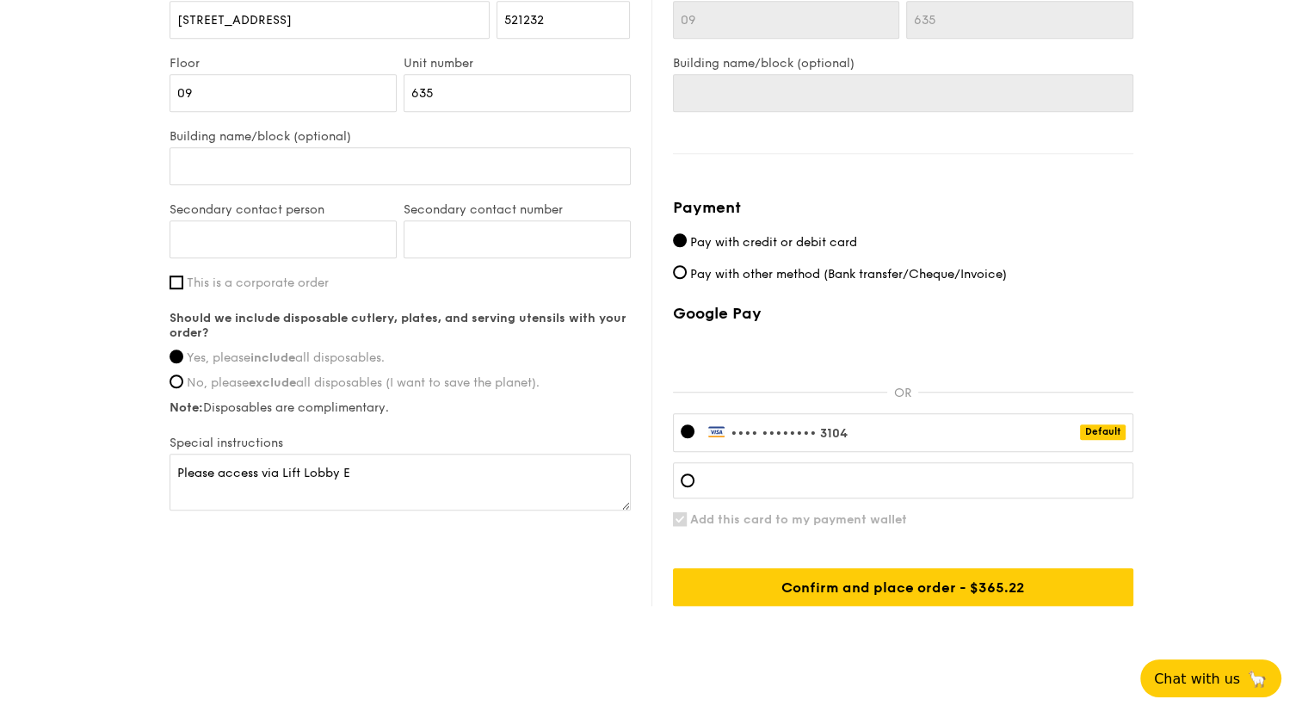
scroll to position [1252, 0]
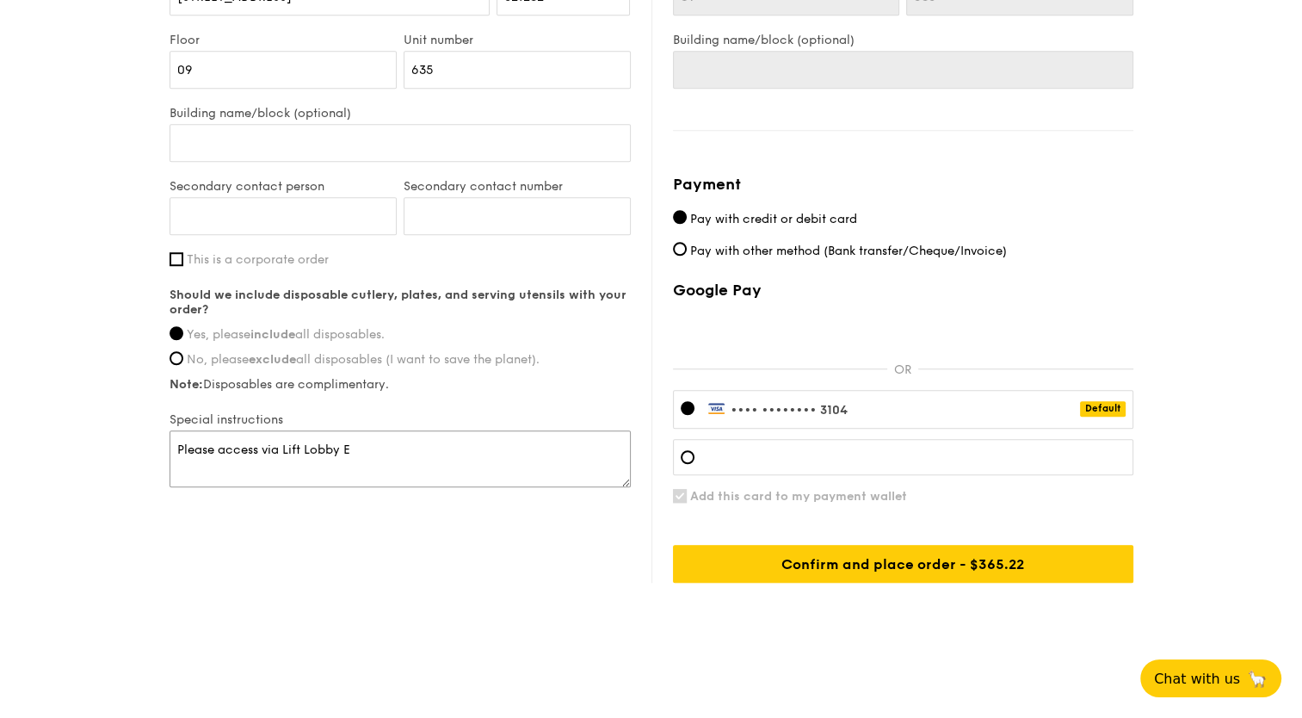
drag, startPoint x: 216, startPoint y: 445, endPoint x: 174, endPoint y: 439, distance: 42.6
click at [174, 439] on textarea "Please access via Lift Lobby E" at bounding box center [399, 458] width 461 height 57
type textarea "Can access via Lift Lobby E"
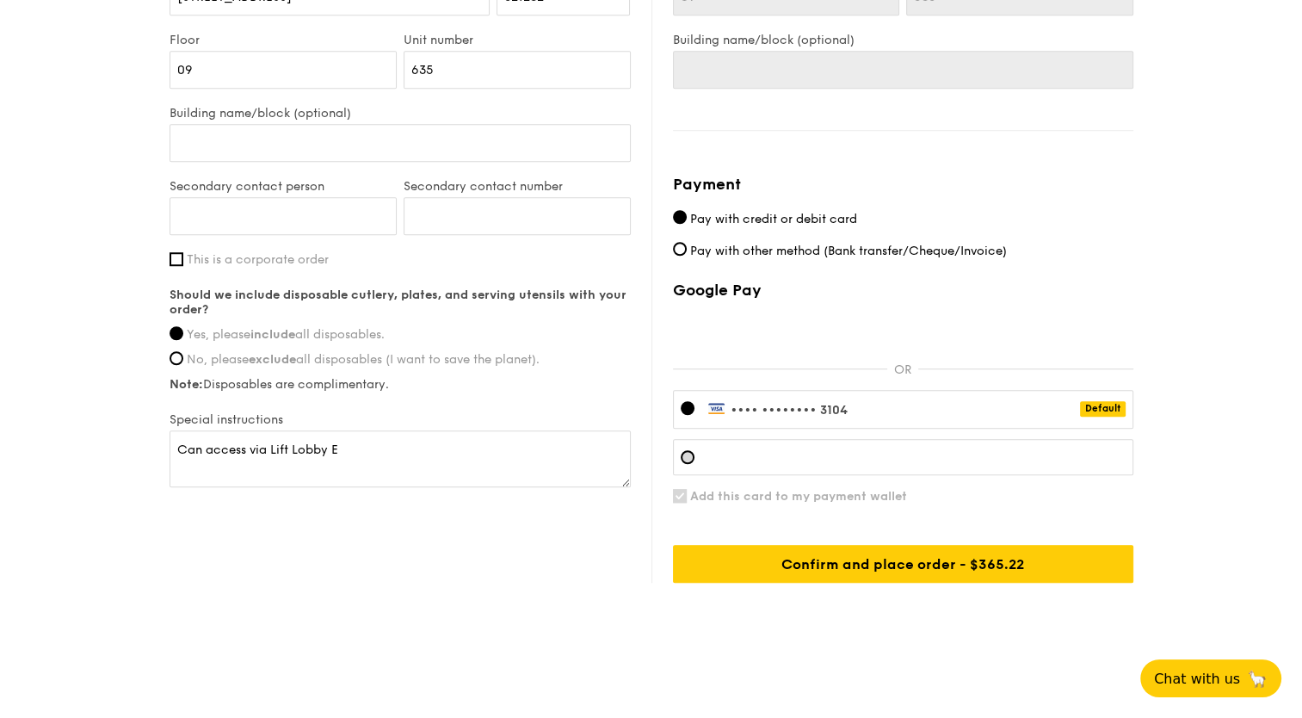
click at [687, 457] on div at bounding box center [688, 457] width 14 height 14
click at [691, 408] on div at bounding box center [688, 408] width 14 height 14
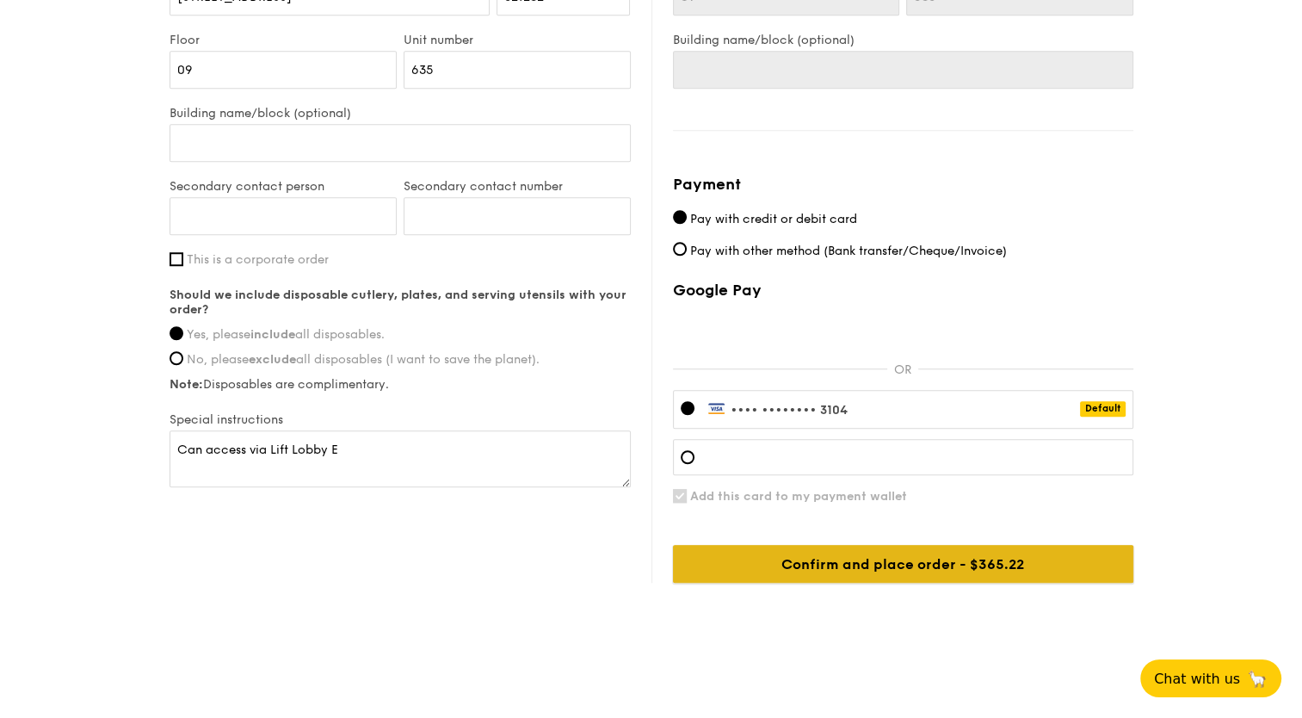
click at [920, 564] on input "Confirm and place order - $390.22" at bounding box center [903, 564] width 460 height 38
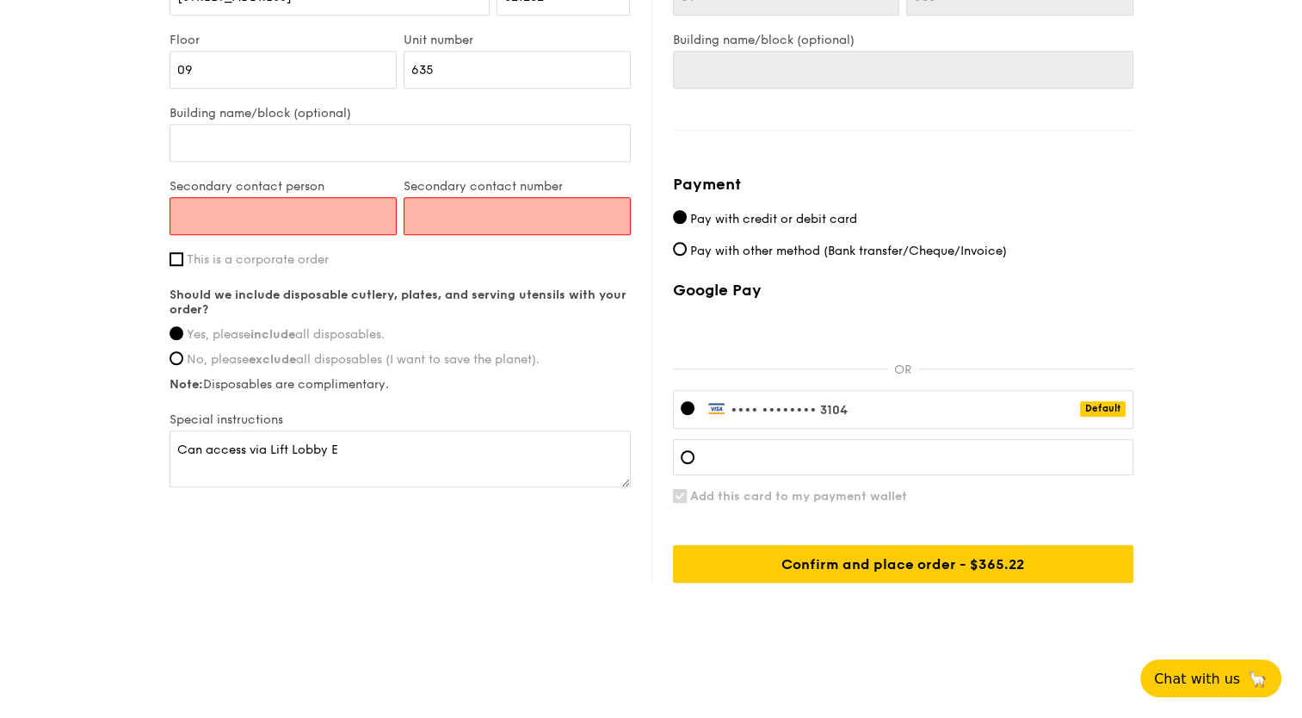
click at [354, 208] on input "Secondary contact person" at bounding box center [282, 216] width 227 height 38
type input "O"
type input "Jordan"
click at [452, 204] on input "Secondary contact number" at bounding box center [517, 216] width 227 height 38
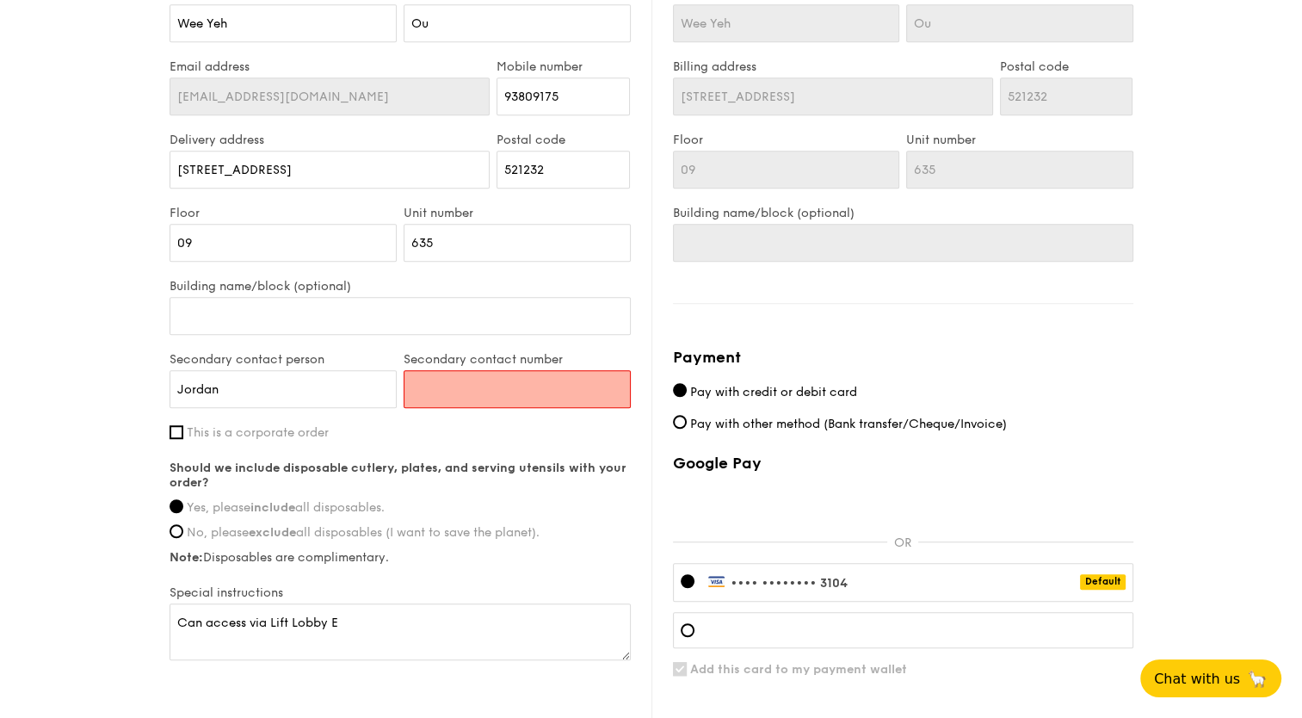
scroll to position [1080, 0]
type input "3"
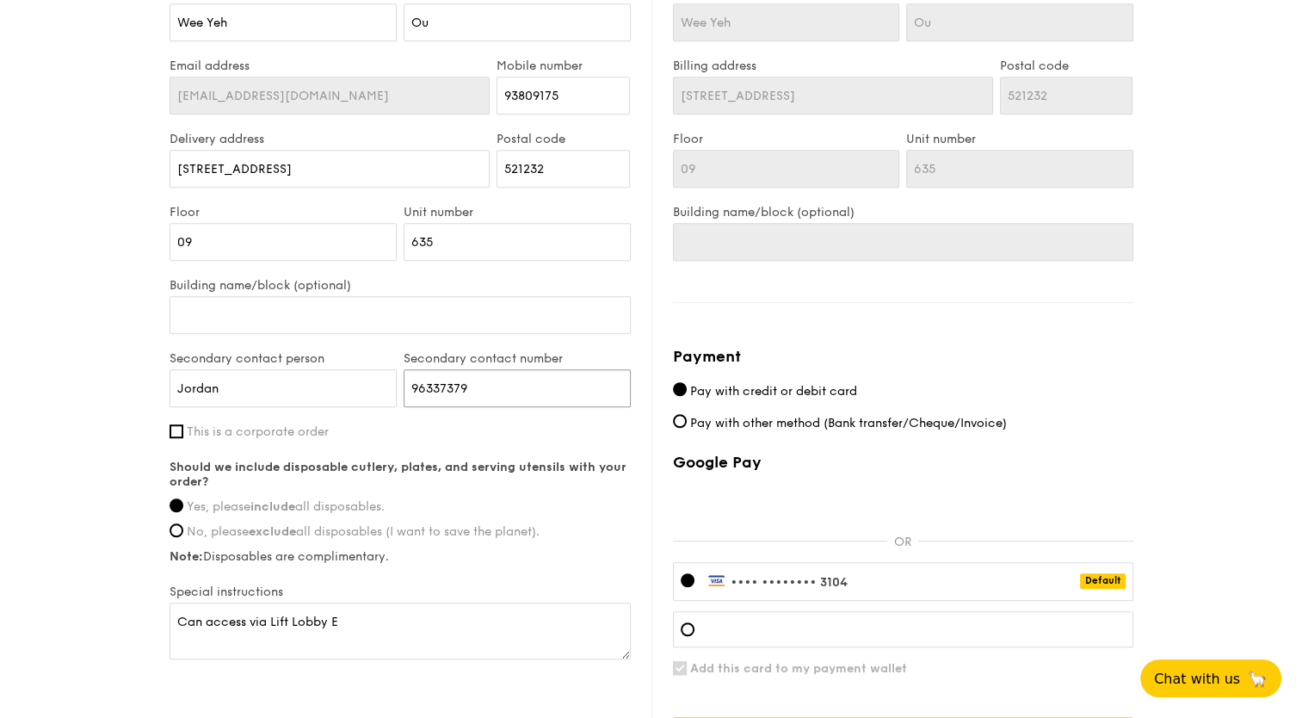
type input "96337379"
drag, startPoint x: 208, startPoint y: 616, endPoint x: 244, endPoint y: 621, distance: 36.5
click at [244, 621] on textarea "Can access via Lift Lobby E" at bounding box center [399, 630] width 461 height 57
click at [289, 618] on textarea "Can reach via Lift Lobby E" at bounding box center [399, 630] width 461 height 57
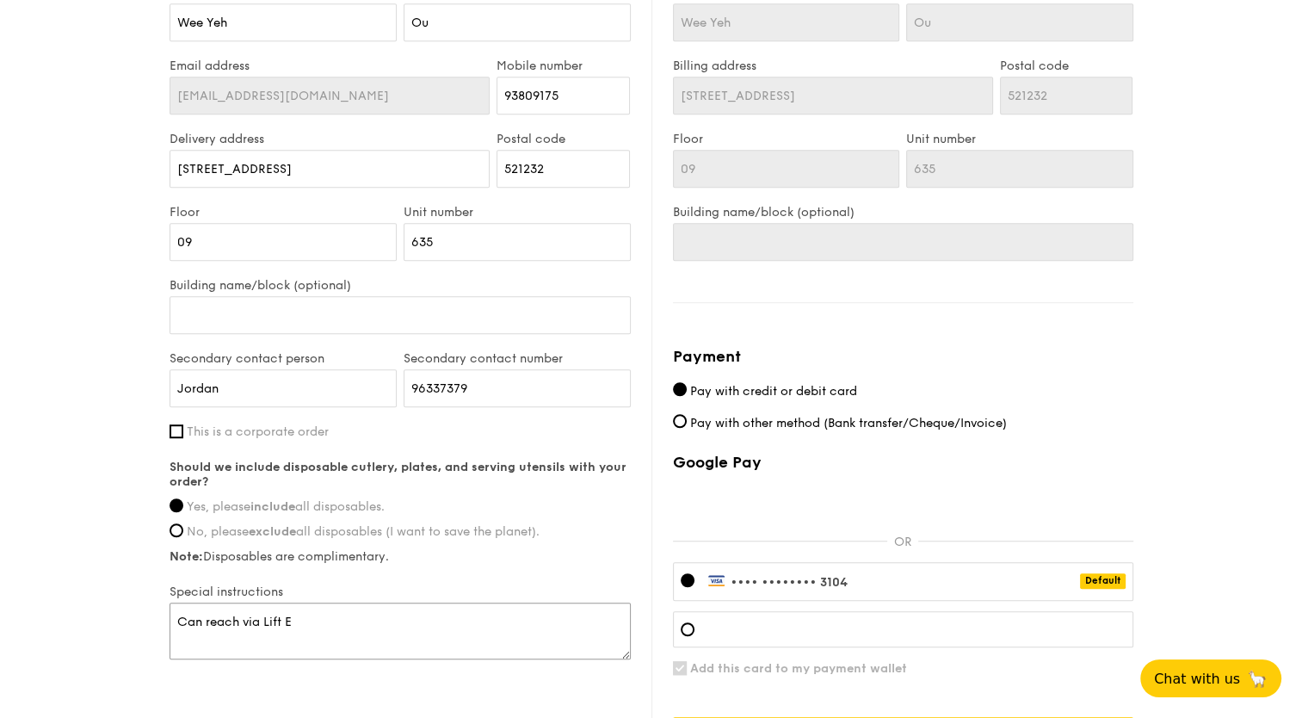
type textarea "Can reach via Lift E"
drag, startPoint x: 299, startPoint y: 619, endPoint x: 163, endPoint y: 619, distance: 135.9
type textarea "L"
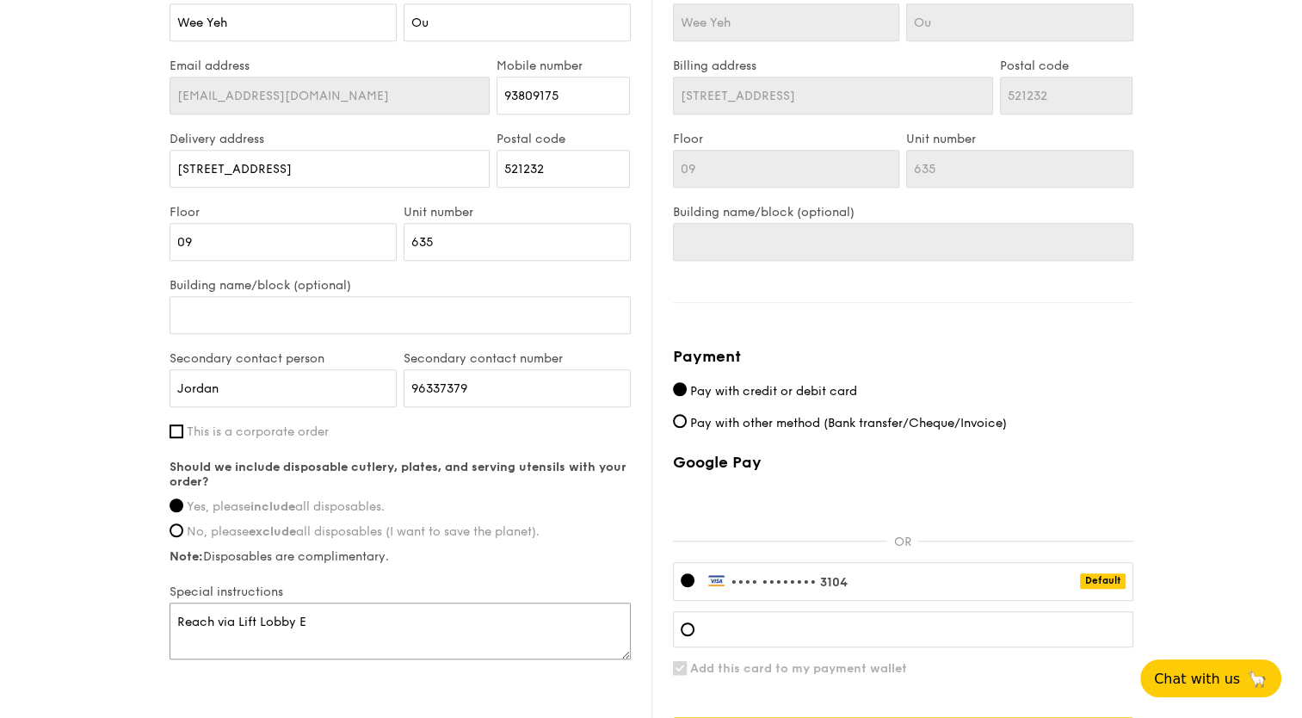
scroll to position [1252, 0]
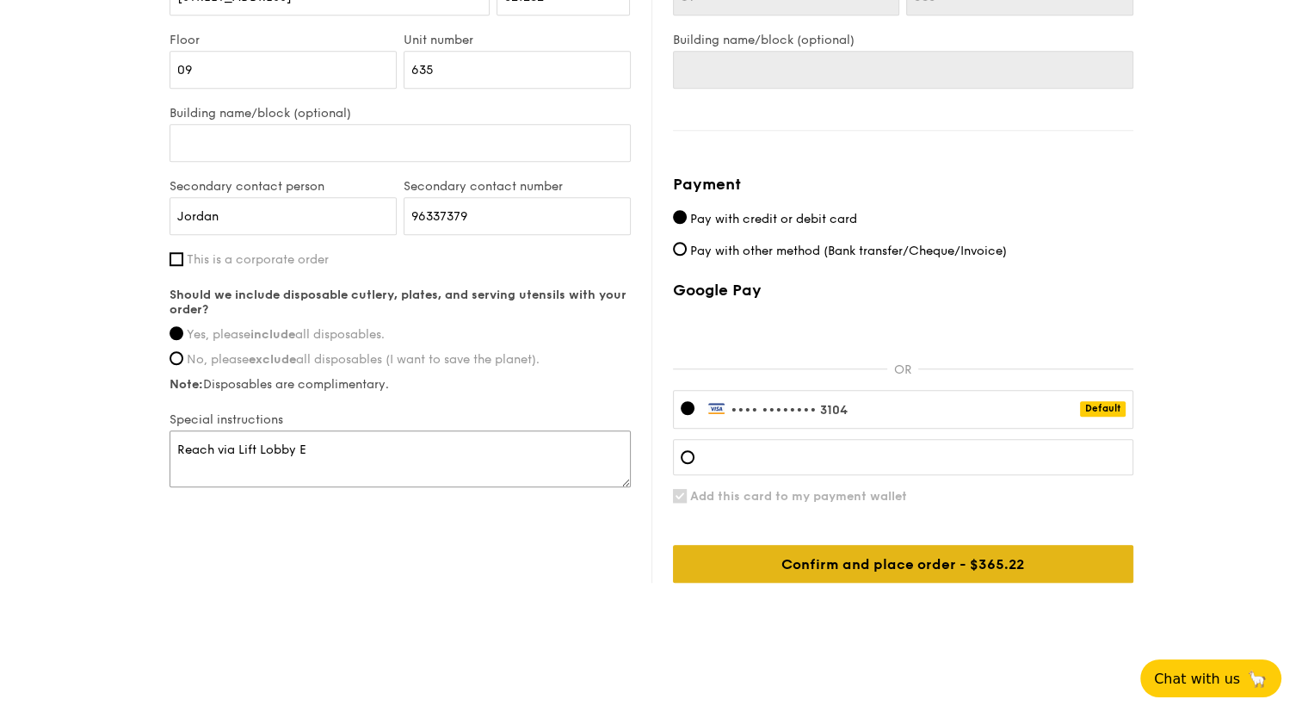
type textarea "Reach via Lift Lobby E"
click at [927, 559] on input "Confirm and place order - $390.22" at bounding box center [903, 564] width 460 height 38
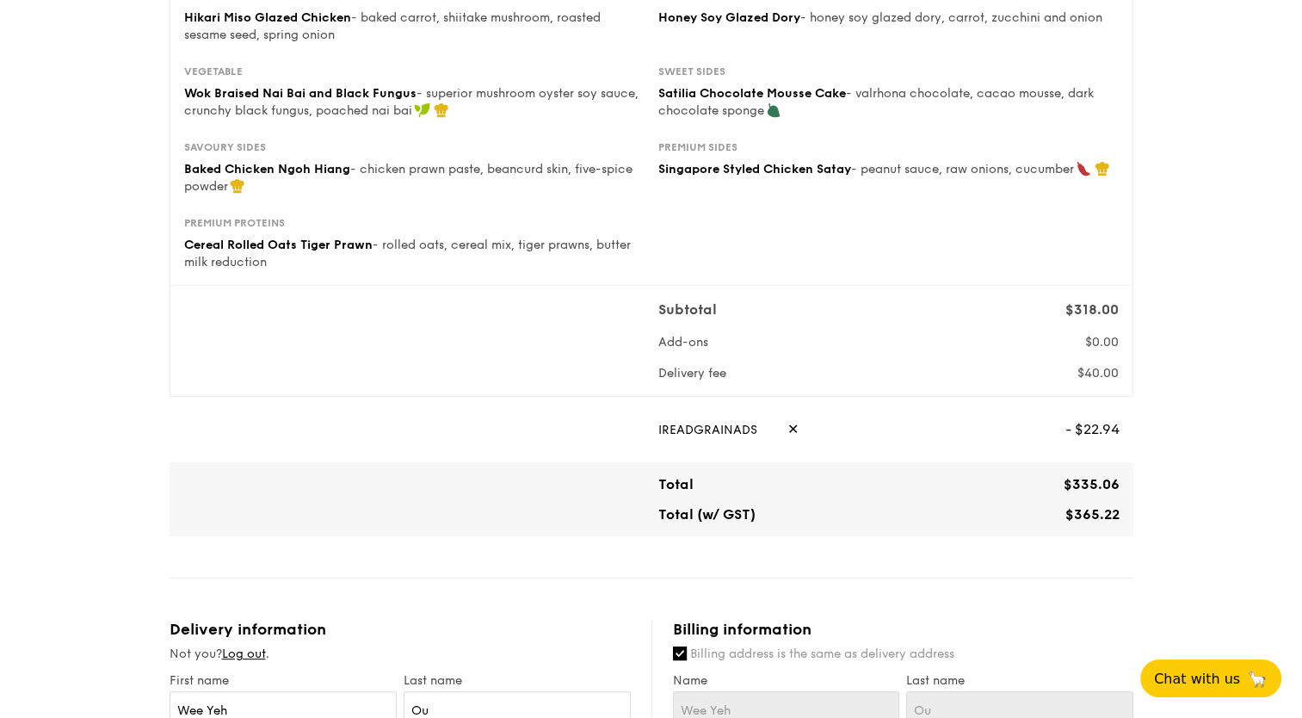
scroll to position [330, 0]
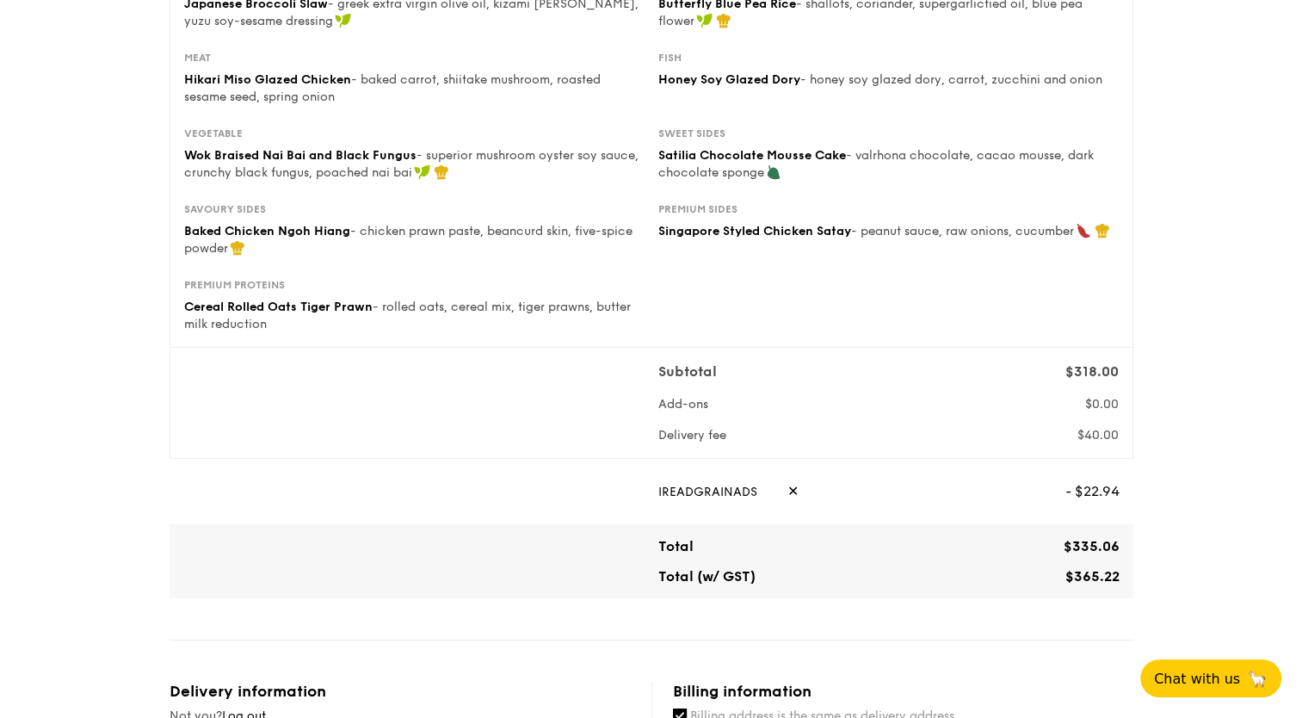
click at [787, 485] on span "✕" at bounding box center [792, 491] width 11 height 38
click at [798, 493] on input "text" at bounding box center [862, 491] width 408 height 38
paste input "20JANOFF"
type input "20JANOFF"
click at [1099, 494] on span "Apply" at bounding box center [1100, 491] width 40 height 38
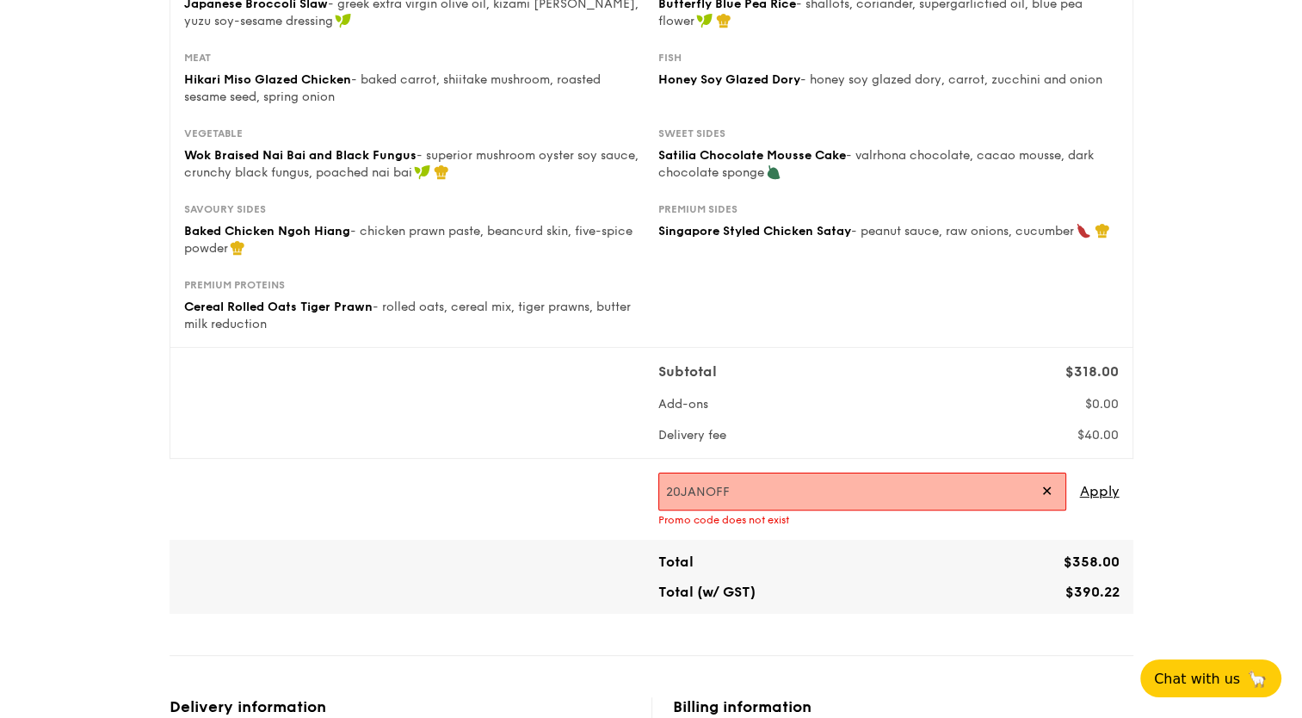
drag, startPoint x: 743, startPoint y: 489, endPoint x: 638, endPoint y: 489, distance: 105.8
click at [638, 489] on div "20JANOFF ✕ Apply Promo code does not exist" at bounding box center [651, 498] width 950 height 53
click at [1094, 497] on span "Apply" at bounding box center [1100, 491] width 40 height 38
click at [1205, 452] on div "1 - Select menu 2 - Select items 3 - Check out Mini Buffet $31.80 /guest ($34.6…" at bounding box center [651, 658] width 1302 height 1909
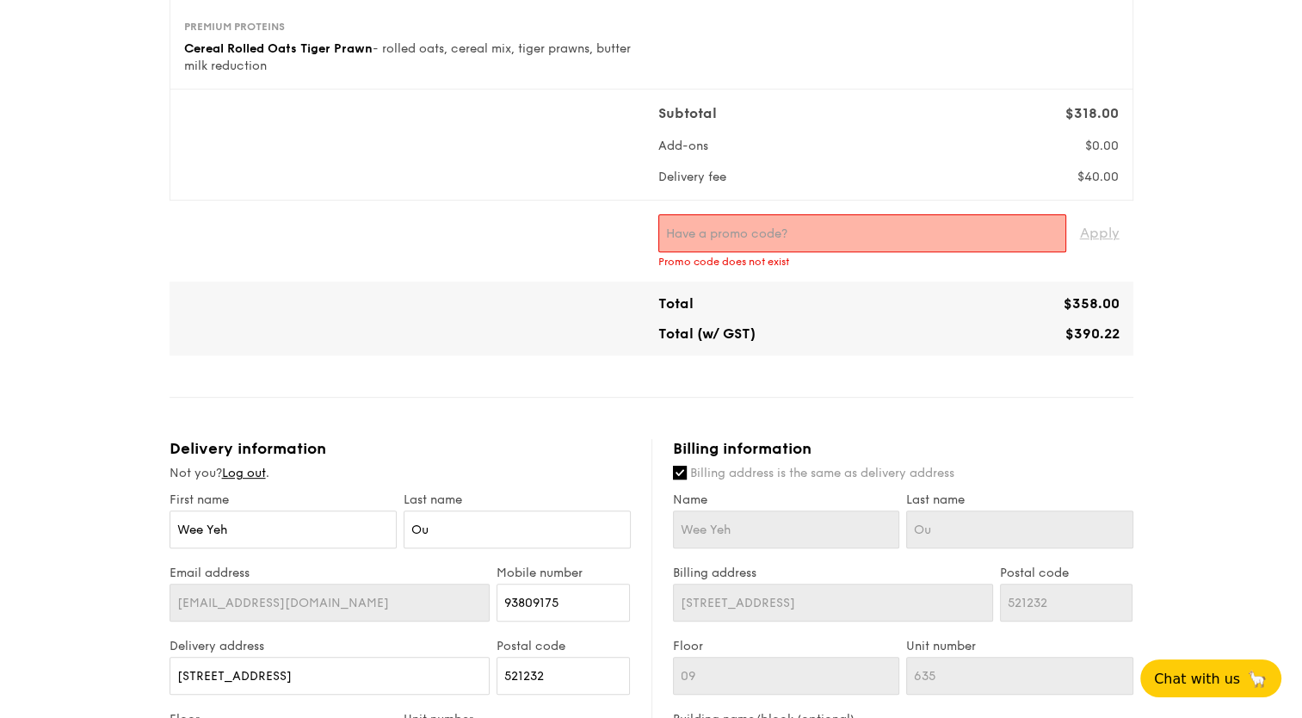
click at [721, 237] on input "text" at bounding box center [862, 233] width 408 height 38
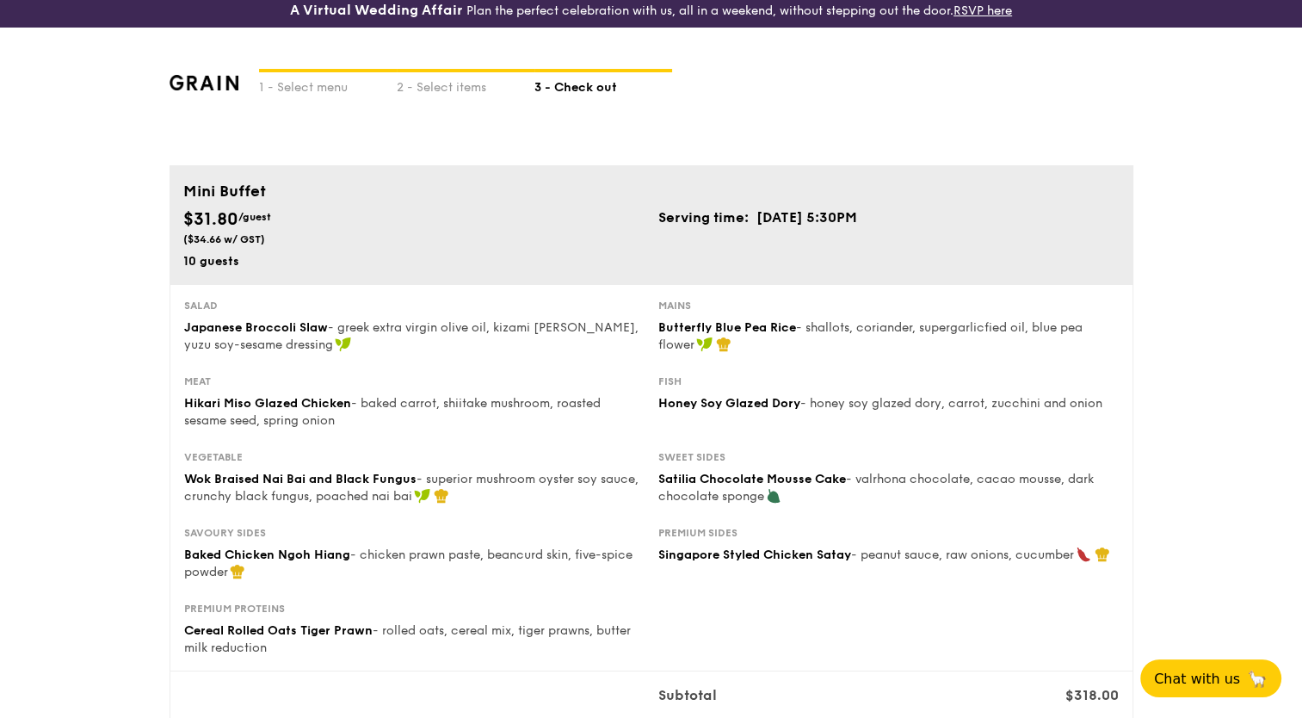
scroll to position [0, 0]
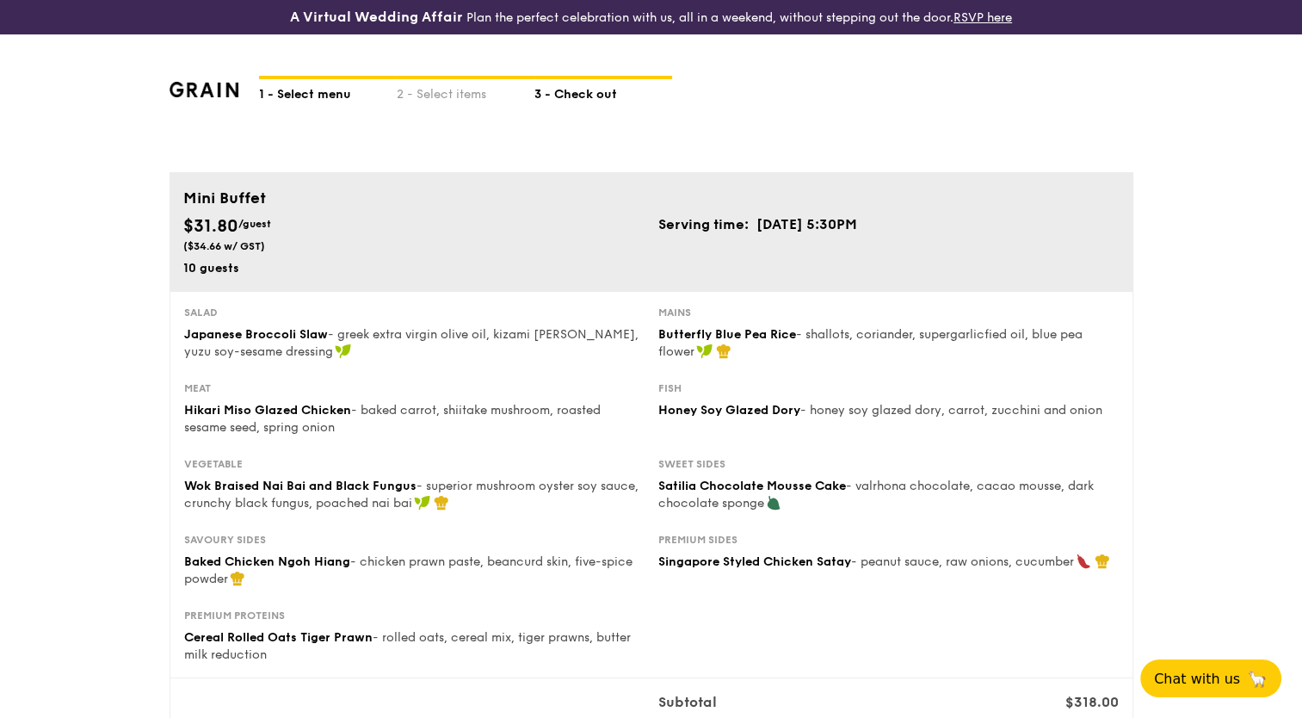
click at [317, 92] on div "1 - Select menu" at bounding box center [328, 91] width 138 height 24
select select
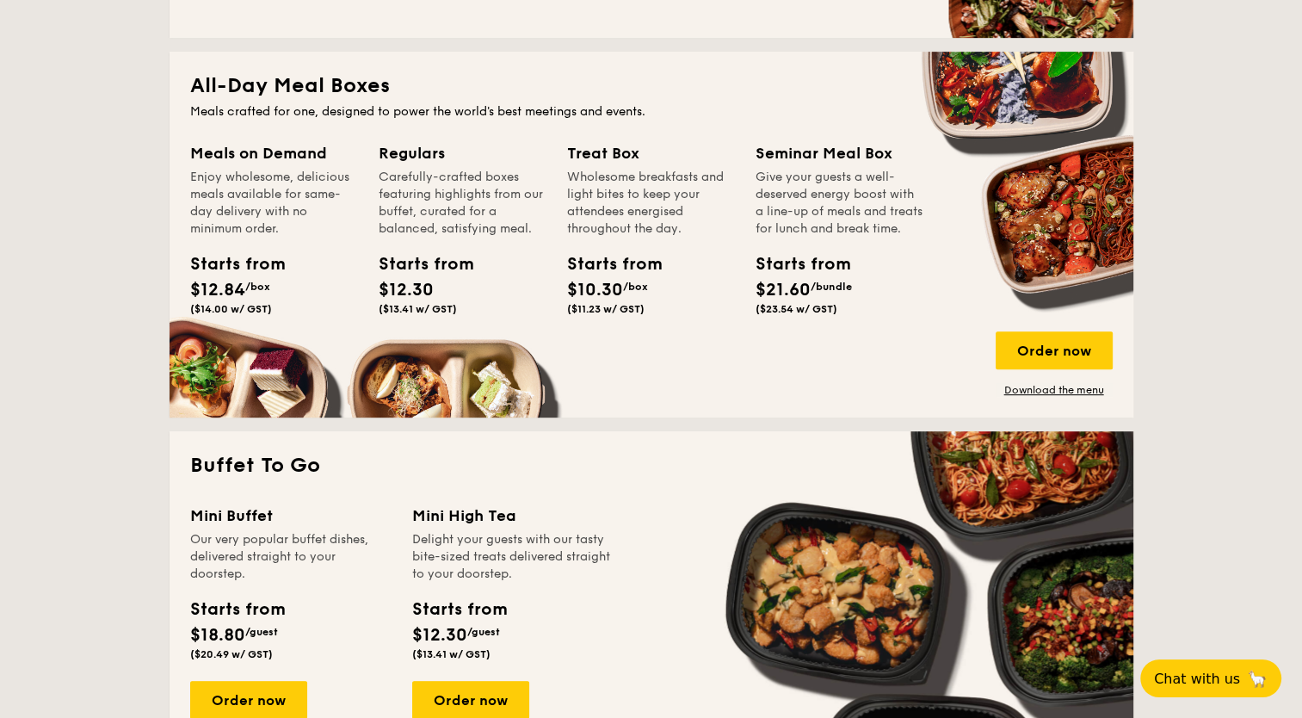
scroll to position [860, 0]
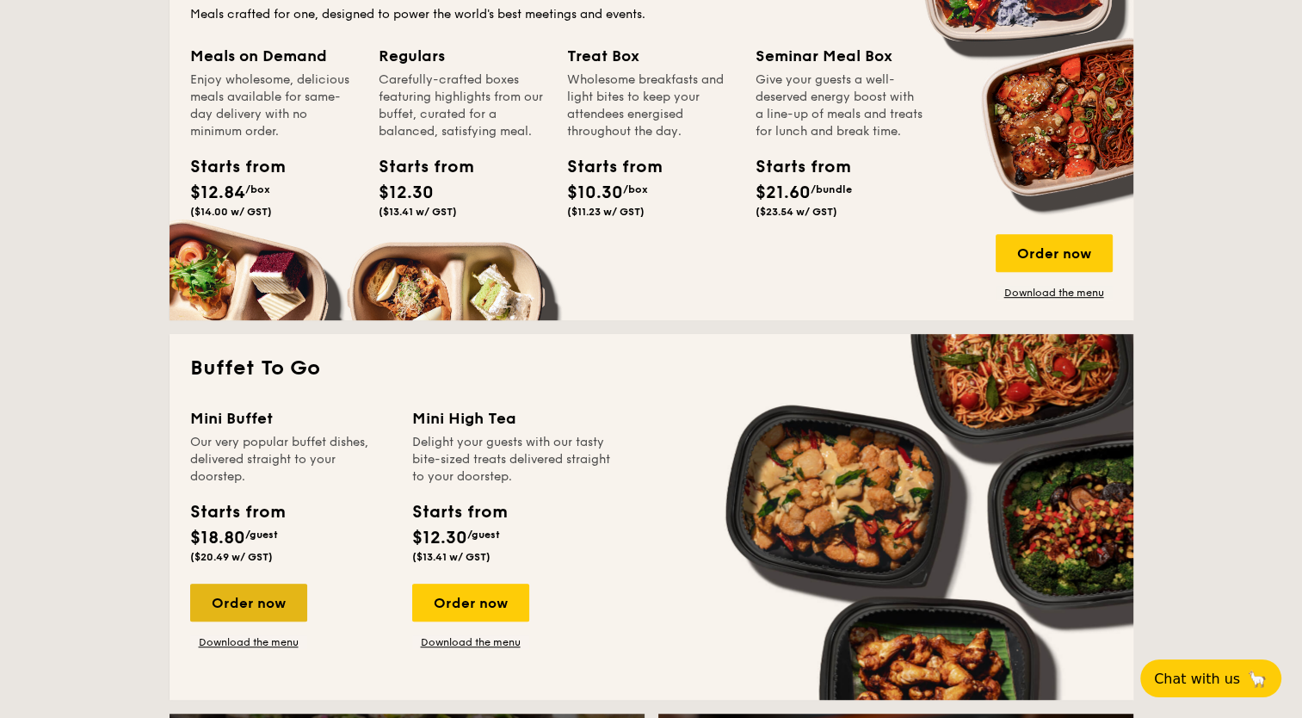
click at [236, 602] on div "Order now" at bounding box center [248, 602] width 117 height 38
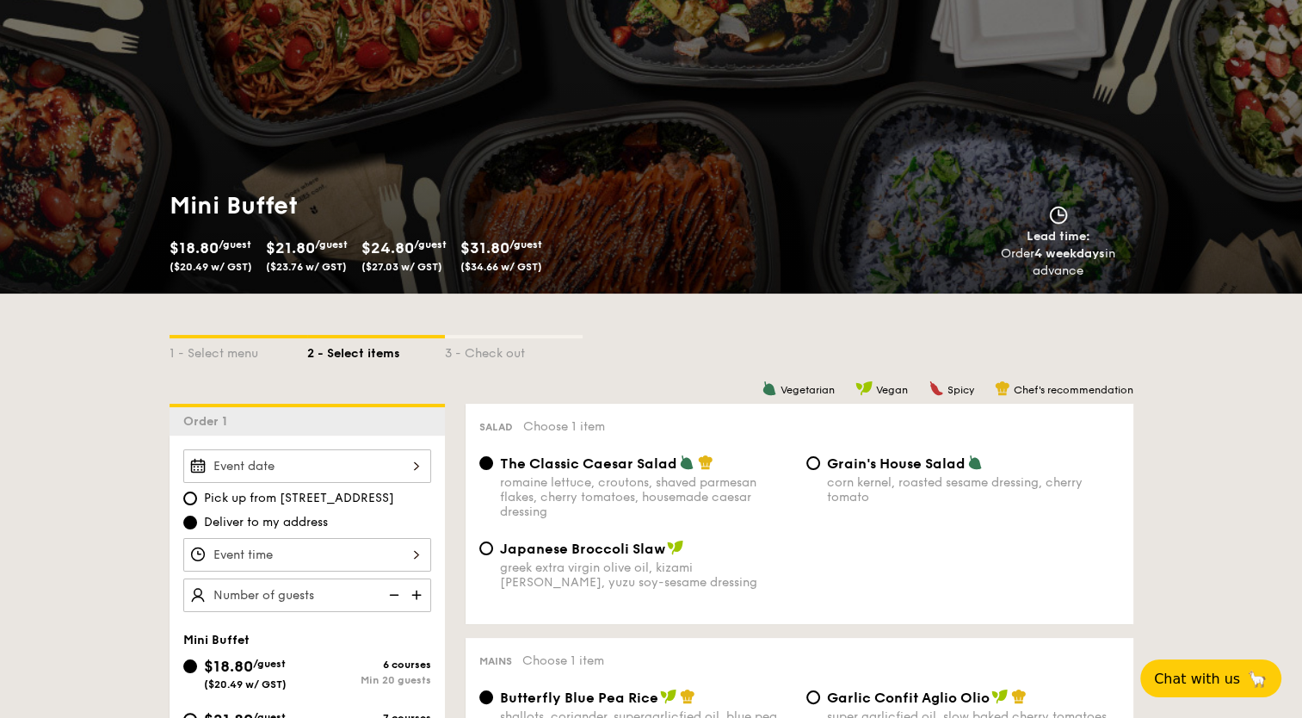
scroll to position [258, 0]
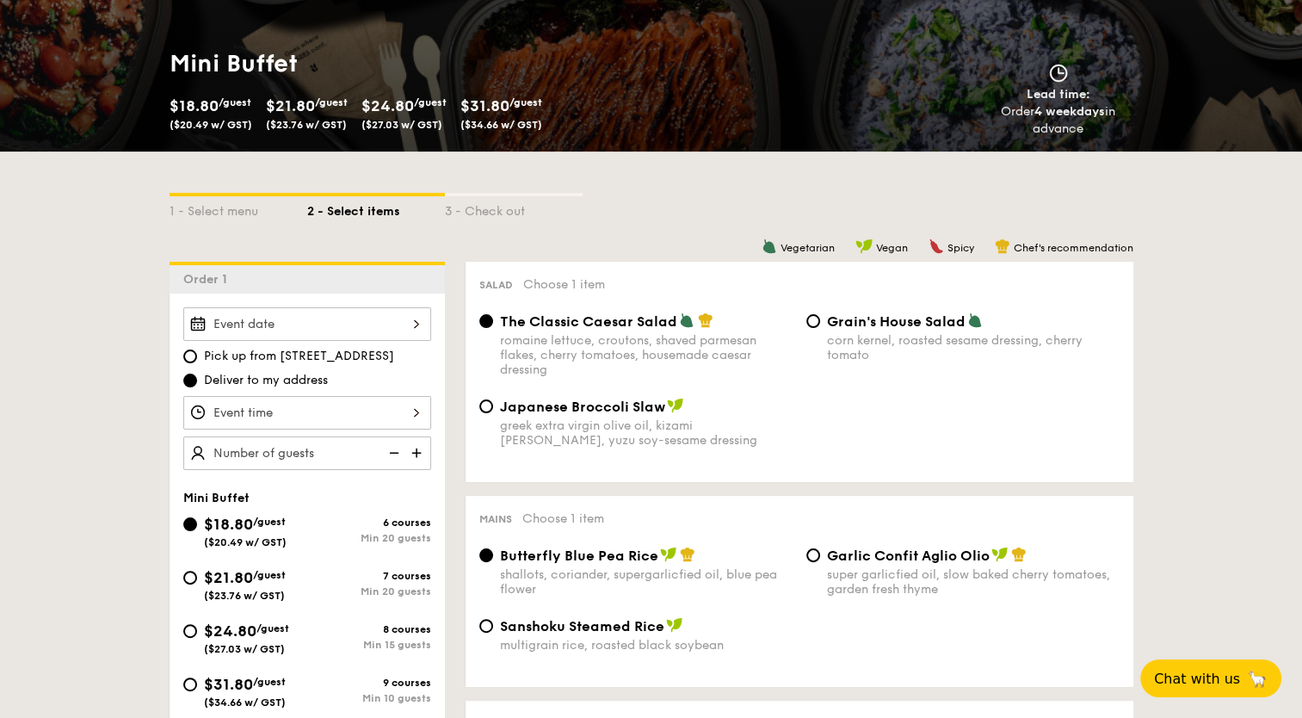
click at [416, 330] on div at bounding box center [307, 324] width 248 height 34
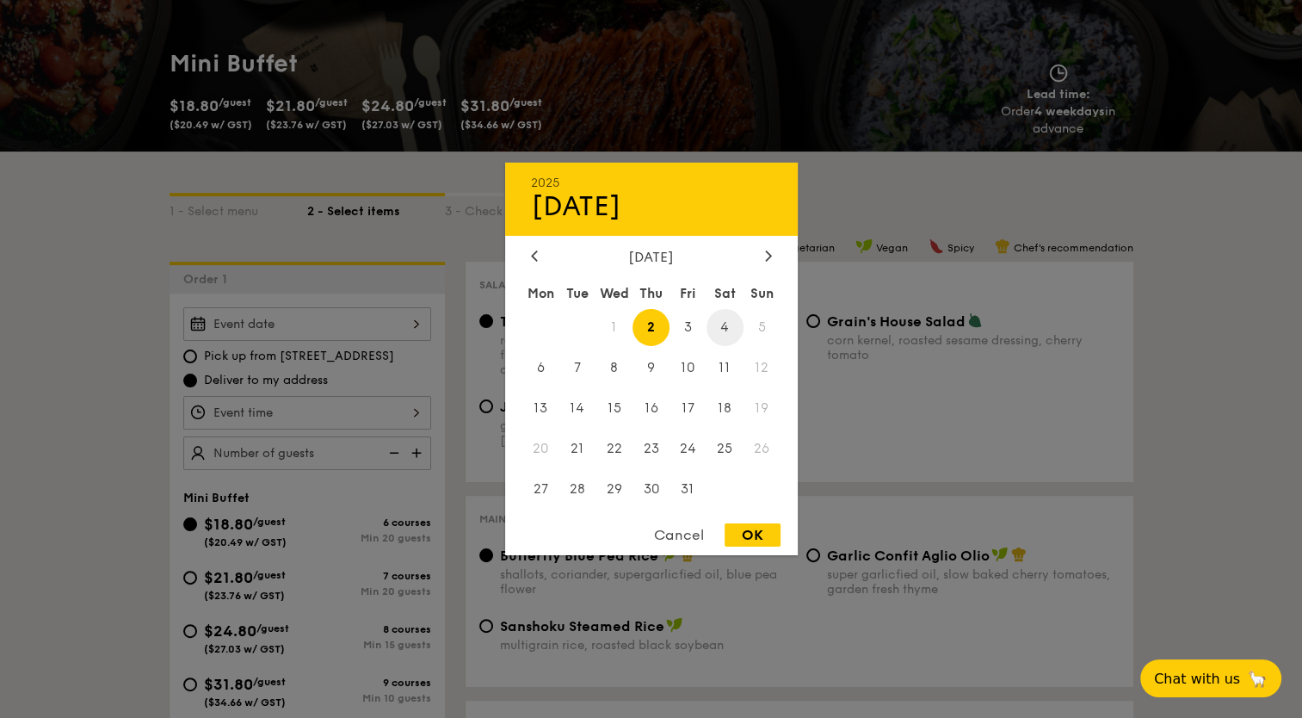
click at [721, 320] on span "4" at bounding box center [724, 327] width 37 height 37
click at [749, 534] on div "OK" at bounding box center [752, 534] width 56 height 23
type input "Oct 04, 2025"
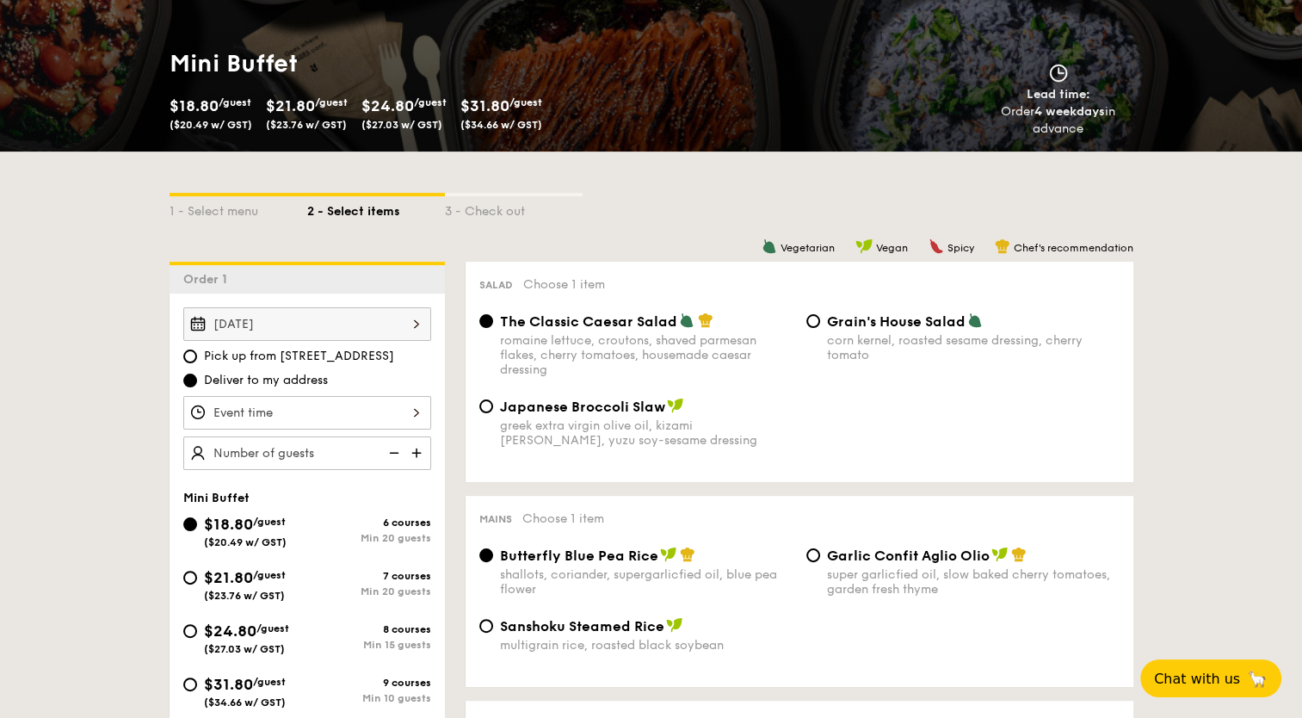
click at [366, 354] on span "Pick up from 5 Burn Road #05-01" at bounding box center [299, 356] width 190 height 17
click at [197, 354] on input "Pick up from 5 Burn Road #05-01" at bounding box center [190, 356] width 14 height 14
radio input "true"
click at [416, 410] on div at bounding box center [307, 413] width 248 height 34
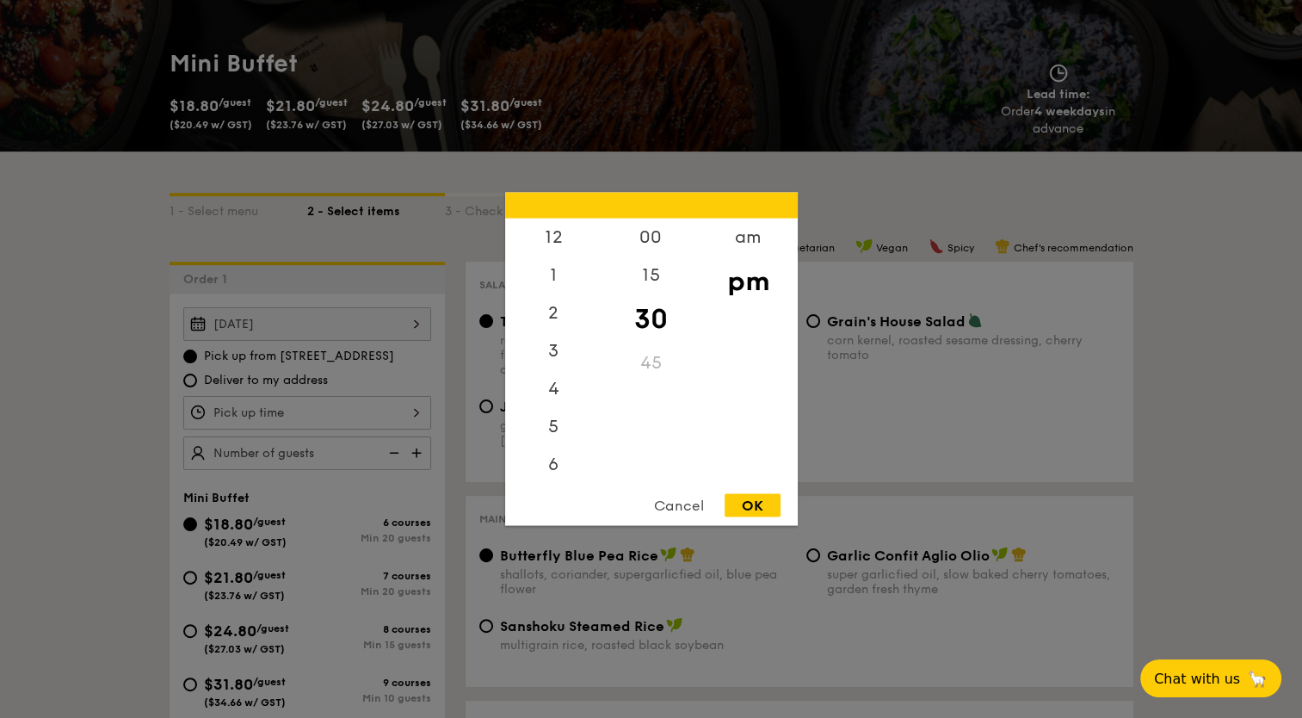
scroll to position [76, 0]
click at [556, 354] on div "5" at bounding box center [553, 357] width 97 height 50
click at [657, 238] on div "00" at bounding box center [650, 244] width 97 height 50
click at [759, 501] on div "OK" at bounding box center [752, 505] width 56 height 23
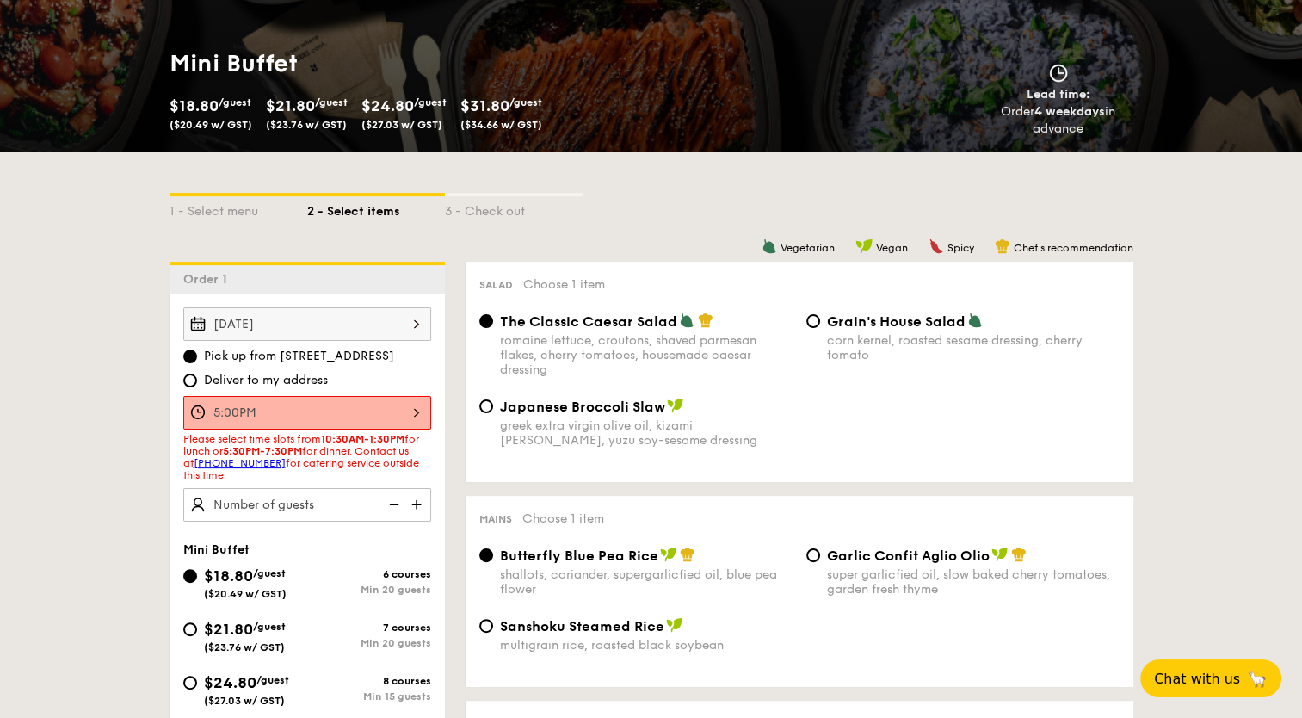
click at [421, 410] on div "5:00PM 12 1 2 3 4 5 6 7 8 9 10 11 00 15 30 45 am pm Cancel OK" at bounding box center [307, 413] width 248 height 34
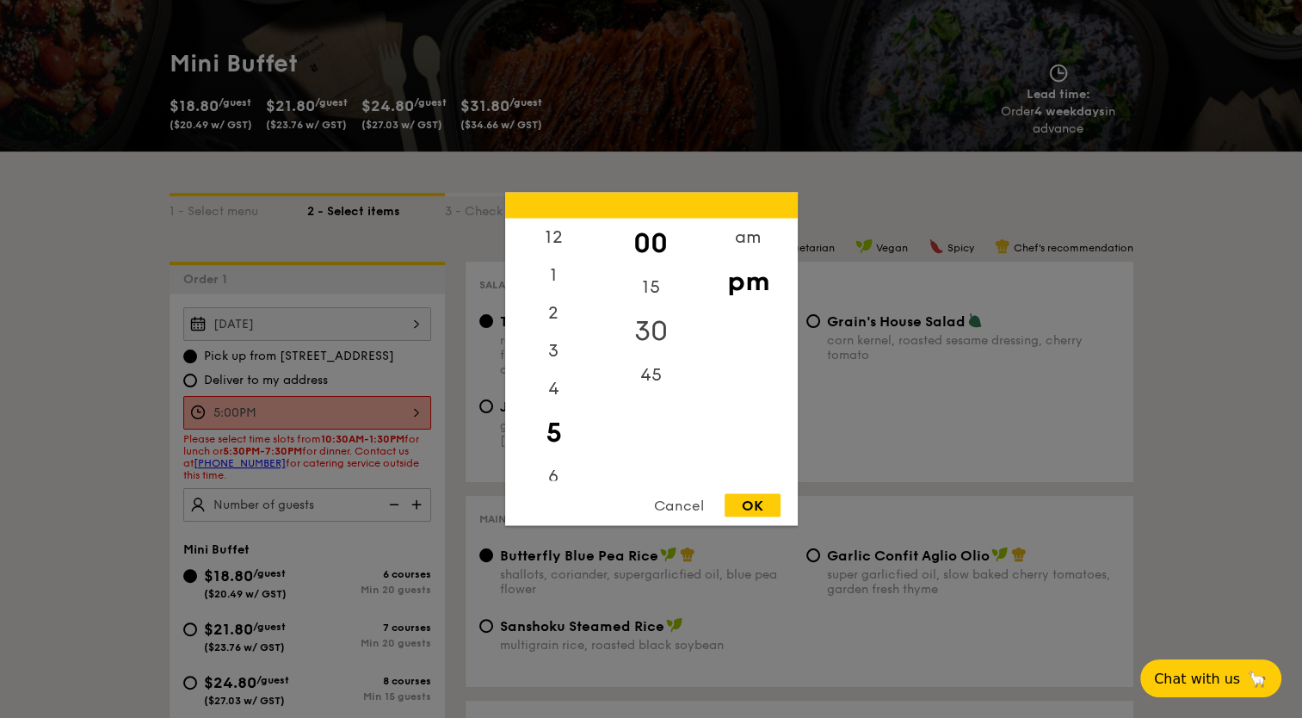
click at [652, 325] on div "30" at bounding box center [650, 331] width 97 height 50
click at [766, 505] on div "OK" at bounding box center [752, 505] width 56 height 23
type input "5:30PM"
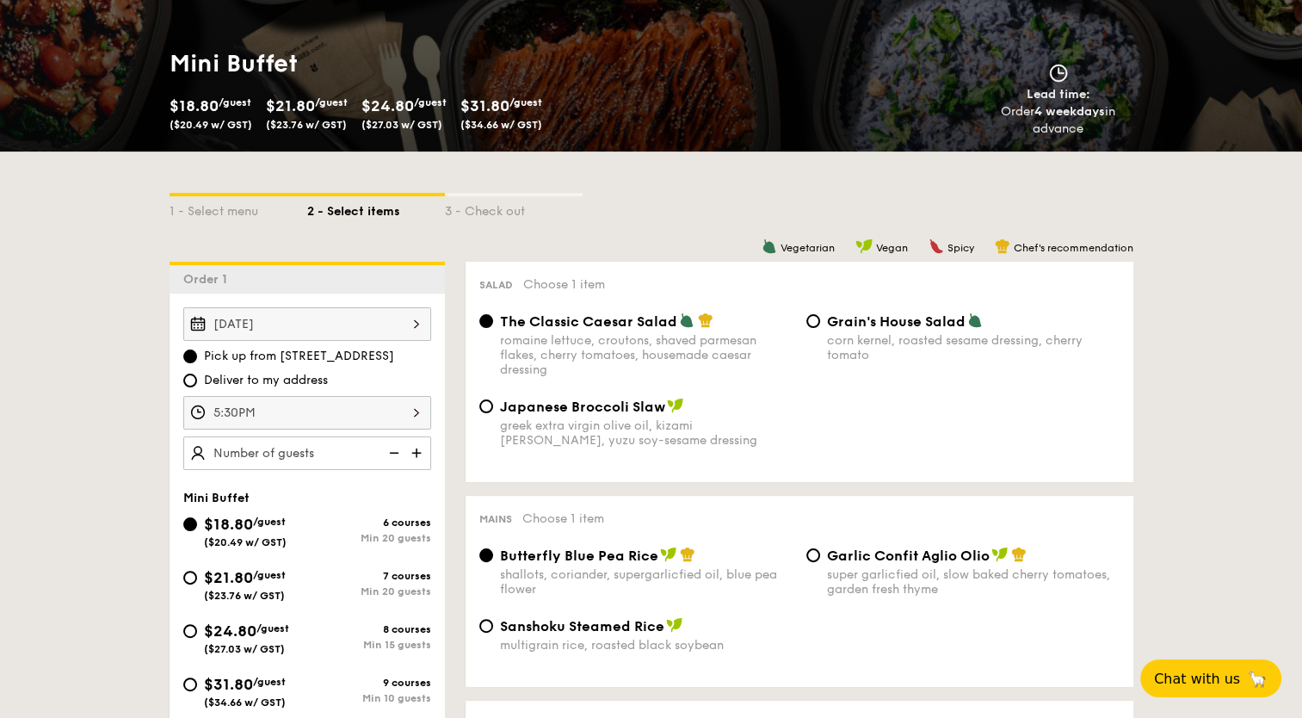
click at [415, 451] on img at bounding box center [418, 452] width 26 height 33
type input "20 guests"
click at [389, 449] on img at bounding box center [392, 452] width 26 height 33
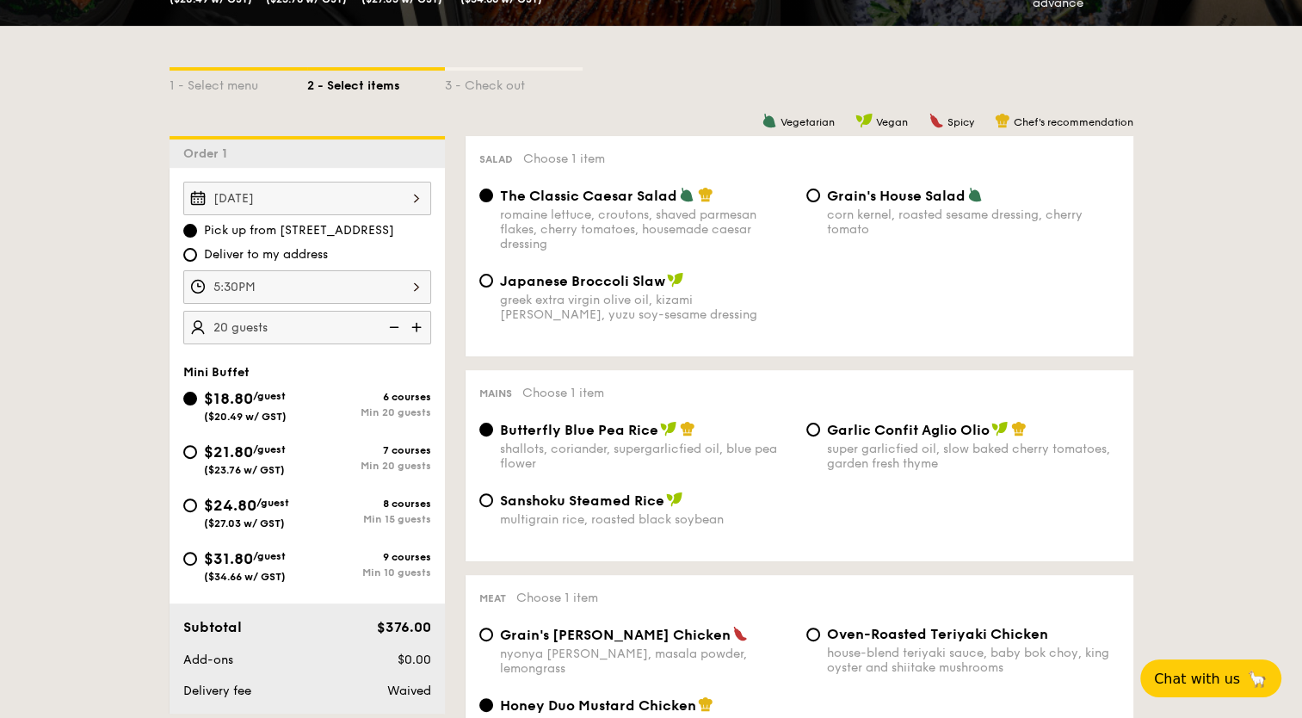
scroll to position [430, 0]
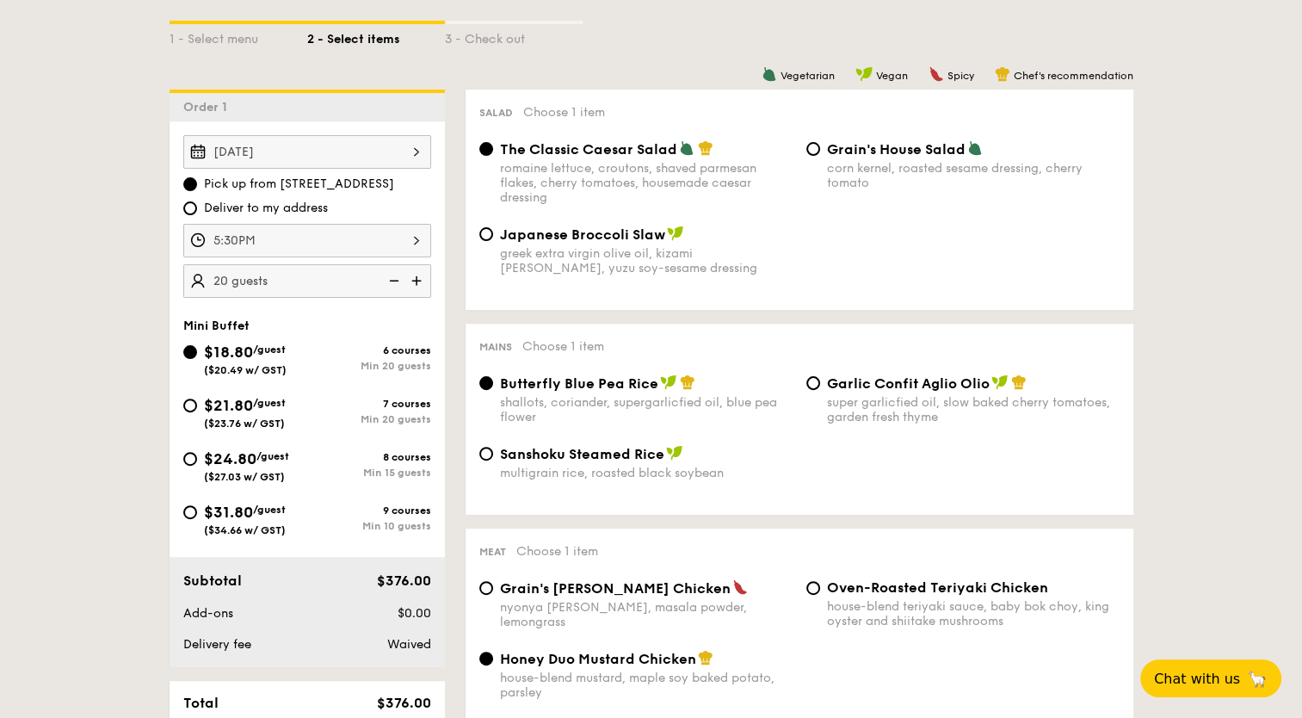
click at [262, 515] on div "$31.80 /guest ($34.66 w/ GST)" at bounding box center [245, 518] width 82 height 36
click at [197, 515] on input "$31.80 /guest ($34.66 w/ GST) 9 courses Min 10 guests" at bounding box center [190, 512] width 14 height 14
radio input "true"
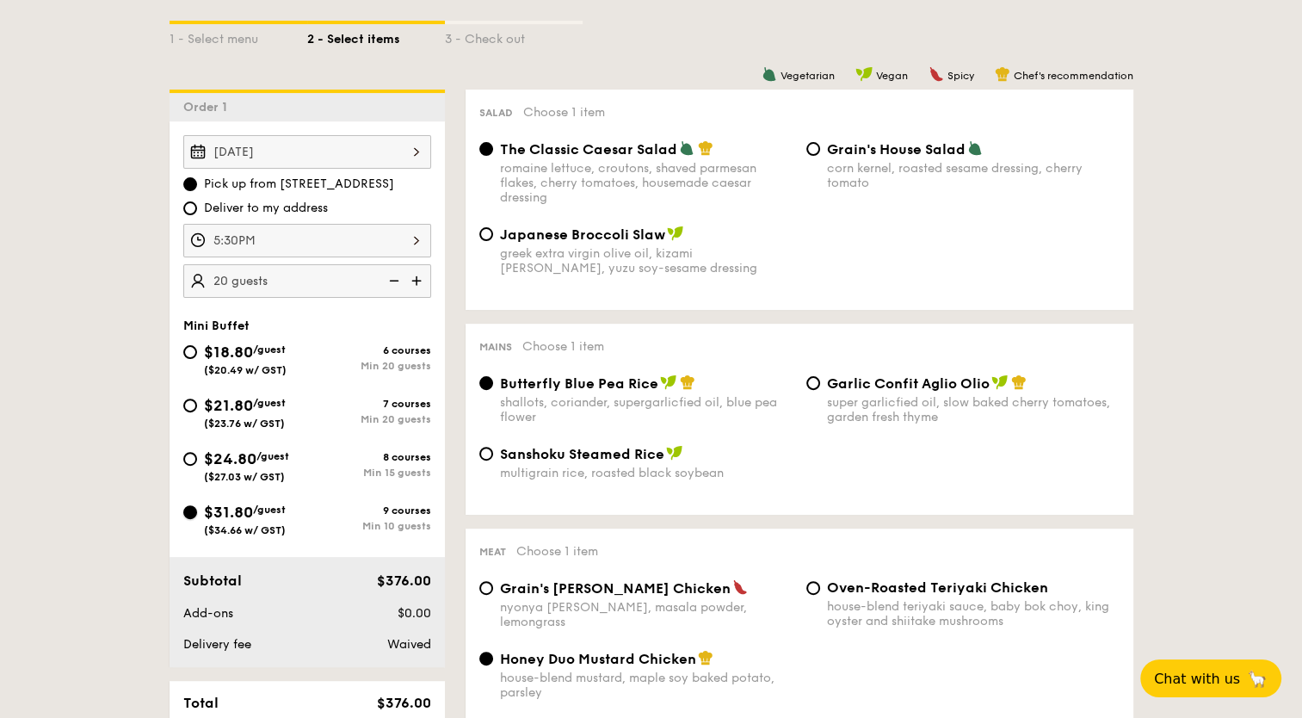
radio input "false"
radio input "true"
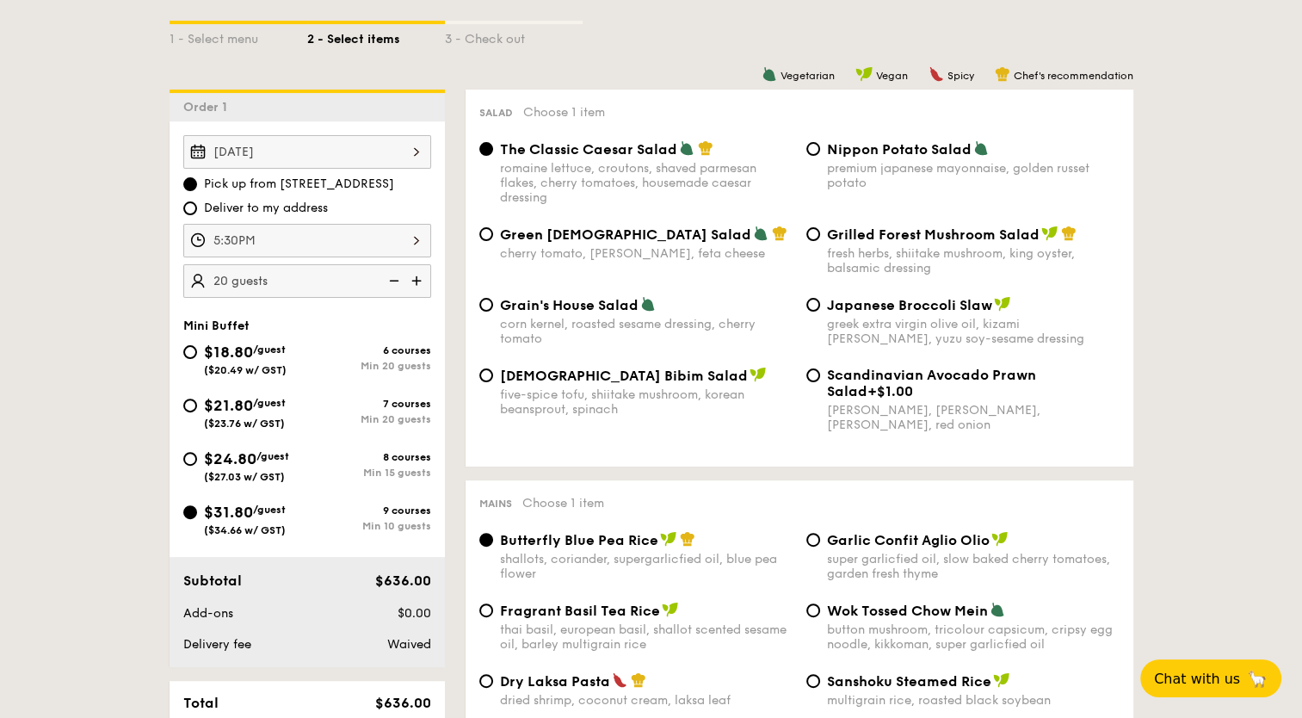
click at [386, 279] on img at bounding box center [392, 280] width 26 height 33
type input "10 guests"
click at [817, 308] on input "Japanese Broccoli Slaw greek extra virgin olive oil, kizami nori, ginger, yuzu …" at bounding box center [813, 305] width 14 height 14
radio input "true"
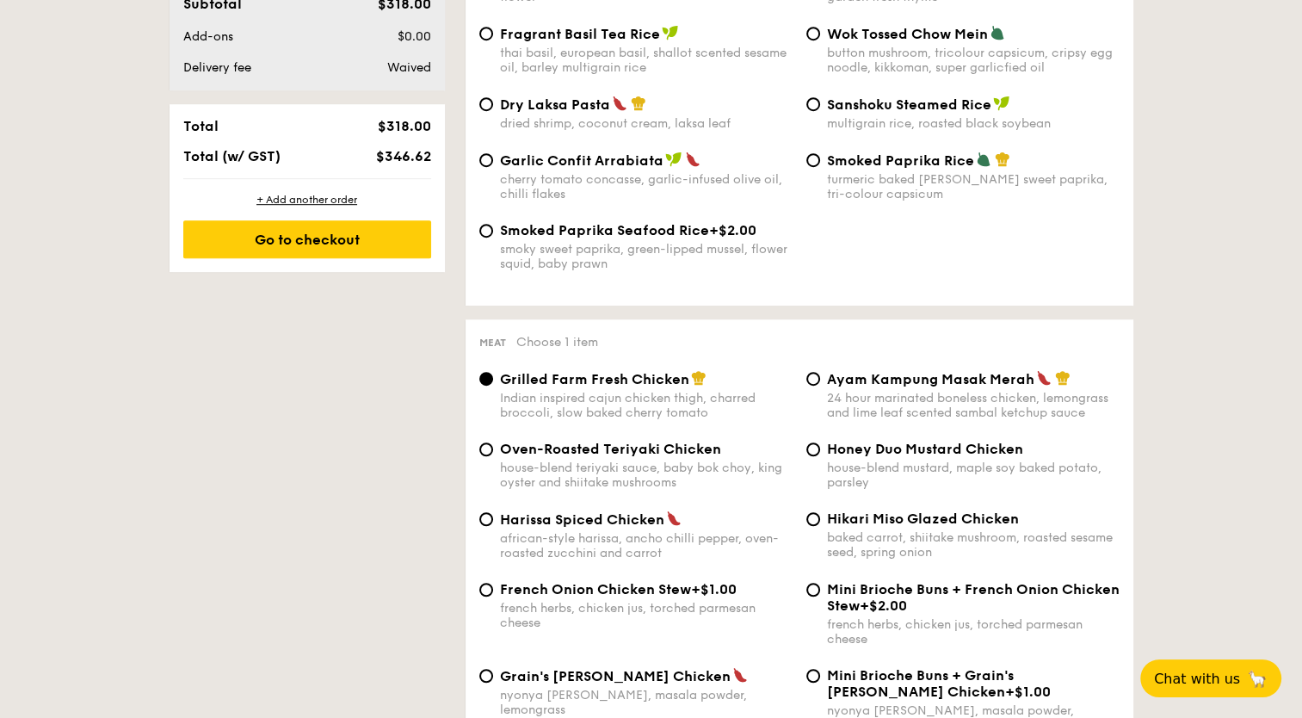
scroll to position [1032, 0]
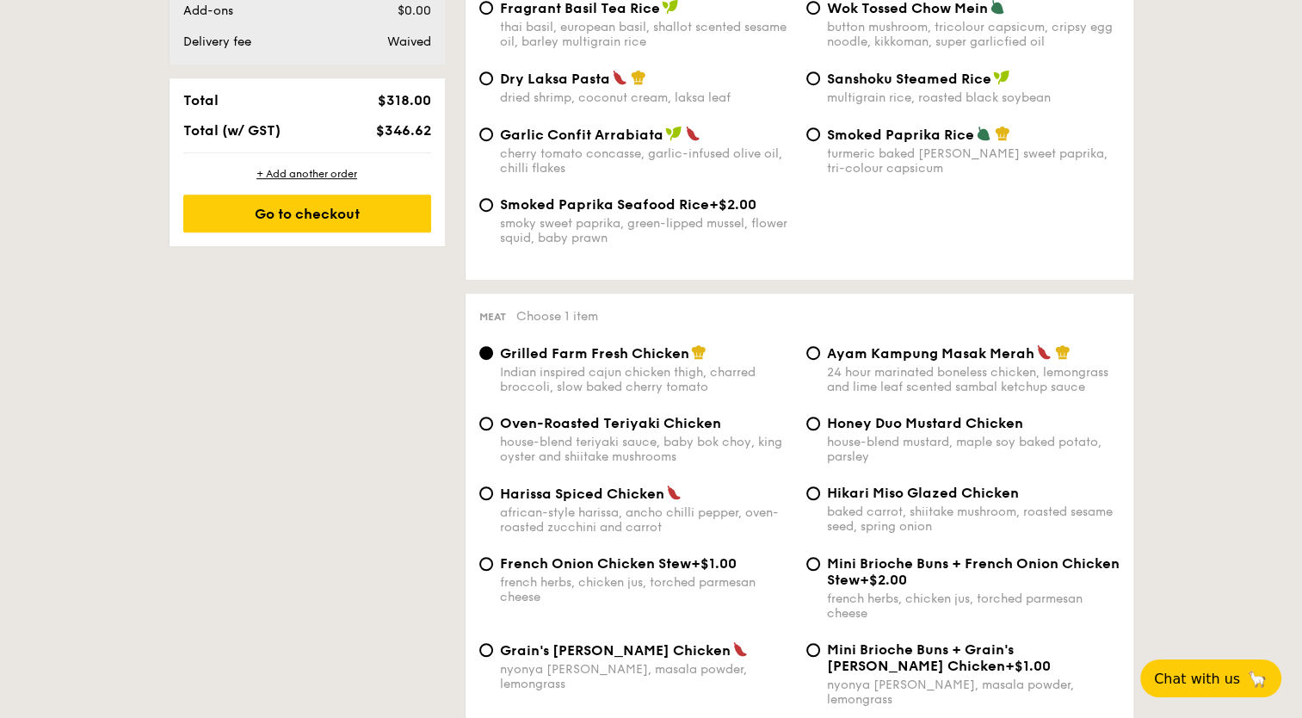
click at [847, 499] on span "Hikari Miso Glazed Chicken" at bounding box center [923, 492] width 192 height 16
click at [820, 499] on input "Hikari Miso Glazed Chicken baked carrot, shiitake mushroom, roasted sesame seed…" at bounding box center [813, 493] width 14 height 14
radio input "true"
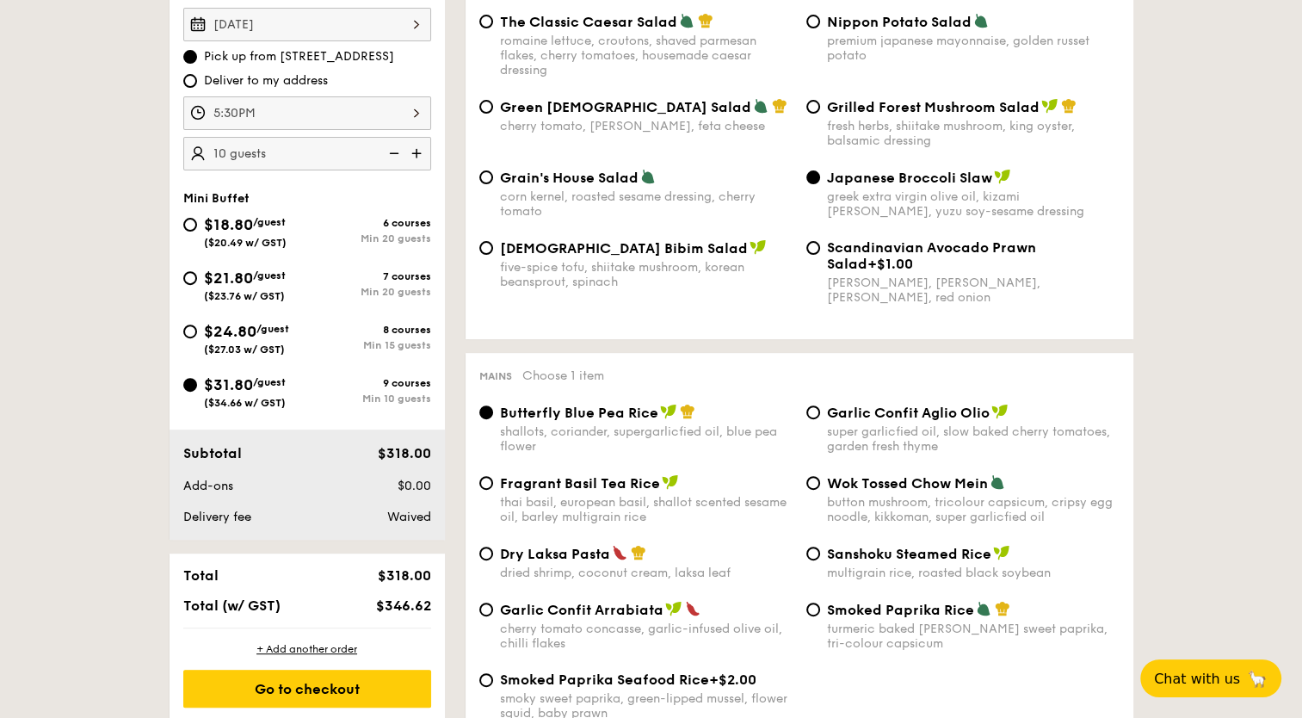
scroll to position [430, 0]
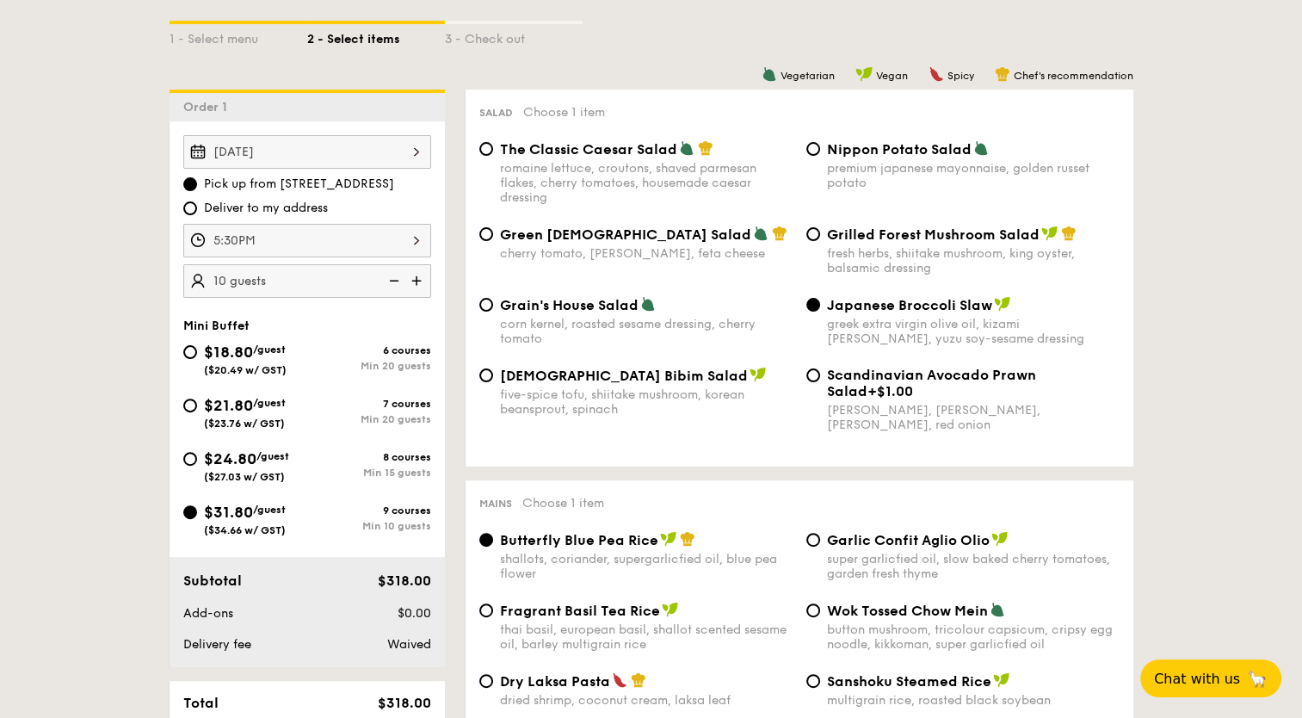
click at [306, 200] on span "Deliver to my address" at bounding box center [266, 208] width 124 height 17
click at [197, 201] on input "Deliver to my address" at bounding box center [190, 208] width 14 height 14
radio input "true"
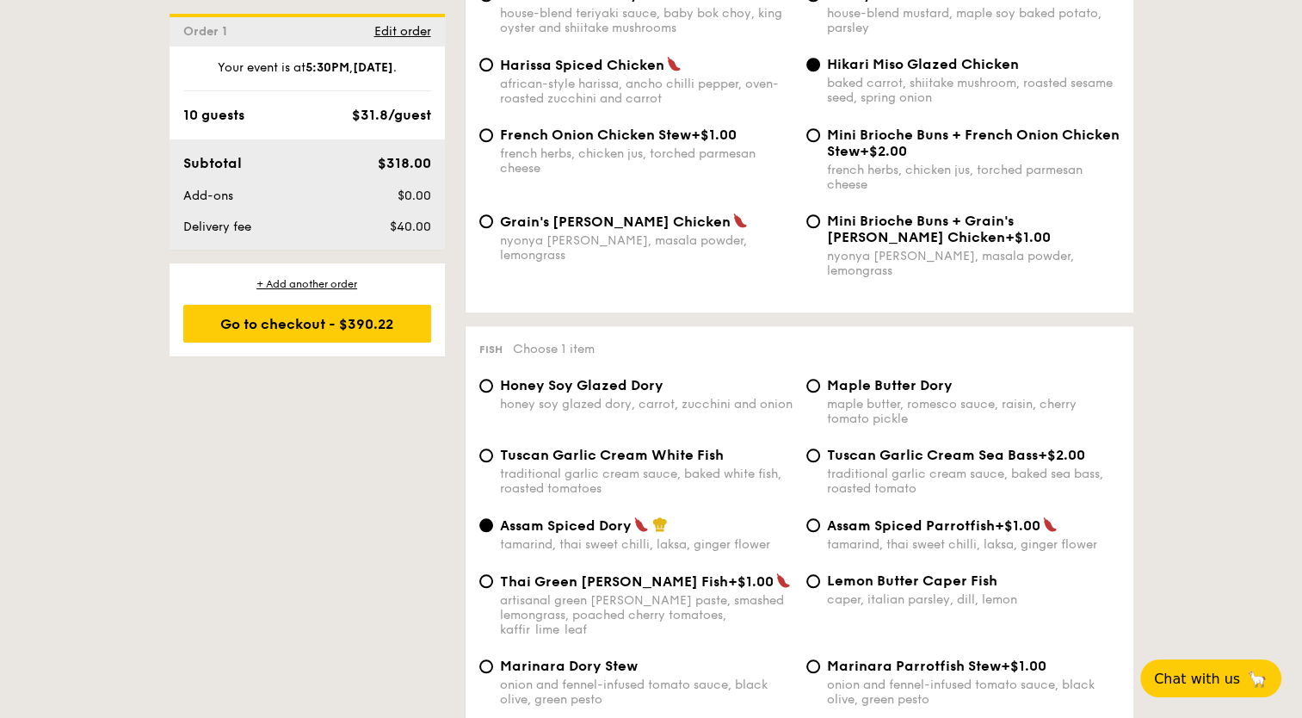
scroll to position [1463, 0]
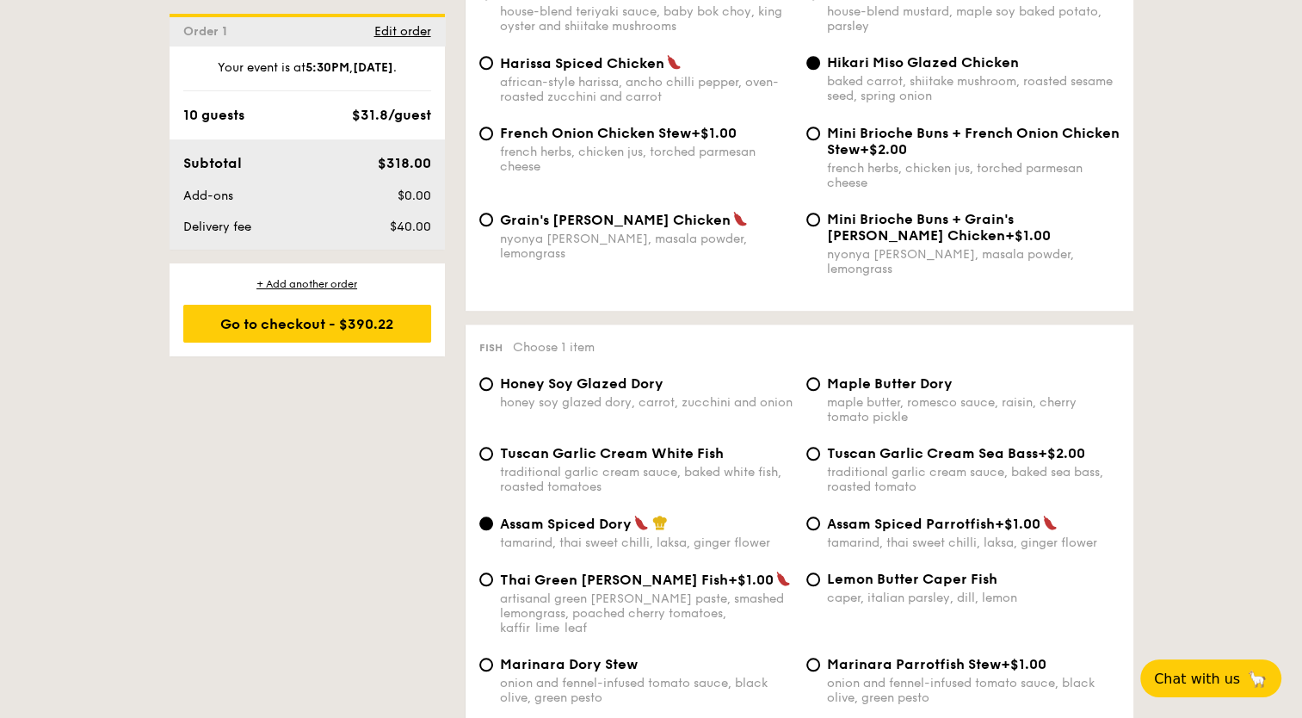
click at [656, 375] on span "Honey Soy Glazed Dory" at bounding box center [581, 383] width 163 height 16
click at [493, 377] on input "Honey Soy Glazed Dory honey soy glazed dory, carrot, zucchini and onion" at bounding box center [486, 384] width 14 height 14
radio input "true"
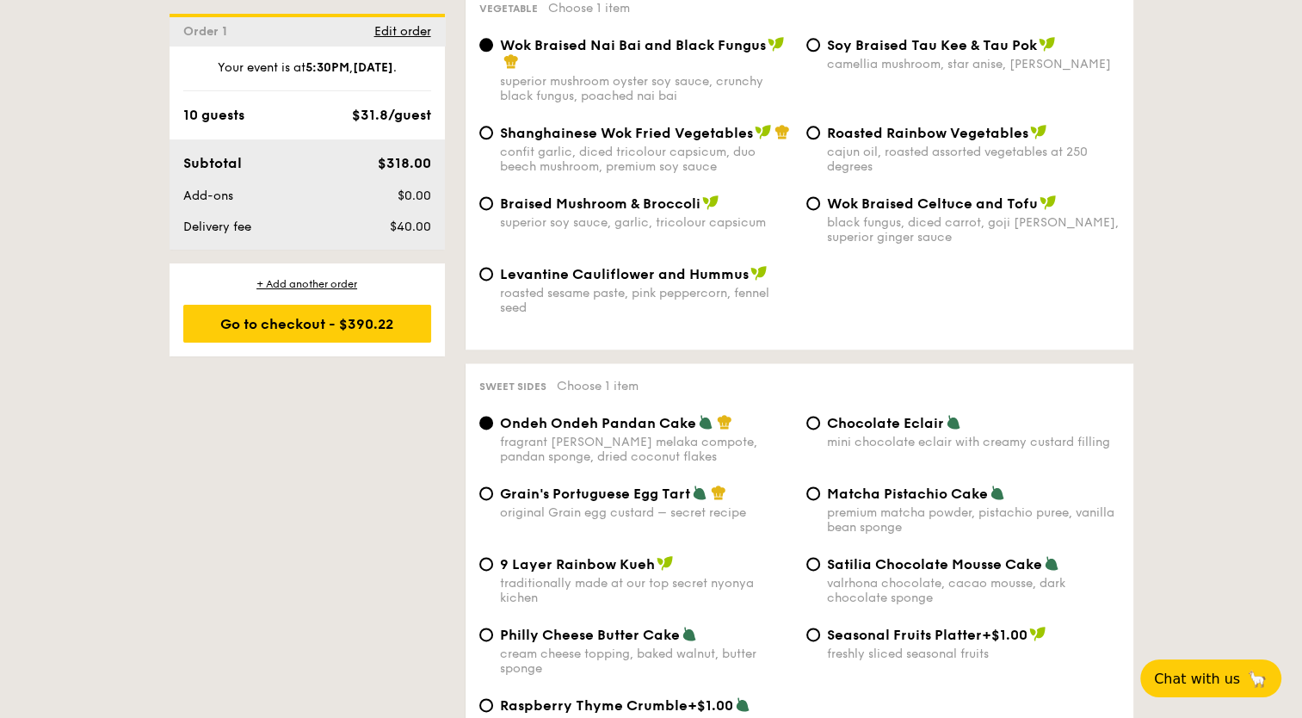
scroll to position [2323, 0]
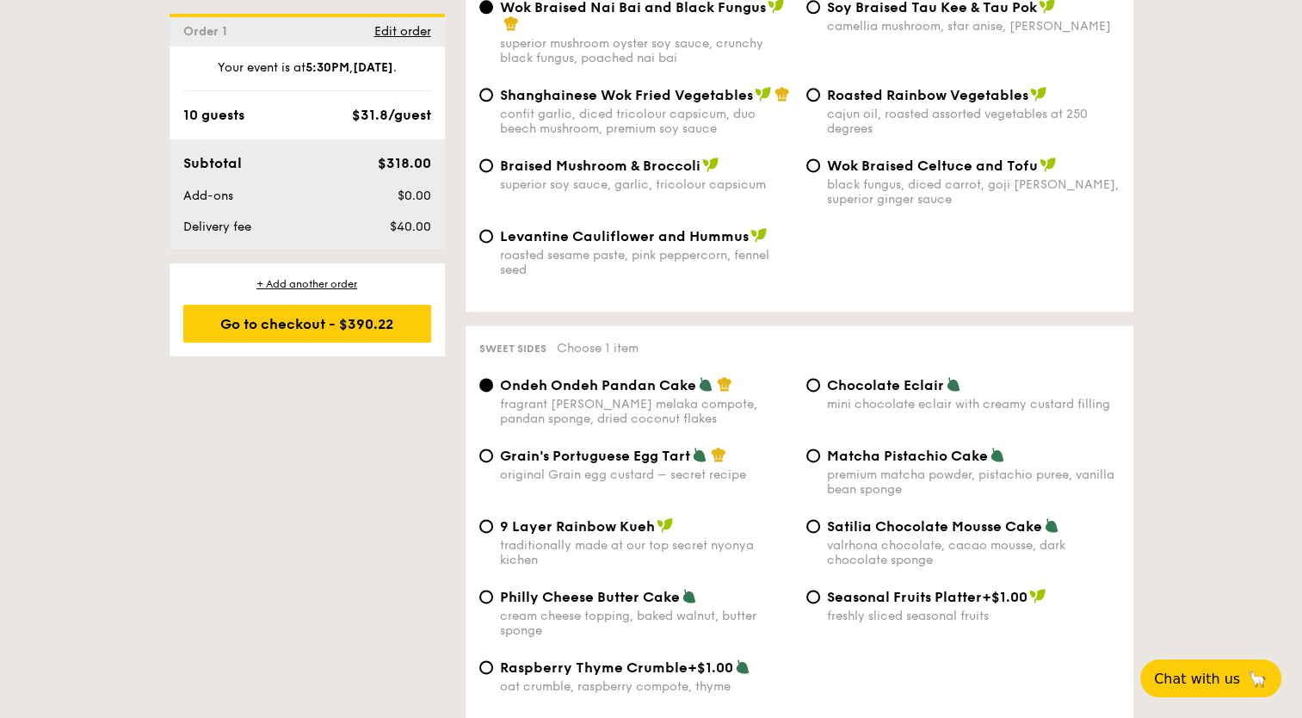
click at [834, 518] on span "Satilia Chocolate Mousse Cake" at bounding box center [934, 526] width 215 height 16
click at [820, 519] on input "Satilia Chocolate Mousse Cake valrhona chocolate, cacao mousse, dark chocolate …" at bounding box center [813, 526] width 14 height 14
radio input "true"
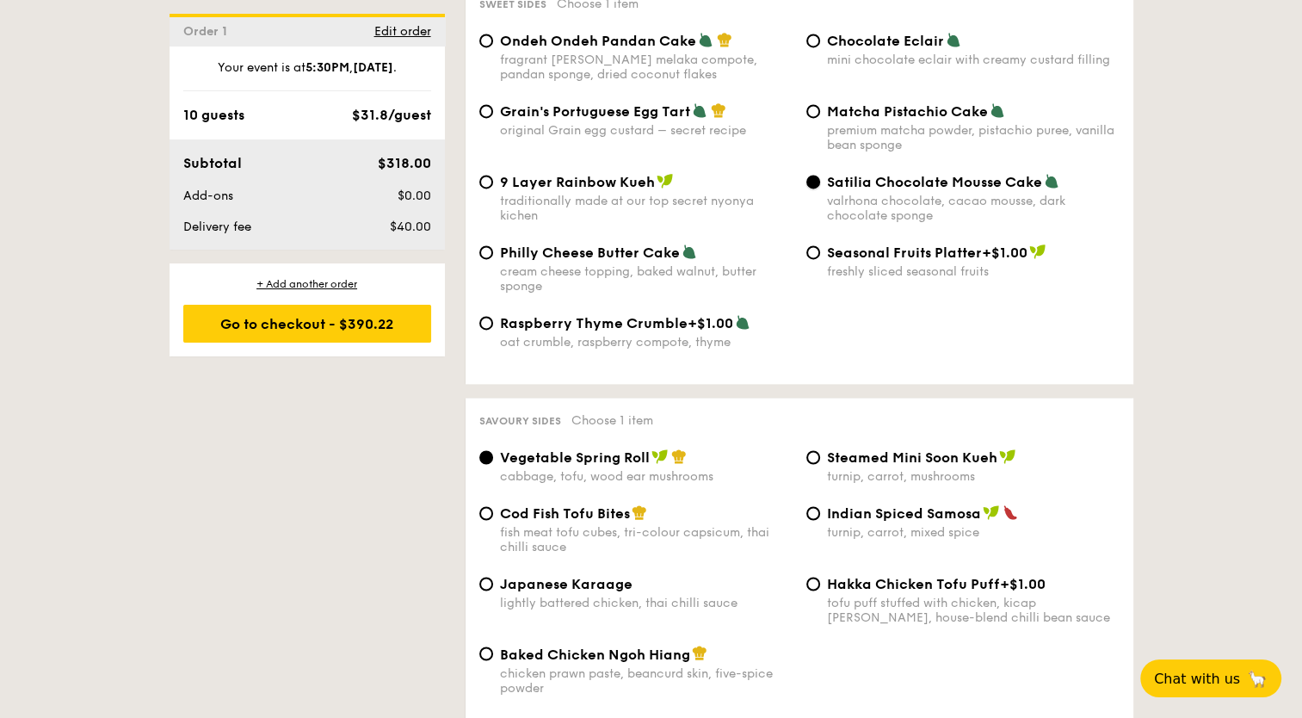
scroll to position [2753, 0]
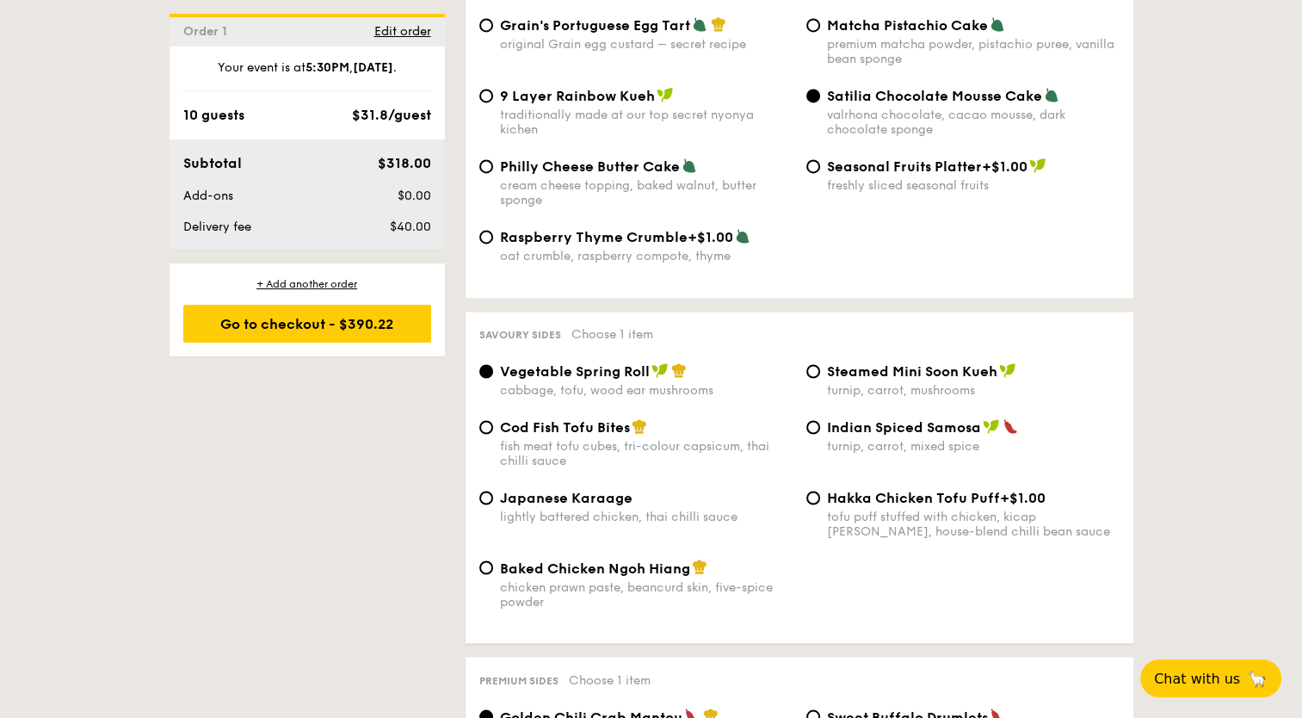
click at [578, 559] on span "Baked Chicken Ngoh Hiang" at bounding box center [595, 567] width 190 height 16
click at [493, 560] on input "Baked Chicken Ngoh Hiang chicken prawn paste, beancurd skin, five-spice powder" at bounding box center [486, 567] width 14 height 14
radio input "true"
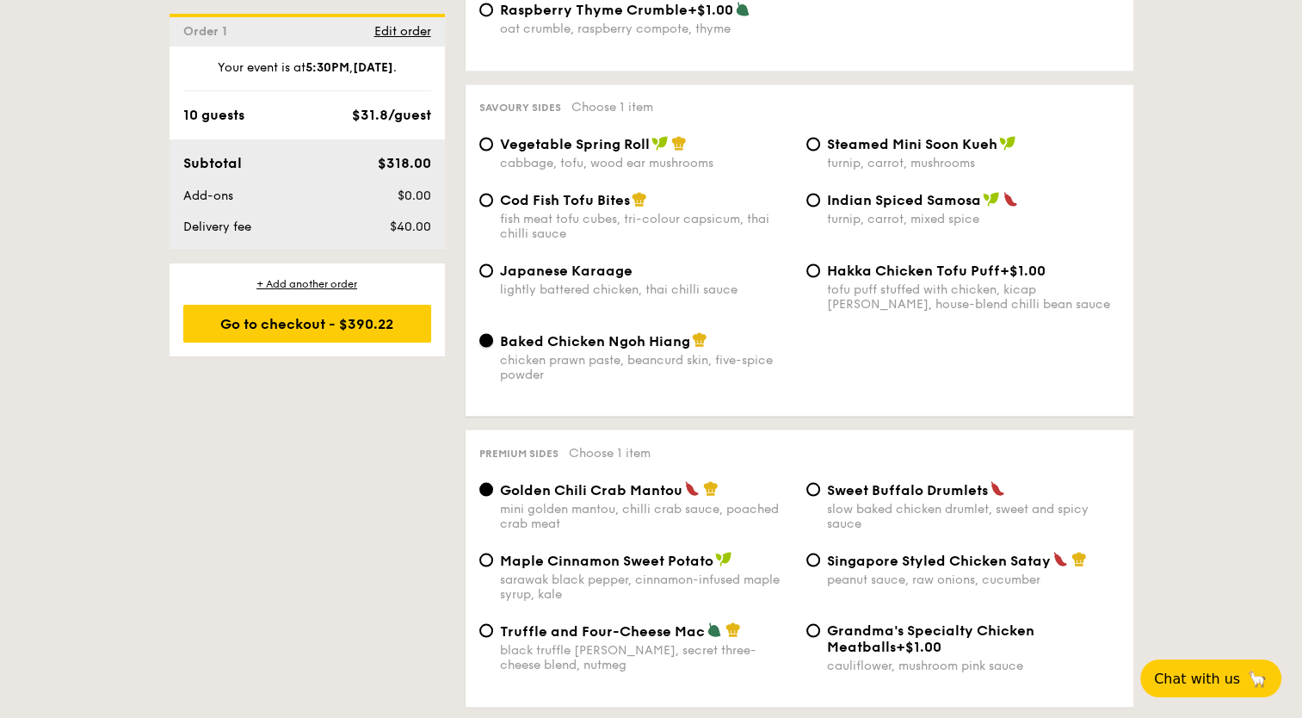
scroll to position [3011, 0]
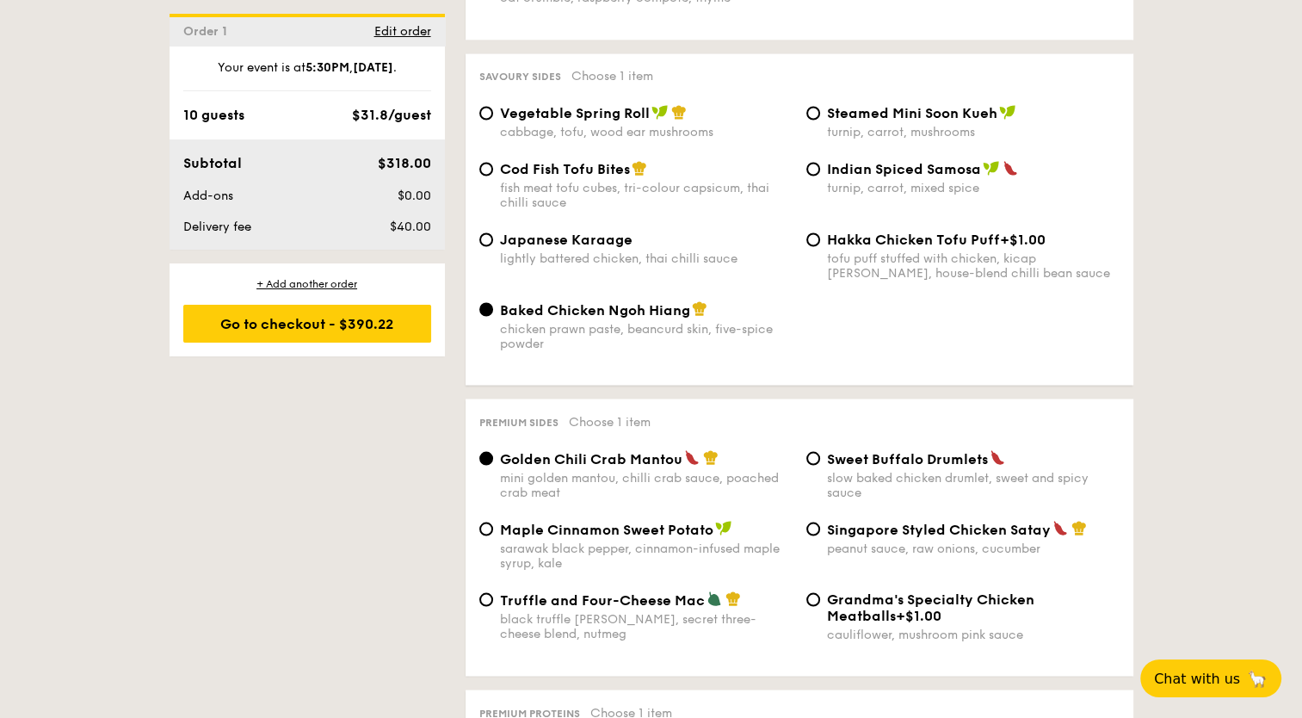
click at [894, 521] on span "Singapore Styled Chicken Satay" at bounding box center [939, 529] width 224 height 16
click at [820, 521] on input "Singapore Styled Chicken Satay peanut sauce, raw onions, cucumber" at bounding box center [813, 528] width 14 height 14
radio input "true"
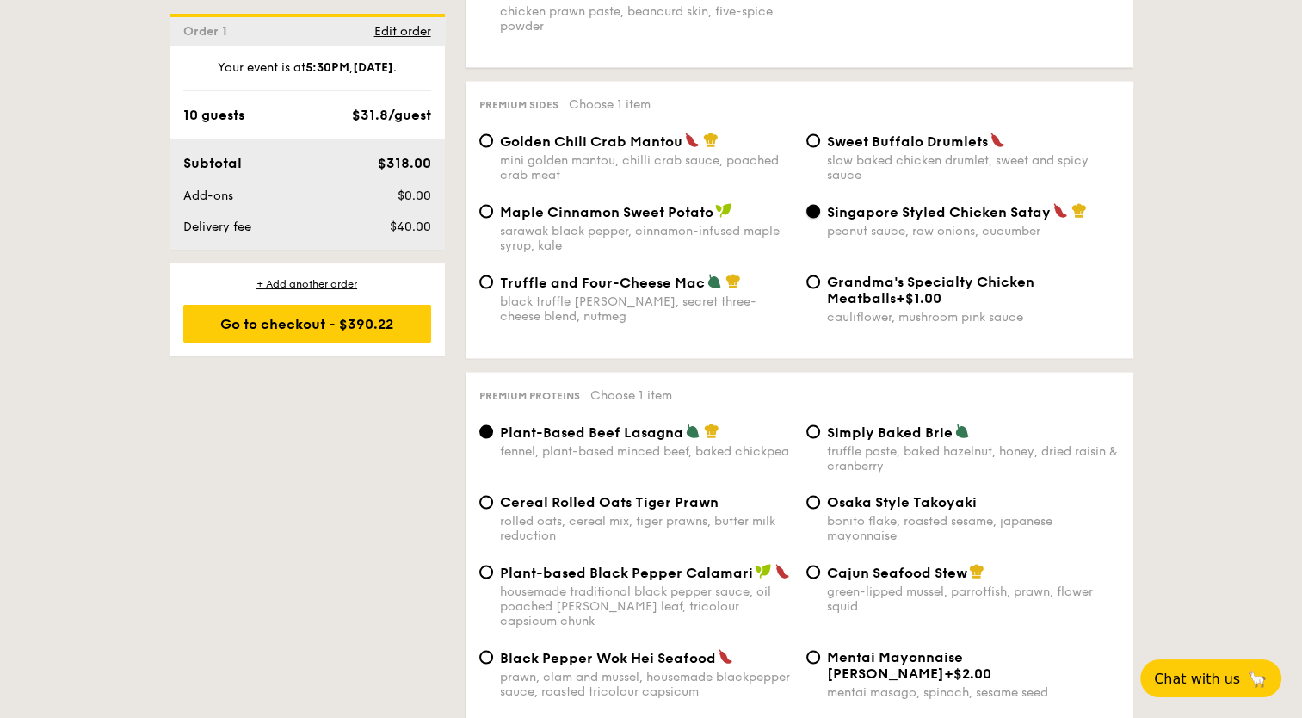
scroll to position [3355, 0]
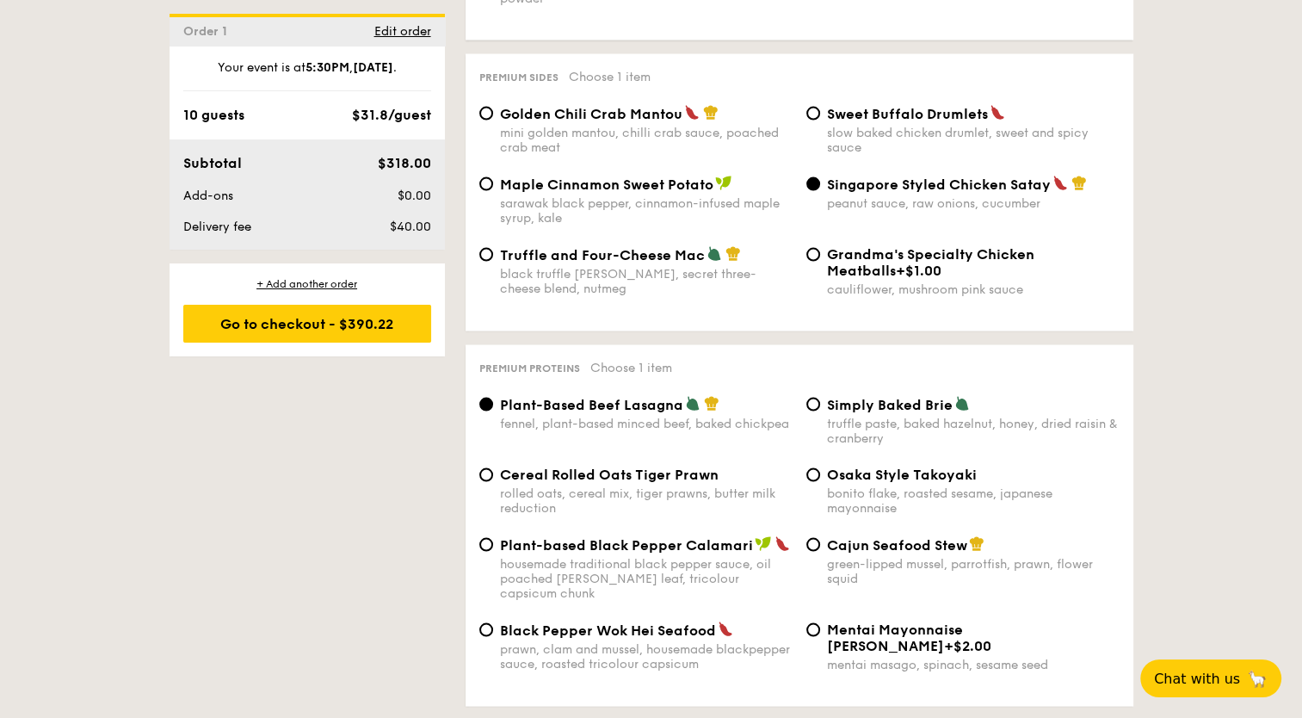
click at [633, 466] on span "Cereal Rolled Oats Tiger Prawn" at bounding box center [609, 474] width 219 height 16
click at [493, 468] on input "Cereal Rolled Oats Tiger Prawn rolled oats, cereal mix, tiger prawns, butter mi…" at bounding box center [486, 475] width 14 height 14
radio input "true"
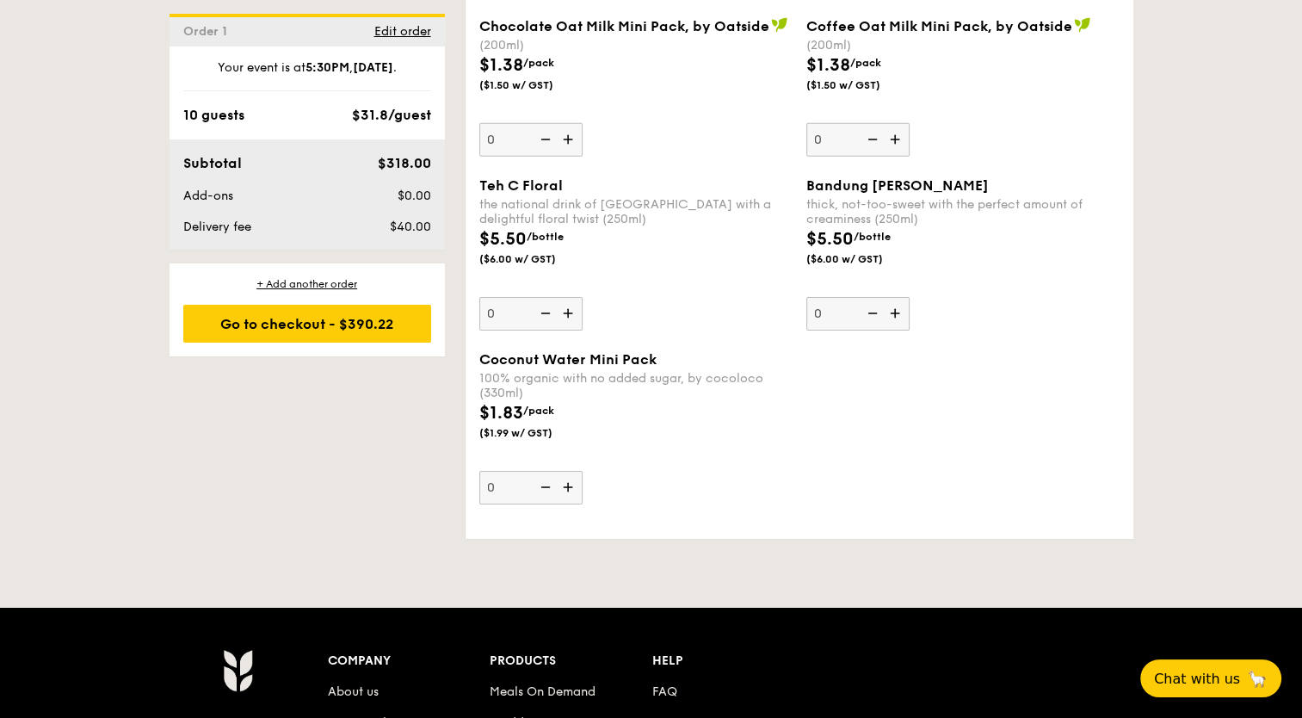
scroll to position [5463, 0]
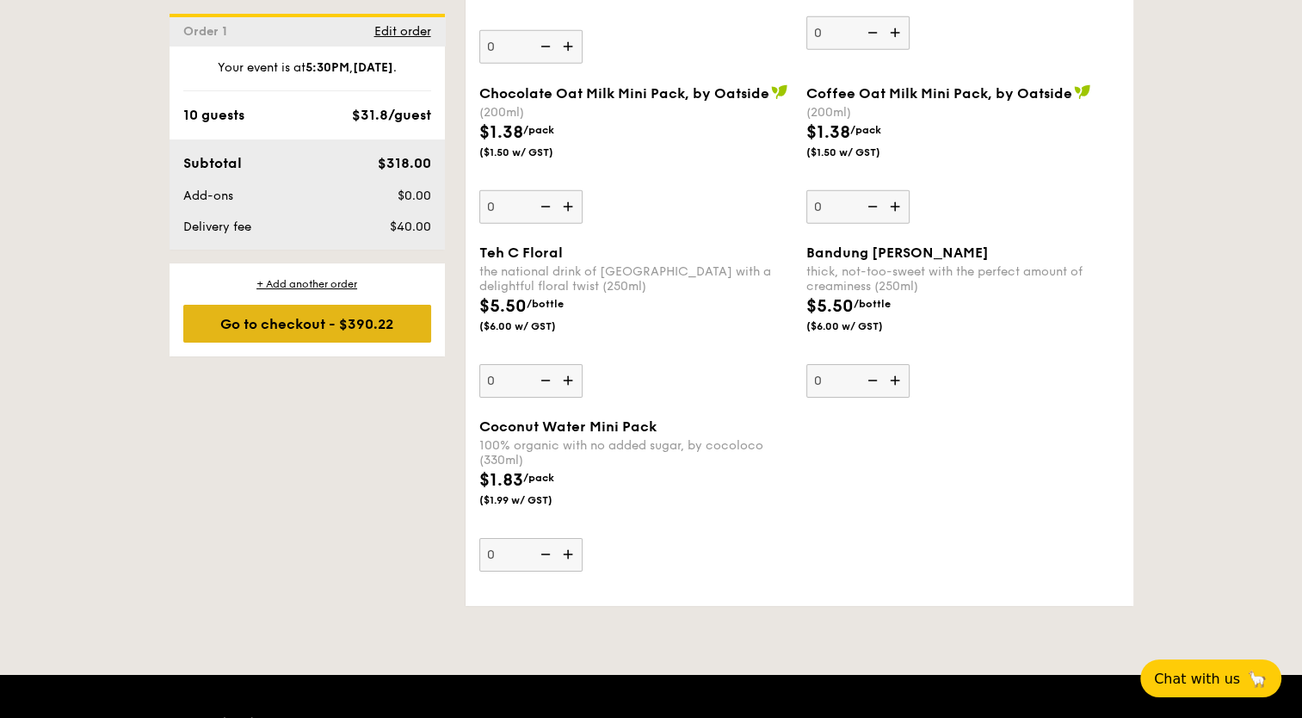
click at [323, 329] on div "Go to checkout - $390.22" at bounding box center [307, 324] width 248 height 38
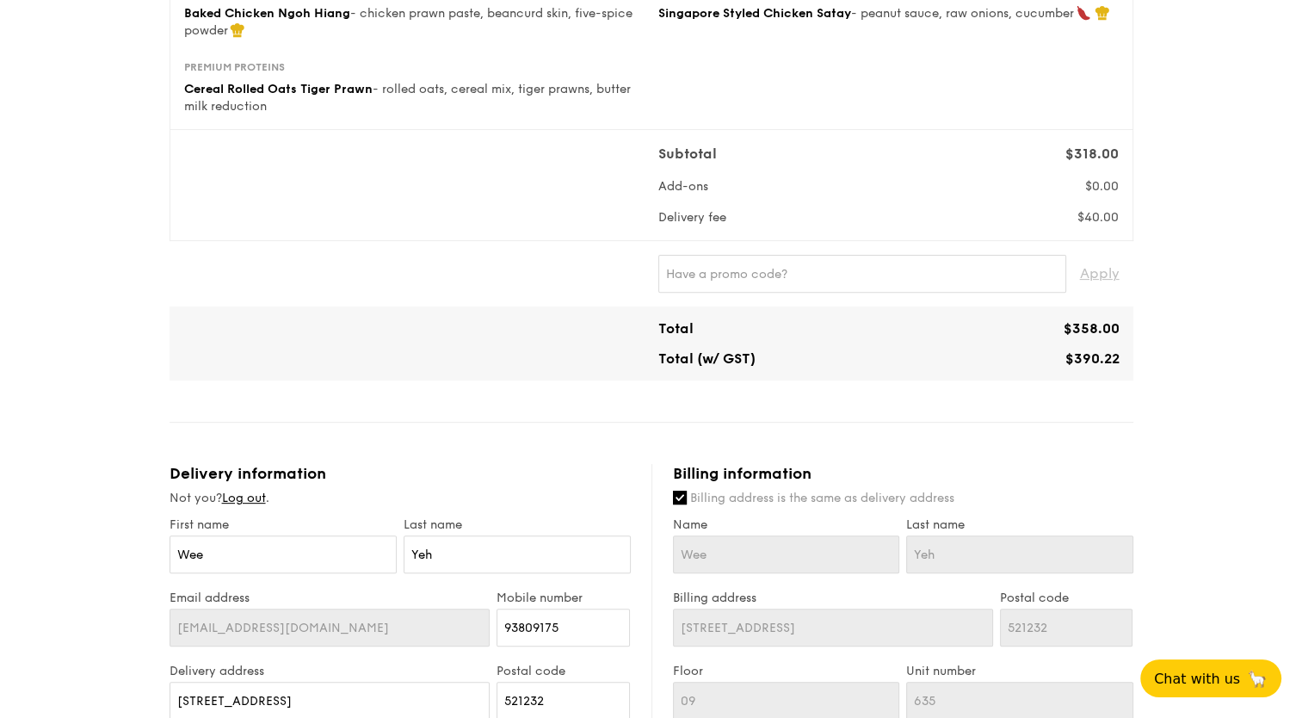
scroll to position [688, 0]
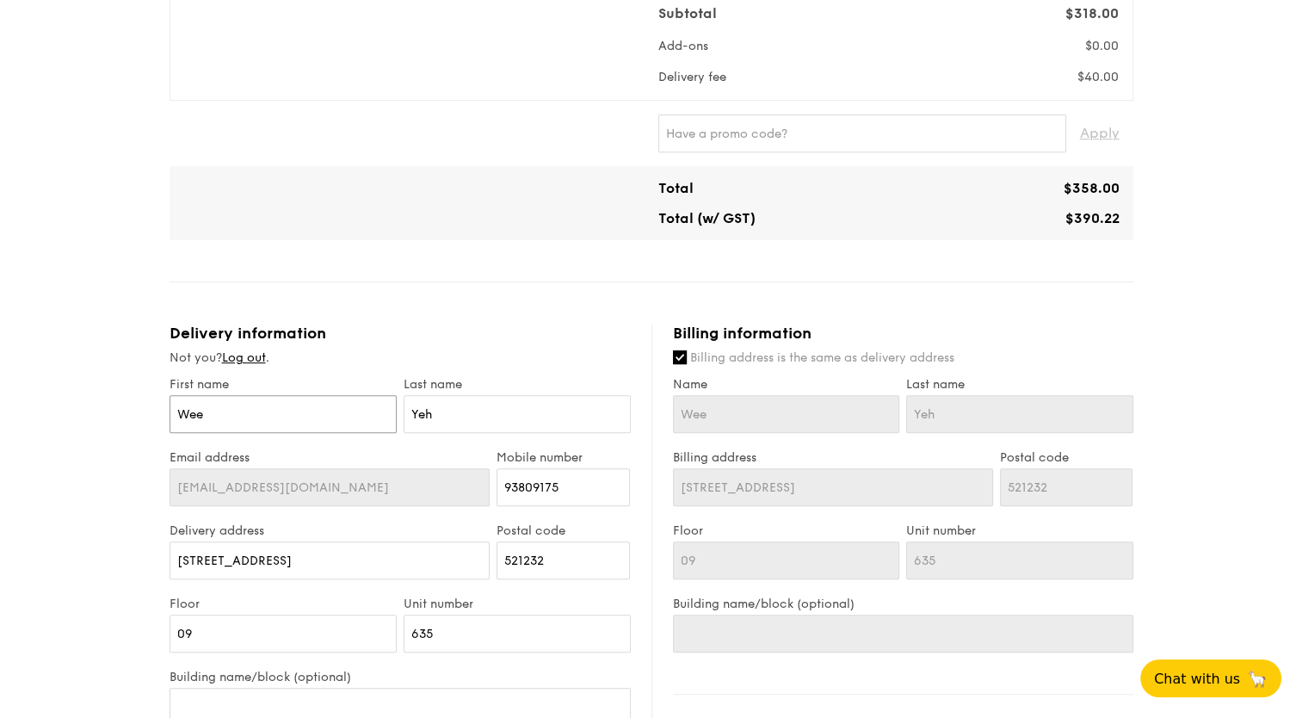
click at [299, 411] on input "Wee" at bounding box center [282, 414] width 227 height 38
type input "Wee"
type input "Wee Y"
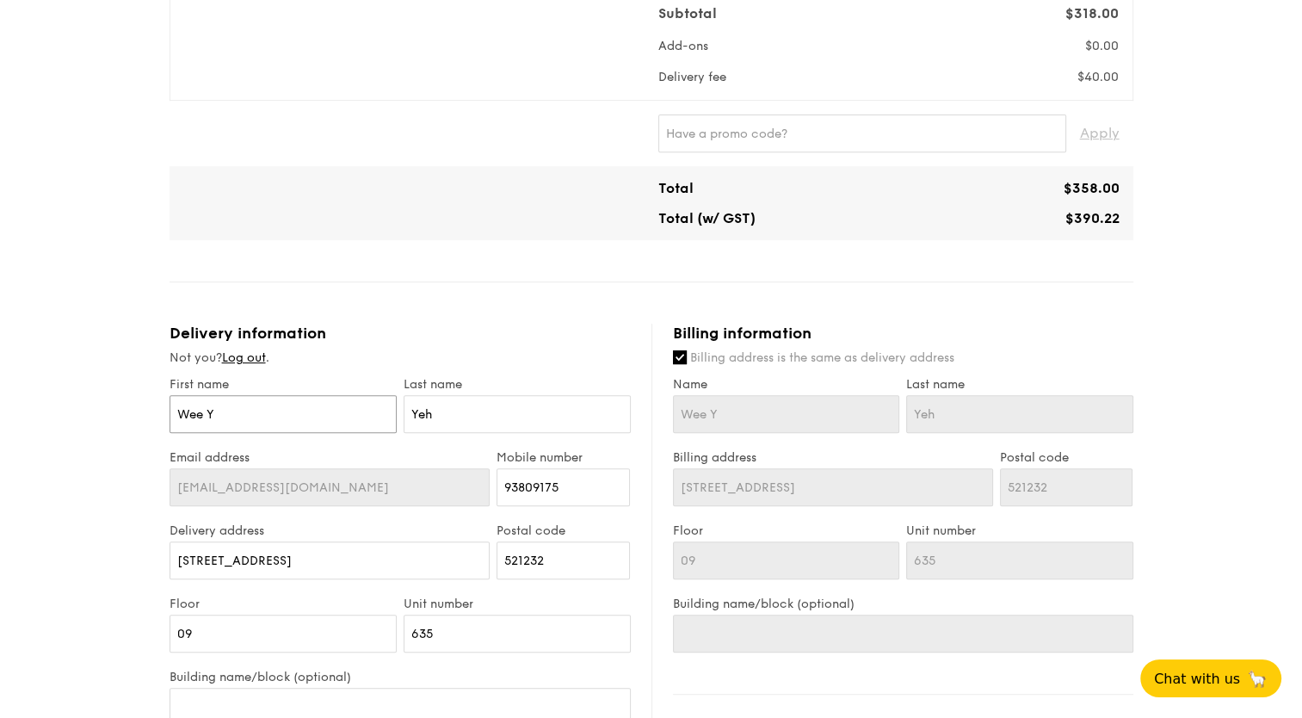
type input "Wee Ye"
type input "Wee Yeh"
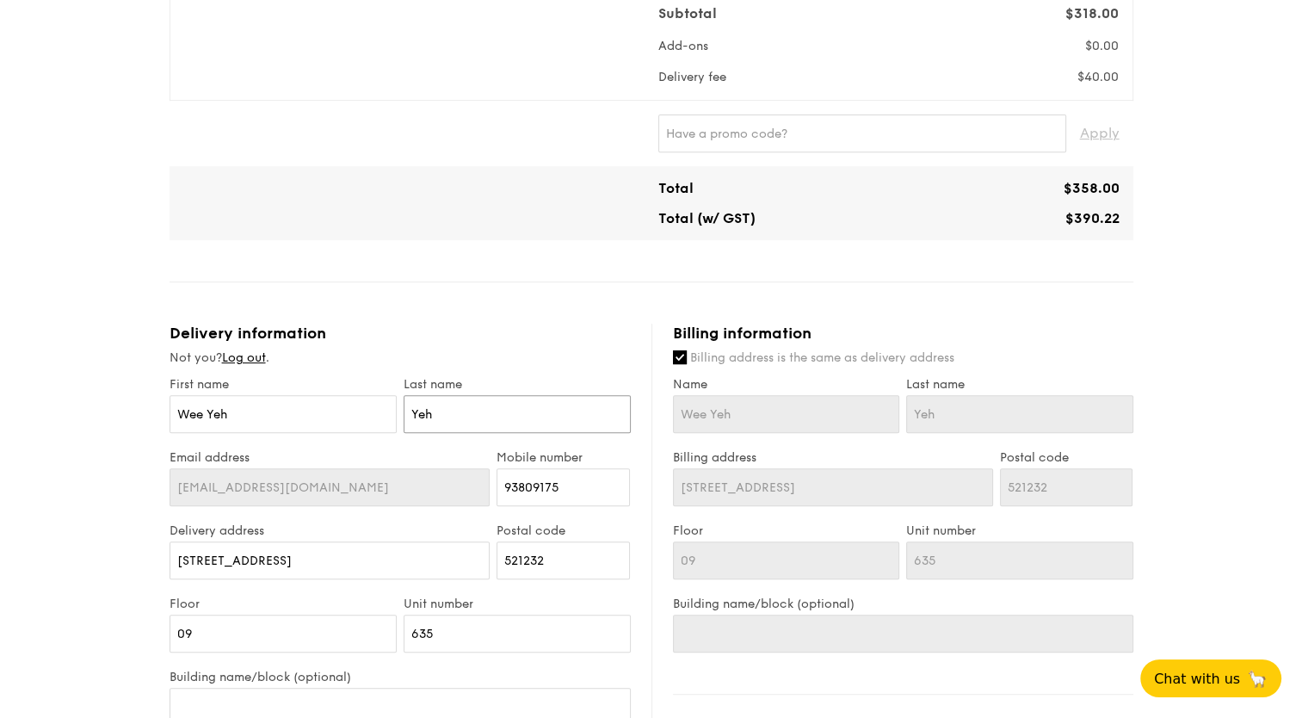
click at [459, 422] on input "Yeh" at bounding box center [517, 414] width 227 height 38
type input "Ye"
type input "Y"
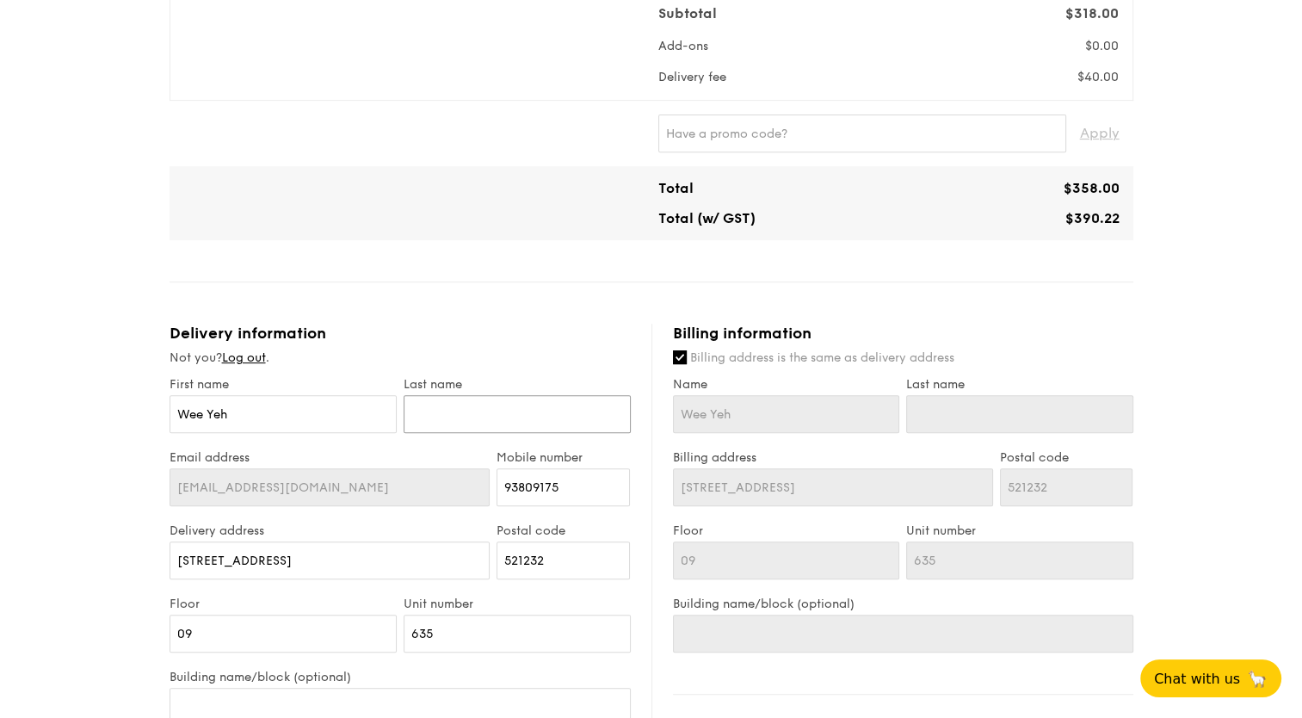
type input "O"
type input "Ou"
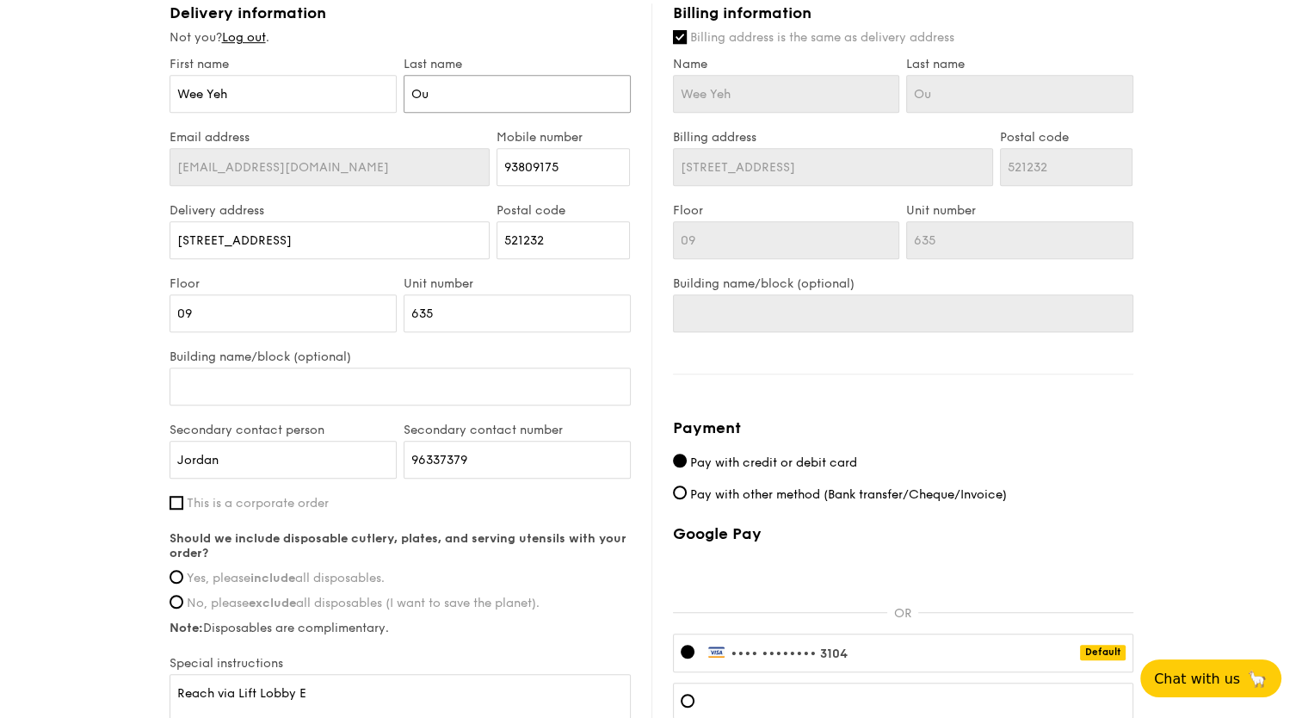
scroll to position [1118, 0]
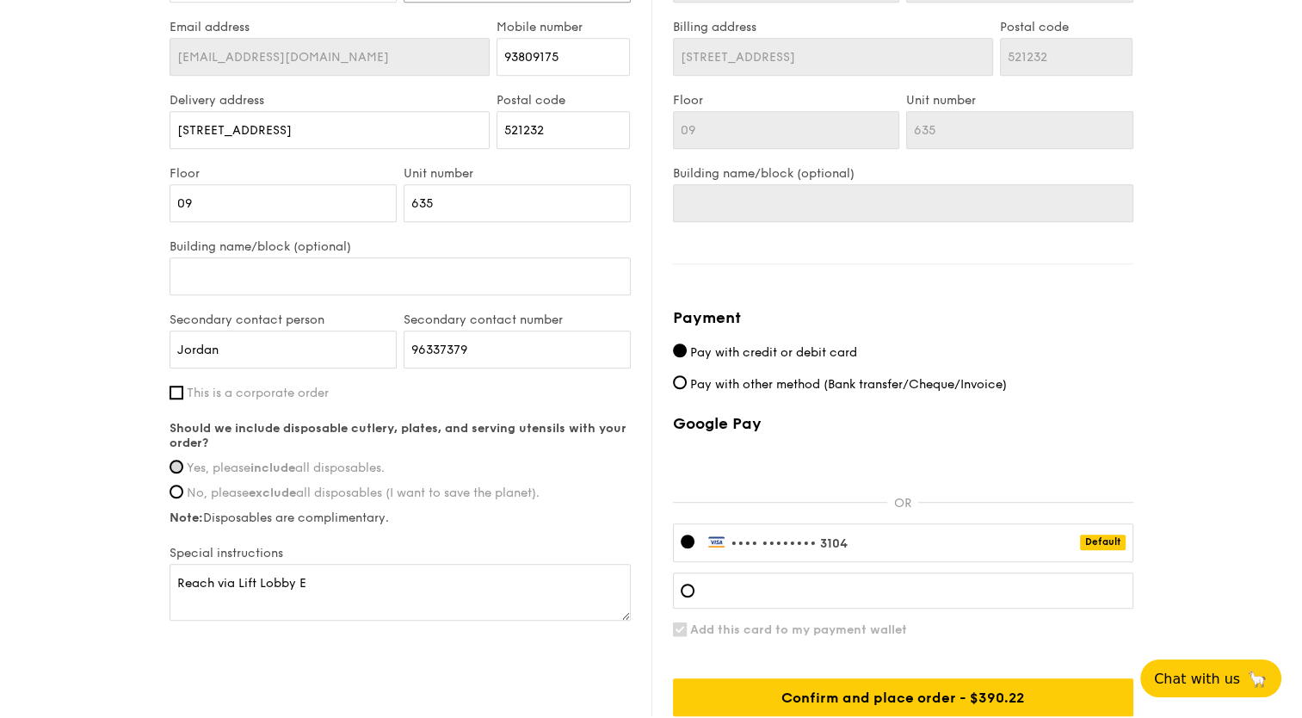
type input "Ou"
click at [176, 464] on input "Yes, please include all disposables." at bounding box center [176, 466] width 14 height 14
radio input "true"
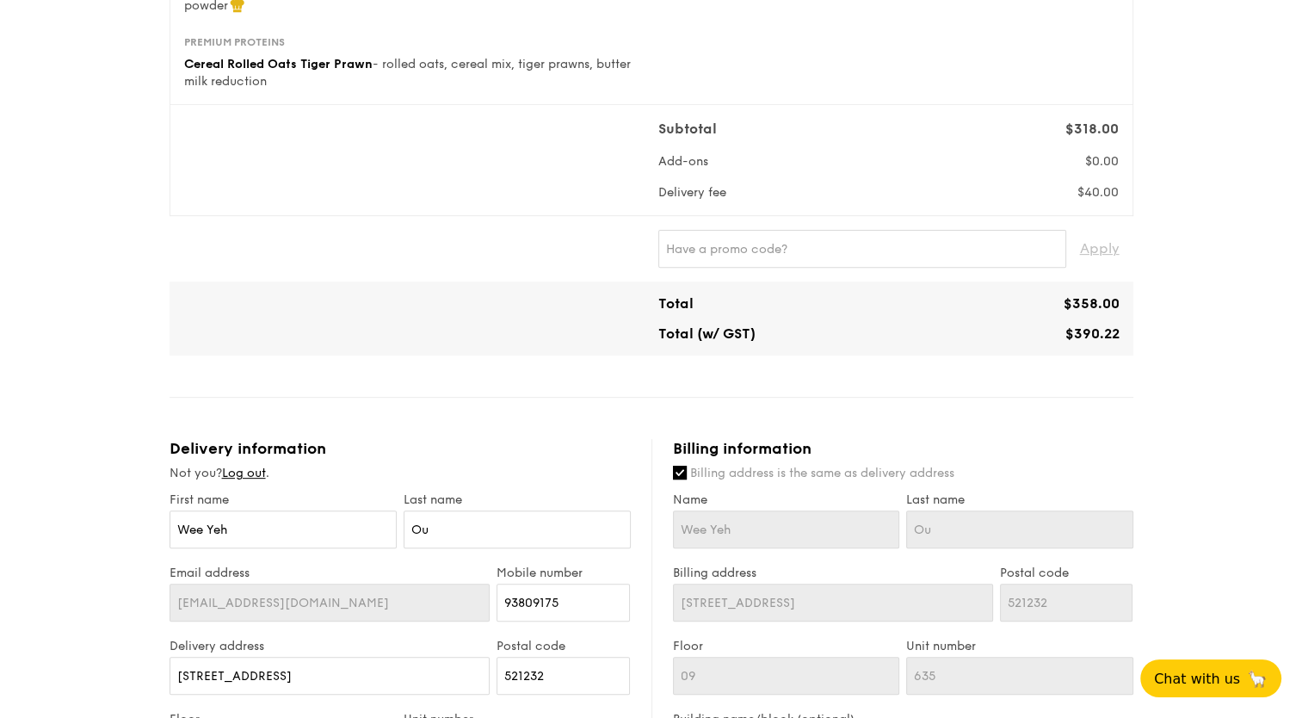
scroll to position [516, 0]
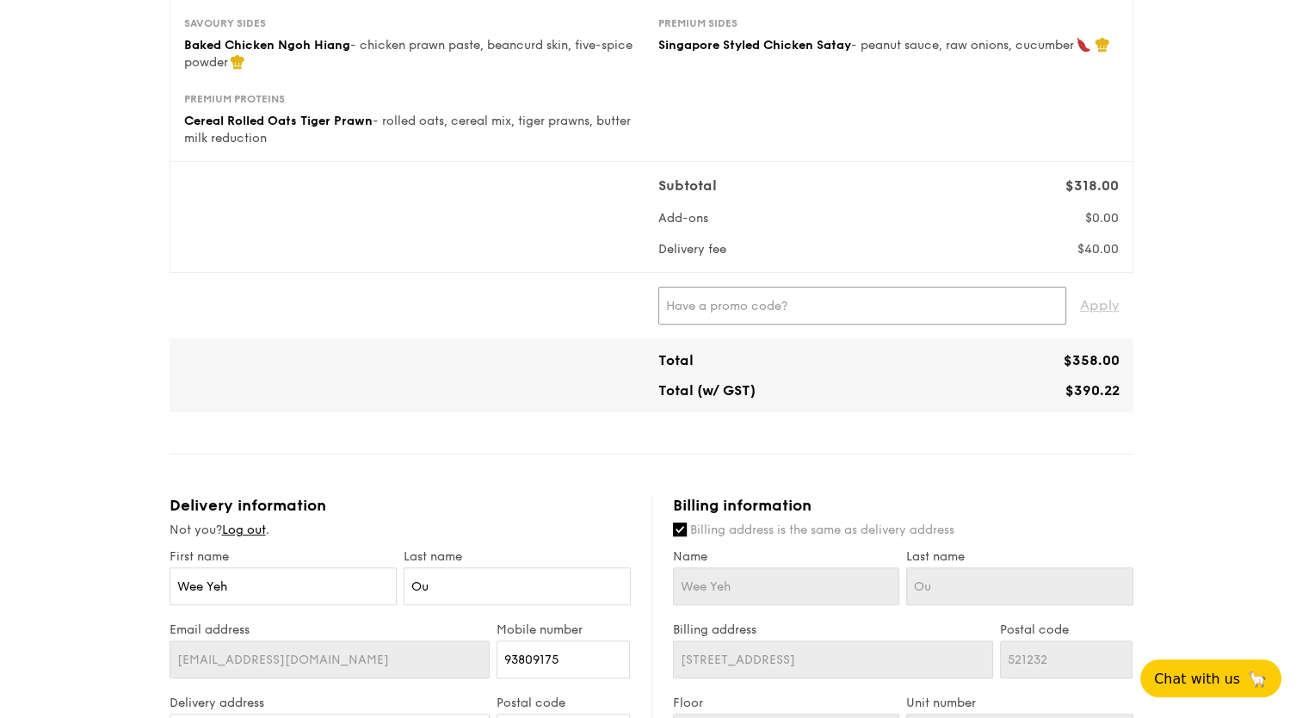
click at [784, 299] on input "text" at bounding box center [862, 306] width 408 height 38
paste input "RF277205"
type input "RF277205"
click at [1092, 304] on span "Apply" at bounding box center [1100, 306] width 40 height 38
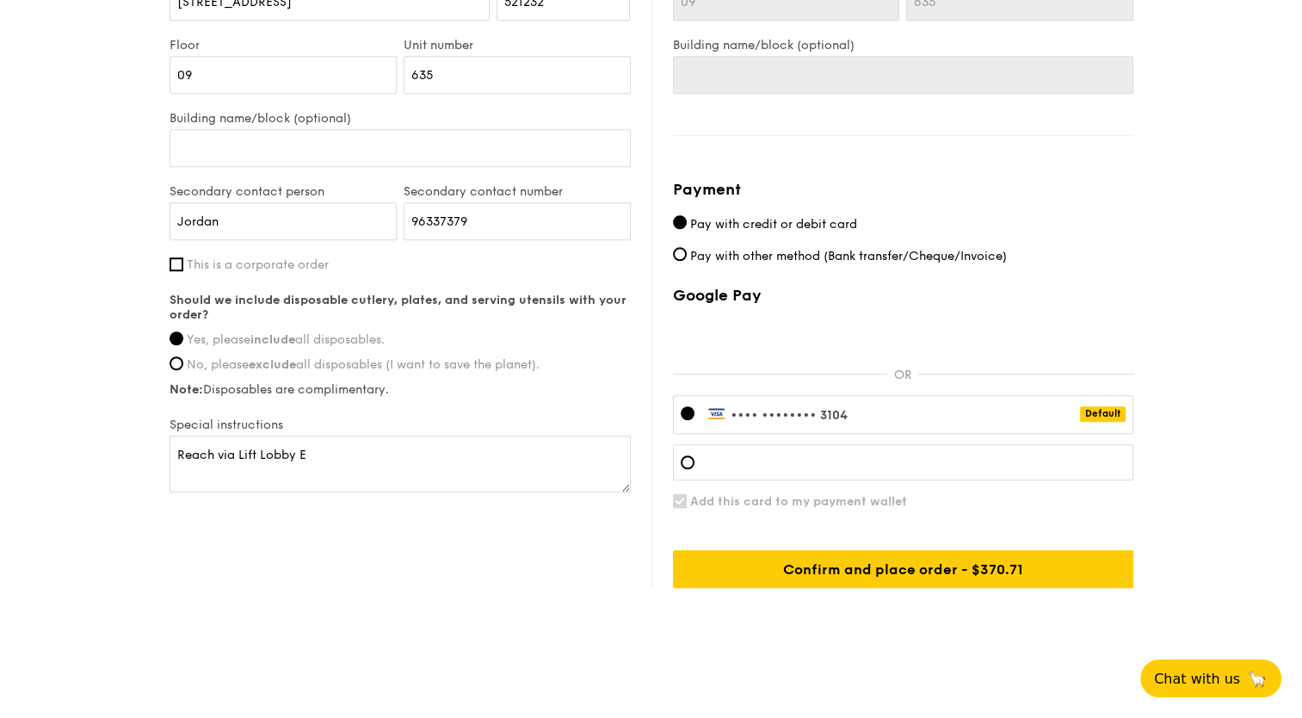
scroll to position [1252, 0]
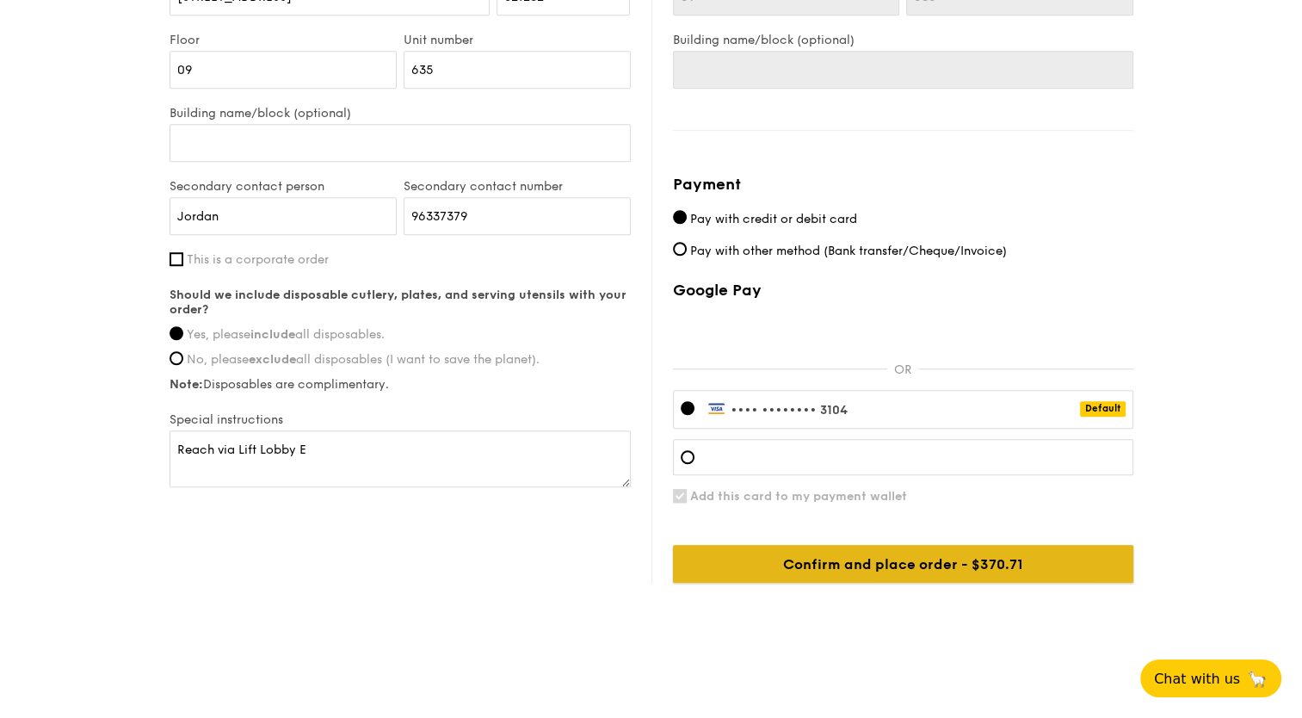
click at [961, 562] on input "Confirm and place order - $390.22" at bounding box center [903, 564] width 460 height 38
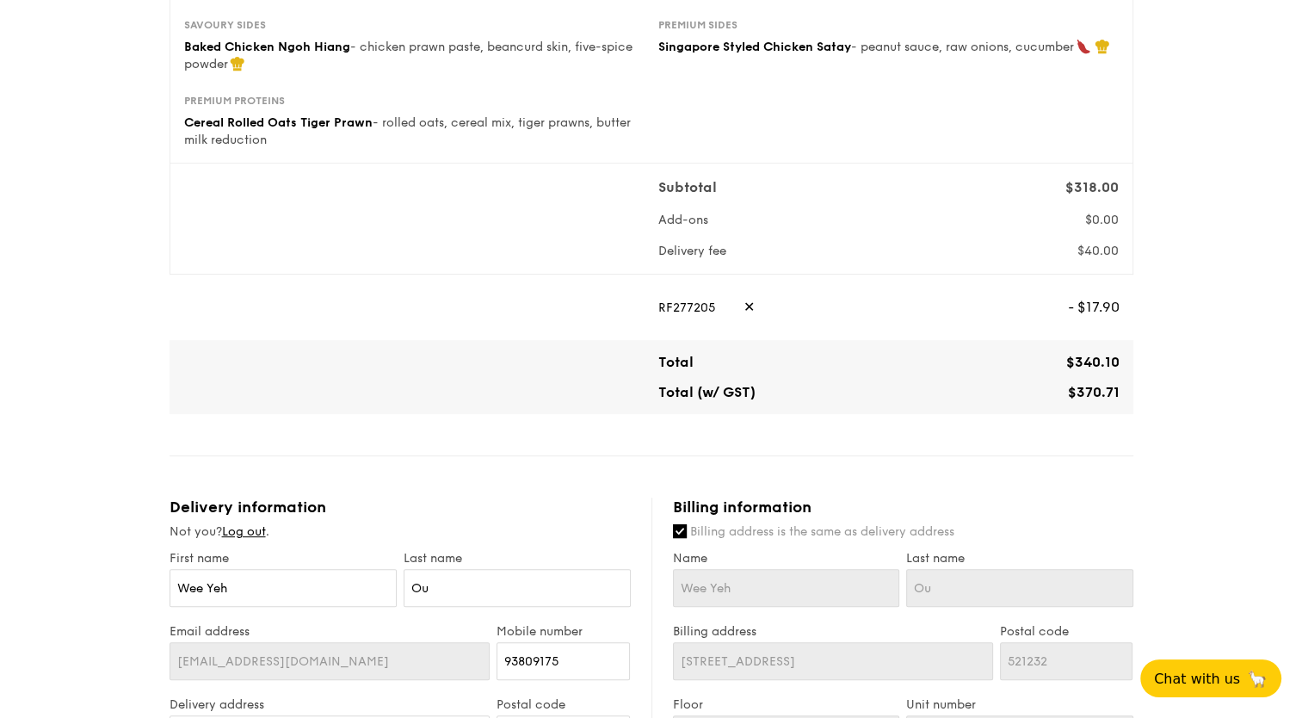
scroll to position [478, 0]
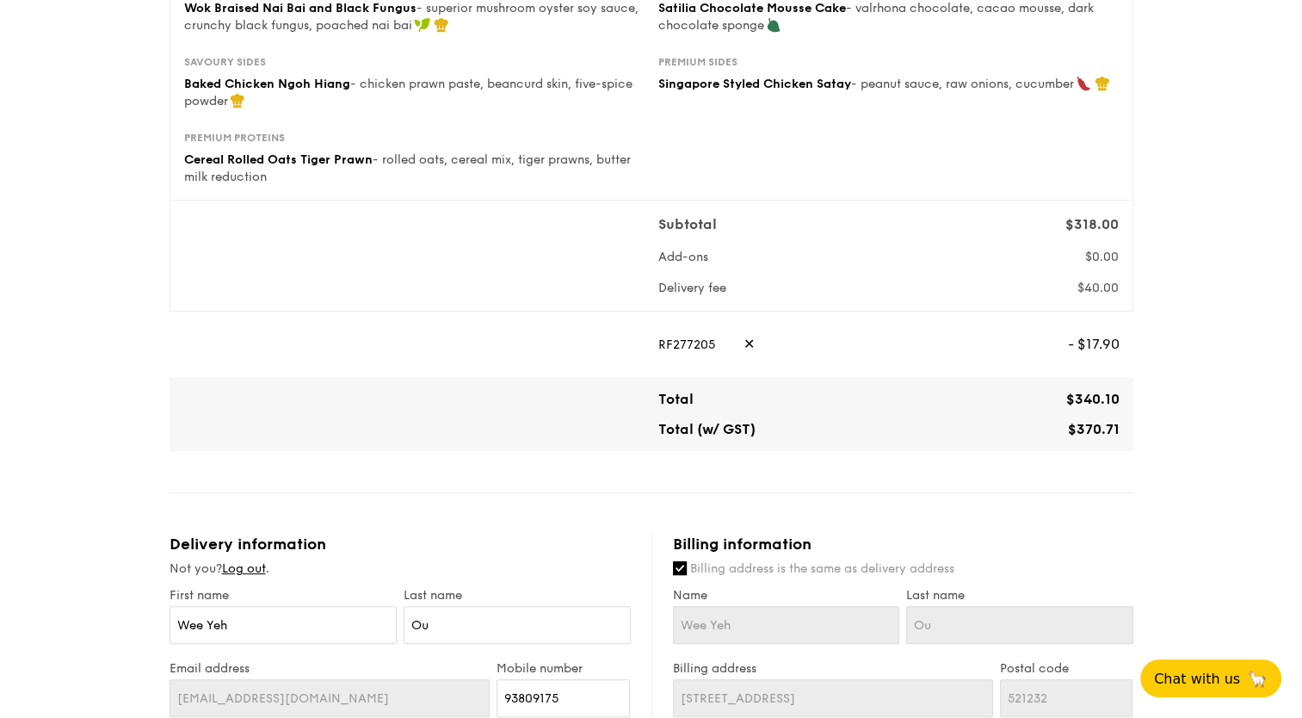
click at [743, 343] on span "✕" at bounding box center [748, 344] width 11 height 38
click at [717, 345] on input "text" at bounding box center [862, 344] width 408 height 38
paste input "PRICE40"
type input "PRICE40"
click at [1089, 345] on span "Apply" at bounding box center [1100, 344] width 40 height 38
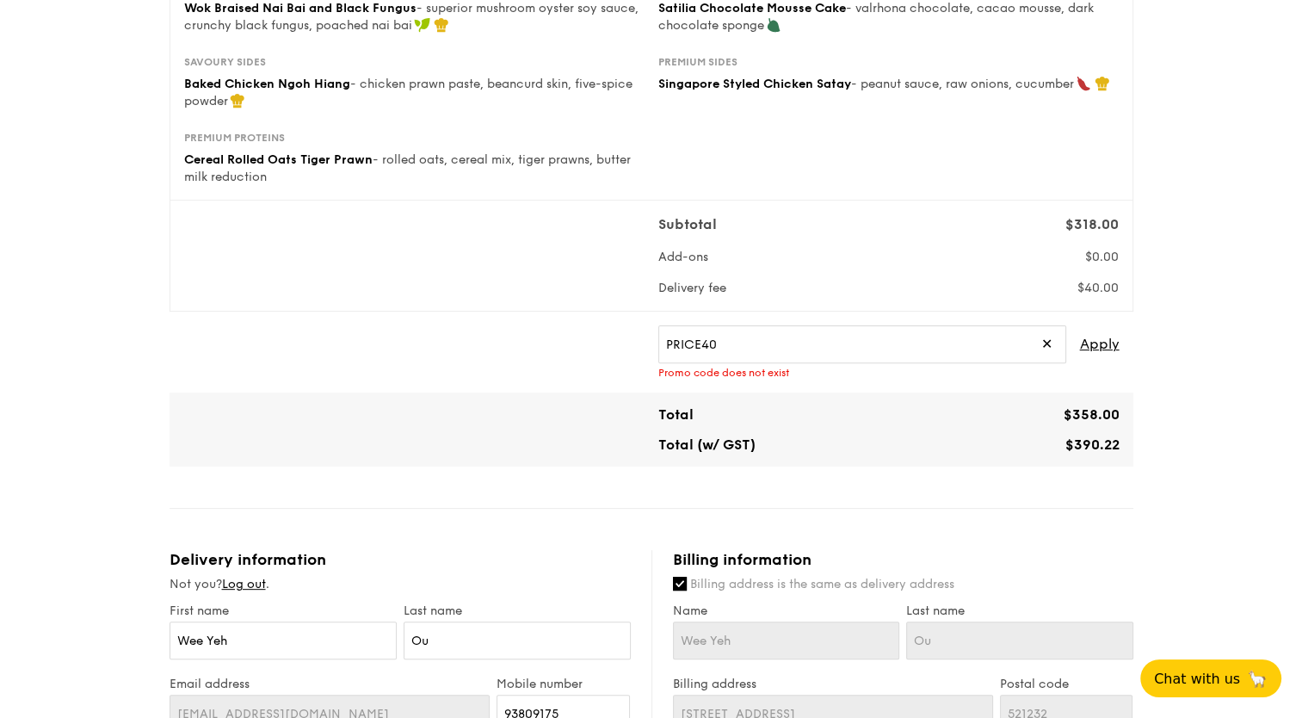
click at [1051, 348] on span "✕" at bounding box center [1046, 344] width 11 height 38
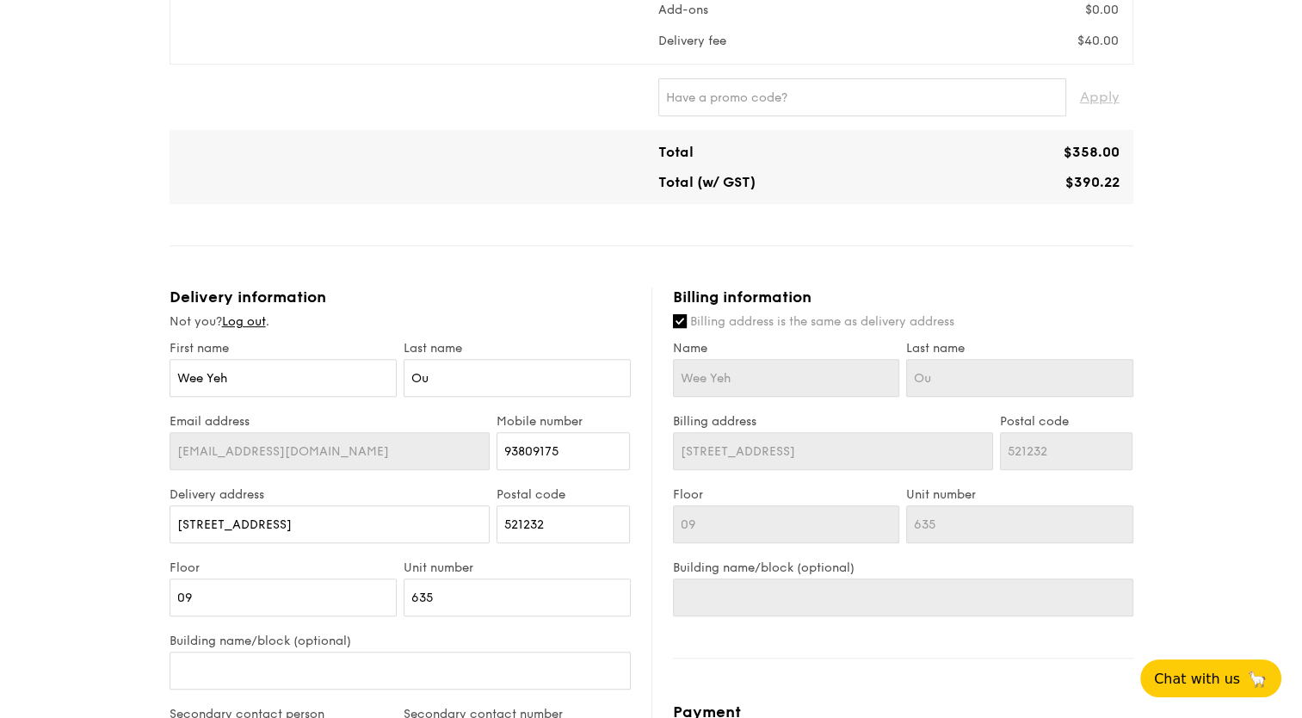
scroll to position [650, 0]
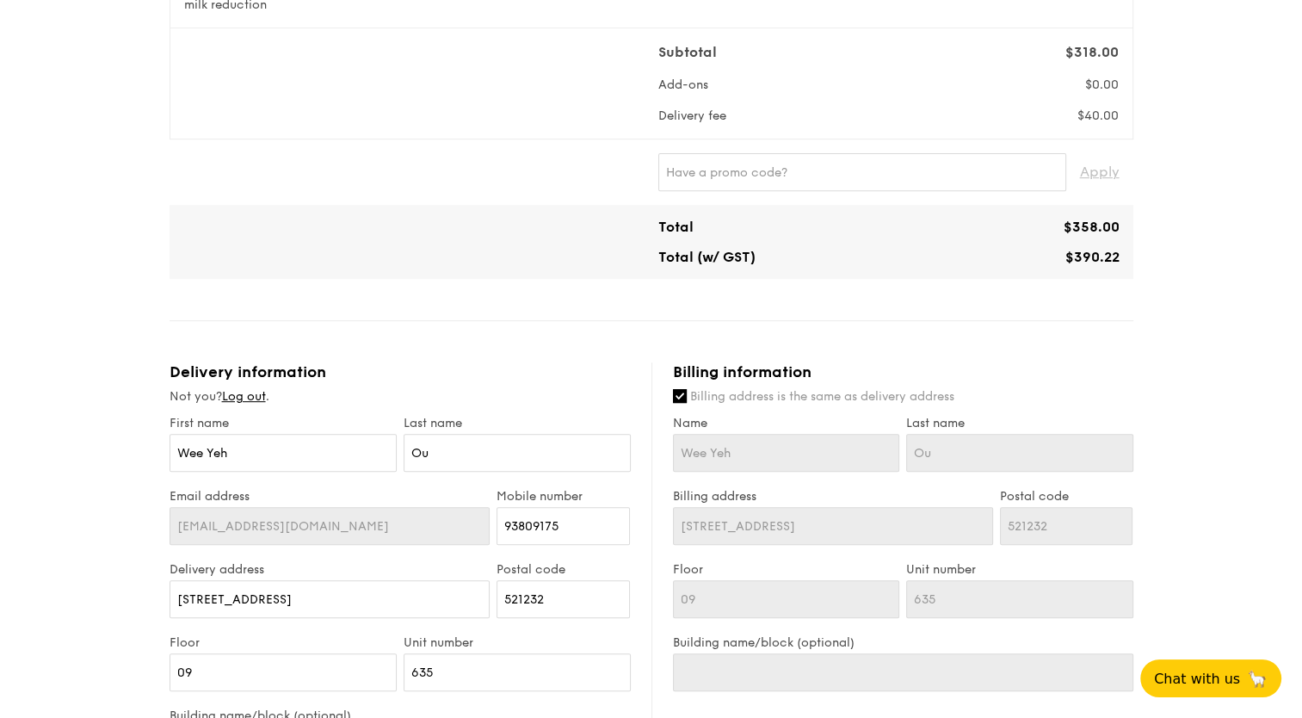
click at [724, 112] on span "Delivery fee" at bounding box center [692, 115] width 68 height 15
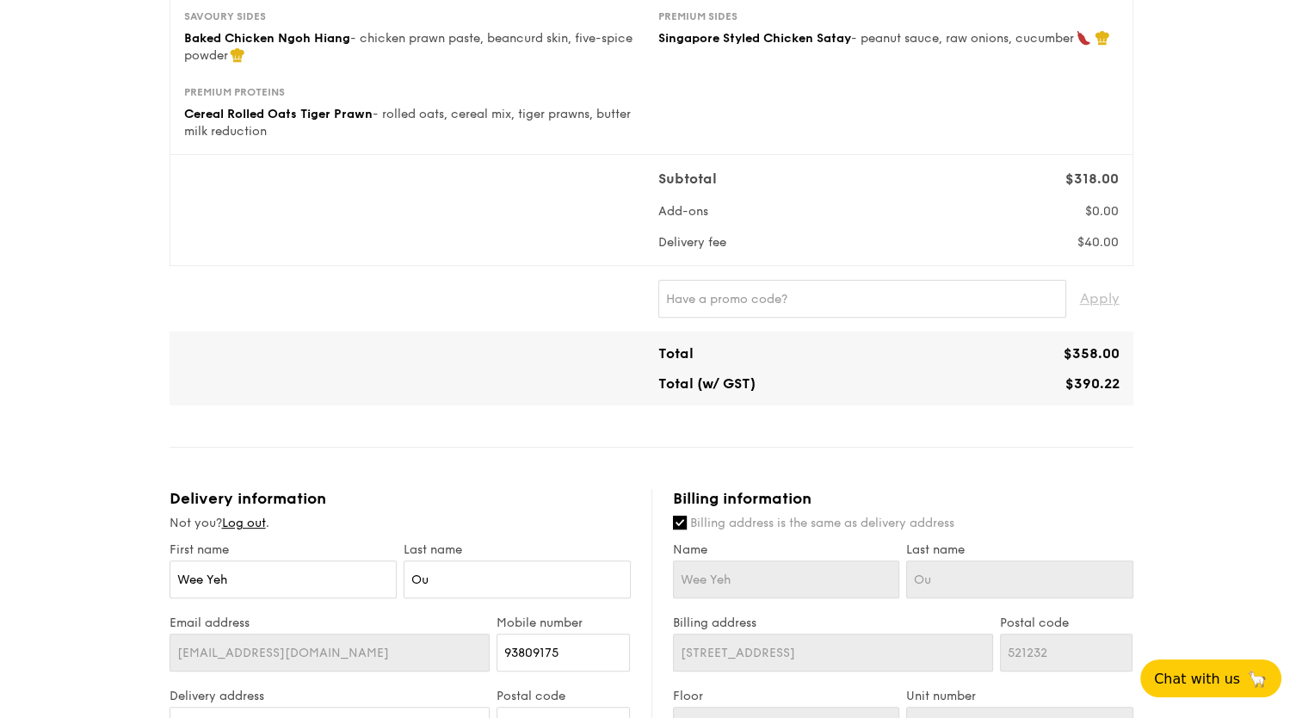
scroll to position [391, 0]
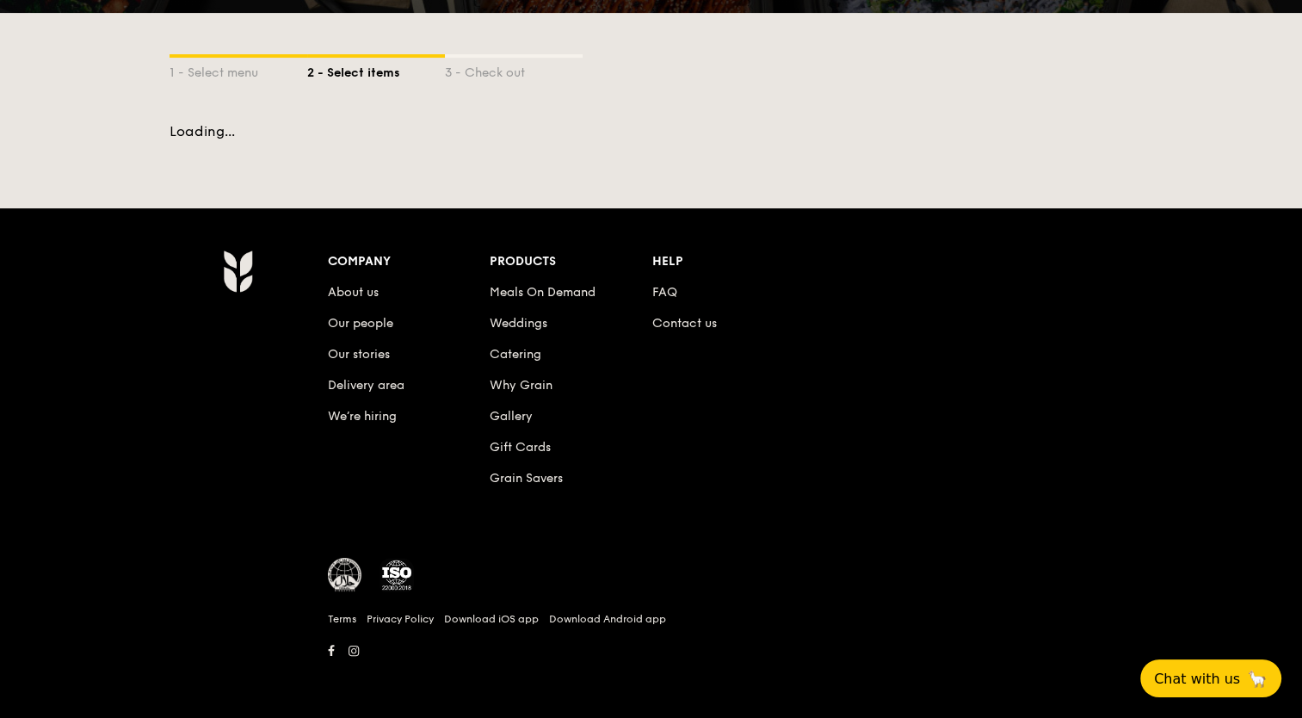
scroll to position [330, 0]
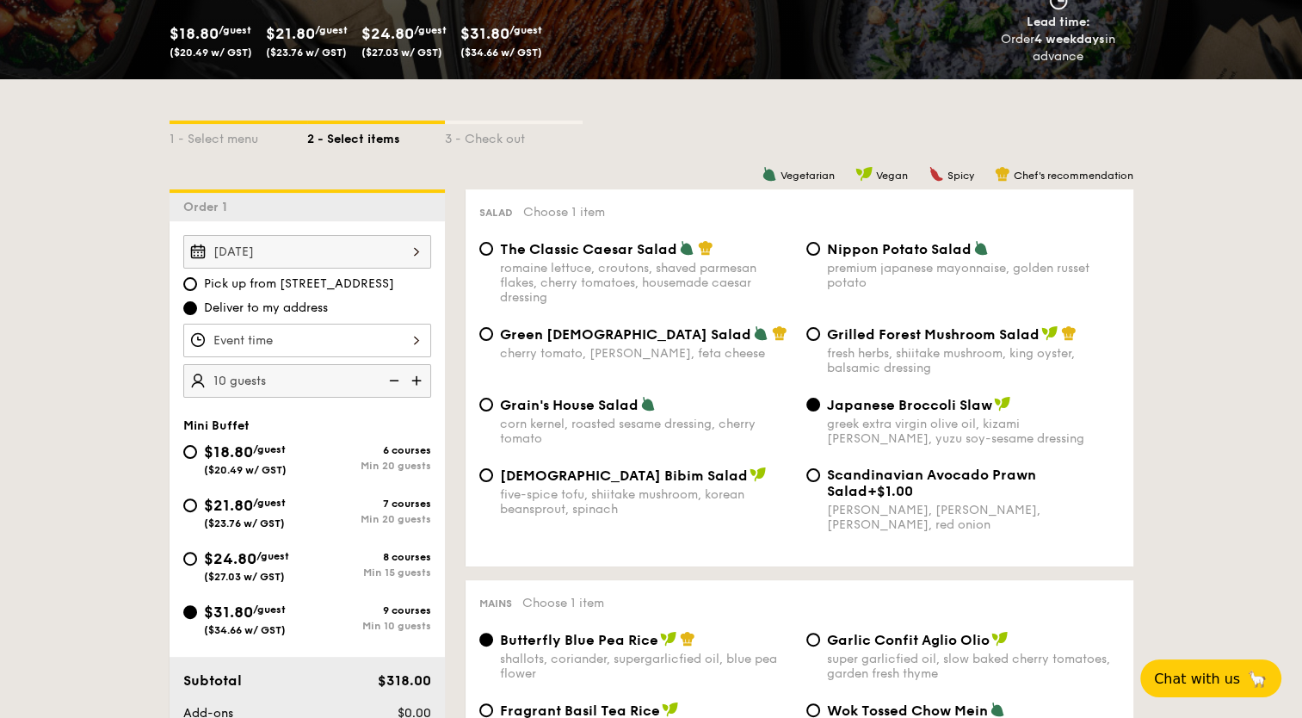
click at [234, 281] on span "Pick up from 5 Burn Road #05-01" at bounding box center [299, 283] width 190 height 17
click at [197, 281] on input "Pick up from 5 Burn Road #05-01" at bounding box center [190, 284] width 14 height 14
radio input "true"
click at [416, 340] on div "12 1 2 3 4 5 6 7 8 9 10 11 00 15 30 45 am pm Cancel OK" at bounding box center [307, 341] width 248 height 34
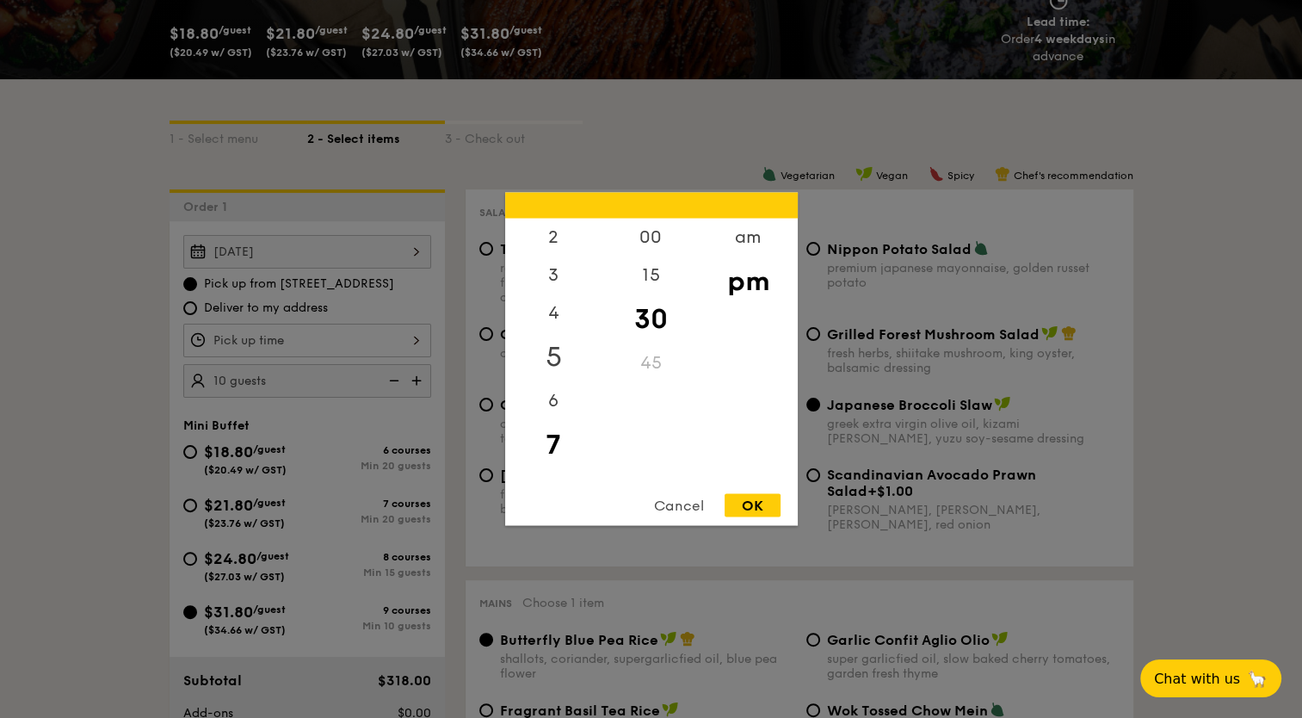
click at [560, 355] on div "5" at bounding box center [553, 357] width 97 height 50
click at [745, 508] on div "OK" at bounding box center [752, 505] width 56 height 23
type input "5:30PM"
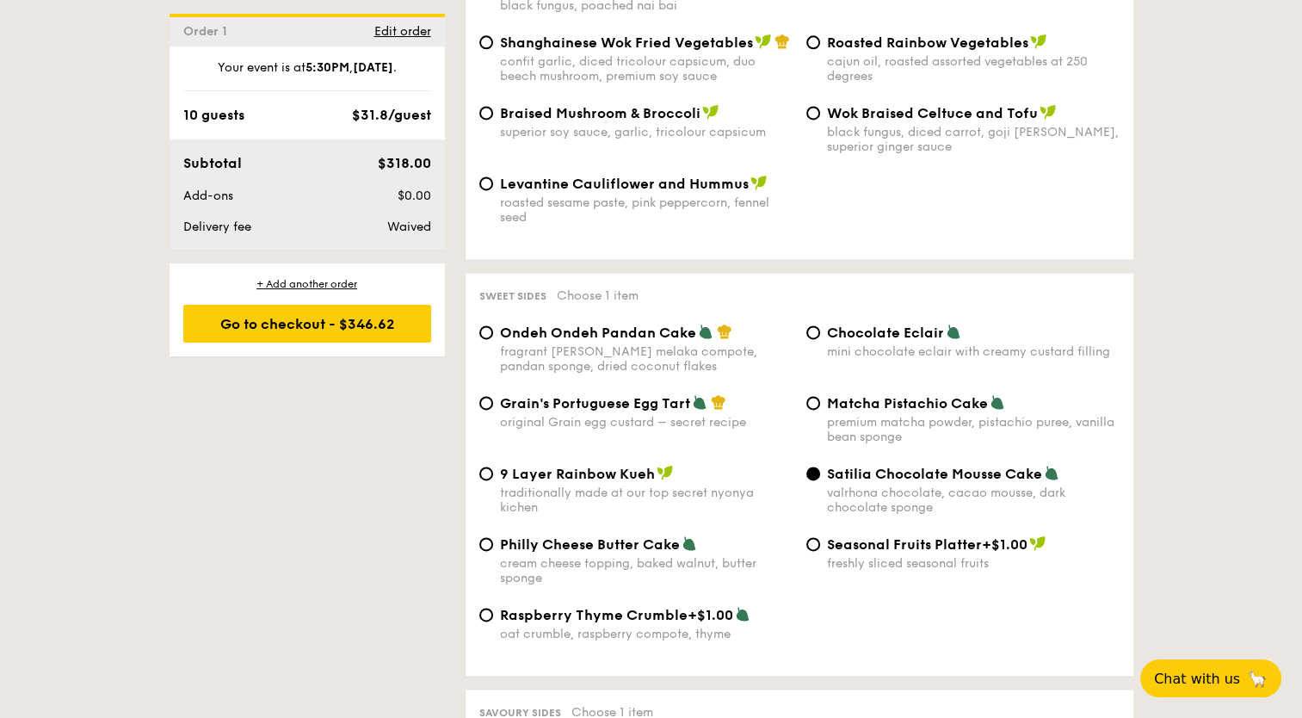
scroll to position [2395, 0]
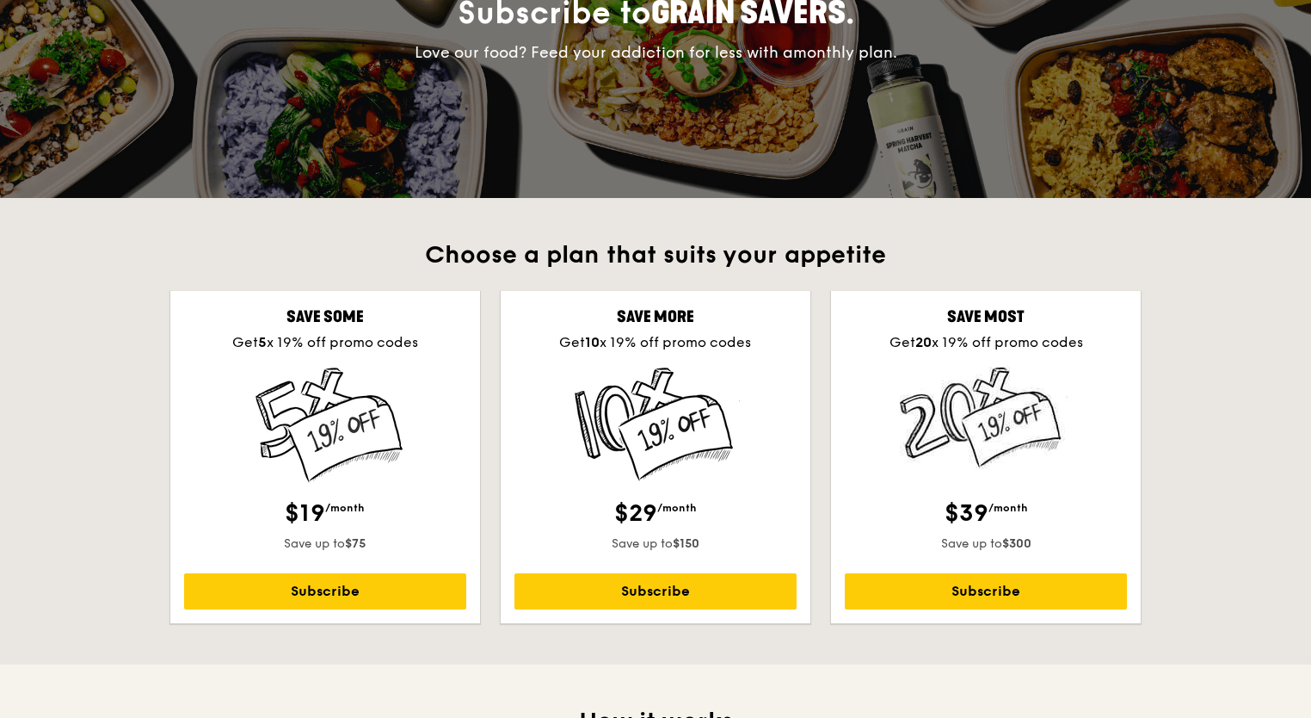
scroll to position [344, 0]
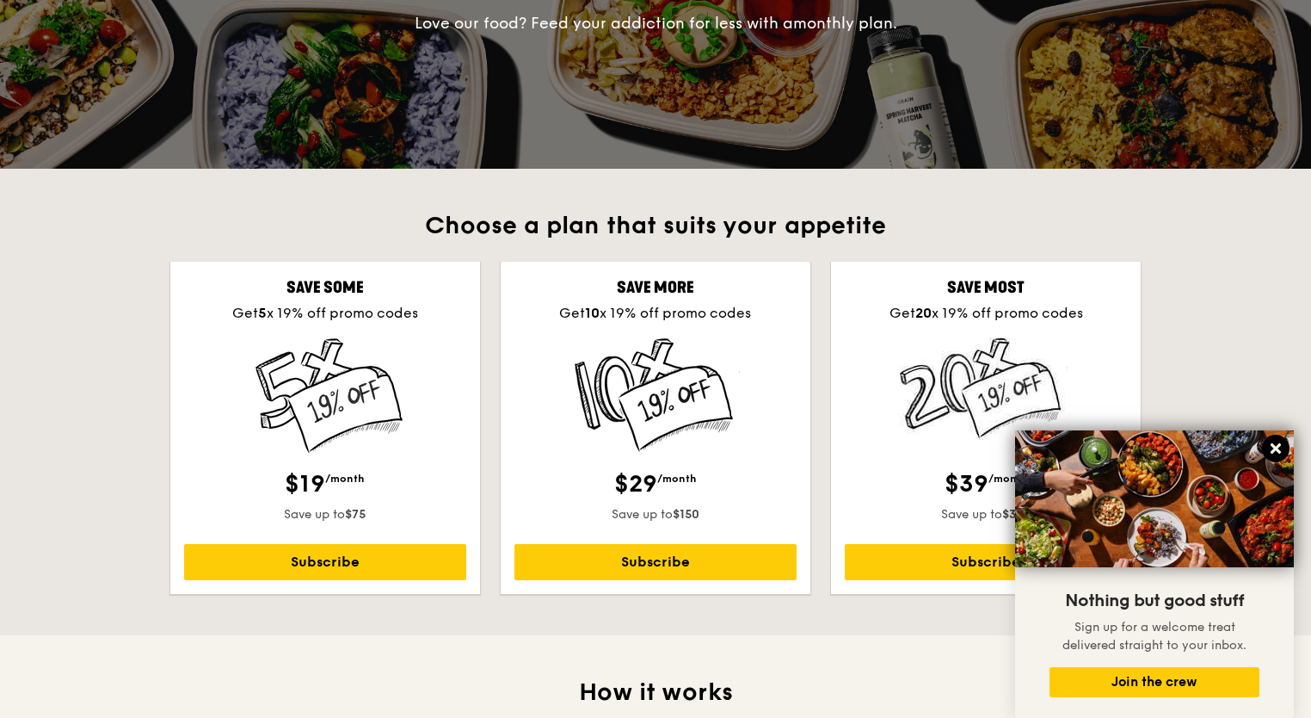
click at [1279, 447] on icon at bounding box center [1275, 448] width 15 height 15
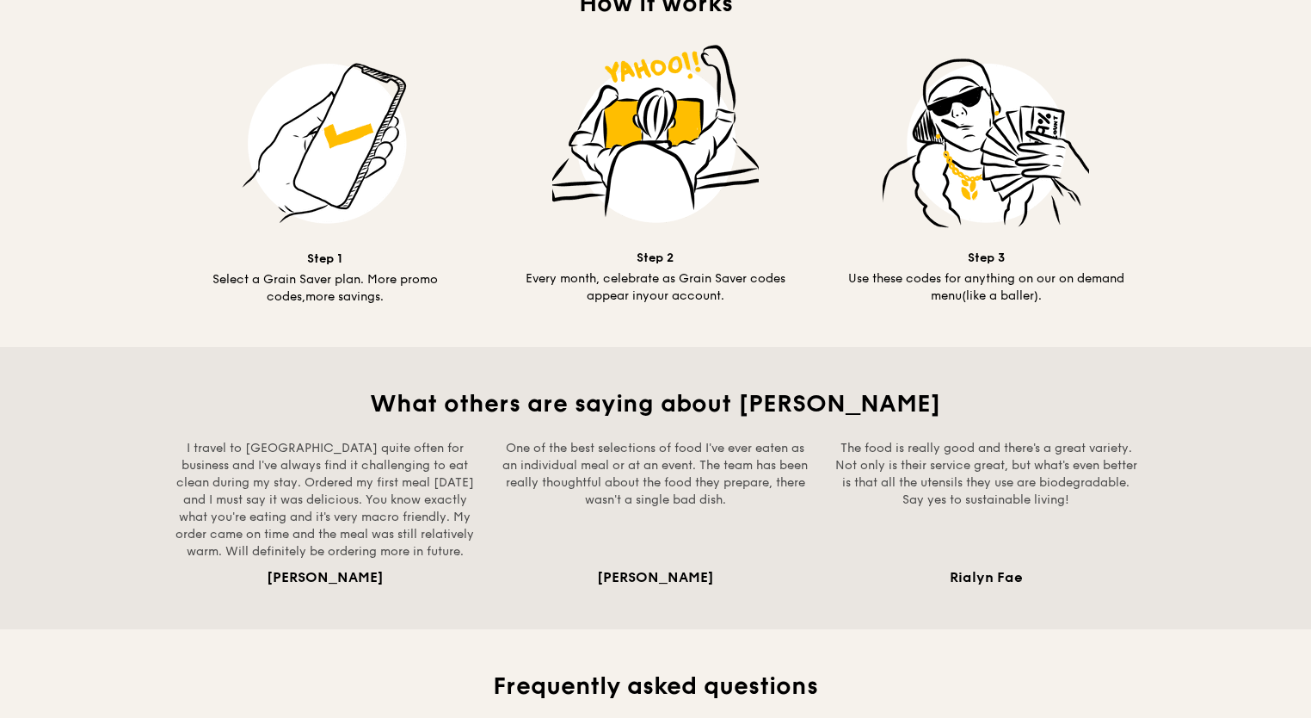
scroll to position [1377, 0]
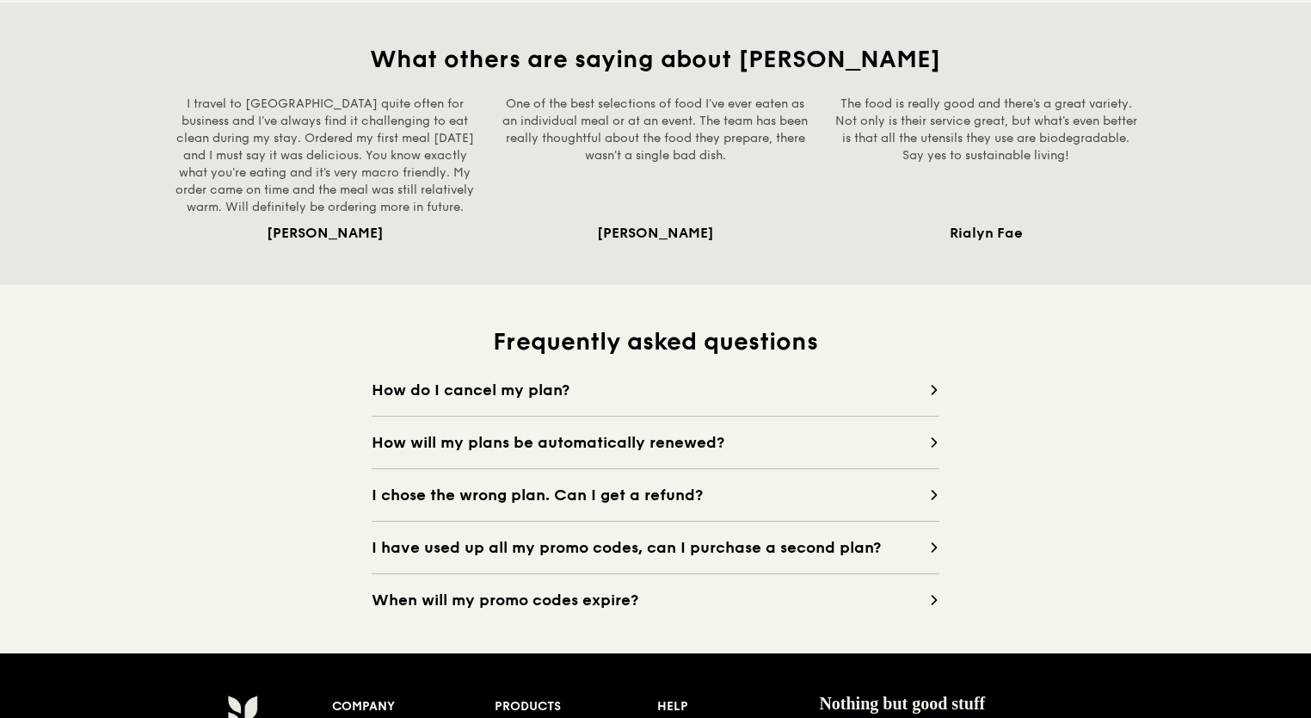
click at [940, 389] on div "Frequently asked questions How do I cancel my plan? Cancel your plan 3 days bef…" at bounding box center [655, 469] width 991 height 286
click at [934, 389] on icon at bounding box center [934, 390] width 10 height 10
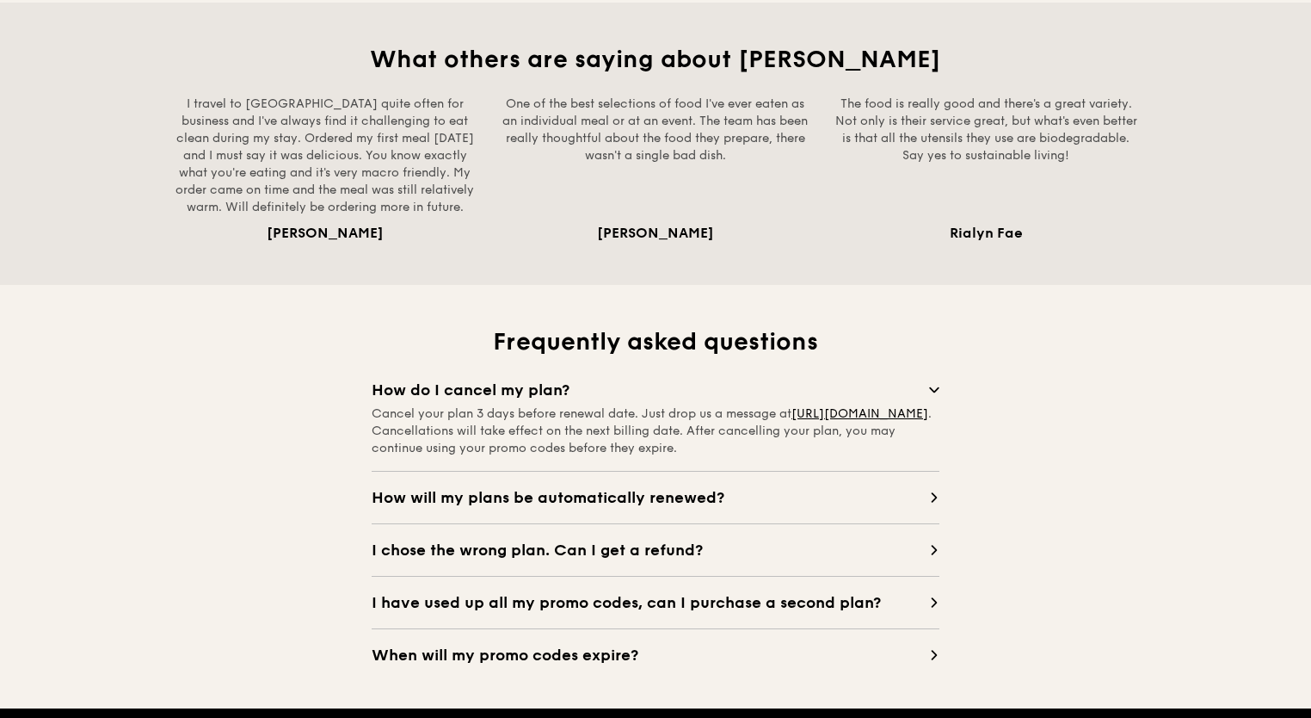
click at [936, 492] on icon at bounding box center [934, 497] width 10 height 10
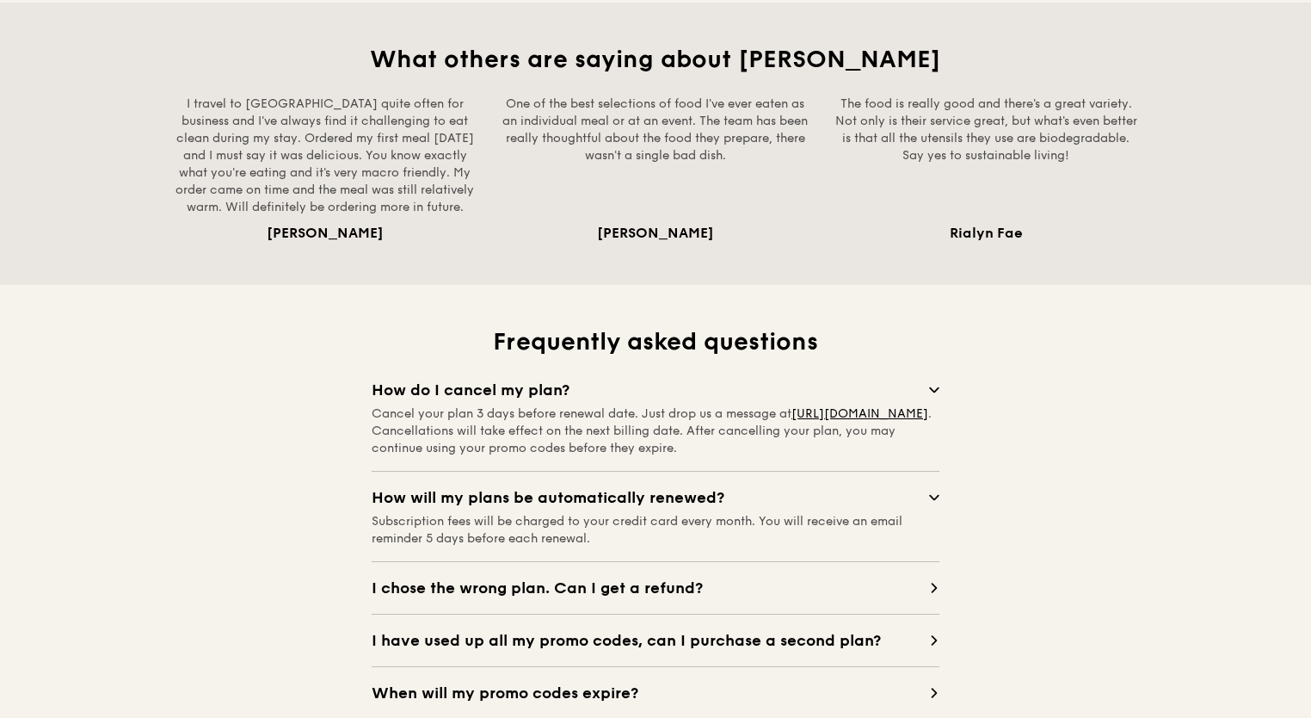
click at [934, 638] on icon at bounding box center [934, 640] width 10 height 10
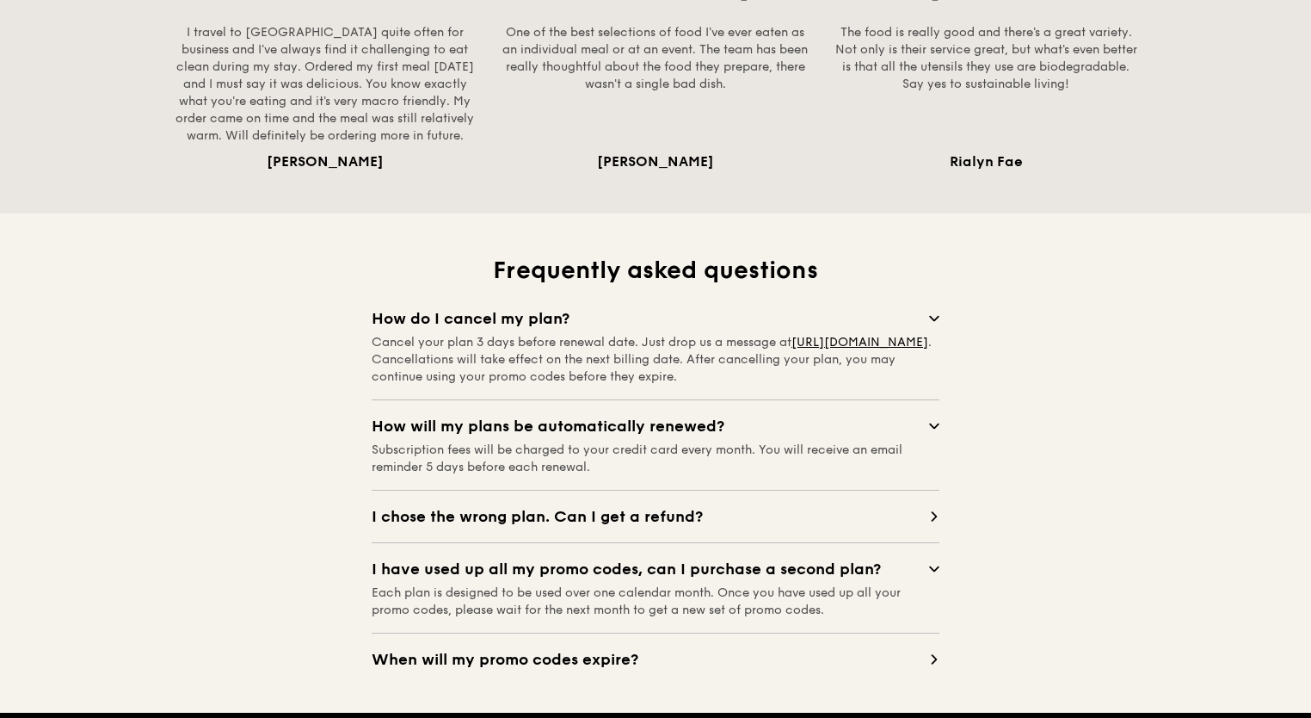
scroll to position [1549, 0]
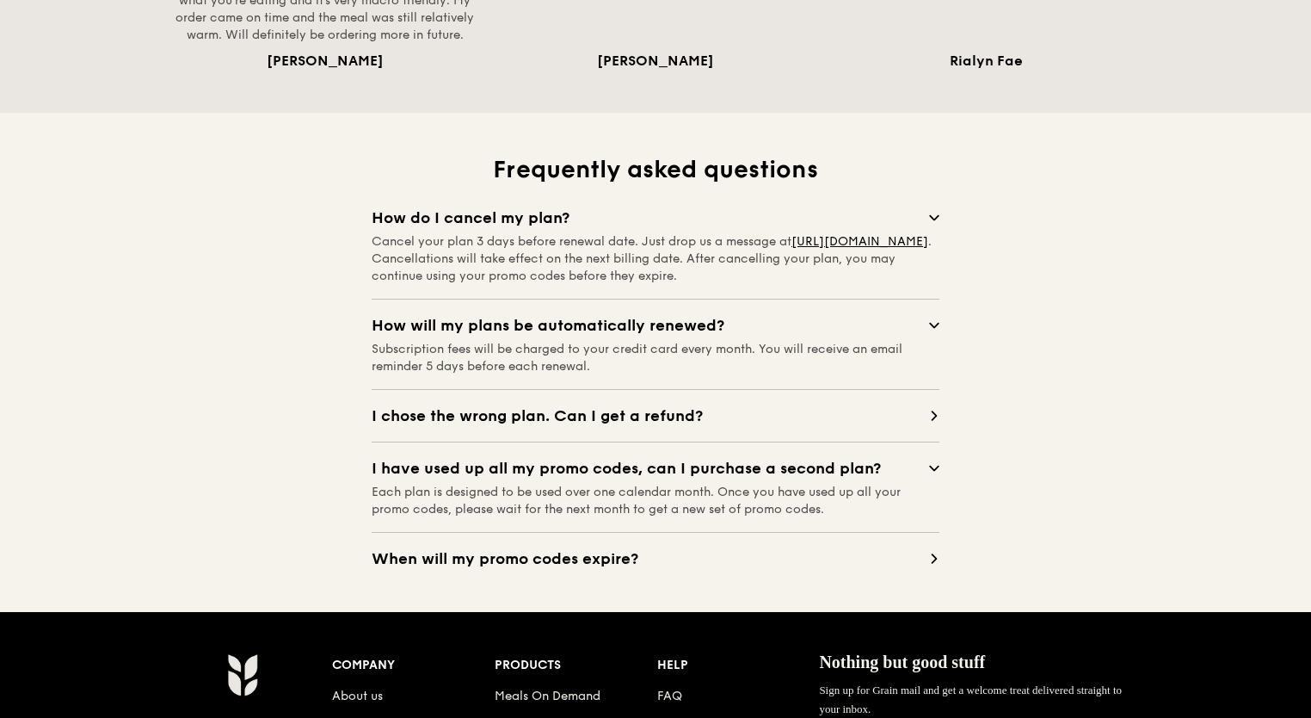
click at [930, 554] on icon at bounding box center [934, 558] width 10 height 10
